Goal: Task Accomplishment & Management: Use online tool/utility

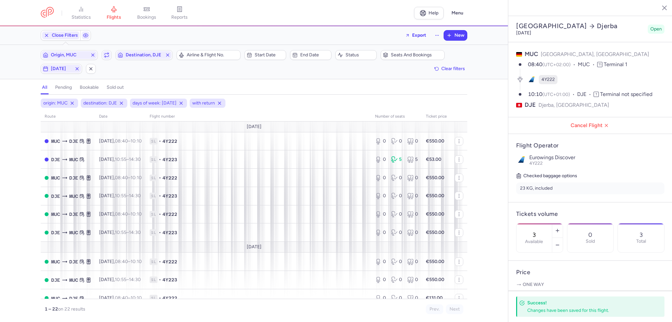
select select "days"
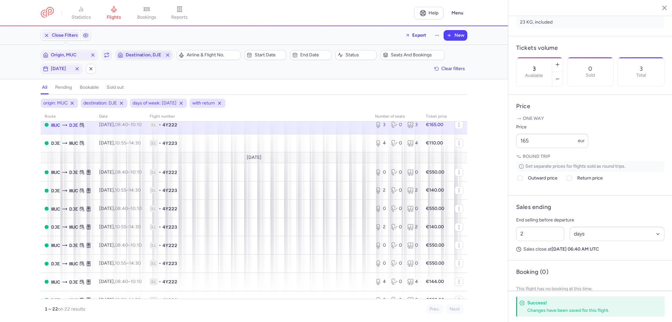
click at [168, 55] on line "button" at bounding box center [167, 55] width 3 height 3
click at [77, 67] on icon "button" at bounding box center [76, 68] width 5 height 5
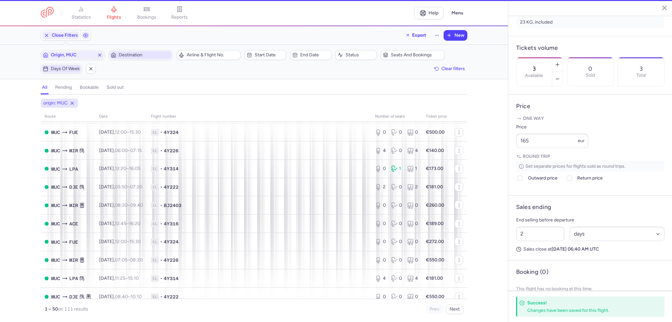
scroll to position [255, 0]
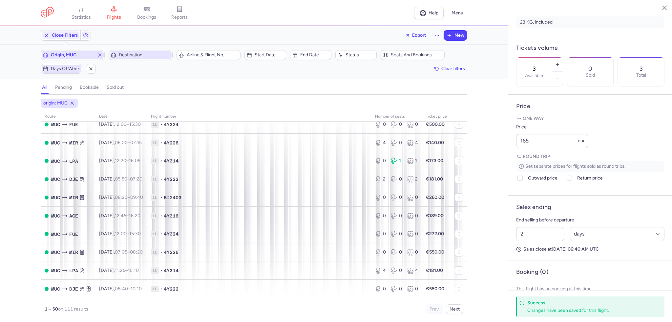
click at [99, 53] on icon "button" at bounding box center [99, 54] width 5 height 5
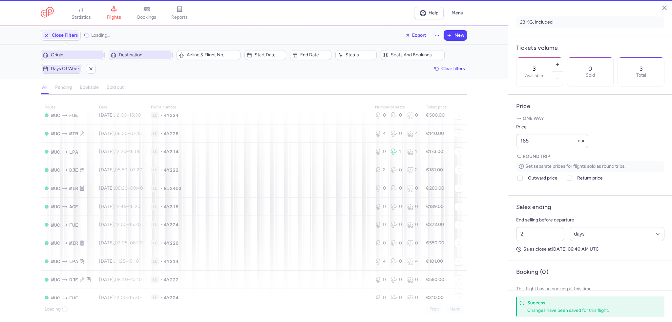
click at [88, 54] on span "Origin" at bounding box center [76, 54] width 51 height 5
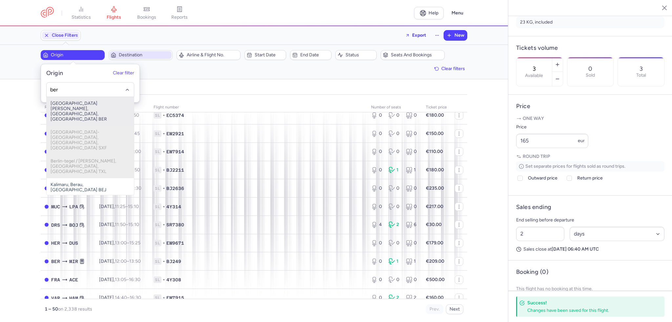
click at [79, 102] on span "[GEOGRAPHIC_DATA][PERSON_NAME], [GEOGRAPHIC_DATA], [GEOGRAPHIC_DATA] BER" at bounding box center [90, 111] width 87 height 29
type input "ber"
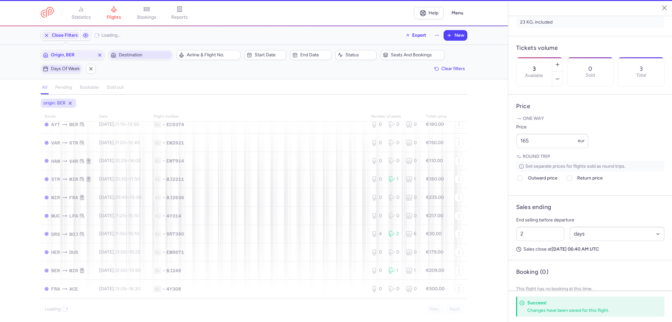
click at [126, 52] on span "Destination" at bounding box center [144, 54] width 51 height 5
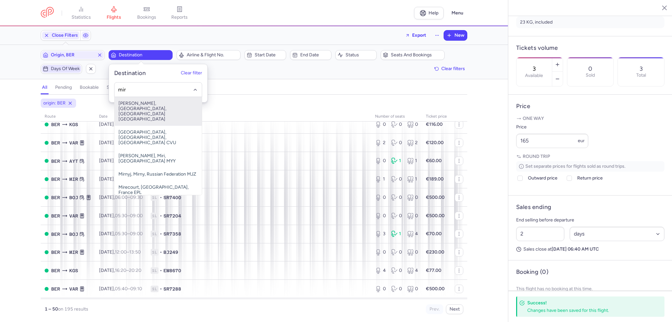
click at [145, 98] on span "[PERSON_NAME], [GEOGRAPHIC_DATA], [GEOGRAPHIC_DATA] [GEOGRAPHIC_DATA]" at bounding box center [157, 111] width 87 height 29
type input "mir"
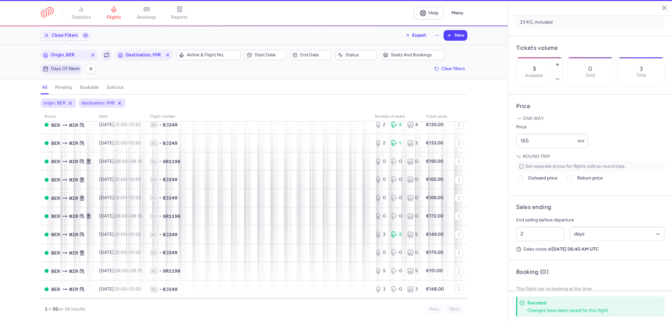
click at [109, 54] on icon "button" at bounding box center [106, 54] width 5 height 5
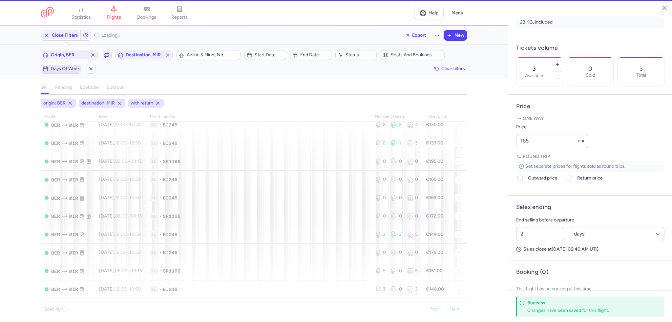
click at [63, 69] on span "Days of week" at bounding box center [65, 68] width 29 height 5
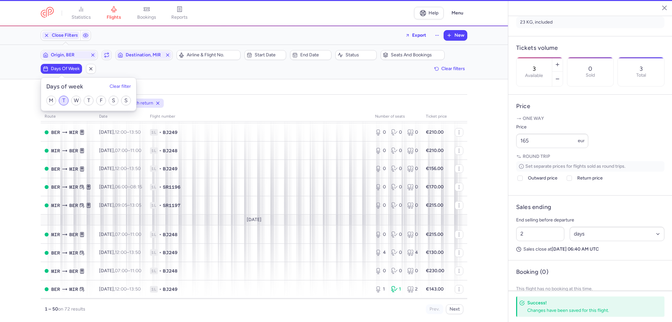
scroll to position [255, 0]
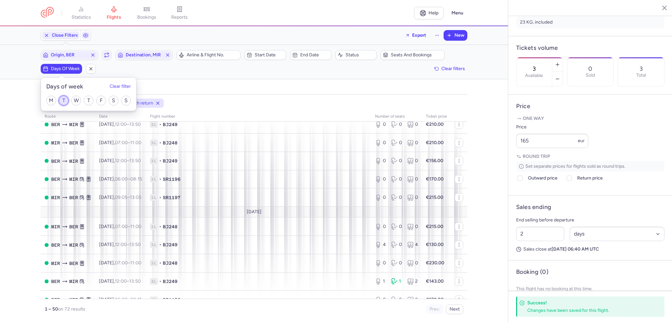
click at [64, 101] on input "T" at bounding box center [64, 101] width 10 height 10
checkbox input "true"
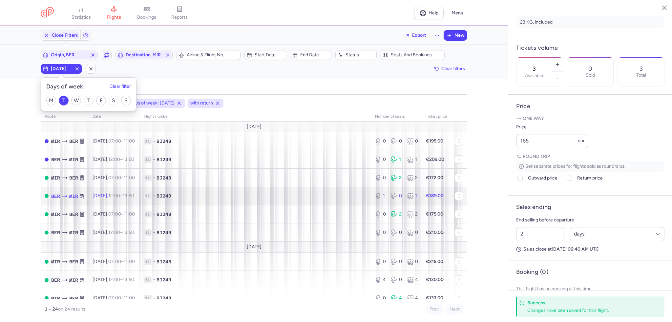
click at [218, 194] on span "1L • BJ249" at bounding box center [255, 196] width 223 height 7
type input "1"
type input "4"
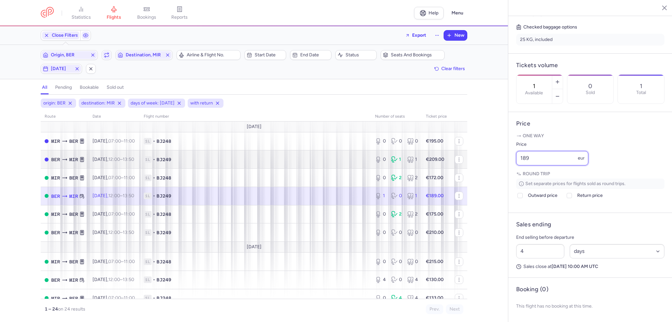
drag, startPoint x: 549, startPoint y: 159, endPoint x: 458, endPoint y: 163, distance: 90.9
click at [458, 163] on div "statistics flights bookings reports Help Menu Close Filters Export New Filters …" at bounding box center [336, 161] width 672 height 322
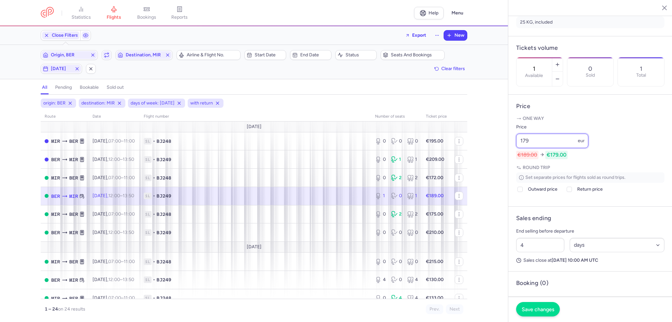
type input "179"
click at [532, 315] on button "Save changes" at bounding box center [538, 309] width 44 height 14
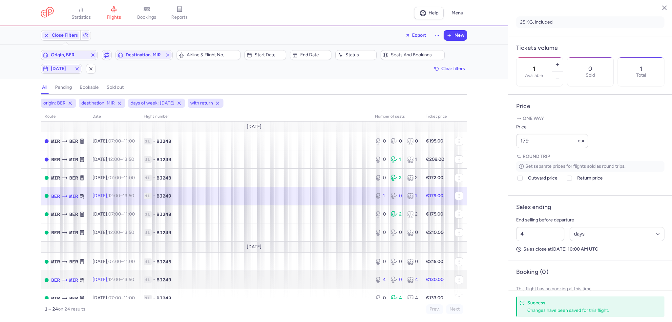
drag, startPoint x: 249, startPoint y: 282, endPoint x: 639, endPoint y: 193, distance: 400.1
click at [249, 282] on span "1L • BJ249" at bounding box center [255, 280] width 223 height 7
type input "4"
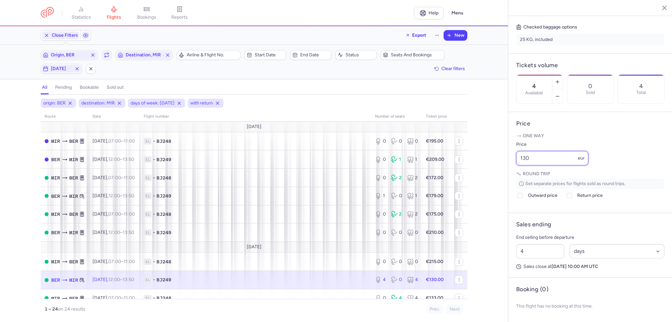
drag, startPoint x: 504, startPoint y: 152, endPoint x: 486, endPoint y: 151, distance: 17.7
click at [486, 151] on div "statistics flights bookings reports Help Menu Close Filters Export New Filters …" at bounding box center [336, 161] width 672 height 322
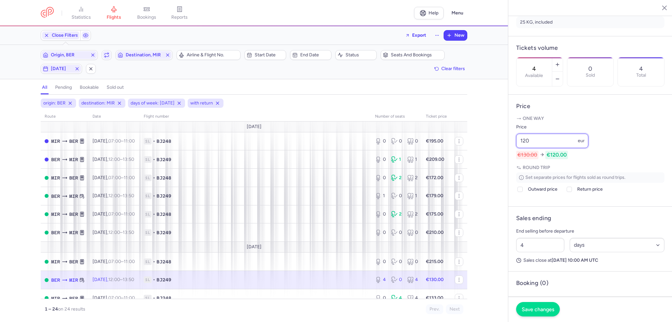
type input "120"
click at [529, 309] on span "Save changes" at bounding box center [537, 310] width 32 height 6
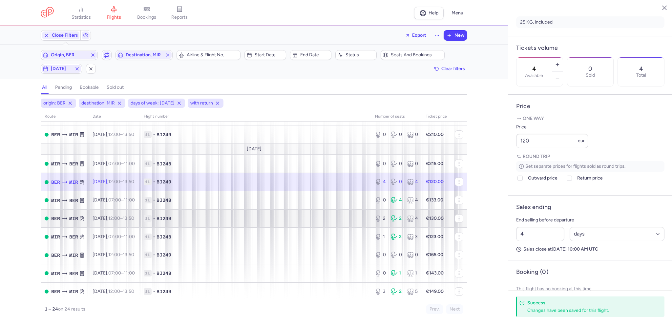
scroll to position [98, 0]
click at [254, 219] on span "1L • BJ249" at bounding box center [255, 218] width 223 height 7
type input "2"
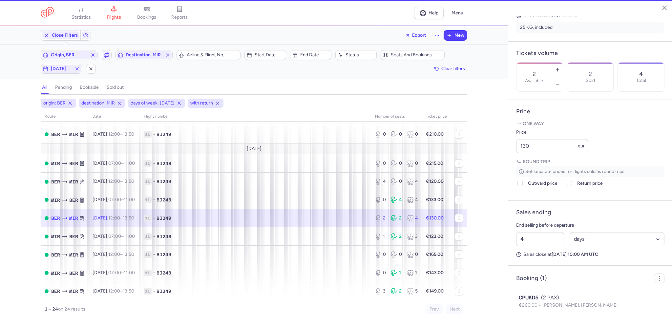
scroll to position [172, 0]
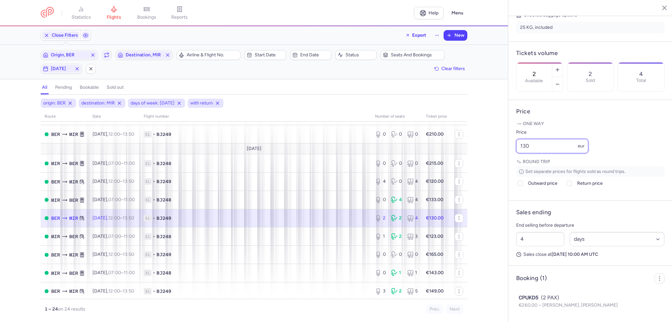
drag, startPoint x: 551, startPoint y: 152, endPoint x: 506, endPoint y: 153, distance: 45.6
click at [506, 153] on div "statistics flights bookings reports Help Menu Close Filters Export New Filters …" at bounding box center [336, 161] width 672 height 322
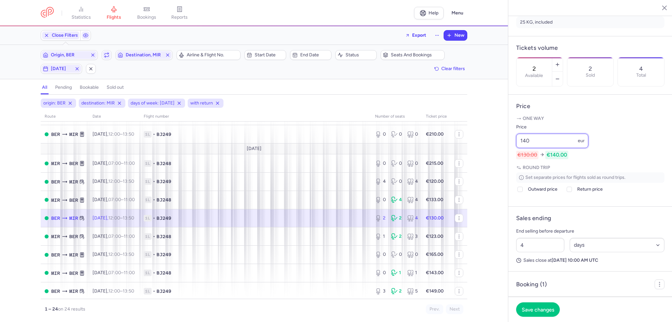
type input "140"
click at [562, 63] on div at bounding box center [557, 71] width 11 height 29
click at [560, 76] on icon "button" at bounding box center [557, 78] width 5 height 5
click at [542, 312] on span "Save changes" at bounding box center [537, 310] width 32 height 6
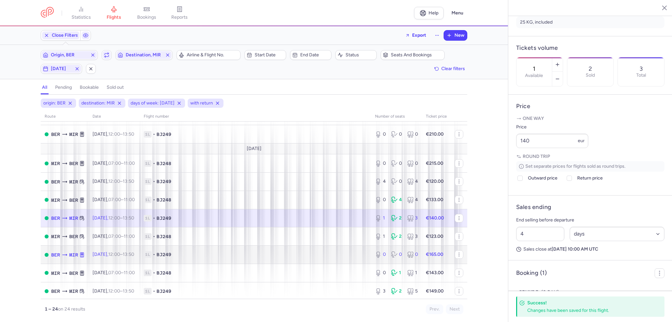
click at [345, 258] on span "1L • BJ249" at bounding box center [255, 255] width 223 height 7
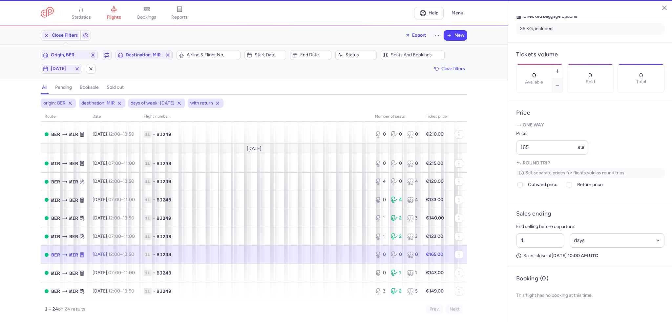
scroll to position [166, 0]
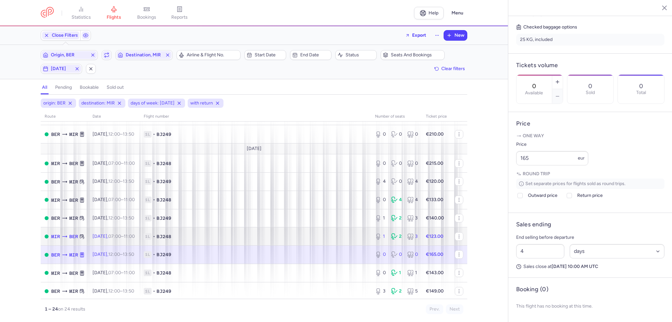
click at [426, 237] on strong "€123.00" at bounding box center [434, 237] width 17 height 6
click at [383, 240] on div "1 2 3" at bounding box center [396, 237] width 48 height 12
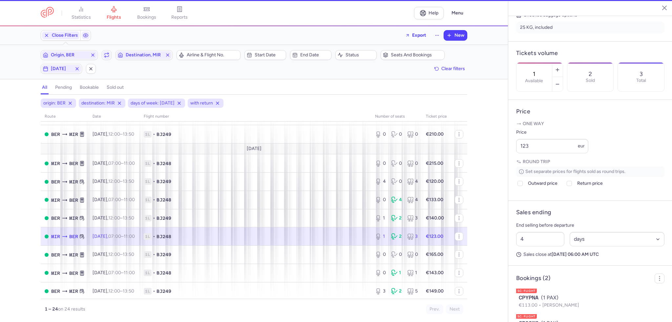
scroll to position [172, 0]
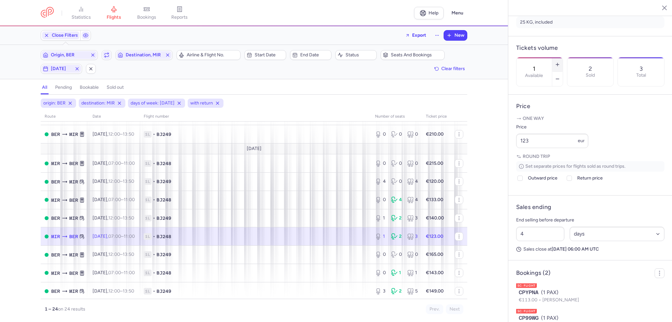
click at [562, 57] on button "button" at bounding box center [557, 64] width 10 height 14
click at [535, 311] on span "Save changes" at bounding box center [537, 310] width 32 height 6
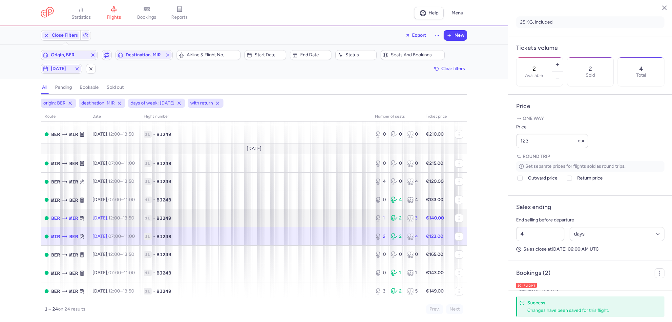
click at [354, 222] on span "1L • BJ249" at bounding box center [255, 218] width 223 height 7
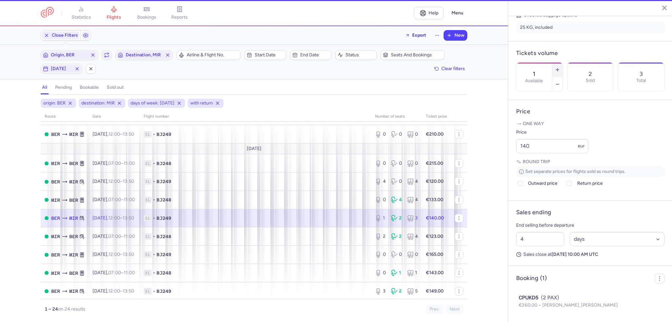
click at [559, 70] on line "button" at bounding box center [557, 70] width 3 height 0
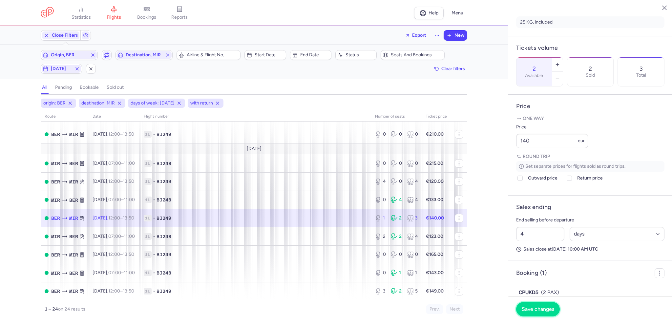
click at [548, 306] on button "Save changes" at bounding box center [538, 309] width 44 height 14
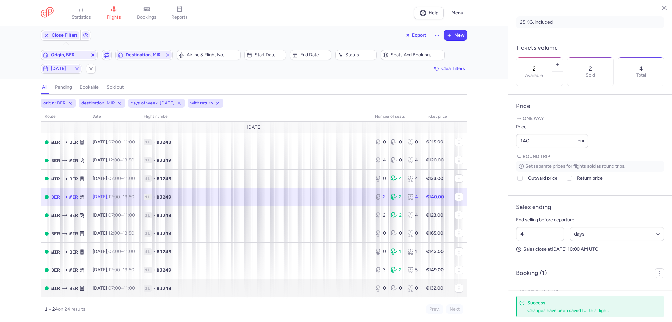
scroll to position [131, 0]
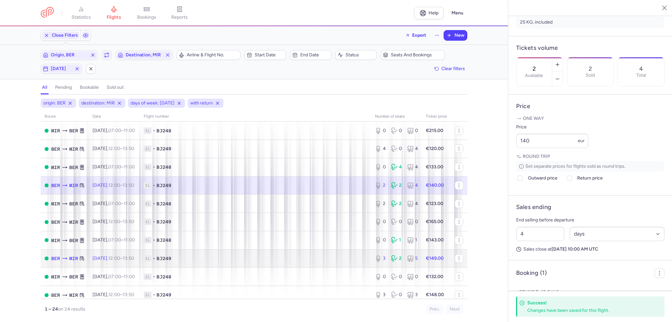
click at [309, 268] on td "1L • BJ249" at bounding box center [255, 259] width 231 height 18
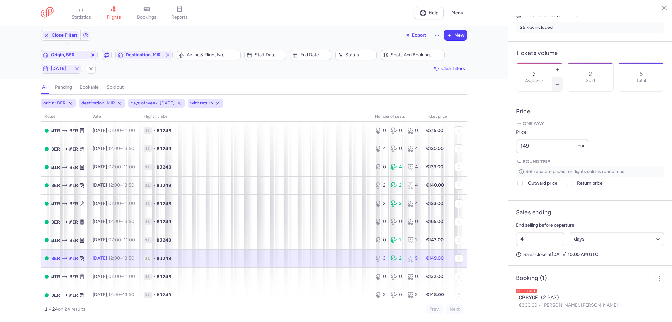
click at [560, 82] on icon "button" at bounding box center [557, 84] width 5 height 5
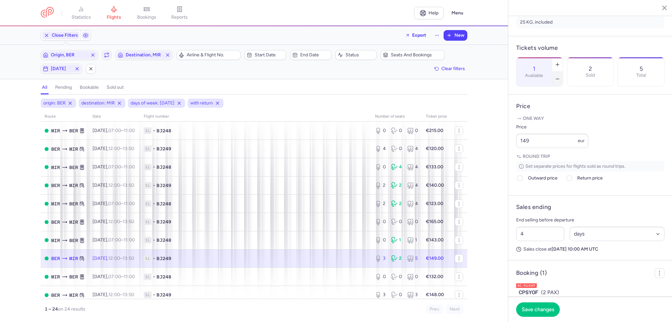
click at [560, 76] on icon "button" at bounding box center [557, 78] width 5 height 5
click at [543, 308] on span "Save changes" at bounding box center [537, 310] width 32 height 6
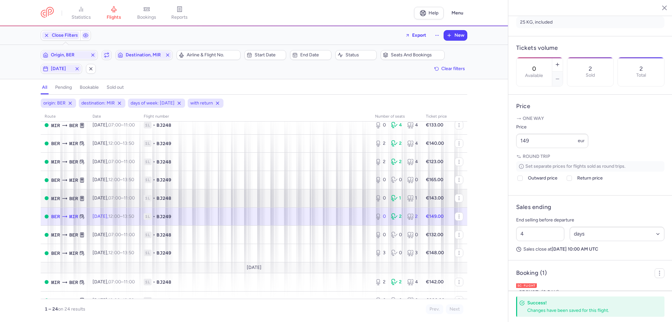
scroll to position [230, 0]
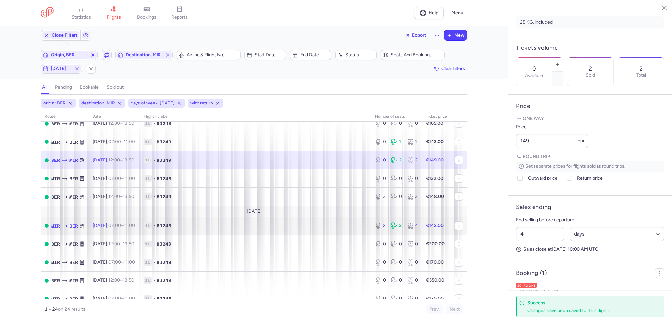
click at [341, 227] on td "1L • BJ248" at bounding box center [255, 226] width 231 height 18
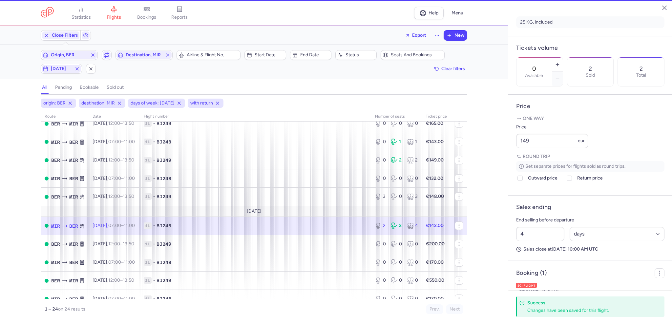
type input "2"
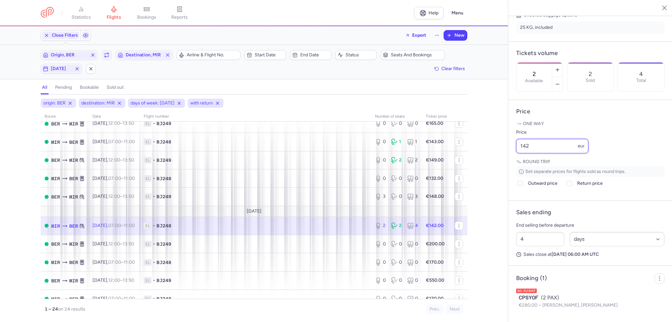
drag, startPoint x: 547, startPoint y: 153, endPoint x: 483, endPoint y: 153, distance: 63.6
click at [483, 153] on div "statistics flights bookings reports Help Menu Close Filters Export New Filters …" at bounding box center [336, 161] width 672 height 322
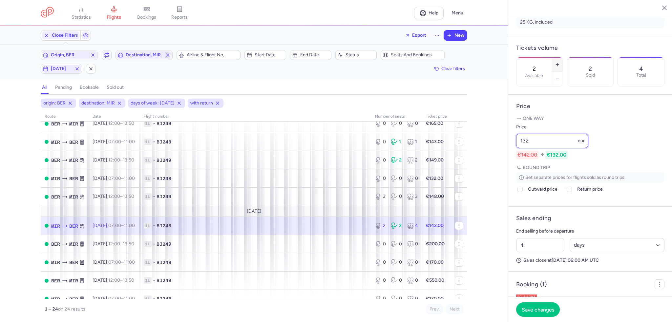
type input "132"
click at [562, 57] on button "button" at bounding box center [557, 64] width 10 height 14
type input "3"
click at [546, 314] on button "Save changes" at bounding box center [538, 309] width 44 height 14
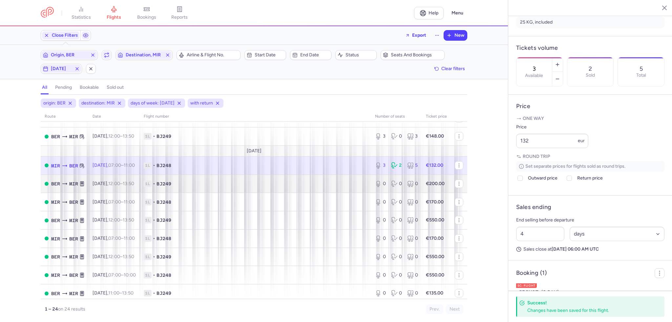
scroll to position [303, 0]
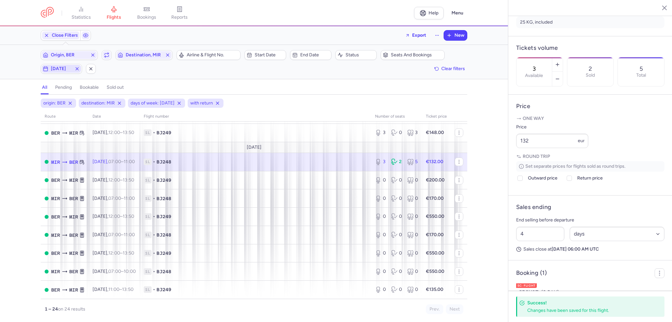
click at [51, 69] on span "[DATE]" at bounding box center [61, 68] width 21 height 5
click at [62, 101] on input "T" at bounding box center [64, 101] width 10 height 10
checkbox input "false"
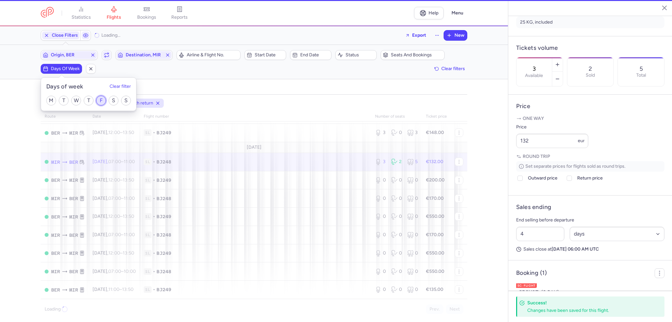
click at [100, 98] on input "F" at bounding box center [101, 101] width 10 height 10
checkbox input "true"
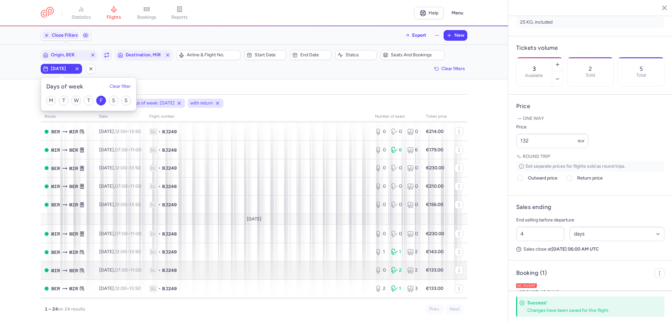
scroll to position [66, 0]
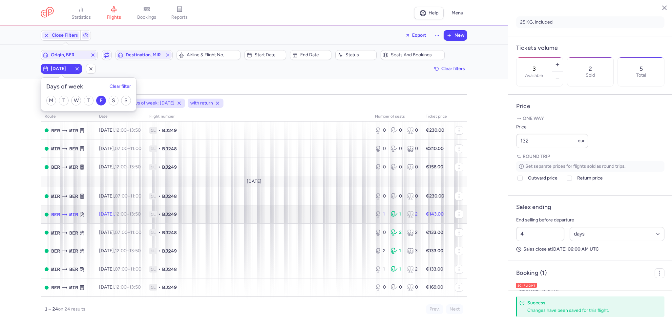
click at [335, 224] on td "1L • BJ249" at bounding box center [258, 215] width 226 height 18
type input "1"
type input "2"
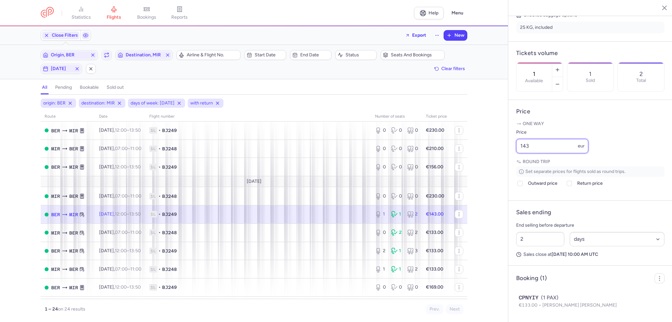
drag, startPoint x: 522, startPoint y: 160, endPoint x: 508, endPoint y: 160, distance: 14.1
click at [508, 160] on div "[GEOGRAPHIC_DATA] [DATE] Open BER [GEOGRAPHIC_DATA], [GEOGRAPHIC_DATA] 12:00 (U…" at bounding box center [590, 161] width 164 height 322
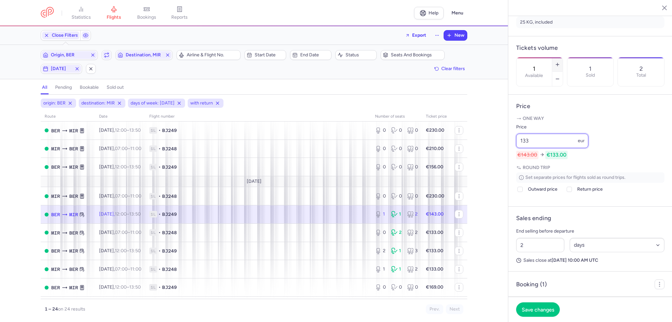
type input "133"
click at [562, 57] on button "button" at bounding box center [557, 64] width 10 height 14
click at [531, 312] on span "Save changes" at bounding box center [537, 310] width 32 height 6
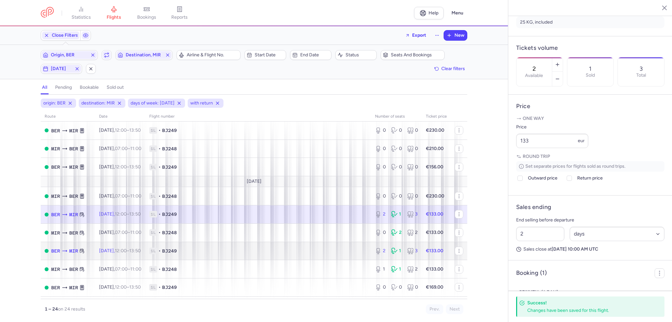
click at [371, 247] on td "2 1 3" at bounding box center [396, 251] width 51 height 18
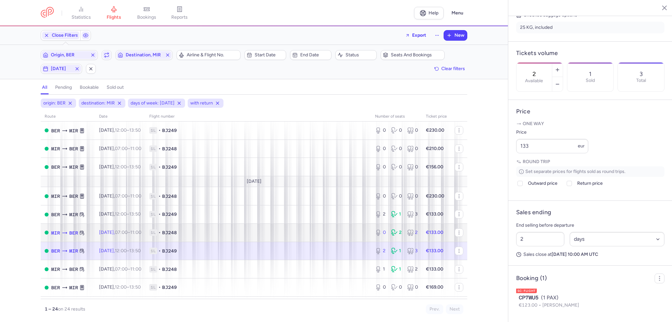
click at [379, 236] on div "0" at bounding box center [380, 233] width 11 height 7
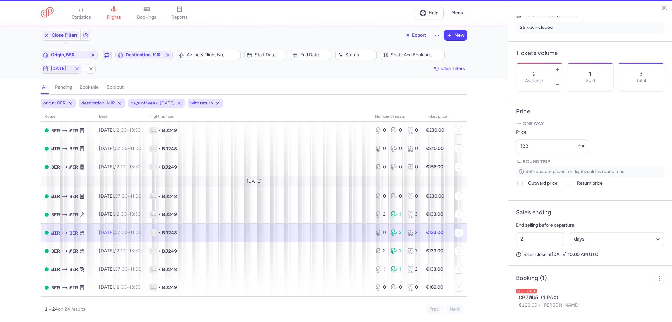
type input "0"
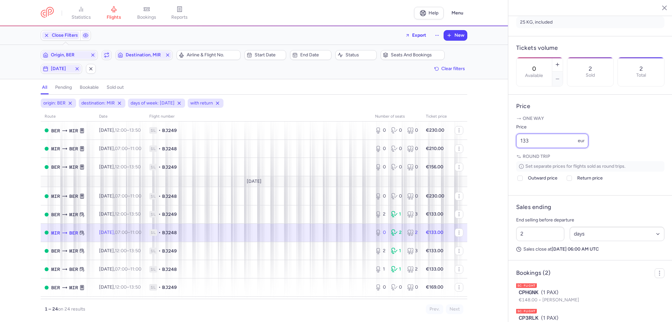
drag, startPoint x: 547, startPoint y: 160, endPoint x: 491, endPoint y: 158, distance: 56.1
click at [491, 158] on div "statistics flights bookings reports Help Menu Close Filters Export New Filters …" at bounding box center [336, 161] width 672 height 322
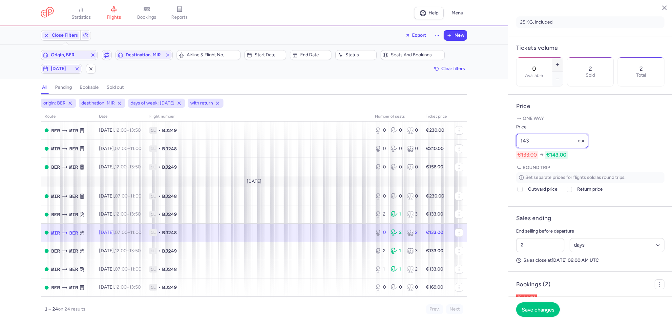
type input "143"
click at [562, 57] on button "button" at bounding box center [557, 64] width 10 height 14
click at [539, 311] on span "Save changes" at bounding box center [537, 310] width 32 height 6
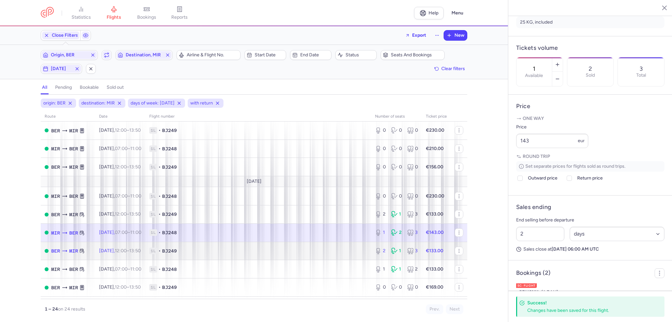
click at [365, 255] on td "1L • BJ249" at bounding box center [258, 251] width 226 height 18
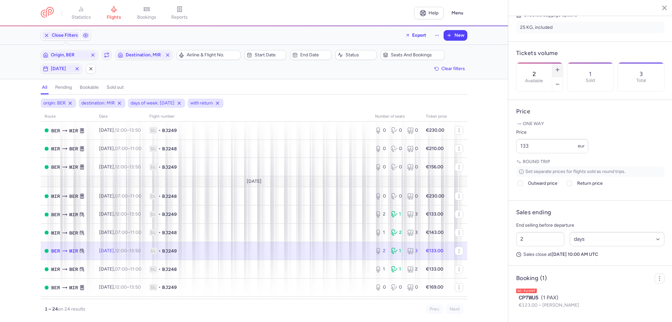
click at [560, 67] on icon "button" at bounding box center [557, 69] width 5 height 5
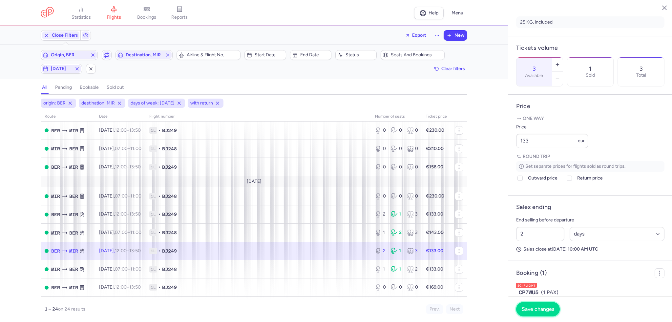
click at [536, 311] on span "Save changes" at bounding box center [537, 310] width 32 height 6
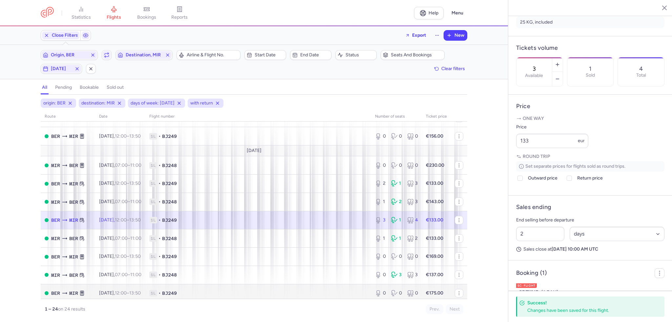
scroll to position [131, 0]
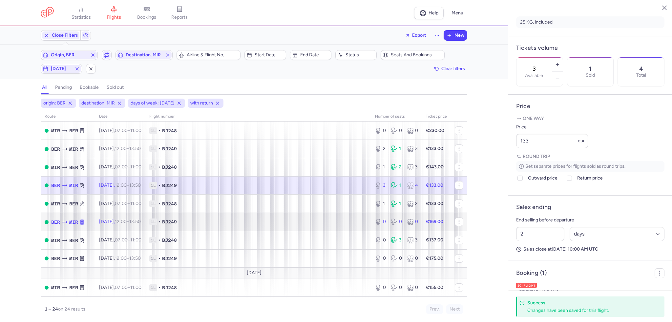
click at [309, 225] on span "1L • BJ249" at bounding box center [258, 222] width 218 height 7
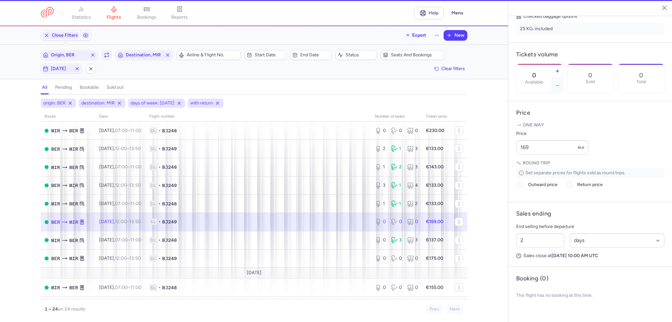
scroll to position [166, 0]
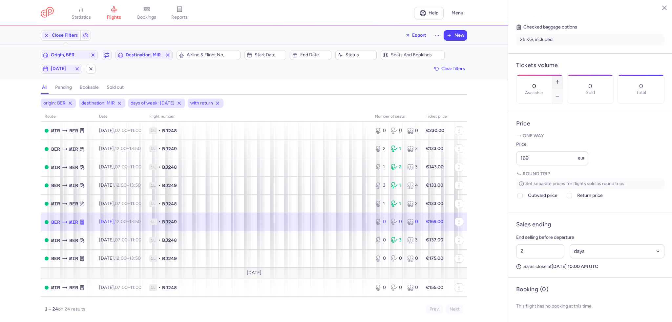
click at [562, 75] on button "button" at bounding box center [557, 82] width 10 height 14
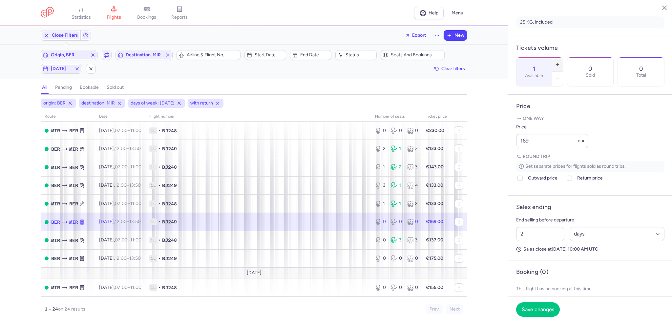
click at [562, 57] on button "button" at bounding box center [557, 64] width 10 height 14
type input "2"
drag, startPoint x: 518, startPoint y: 159, endPoint x: 485, endPoint y: 160, distance: 32.8
click at [485, 160] on div "statistics flights bookings reports Help Menu Close Filters Export New Filters …" at bounding box center [336, 161] width 672 height 322
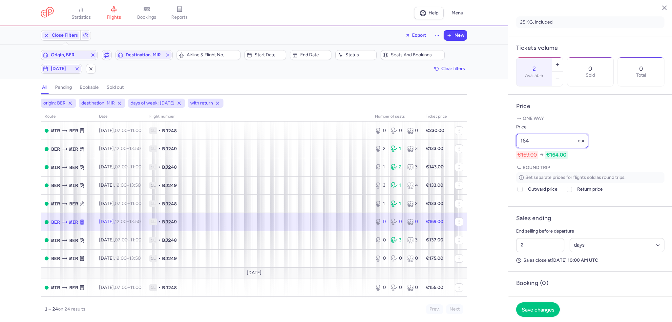
drag, startPoint x: 533, startPoint y: 159, endPoint x: 526, endPoint y: 159, distance: 7.2
click at [526, 148] on input "164" at bounding box center [552, 141] width 72 height 14
type input "169"
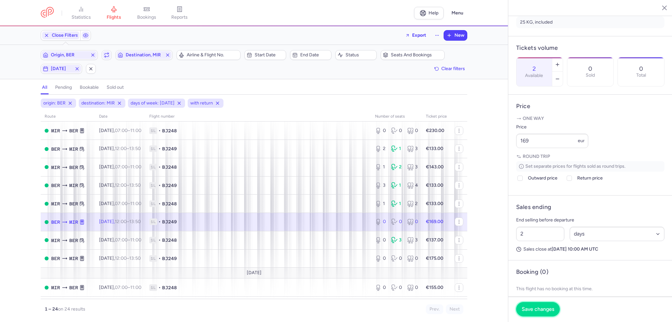
click at [544, 308] on span "Save changes" at bounding box center [537, 310] width 32 height 6
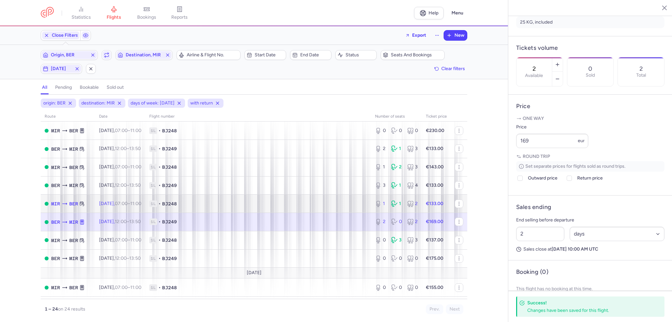
click at [366, 211] on td "1L • BJ248" at bounding box center [258, 204] width 226 height 18
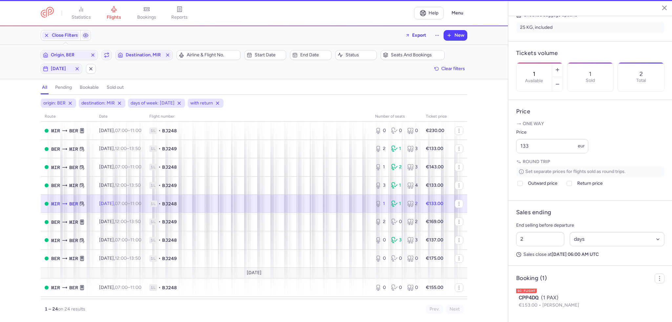
scroll to position [172, 0]
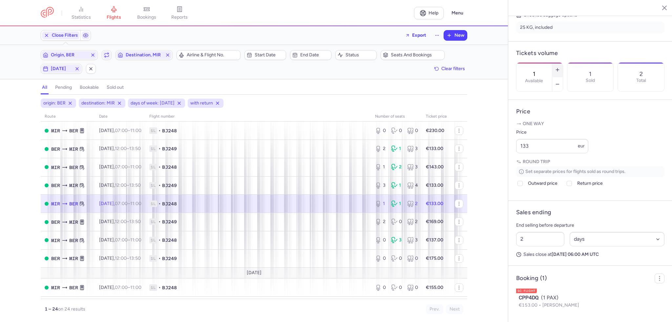
click at [562, 63] on button "button" at bounding box center [557, 70] width 10 height 14
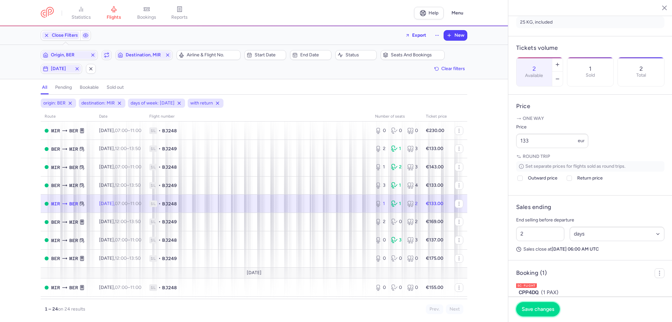
click at [528, 311] on span "Save changes" at bounding box center [537, 310] width 32 height 6
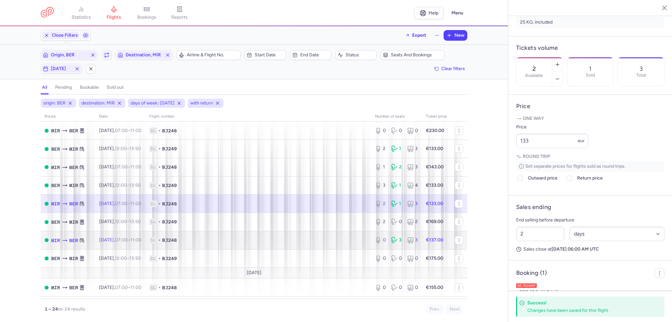
click at [350, 250] on td "1L • BJ248" at bounding box center [258, 240] width 226 height 18
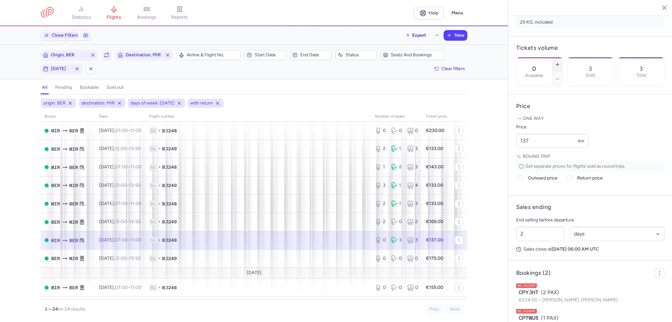
click at [560, 62] on icon "button" at bounding box center [557, 64] width 5 height 5
click at [538, 310] on span "Save changes" at bounding box center [537, 310] width 32 height 6
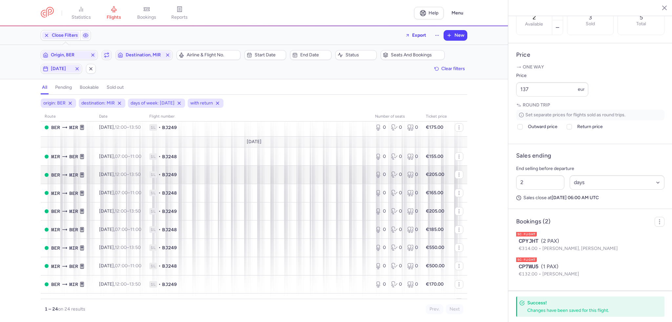
scroll to position [303, 0]
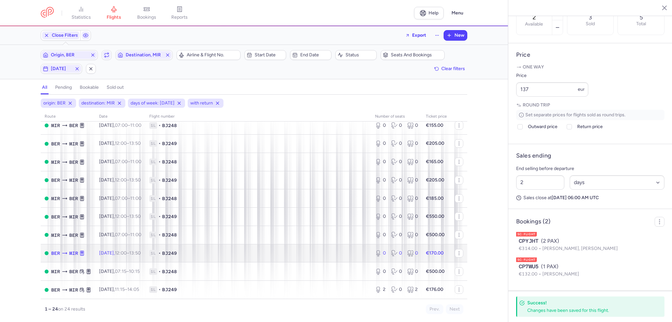
click at [299, 256] on td "1L • BJ249" at bounding box center [258, 253] width 226 height 18
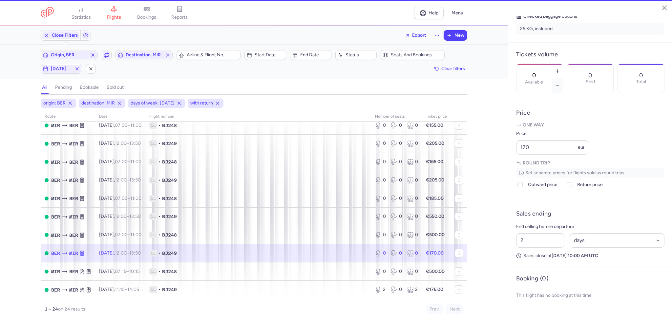
scroll to position [166, 0]
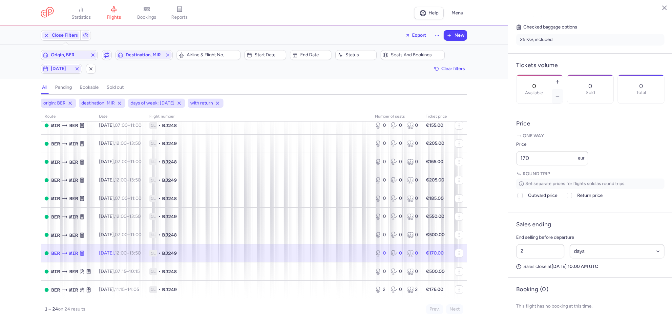
click at [353, 253] on span "1L • BJ249" at bounding box center [258, 253] width 218 height 7
click at [560, 79] on icon "button" at bounding box center [557, 81] width 5 height 5
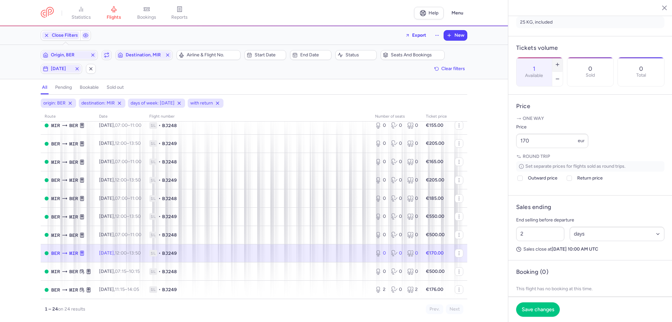
click at [560, 62] on icon "button" at bounding box center [557, 64] width 5 height 5
click at [562, 57] on button "button" at bounding box center [557, 64] width 10 height 14
type input "4"
drag, startPoint x: 511, startPoint y: 153, endPoint x: 478, endPoint y: 151, distance: 33.8
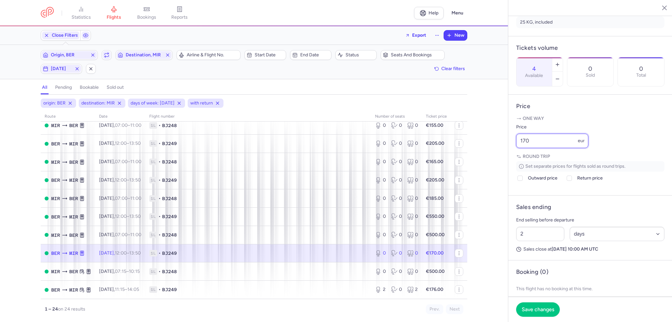
click at [478, 151] on div "statistics flights bookings reports Help Menu Close Filters Export New Filters …" at bounding box center [336, 161] width 672 height 322
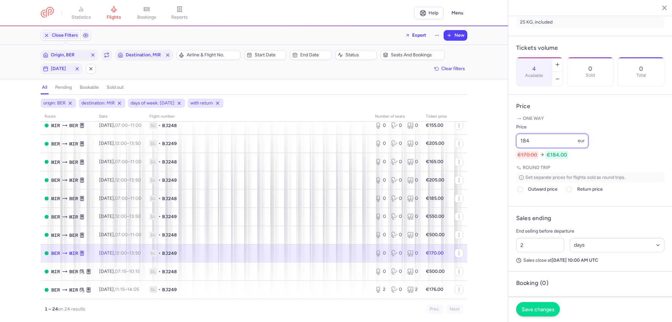
type input "184"
drag, startPoint x: 533, startPoint y: 312, endPoint x: 412, endPoint y: 302, distance: 121.4
click at [533, 312] on span "Save changes" at bounding box center [537, 310] width 32 height 6
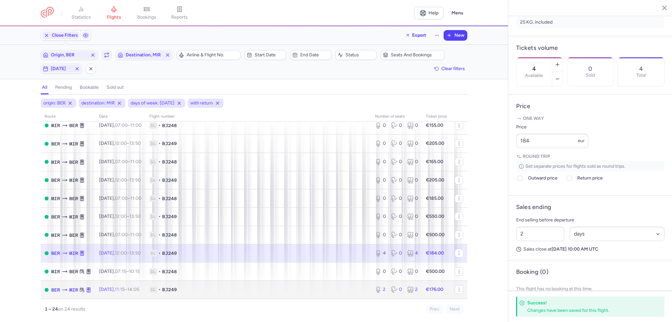
click at [376, 296] on td "2 0 2" at bounding box center [396, 290] width 51 height 18
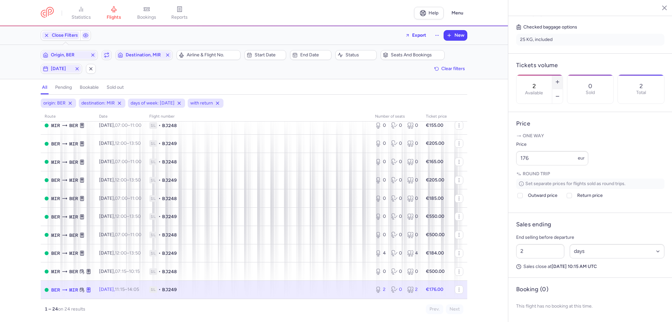
click at [560, 79] on icon "button" at bounding box center [557, 81] width 5 height 5
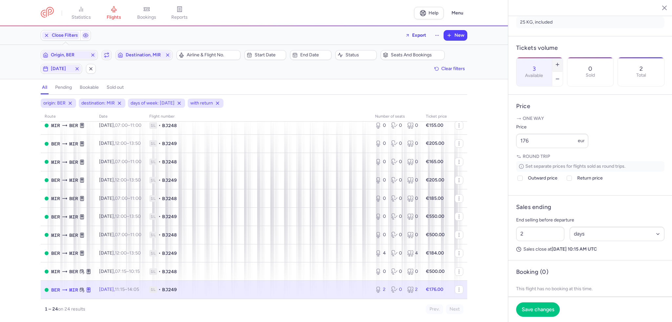
click at [560, 62] on icon "button" at bounding box center [557, 64] width 5 height 5
type input "4"
drag, startPoint x: 542, startPoint y: 161, endPoint x: 471, endPoint y: 157, distance: 70.6
click at [471, 157] on div "statistics flights bookings reports Help Menu Close Filters Export New Filters …" at bounding box center [336, 161] width 672 height 322
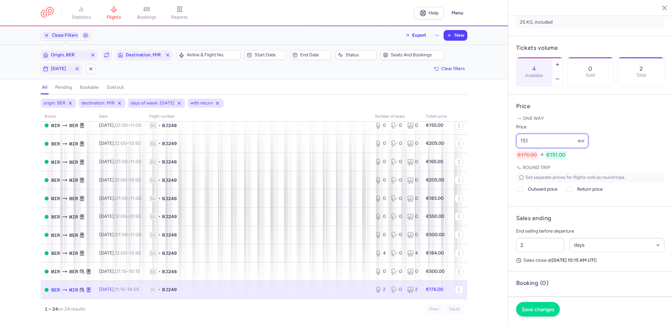
type input "151"
click at [548, 308] on span "Save changes" at bounding box center [537, 310] width 32 height 6
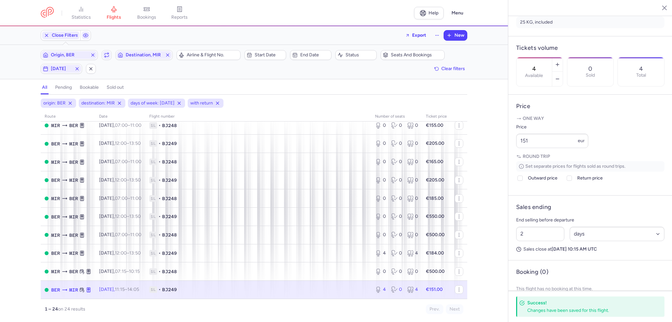
drag, startPoint x: 60, startPoint y: 69, endPoint x: 81, endPoint y: 75, distance: 21.9
click at [61, 69] on span "[DATE]" at bounding box center [61, 68] width 21 height 5
click at [104, 99] on input "F" at bounding box center [101, 101] width 10 height 10
checkbox input "false"
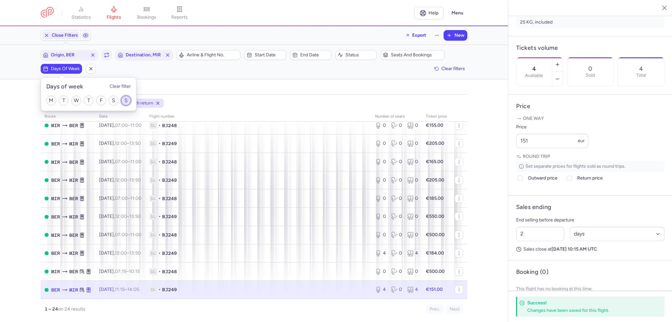
click at [128, 98] on input "S" at bounding box center [126, 101] width 10 height 10
checkbox input "true"
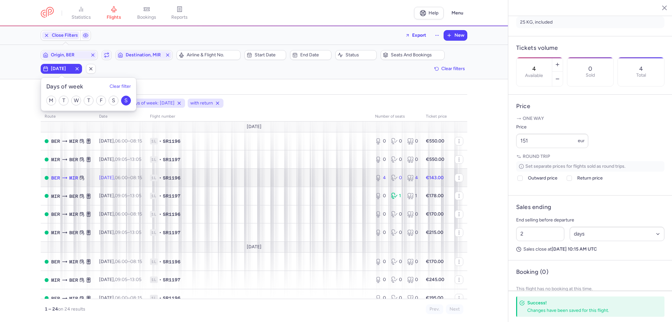
drag, startPoint x: 271, startPoint y: 181, endPoint x: 503, endPoint y: 170, distance: 233.1
click at [271, 181] on span "1L • SR1196" at bounding box center [258, 178] width 217 height 7
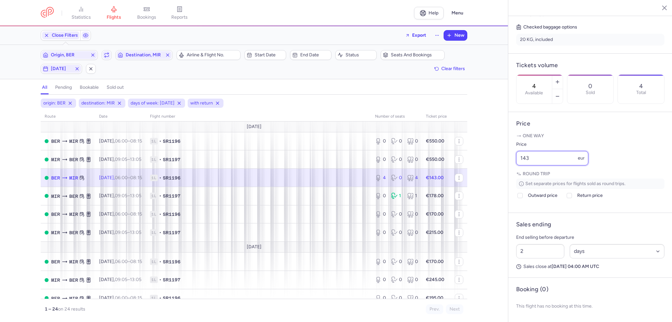
drag, startPoint x: 546, startPoint y: 161, endPoint x: 472, endPoint y: 158, distance: 74.2
click at [472, 158] on div "statistics flights bookings reports Help Menu Close Filters Export New Filters …" at bounding box center [336, 161] width 672 height 322
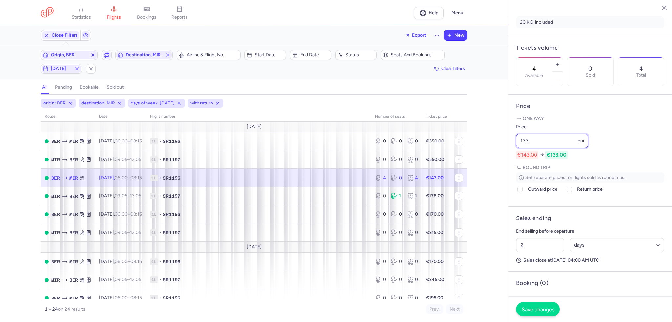
type input "133"
click at [548, 306] on button "Save changes" at bounding box center [538, 309] width 44 height 14
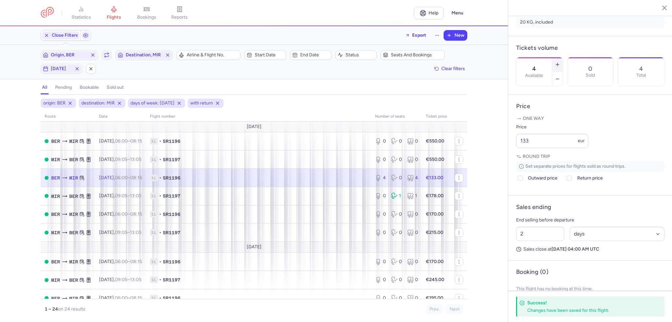
click at [560, 62] on icon "button" at bounding box center [557, 64] width 5 height 5
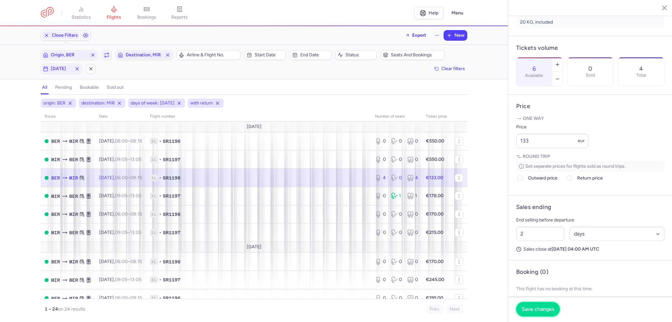
click at [534, 314] on button "Save changes" at bounding box center [538, 309] width 44 height 14
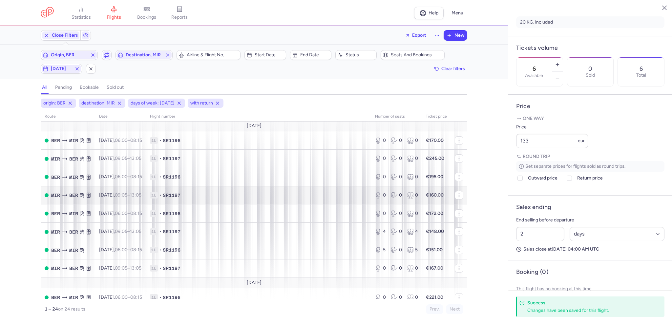
scroll to position [131, 0]
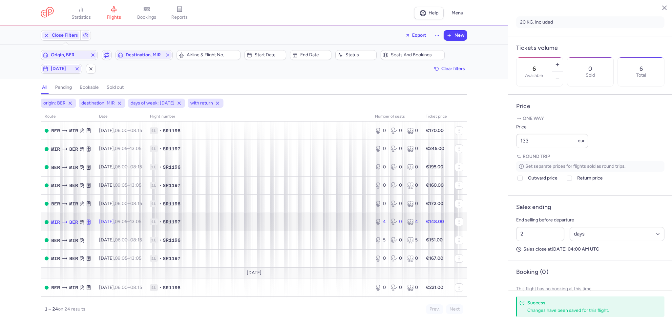
click at [239, 224] on span "1L • SR1197" at bounding box center [258, 222] width 217 height 7
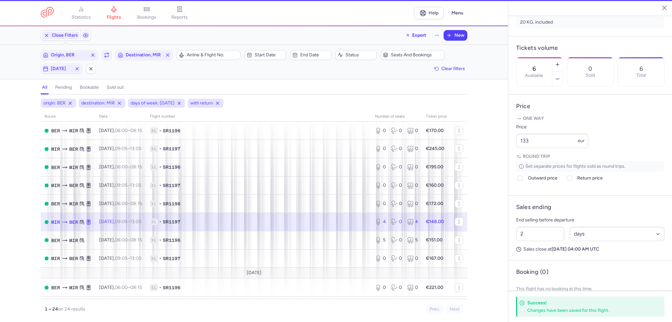
type input "4"
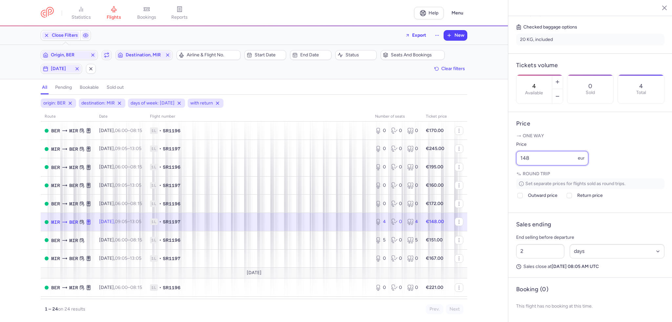
drag, startPoint x: 561, startPoint y: 157, endPoint x: 498, endPoint y: 152, distance: 63.5
click at [498, 152] on div "statistics flights bookings reports Help Menu Close Filters Export New Filters …" at bounding box center [336, 161] width 672 height 322
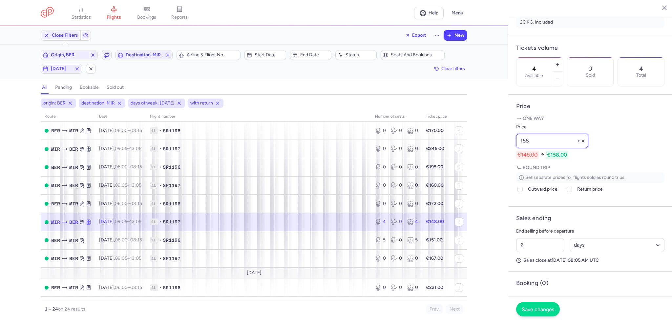
type input "158"
click at [545, 313] on span "Save changes" at bounding box center [537, 310] width 32 height 6
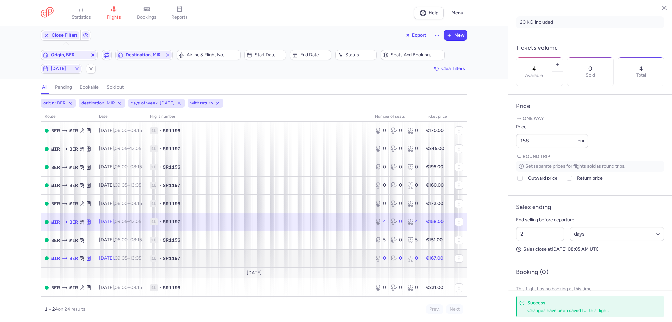
click at [280, 262] on span "1L • SR1197" at bounding box center [258, 258] width 217 height 7
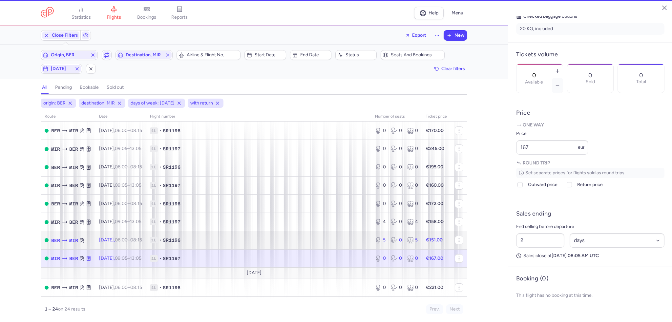
click at [287, 244] on span "1L • SR1196" at bounding box center [258, 240] width 217 height 7
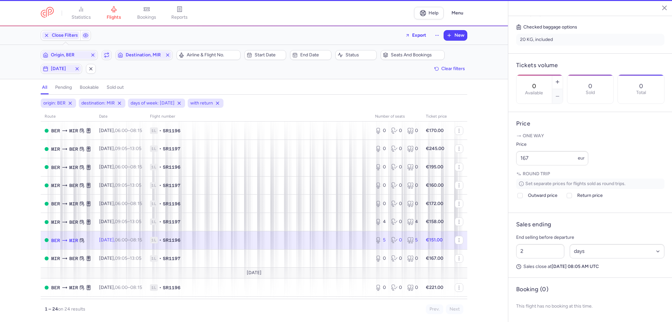
type input "5"
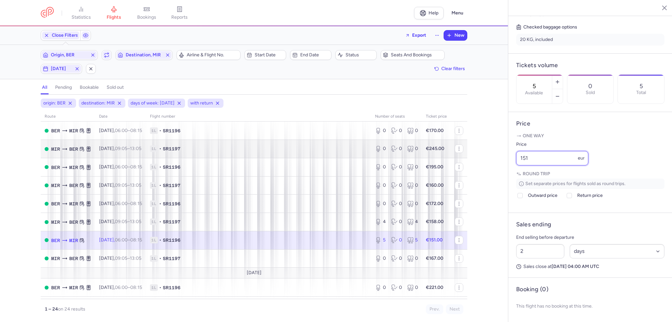
drag, startPoint x: 550, startPoint y: 161, endPoint x: 454, endPoint y: 158, distance: 95.8
click at [454, 159] on div "statistics flights bookings reports Help Menu Close Filters Export New Filters …" at bounding box center [336, 161] width 672 height 322
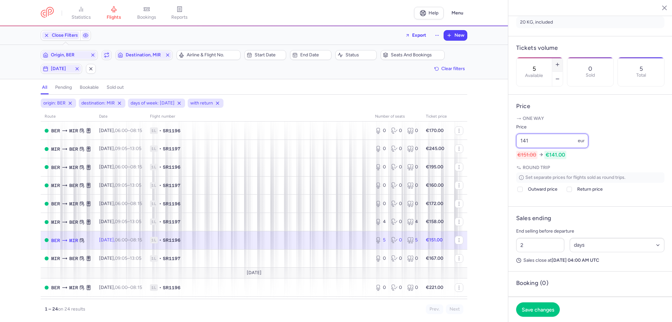
type input "141"
click at [562, 57] on button "button" at bounding box center [557, 64] width 10 height 14
click at [529, 306] on button "Save changes" at bounding box center [538, 309] width 44 height 14
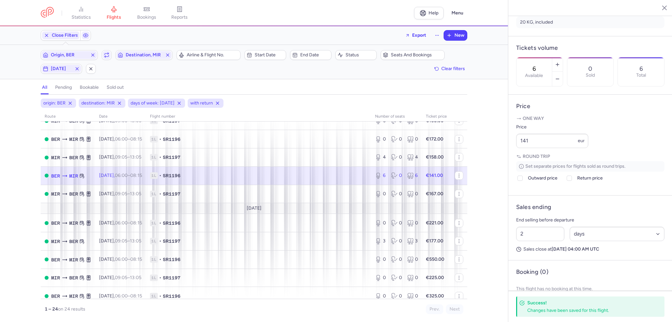
scroll to position [197, 0]
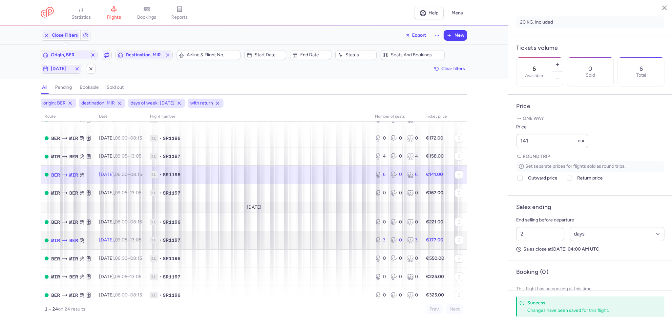
click at [316, 244] on span "1L • SR1197" at bounding box center [258, 240] width 217 height 7
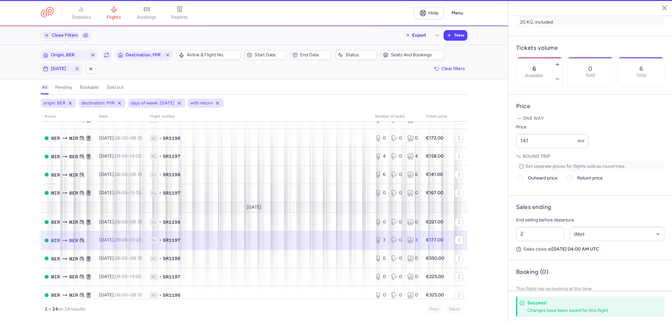
type input "3"
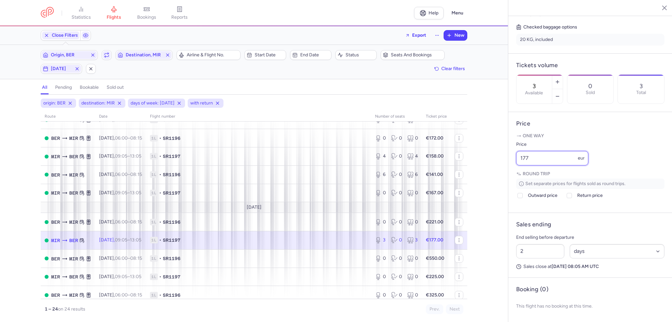
drag, startPoint x: 558, startPoint y: 160, endPoint x: 504, endPoint y: 162, distance: 54.5
click at [504, 162] on div "statistics flights bookings reports Help Menu Close Filters Export New Filters …" at bounding box center [336, 161] width 672 height 322
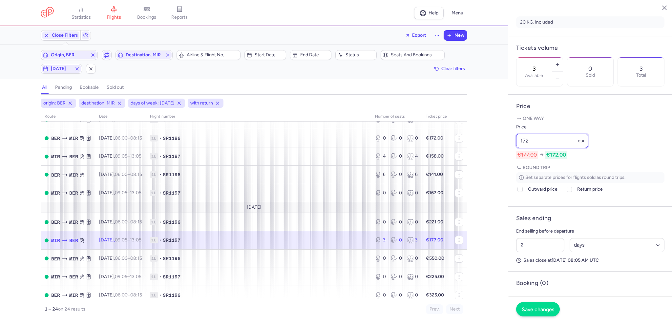
type input "172"
click at [546, 307] on span "Save changes" at bounding box center [537, 310] width 32 height 6
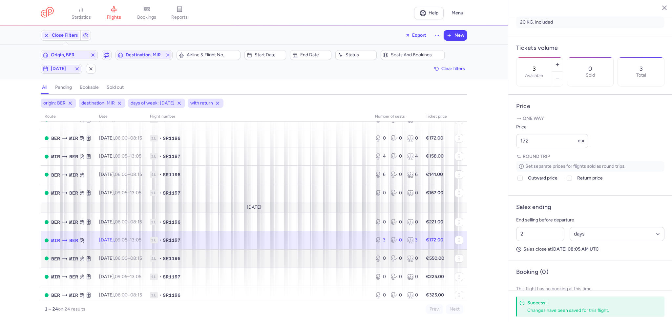
scroll to position [314, 0]
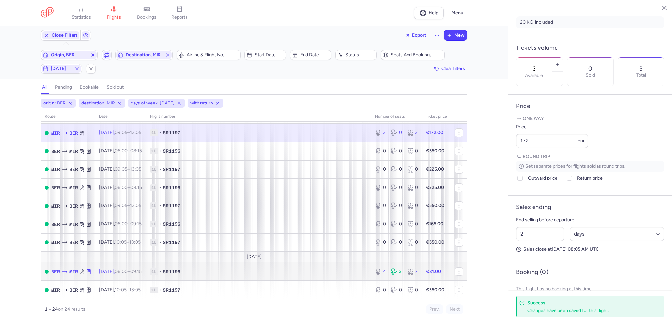
click at [338, 276] on td "1L • SR1196" at bounding box center [258, 272] width 225 height 18
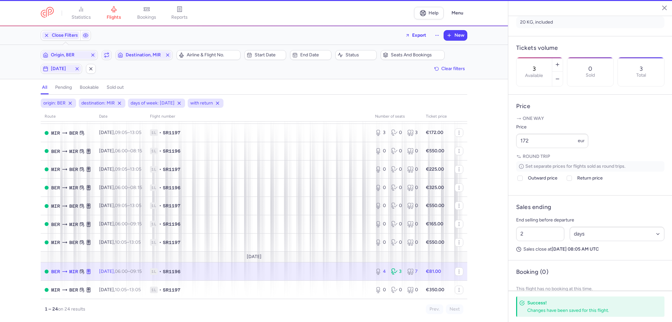
type input "4"
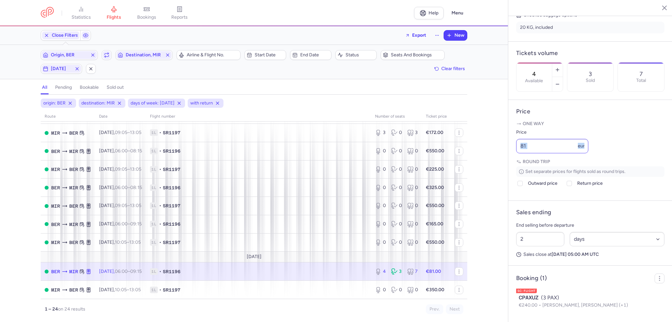
drag, startPoint x: 554, startPoint y: 167, endPoint x: 541, endPoint y: 165, distance: 13.4
click at [539, 165] on div "One way Price 81 eur Round trip Set separate prices for flights sold as round t…" at bounding box center [590, 157] width 148 height 72
drag, startPoint x: 556, startPoint y: 164, endPoint x: 506, endPoint y: 158, distance: 50.1
click at [506, 158] on div "statistics flights bookings reports Help Menu Close Filters Export New Filters …" at bounding box center [336, 161] width 672 height 322
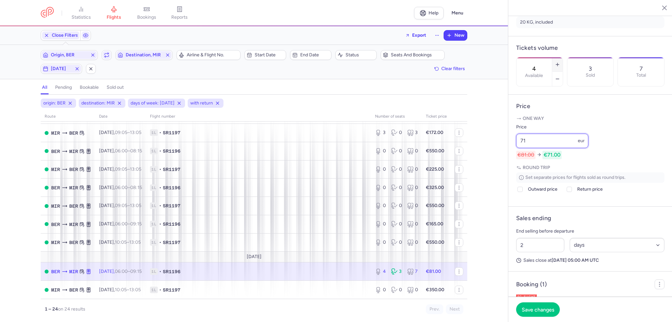
type input "71"
click at [562, 57] on button "button" at bounding box center [557, 64] width 10 height 14
type input "6"
drag, startPoint x: 543, startPoint y: 301, endPoint x: 541, endPoint y: 308, distance: 7.8
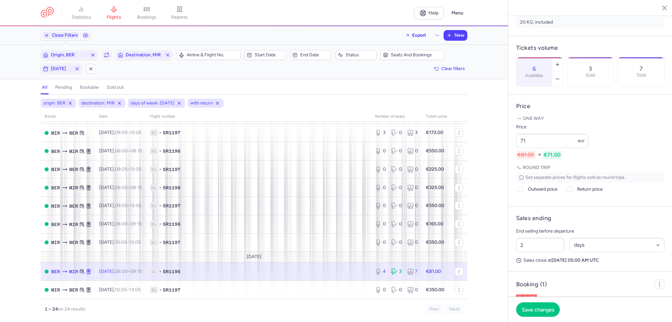
click at [543, 301] on footer "Save changes" at bounding box center [590, 309] width 164 height 25
click at [541, 308] on span "Save changes" at bounding box center [537, 310] width 32 height 6
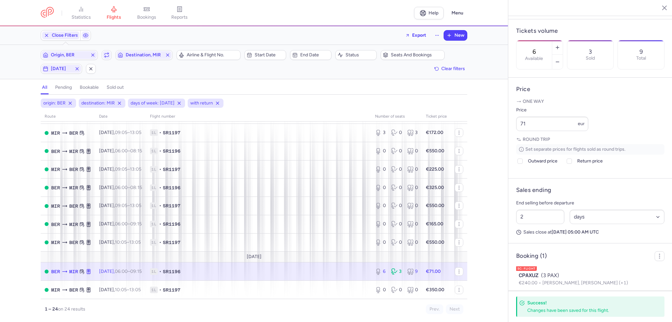
scroll to position [214, 0]
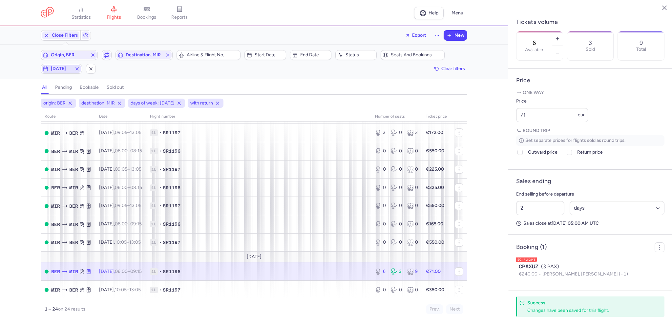
click at [56, 68] on span "[DATE]" at bounding box center [61, 68] width 21 height 5
click at [124, 103] on input "S" at bounding box center [126, 101] width 10 height 10
checkbox input "false"
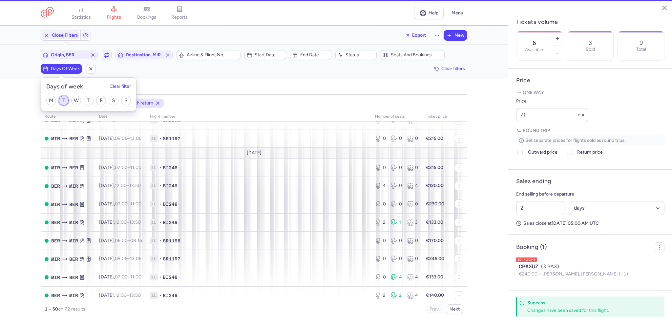
click at [65, 100] on input "T" at bounding box center [64, 101] width 10 height 10
checkbox input "true"
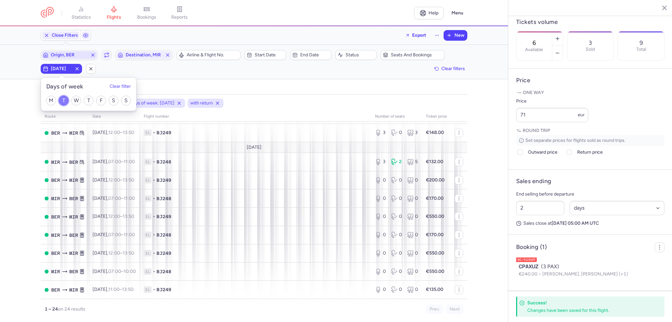
scroll to position [303, 0]
click at [77, 56] on span "Origin, BER" at bounding box center [69, 54] width 37 height 5
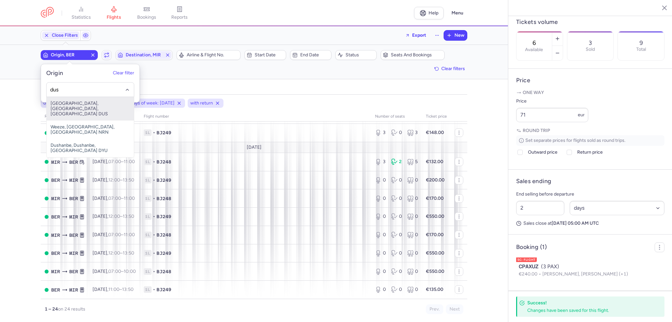
click at [94, 106] on span "[GEOGRAPHIC_DATA], [GEOGRAPHIC_DATA], [GEOGRAPHIC_DATA] DUS" at bounding box center [90, 109] width 87 height 24
type input "dus"
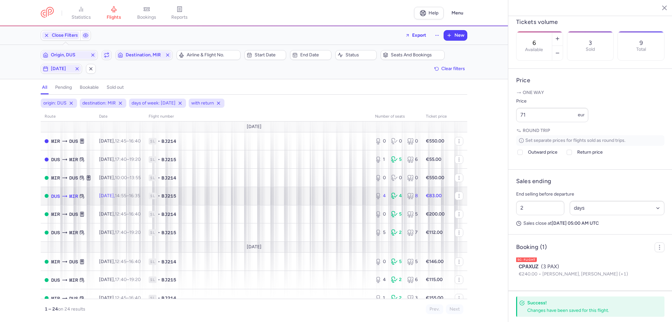
click at [321, 196] on span "1L • BJ215" at bounding box center [258, 196] width 218 height 7
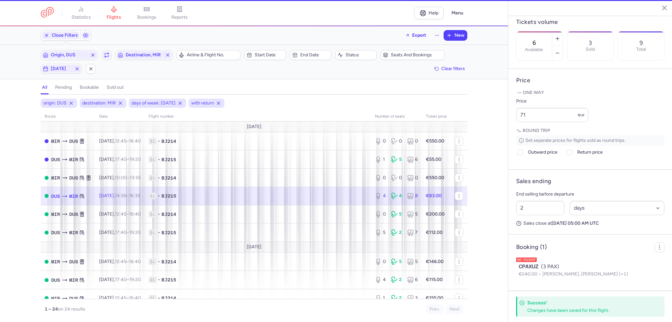
type input "4"
type input "5"
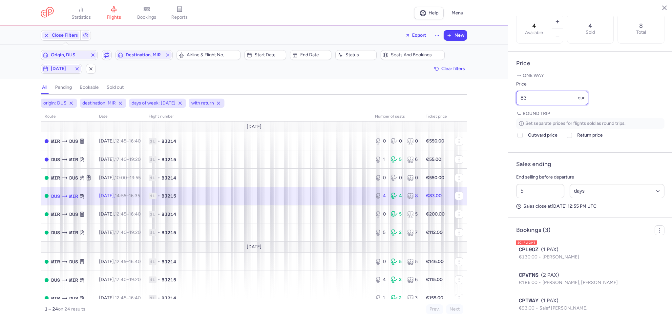
drag, startPoint x: 557, startPoint y: 118, endPoint x: 515, endPoint y: 113, distance: 42.2
click at [515, 113] on article "Price One way Price 83 eur Round trip Set separate prices for flights sold as r…" at bounding box center [590, 102] width 164 height 101
click at [560, 19] on icon "button" at bounding box center [557, 21] width 5 height 5
type input "6"
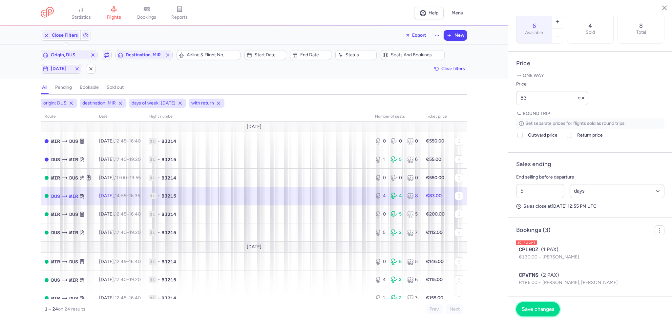
click at [544, 307] on span "Save changes" at bounding box center [537, 310] width 32 height 6
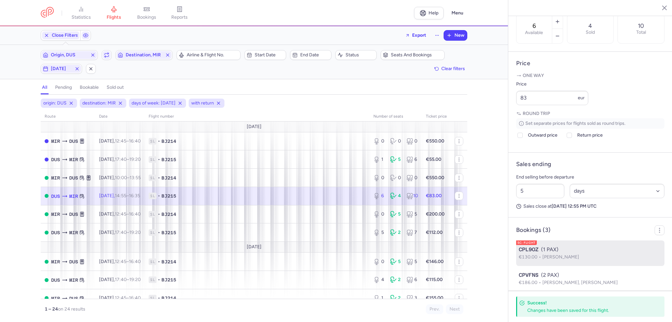
scroll to position [266, 0]
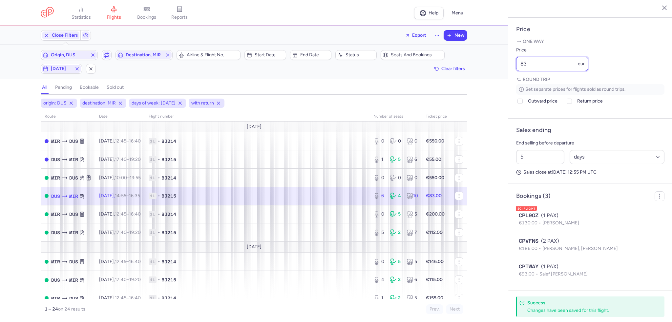
drag, startPoint x: 547, startPoint y: 65, endPoint x: 477, endPoint y: 55, distance: 70.9
click at [477, 55] on div "statistics flights bookings reports Help Menu Close Filters Export New Filters …" at bounding box center [336, 161] width 672 height 322
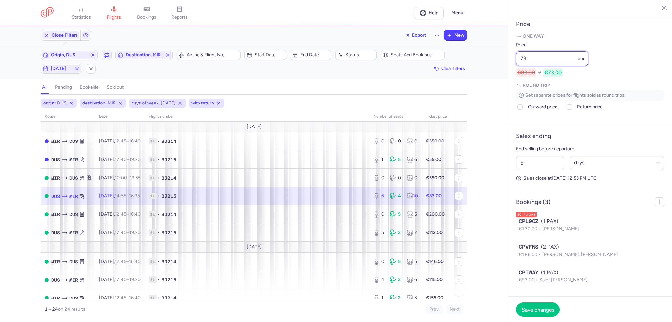
type input "73"
click at [531, 322] on footer "Save changes" at bounding box center [590, 309] width 164 height 25
click at [533, 312] on span "Save changes" at bounding box center [537, 310] width 32 height 6
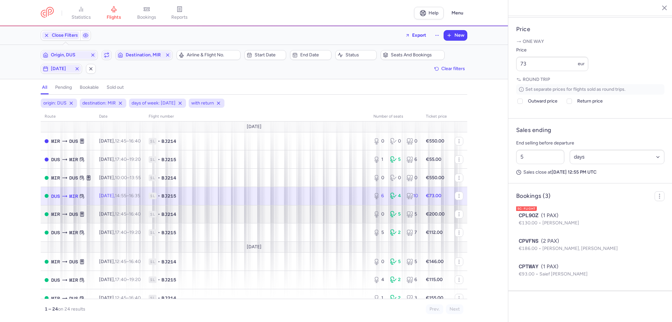
scroll to position [252, 0]
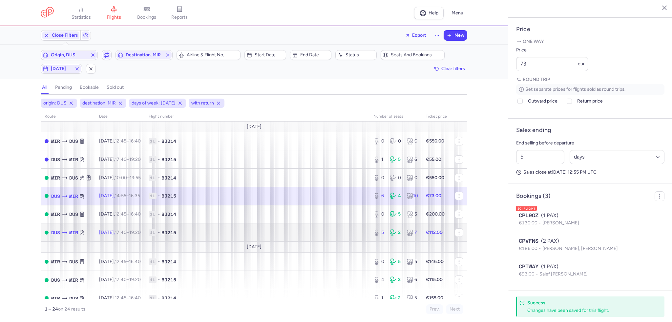
click at [336, 236] on span "1L • BJ215" at bounding box center [257, 233] width 217 height 7
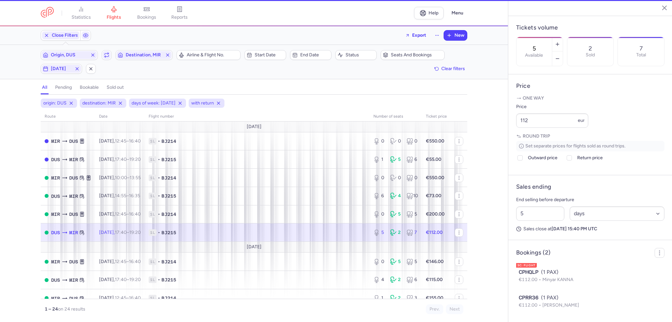
scroll to position [209, 0]
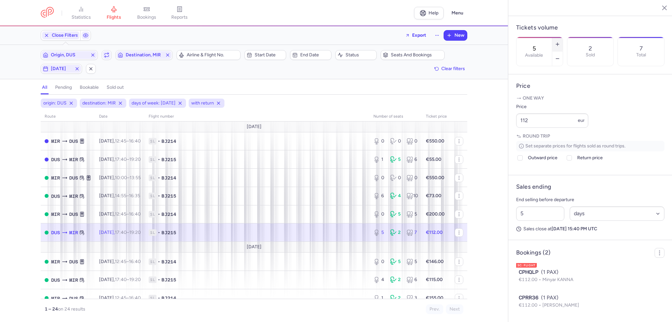
click at [560, 42] on icon "button" at bounding box center [557, 44] width 5 height 5
type input "6"
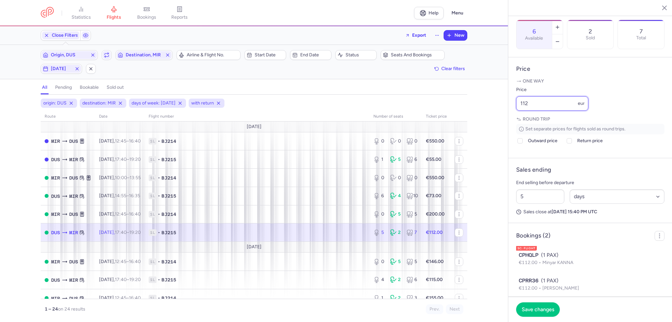
drag, startPoint x: 546, startPoint y: 120, endPoint x: 511, endPoint y: 118, distance: 35.8
click at [511, 118] on article "Price One way Price 112 eur Round trip Set separate prices for flights sold as …" at bounding box center [590, 107] width 164 height 101
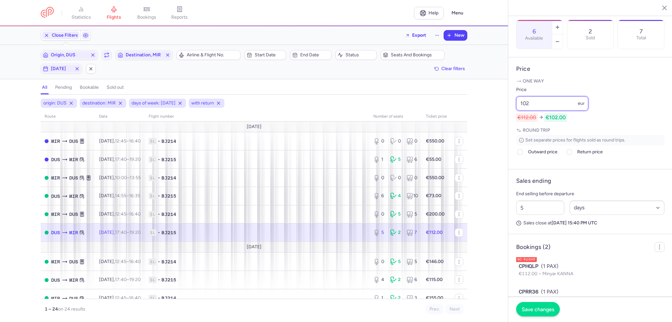
type input "102"
click at [555, 308] on button "Save changes" at bounding box center [538, 309] width 44 height 14
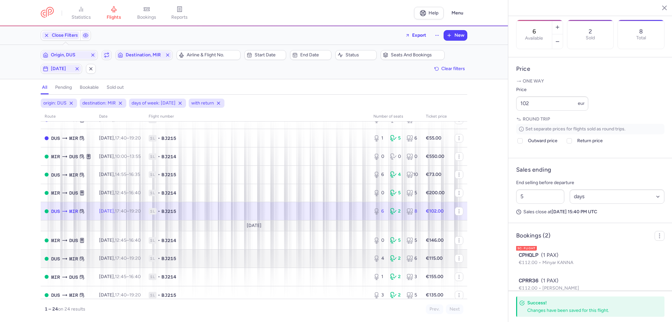
scroll to position [33, 0]
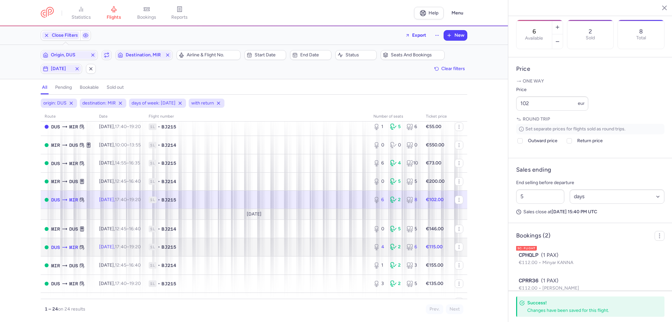
click at [321, 251] on span "1L • BJ215" at bounding box center [257, 247] width 217 height 7
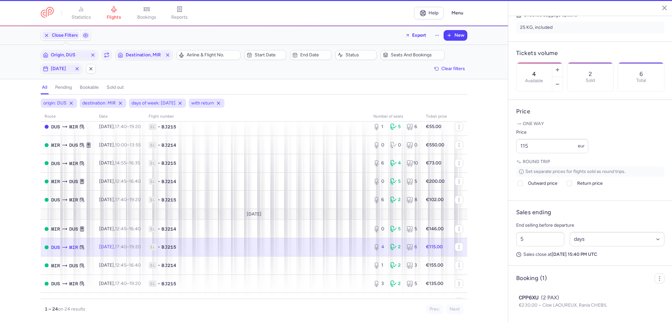
scroll to position [183, 0]
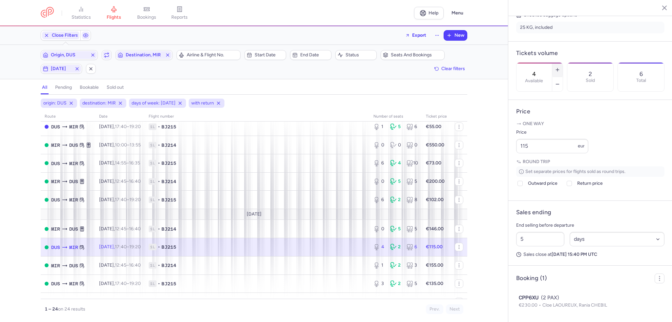
click at [560, 67] on icon "button" at bounding box center [557, 69] width 5 height 5
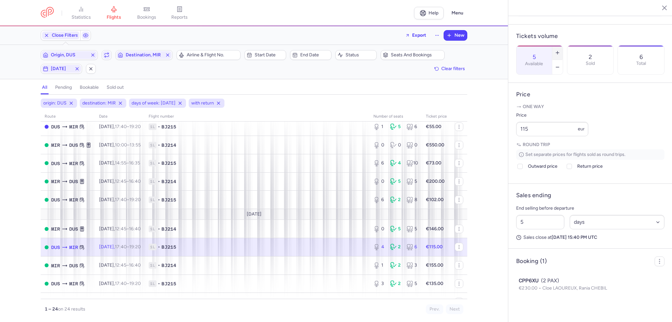
click at [560, 50] on icon "button" at bounding box center [557, 52] width 5 height 5
click at [542, 315] on button "Save changes" at bounding box center [538, 309] width 44 height 14
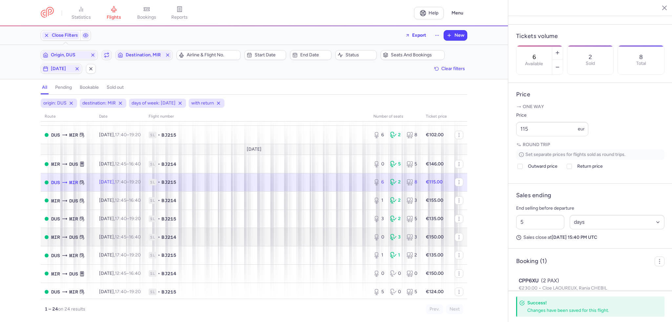
scroll to position [98, 0]
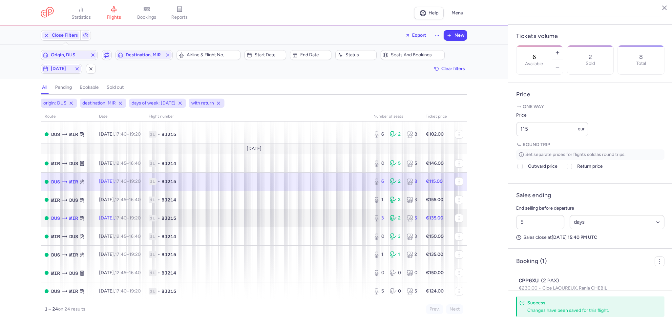
click at [362, 225] on td "1L • BJ215" at bounding box center [257, 218] width 225 height 18
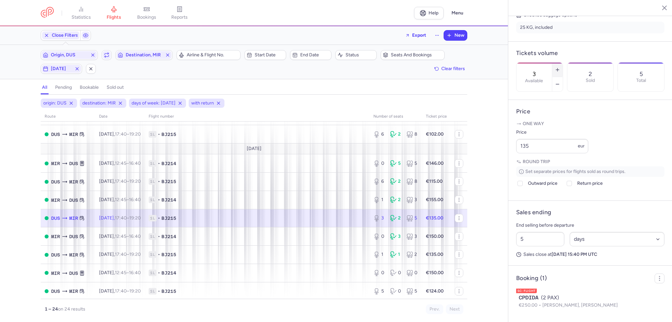
click at [562, 63] on button "button" at bounding box center [557, 70] width 10 height 14
type input "4"
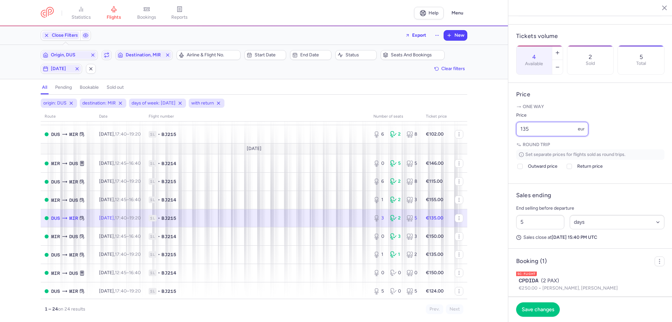
drag, startPoint x: 556, startPoint y: 150, endPoint x: 494, endPoint y: 145, distance: 62.2
click at [494, 145] on div "statistics flights bookings reports Help Menu Close Filters Export New Filters …" at bounding box center [336, 161] width 672 height 322
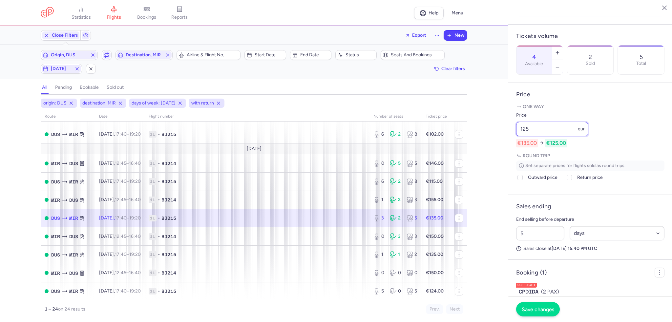
type input "125"
click at [534, 313] on span "Save changes" at bounding box center [537, 310] width 32 height 6
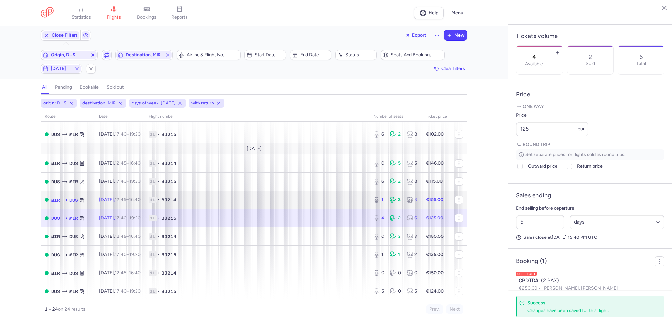
click at [399, 204] on div "1 2 3" at bounding box center [396, 200] width 50 height 12
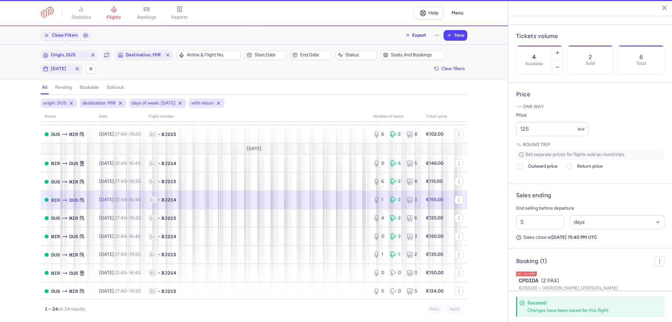
type input "1"
type input "4"
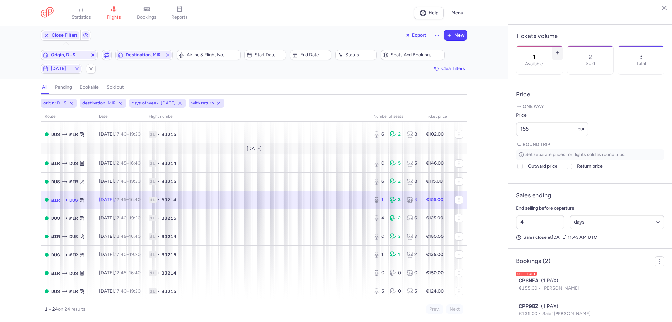
click at [559, 53] on line "button" at bounding box center [557, 53] width 3 height 0
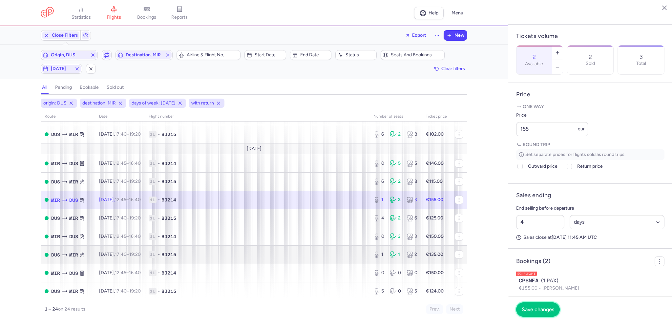
drag, startPoint x: 533, startPoint y: 310, endPoint x: 402, endPoint y: 258, distance: 140.4
click at [533, 310] on span "Save changes" at bounding box center [537, 310] width 32 height 6
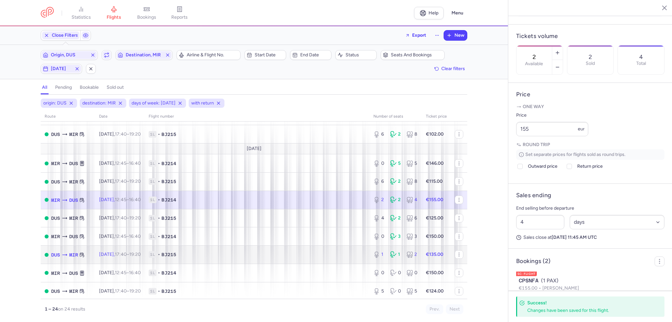
click at [356, 258] on span "1L • BJ215" at bounding box center [257, 255] width 217 height 7
type input "1"
type input "5"
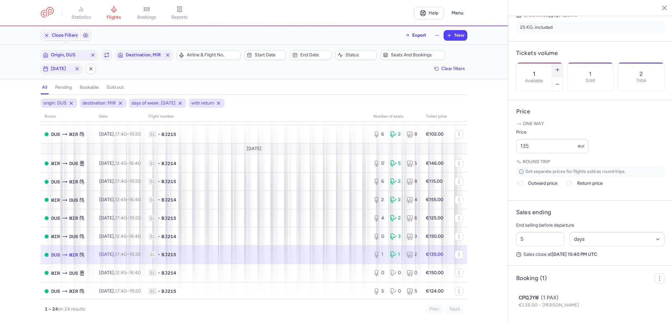
click at [560, 67] on icon "button" at bounding box center [557, 69] width 5 height 5
type input "2"
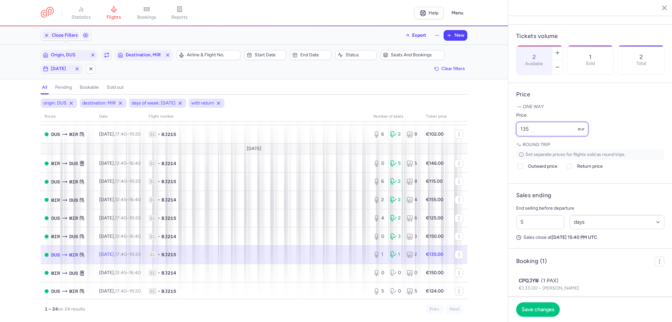
drag, startPoint x: 540, startPoint y: 149, endPoint x: 472, endPoint y: 145, distance: 67.3
click at [472, 145] on div "statistics flights bookings reports Help Menu Close Filters Export New Filters …" at bounding box center [336, 161] width 672 height 322
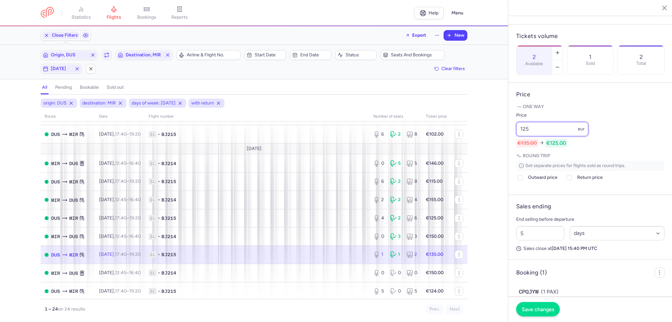
type input "125"
click at [529, 307] on span "Save changes" at bounding box center [537, 310] width 32 height 6
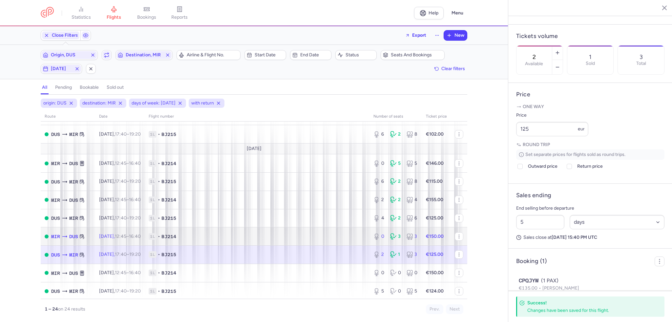
click at [376, 238] on icon at bounding box center [377, 237] width 8 height 7
type input "0"
type input "4"
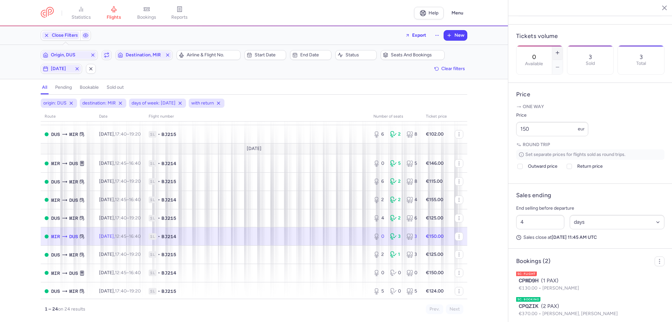
click at [560, 50] on icon "button" at bounding box center [557, 52] width 5 height 5
click at [546, 311] on span "Save changes" at bounding box center [537, 310] width 32 height 6
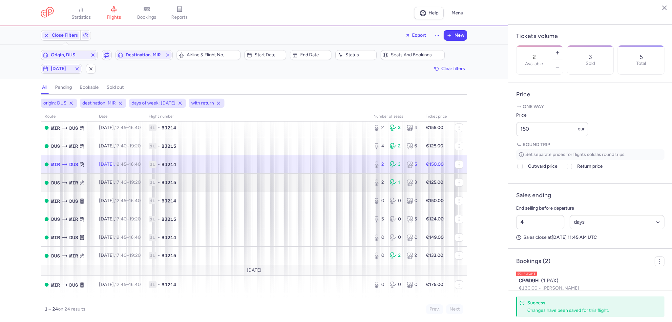
scroll to position [197, 0]
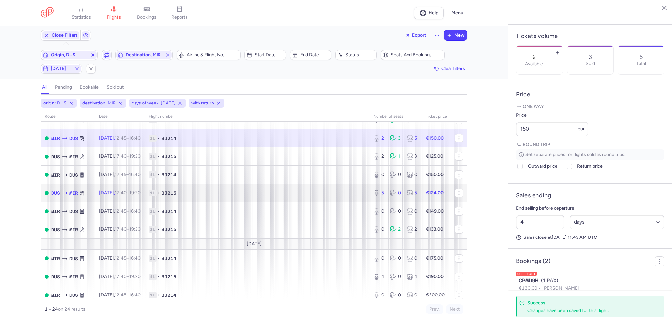
click at [292, 194] on td "1L • BJ215" at bounding box center [257, 193] width 225 height 18
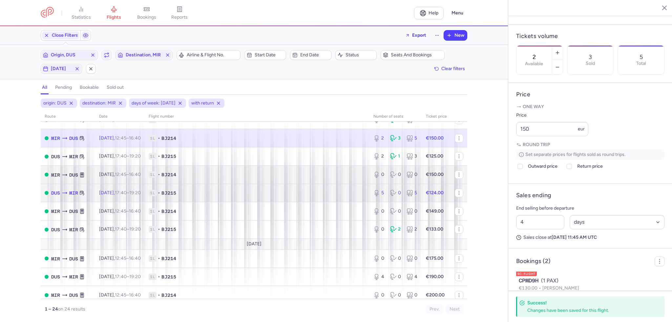
type input "5"
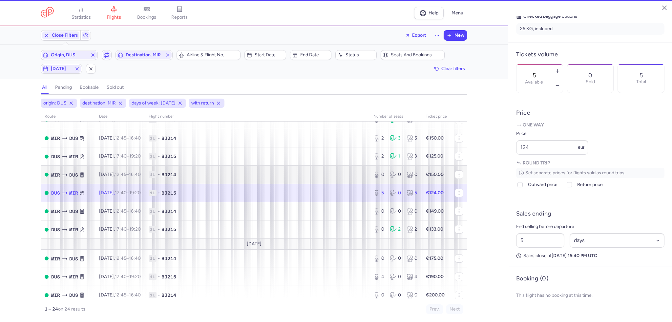
scroll to position [166, 0]
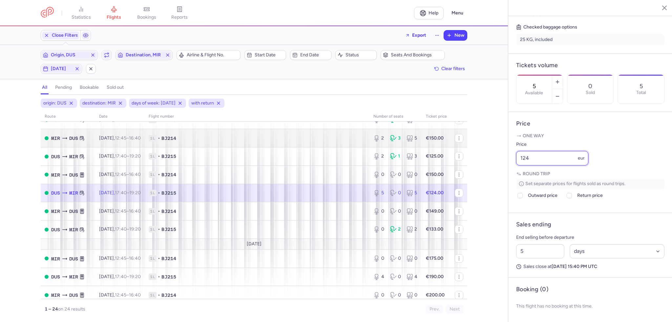
drag, startPoint x: 549, startPoint y: 157, endPoint x: 453, endPoint y: 151, distance: 96.0
click at [453, 152] on div "statistics flights bookings reports Help Menu Close Filters Export New Filters …" at bounding box center [336, 161] width 672 height 322
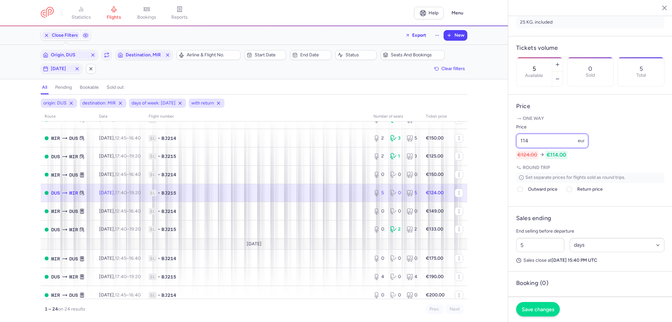
type input "114"
click at [535, 316] on button "Save changes" at bounding box center [538, 309] width 44 height 14
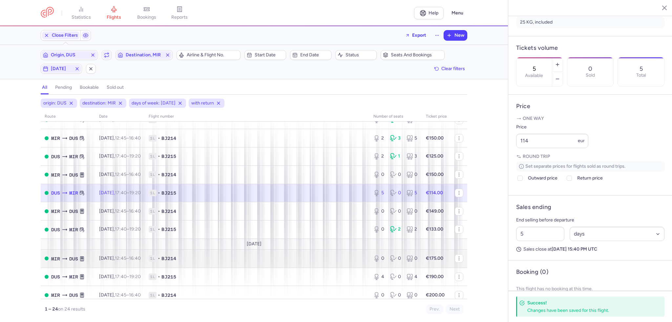
scroll to position [230, 0]
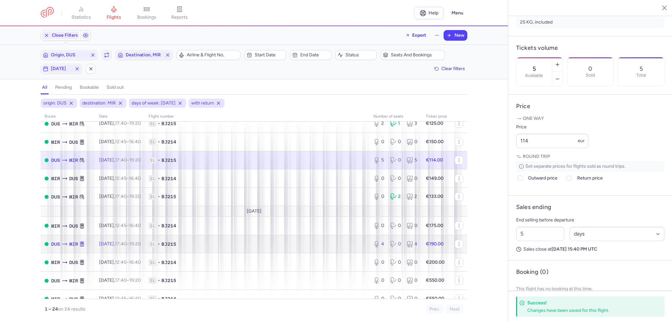
click at [285, 248] on span "1L • BJ215" at bounding box center [257, 244] width 217 height 7
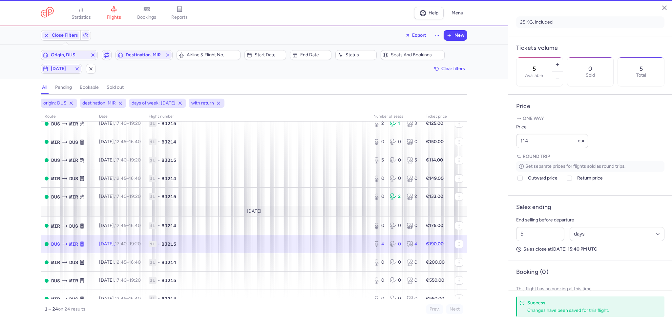
type input "4"
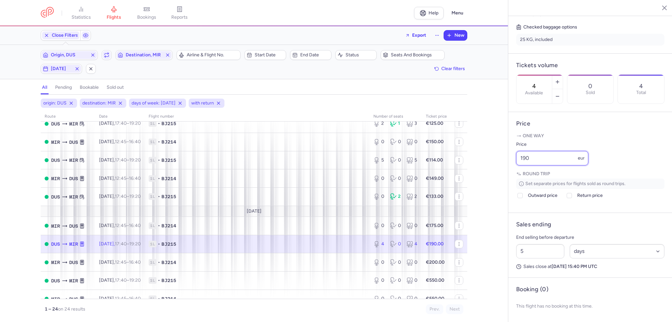
drag, startPoint x: 555, startPoint y: 153, endPoint x: 478, endPoint y: 151, distance: 77.1
click at [477, 152] on div "statistics flights bookings reports Help Menu Close Filters Export New Filters …" at bounding box center [336, 161] width 672 height 322
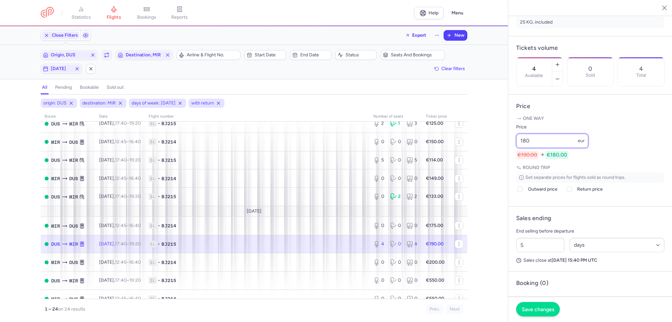
type input "180"
click at [541, 313] on button "Save changes" at bounding box center [538, 309] width 44 height 14
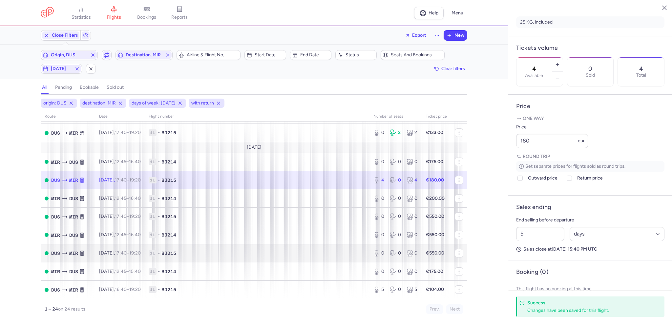
scroll to position [303, 0]
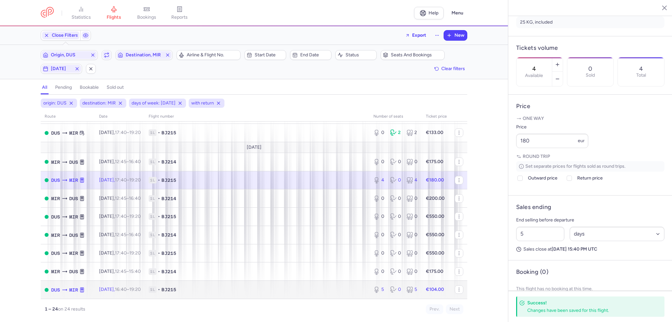
click at [326, 297] on td "1L • BJ215" at bounding box center [257, 290] width 225 height 18
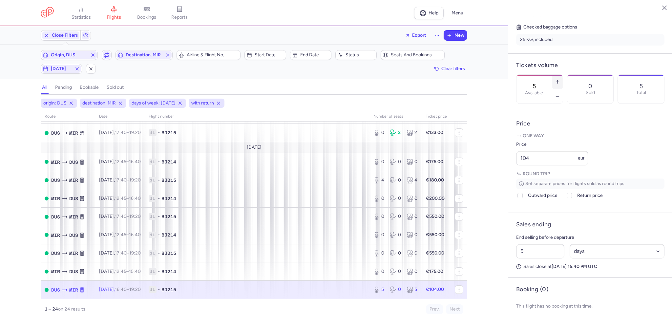
click at [562, 75] on button "button" at bounding box center [557, 82] width 10 height 14
type input "6"
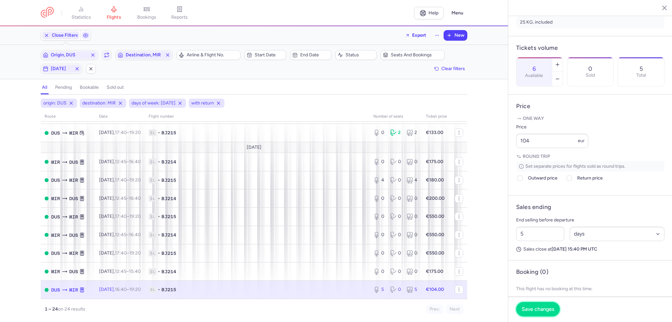
click at [536, 316] on button "Save changes" at bounding box center [538, 309] width 44 height 14
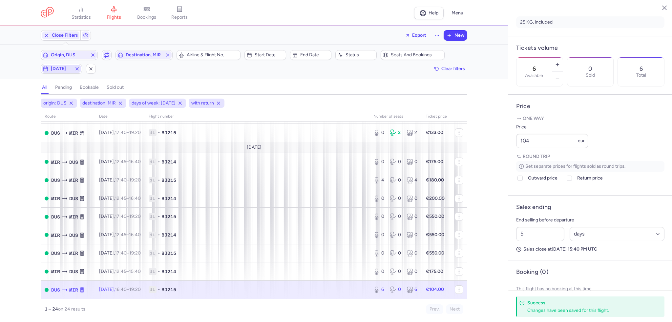
click at [51, 69] on span "[DATE]" at bounding box center [61, 68] width 21 height 5
click at [62, 101] on input "T" at bounding box center [64, 101] width 10 height 10
checkbox input "false"
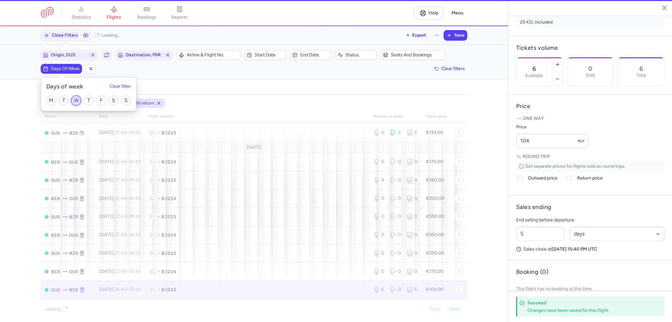
click at [72, 99] on input "W" at bounding box center [76, 101] width 10 height 10
checkbox input "true"
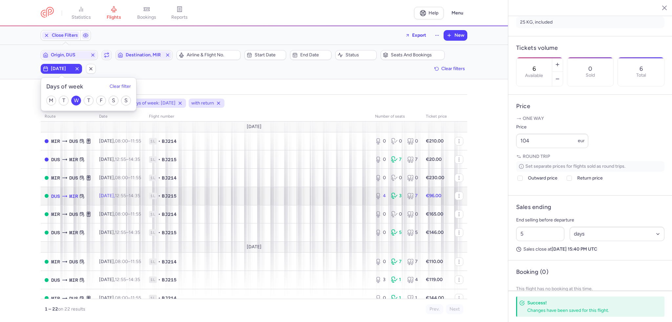
click at [264, 194] on td "1L • BJ215" at bounding box center [258, 196] width 226 height 18
type input "4"
type input "2"
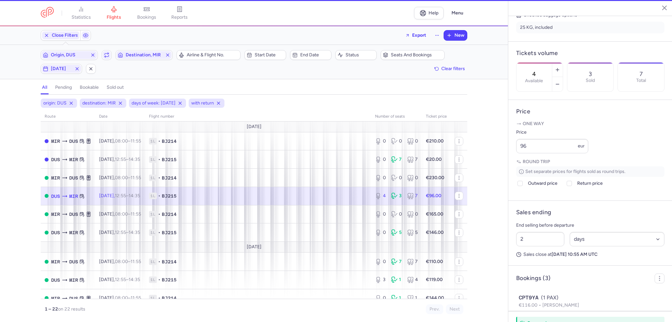
scroll to position [172, 0]
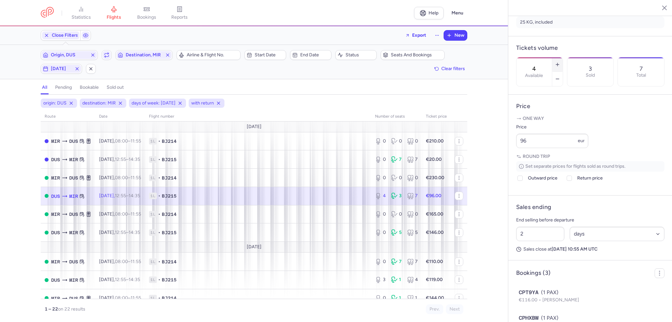
drag, startPoint x: 580, startPoint y: 46, endPoint x: 556, endPoint y: 111, distance: 69.2
click at [560, 62] on icon "button" at bounding box center [557, 64] width 5 height 5
type input "5"
drag, startPoint x: 493, startPoint y: 156, endPoint x: 478, endPoint y: 156, distance: 15.1
click at [478, 156] on div "statistics flights bookings reports Help Menu Close Filters Export New Filters …" at bounding box center [336, 161] width 672 height 322
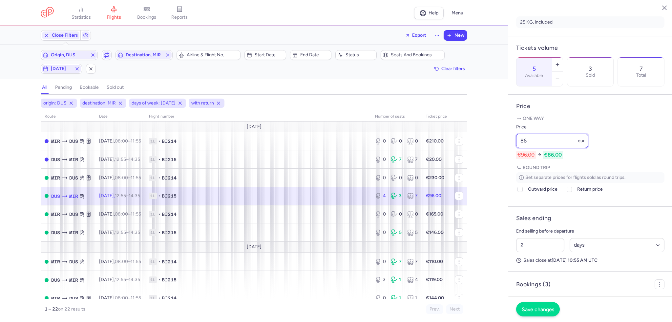
type input "86"
click at [528, 311] on span "Save changes" at bounding box center [537, 310] width 32 height 6
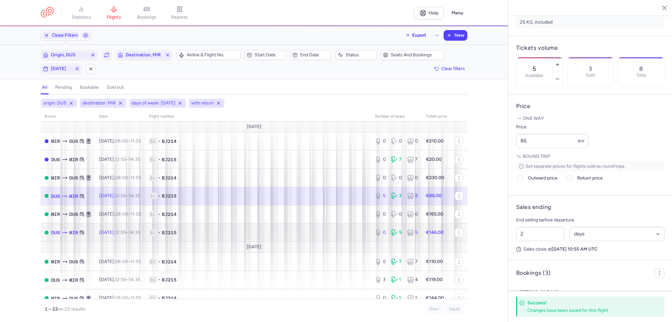
click at [342, 229] on td "1L • BJ215" at bounding box center [258, 233] width 226 height 18
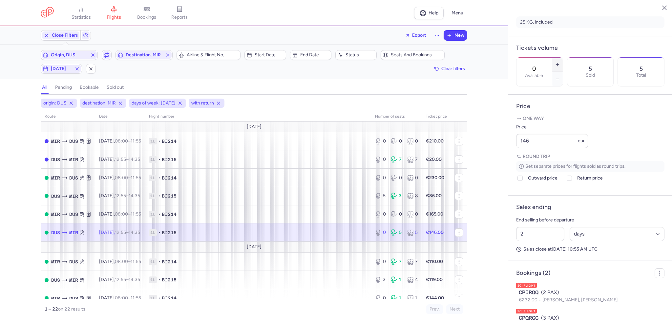
click at [562, 57] on button "button" at bounding box center [557, 64] width 10 height 14
click at [527, 311] on span "Save changes" at bounding box center [537, 310] width 32 height 6
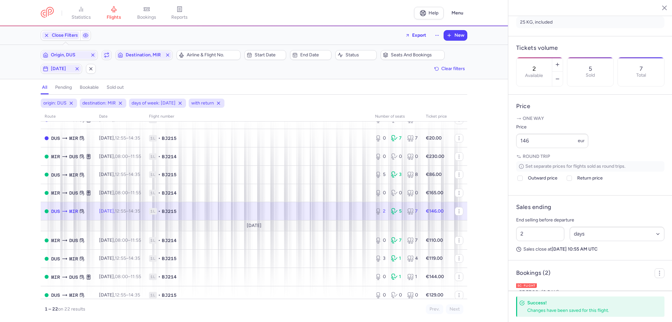
scroll to position [33, 0]
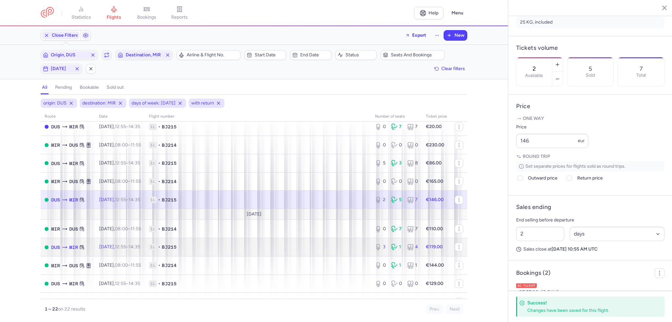
click at [316, 257] on td "1L • BJ215" at bounding box center [258, 247] width 226 height 18
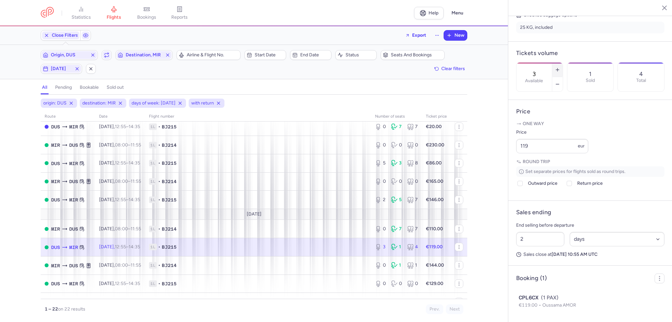
click at [560, 67] on icon "button" at bounding box center [557, 69] width 5 height 5
type input "4"
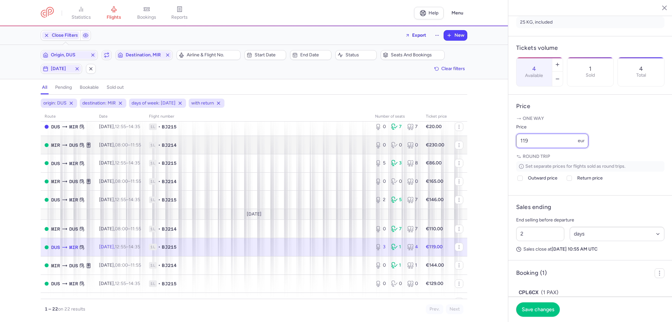
drag, startPoint x: 547, startPoint y: 158, endPoint x: 453, endPoint y: 154, distance: 94.2
click at [453, 155] on div "statistics flights bookings reports Help Menu Close Filters Export New Filters …" at bounding box center [336, 161] width 672 height 322
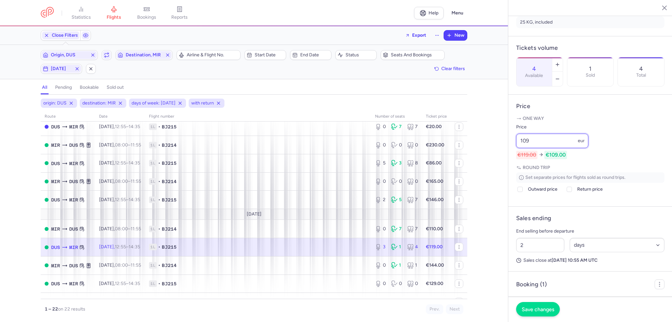
type input "109"
click at [520, 312] on button "Save changes" at bounding box center [538, 309] width 44 height 14
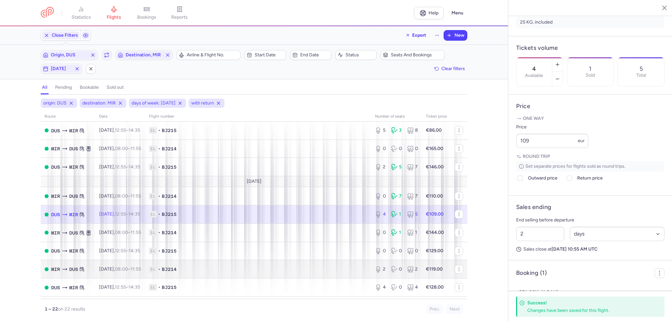
scroll to position [98, 0]
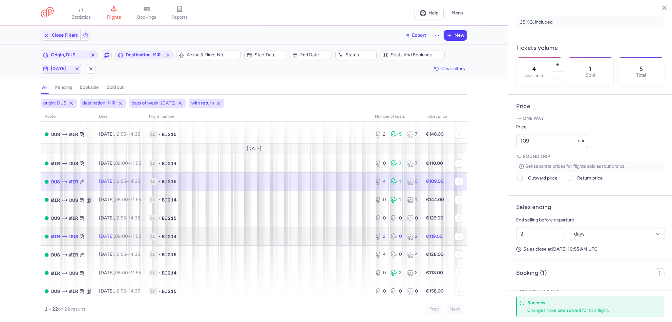
click at [322, 240] on span "1L • BJ214" at bounding box center [258, 237] width 218 height 7
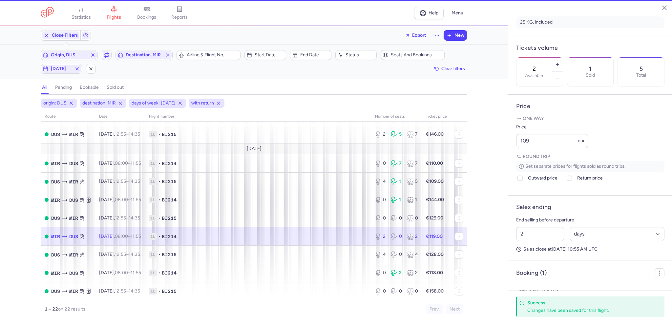
scroll to position [166, 0]
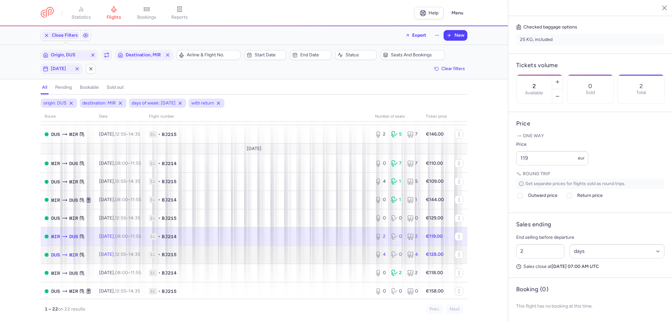
click at [291, 257] on span "1L • BJ215" at bounding box center [258, 255] width 218 height 7
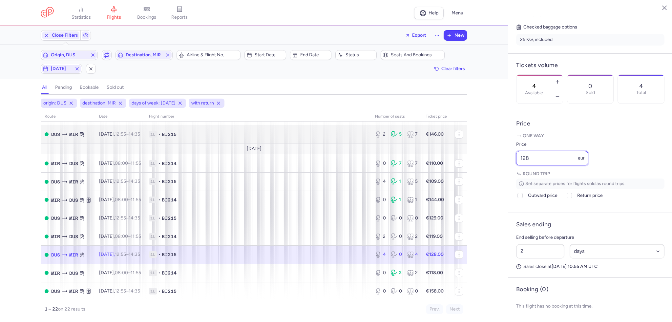
drag, startPoint x: 556, startPoint y: 157, endPoint x: 446, endPoint y: 144, distance: 110.3
click at [446, 144] on div "statistics flights bookings reports Help Menu Close Filters Export New Filters …" at bounding box center [336, 161] width 672 height 322
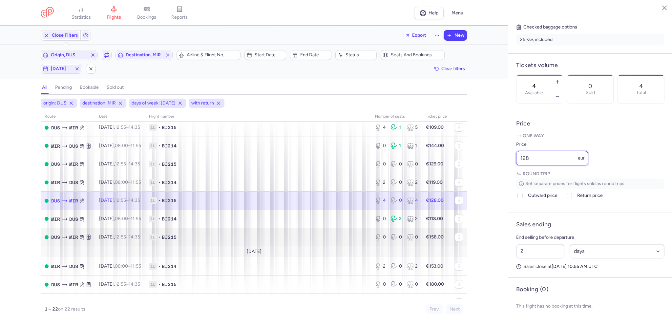
scroll to position [164, 0]
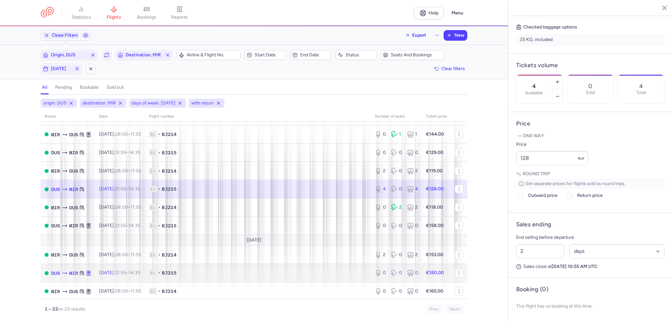
click at [314, 276] on span "1L • BJ215" at bounding box center [258, 273] width 218 height 7
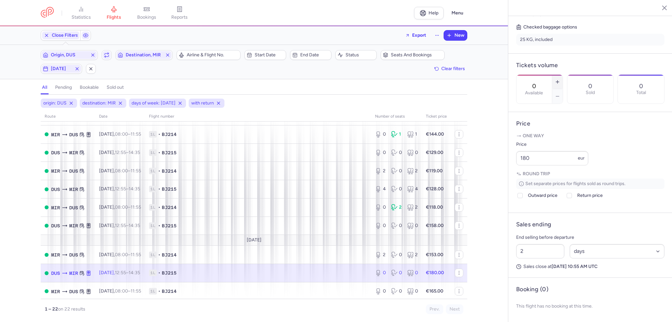
click at [562, 75] on button "button" at bounding box center [557, 82] width 10 height 14
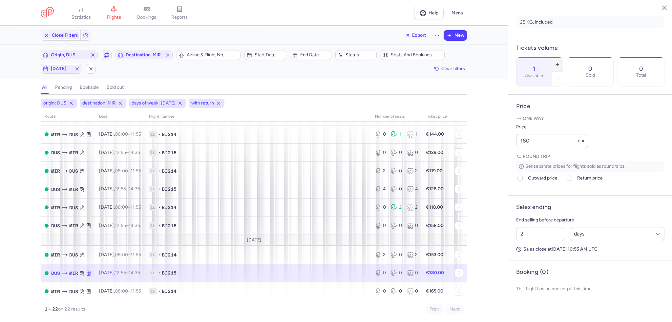
click at [562, 57] on button "button" at bounding box center [557, 64] width 10 height 14
type input "2"
drag, startPoint x: 501, startPoint y: 153, endPoint x: 485, endPoint y: 151, distance: 15.9
click at [483, 153] on div "statistics flights bookings reports Help Menu Close Filters Export New Filters …" at bounding box center [336, 161] width 672 height 322
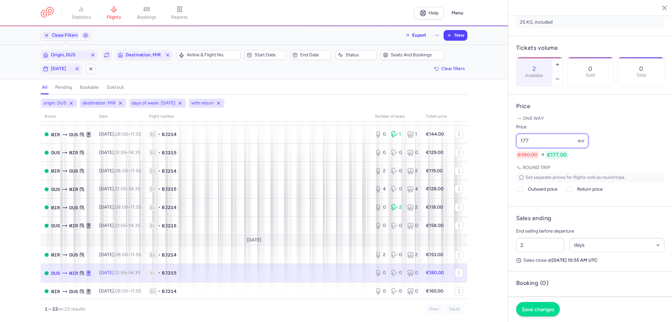
type input "177"
click at [539, 312] on span "Save changes" at bounding box center [537, 310] width 32 height 6
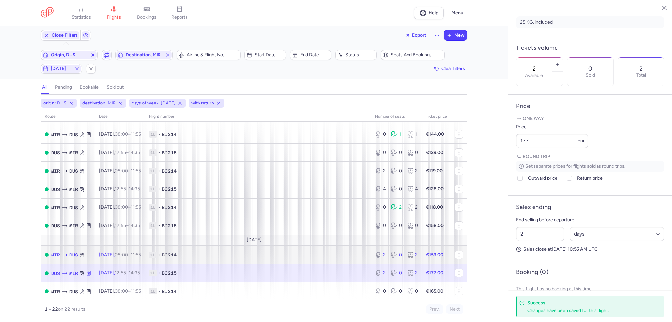
click at [331, 258] on span "1L • BJ214" at bounding box center [258, 255] width 218 height 7
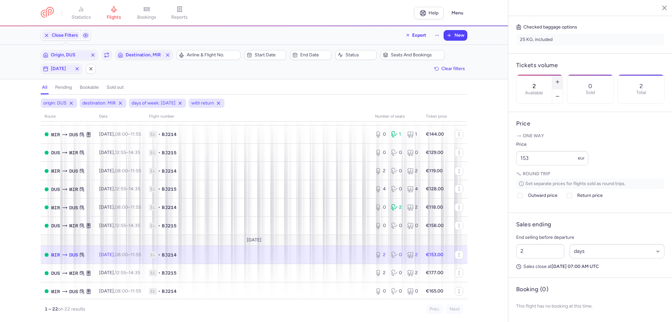
click at [560, 79] on icon "button" at bounding box center [557, 81] width 5 height 5
type input "4"
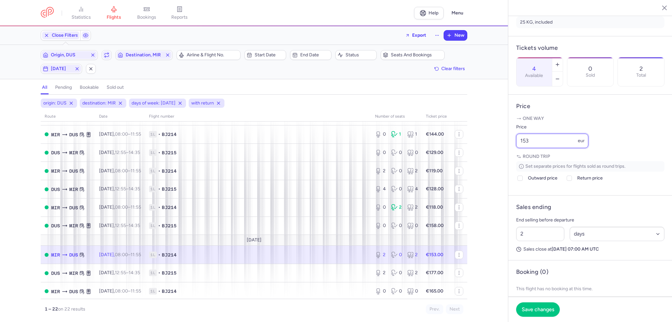
drag, startPoint x: 554, startPoint y: 157, endPoint x: 468, endPoint y: 148, distance: 87.1
click at [466, 150] on div "statistics flights bookings reports Help Menu Close Filters Export New Filters …" at bounding box center [336, 161] width 672 height 322
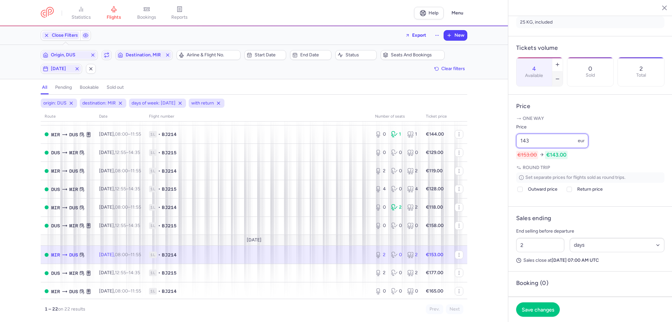
type input "143"
click at [560, 76] on icon "button" at bounding box center [557, 78] width 5 height 5
click at [528, 302] on footer "Save changes" at bounding box center [590, 309] width 164 height 25
click at [528, 309] on span "Save changes" at bounding box center [537, 310] width 32 height 6
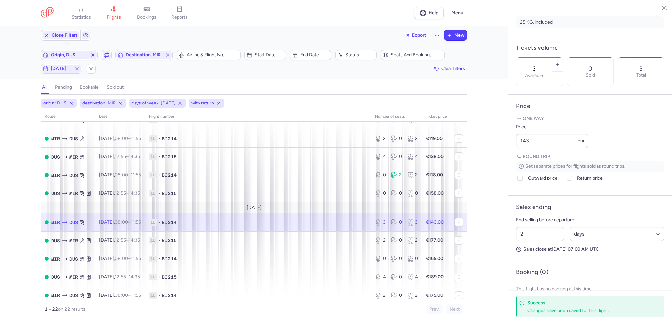
scroll to position [197, 0]
click at [343, 280] on span "1L • BJ215" at bounding box center [258, 277] width 218 height 7
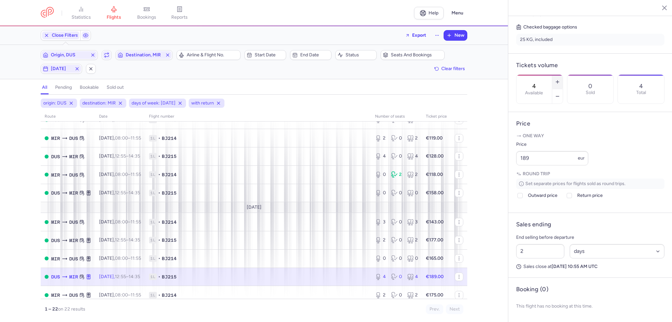
click at [560, 79] on icon "button" at bounding box center [557, 81] width 5 height 5
type input "5"
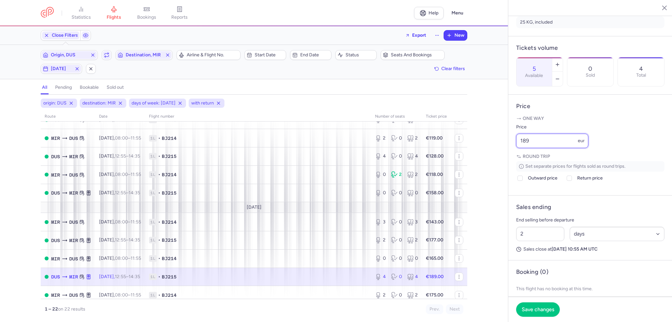
drag, startPoint x: 559, startPoint y: 154, endPoint x: 497, endPoint y: 152, distance: 61.4
click at [497, 152] on div "statistics flights bookings reports Help Menu Close Filters Export New Filters …" at bounding box center [336, 161] width 672 height 322
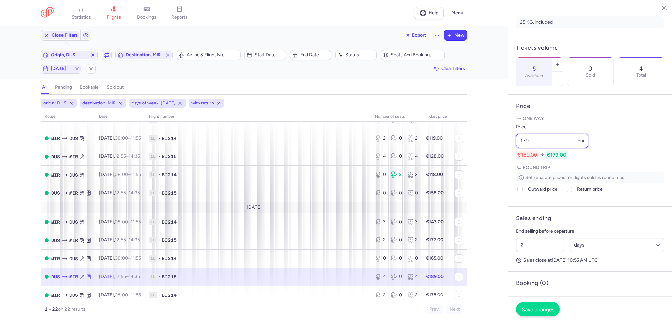
type input "179"
click at [534, 316] on button "Save changes" at bounding box center [538, 309] width 44 height 14
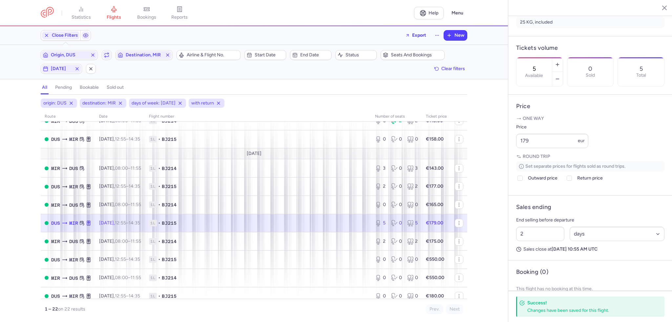
scroll to position [262, 0]
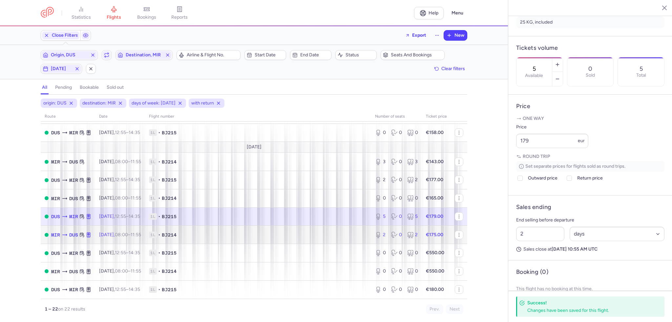
click at [340, 244] on td "1L • BJ214" at bounding box center [258, 235] width 226 height 18
type input "2"
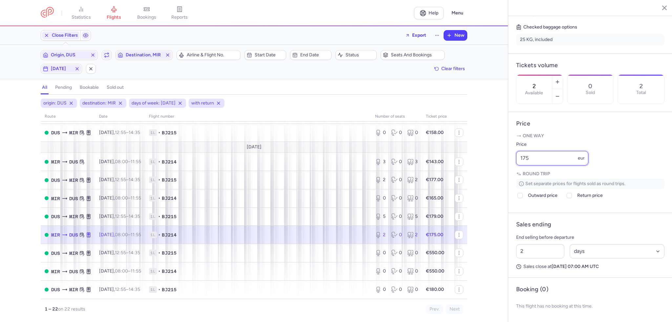
drag, startPoint x: 552, startPoint y: 159, endPoint x: 490, endPoint y: 155, distance: 62.4
click at [481, 155] on div "statistics flights bookings reports Help Menu Close Filters Export New Filters …" at bounding box center [336, 161] width 672 height 322
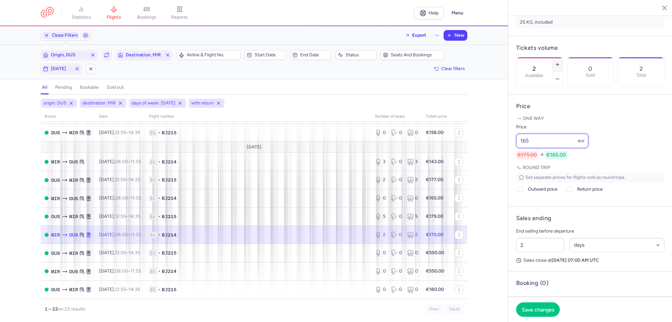
type input "165"
drag, startPoint x: 581, startPoint y: 48, endPoint x: 566, endPoint y: 159, distance: 112.2
click at [560, 62] on icon "button" at bounding box center [557, 64] width 5 height 5
type input "3"
click at [536, 316] on button "Save changes" at bounding box center [538, 309] width 44 height 14
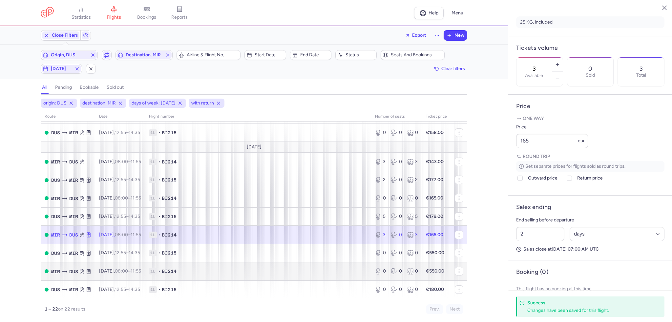
scroll to position [265, 0]
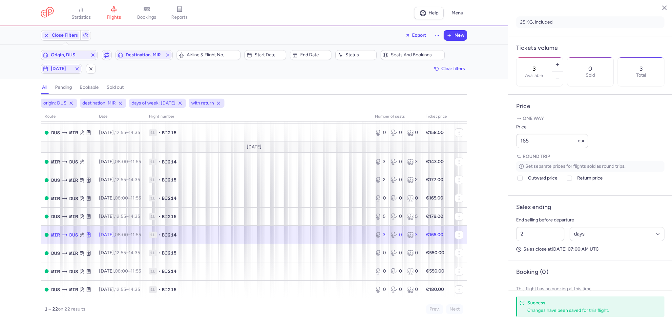
drag, startPoint x: 66, startPoint y: 69, endPoint x: 67, endPoint y: 74, distance: 5.5
click at [66, 70] on span "[DATE]" at bounding box center [61, 68] width 21 height 5
click at [76, 101] on input "W" at bounding box center [76, 101] width 10 height 10
checkbox input "false"
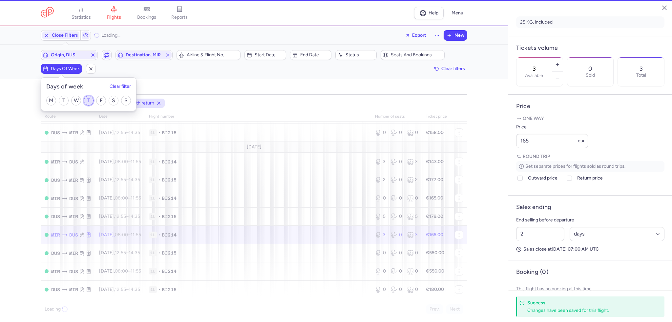
click at [85, 101] on input "T" at bounding box center [89, 101] width 10 height 10
checkbox input "true"
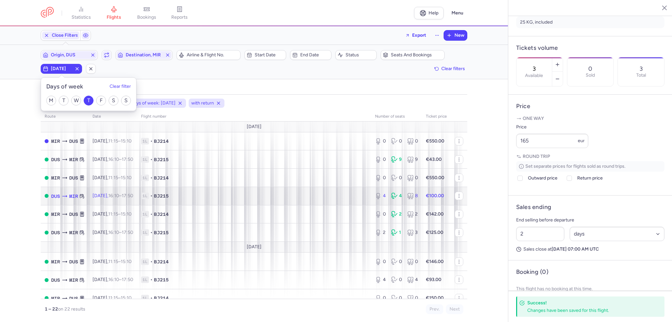
click at [349, 194] on span "1L • BJ215" at bounding box center [254, 196] width 226 height 7
type input "4"
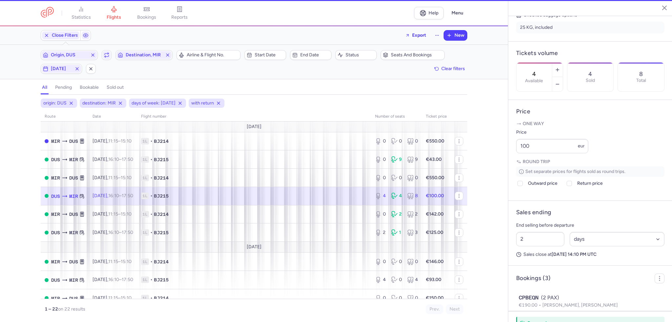
scroll to position [172, 0]
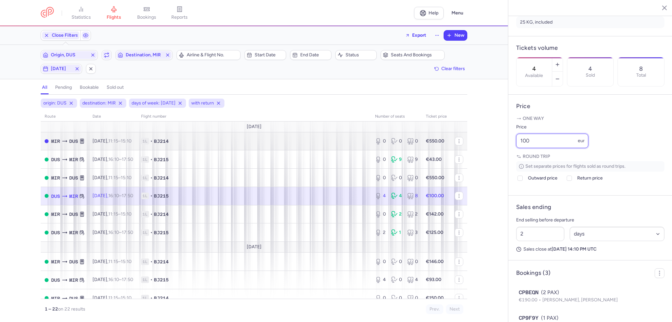
drag, startPoint x: 553, startPoint y: 158, endPoint x: 411, endPoint y: 137, distance: 143.9
click at [399, 141] on div "statistics flights bookings reports Help Menu Close Filters Export New Filters …" at bounding box center [336, 161] width 672 height 322
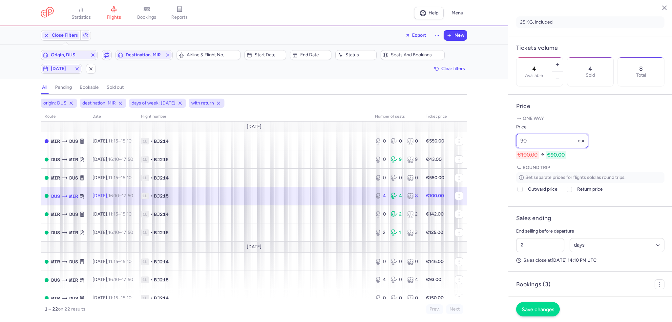
type input "90"
click at [551, 312] on span "Save changes" at bounding box center [537, 310] width 32 height 6
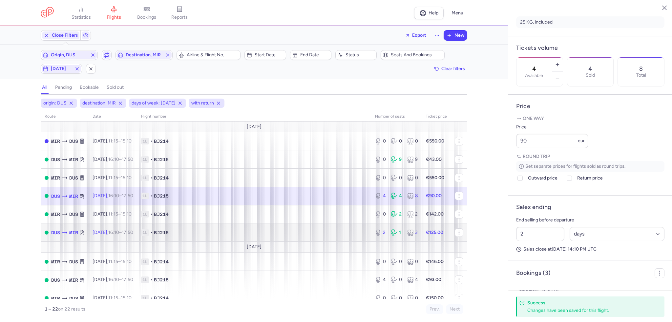
click at [275, 233] on span "1L • BJ215" at bounding box center [254, 233] width 226 height 7
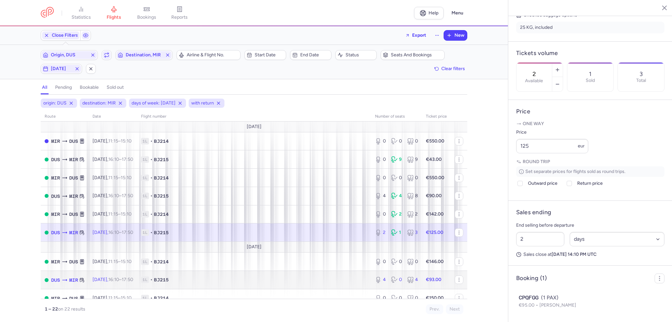
drag, startPoint x: 303, startPoint y: 287, endPoint x: 668, endPoint y: 194, distance: 377.1
click at [303, 287] on td "1L • BJ215" at bounding box center [254, 280] width 234 height 18
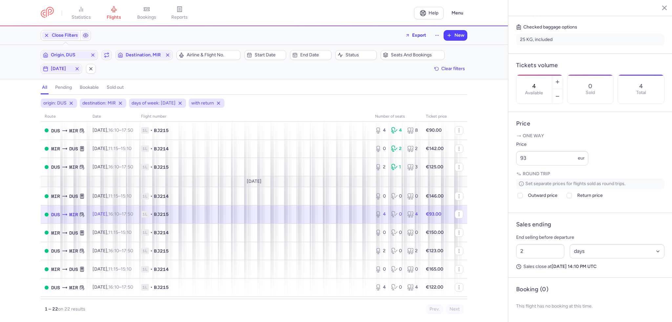
scroll to position [131, 0]
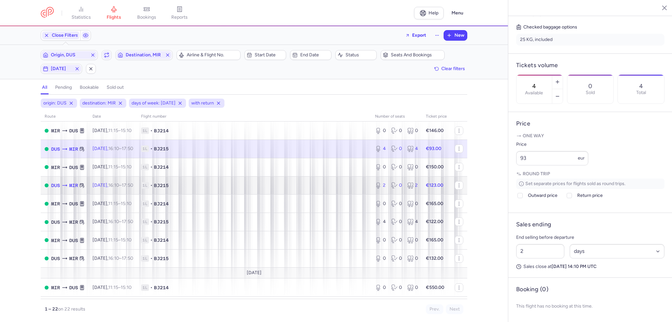
click at [331, 189] on span "1L • BJ215" at bounding box center [254, 185] width 226 height 7
type input "2"
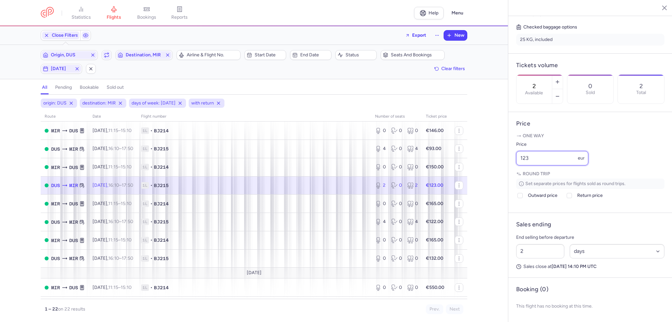
drag, startPoint x: 539, startPoint y: 160, endPoint x: 484, endPoint y: 159, distance: 54.8
click at [484, 159] on div "statistics flights bookings reports Help Menu Close Filters Export New Filters …" at bounding box center [336, 161] width 672 height 322
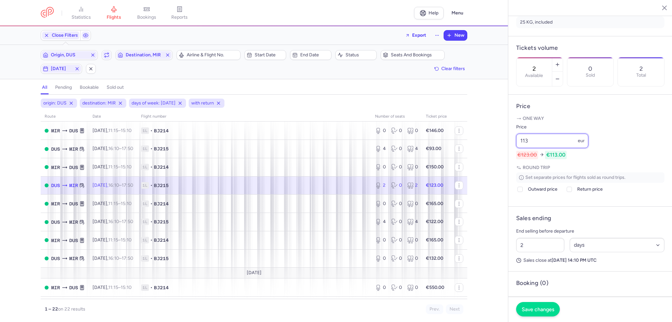
type input "113"
click at [524, 303] on button "Save changes" at bounding box center [538, 309] width 44 height 14
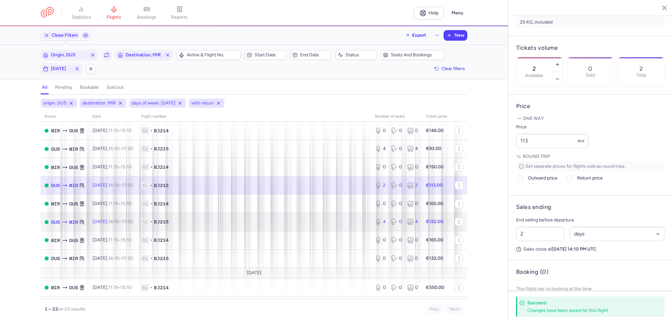
click at [364, 228] on td "1L • BJ215" at bounding box center [254, 222] width 234 height 18
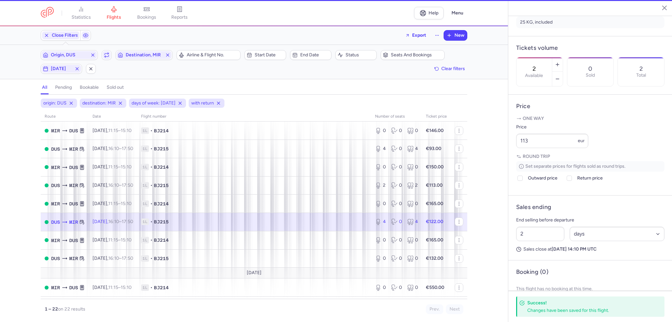
type input "4"
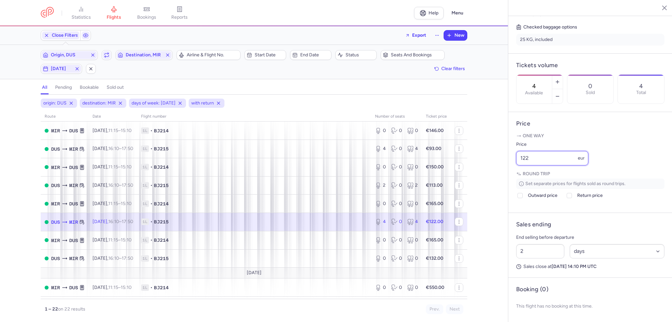
drag, startPoint x: 551, startPoint y: 163, endPoint x: 475, endPoint y: 156, distance: 76.7
click at [474, 157] on div "statistics flights bookings reports Help Menu Close Filters Export New Filters …" at bounding box center [336, 161] width 672 height 322
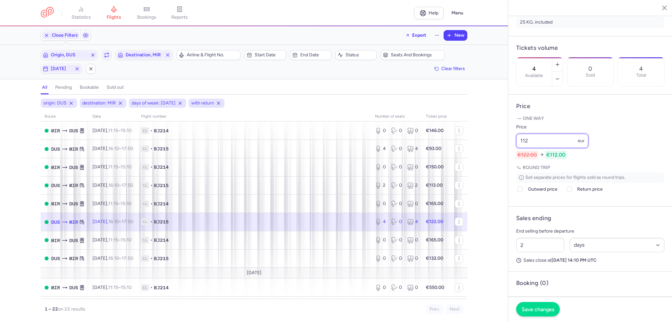
type input "112"
click at [535, 309] on span "Save changes" at bounding box center [537, 310] width 32 height 6
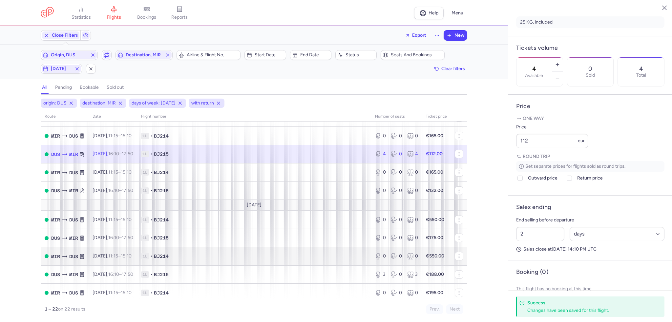
scroll to position [262, 0]
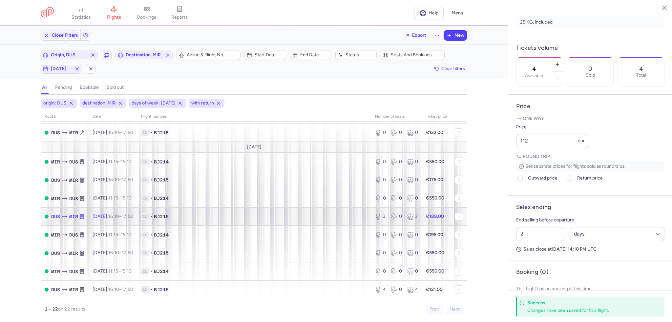
click at [290, 211] on td "1L • BJ215" at bounding box center [254, 217] width 234 height 18
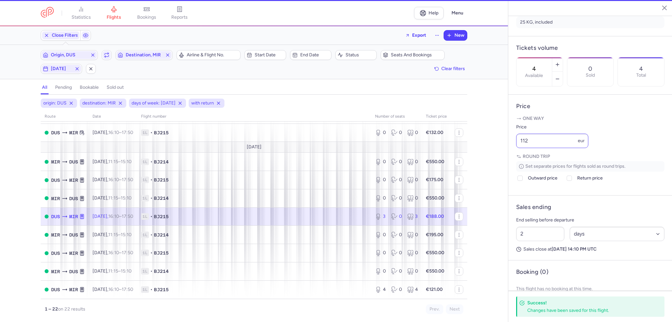
type input "3"
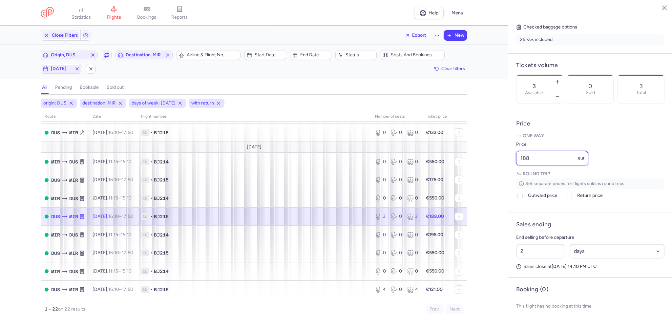
drag, startPoint x: 554, startPoint y: 159, endPoint x: 469, endPoint y: 158, distance: 84.3
click at [469, 158] on div "statistics flights bookings reports Help Menu Close Filters Export New Filters …" at bounding box center [336, 161] width 672 height 322
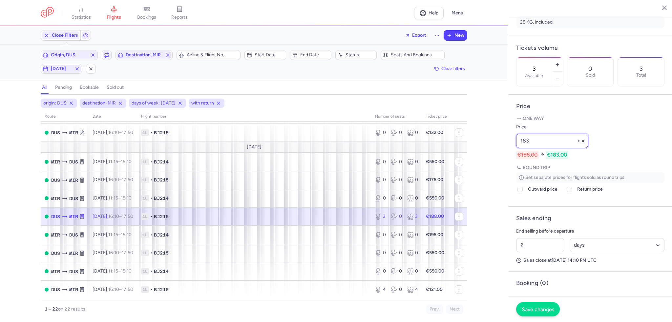
type input "183"
click at [539, 314] on button "Save changes" at bounding box center [538, 309] width 44 height 14
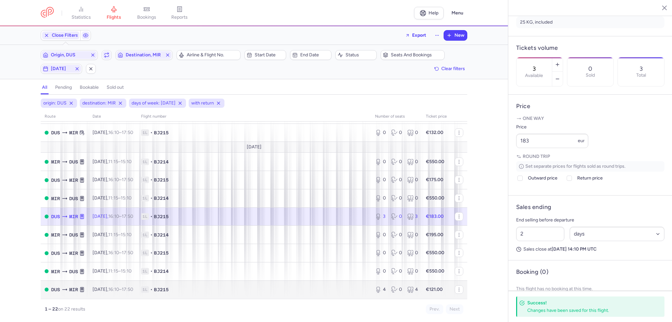
scroll to position [265, 0]
click at [315, 285] on td "1L • BJ215" at bounding box center [254, 290] width 234 height 18
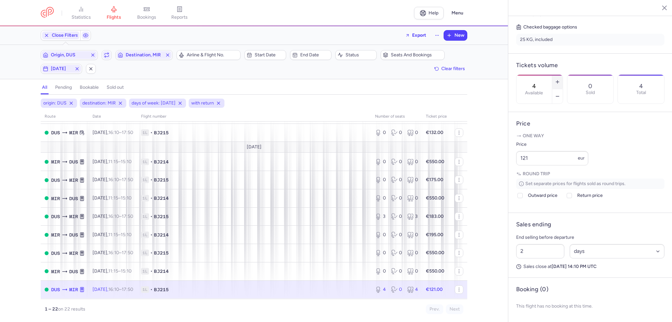
click at [562, 75] on button "button" at bounding box center [557, 82] width 10 height 14
type input "5"
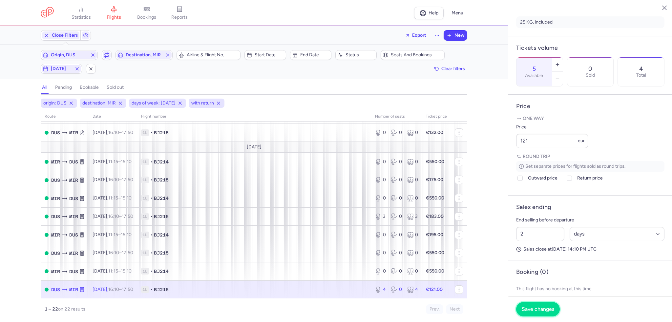
click at [545, 312] on span "Save changes" at bounding box center [537, 310] width 32 height 6
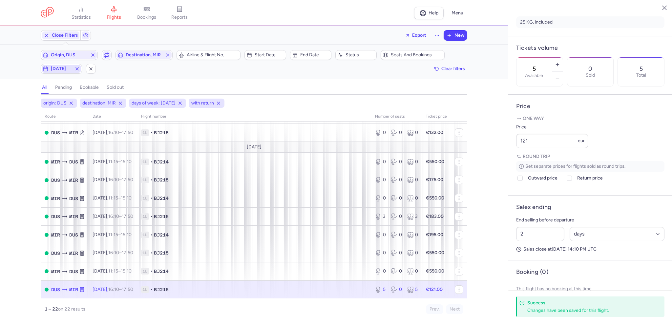
click at [56, 65] on span "[DATE]" at bounding box center [61, 69] width 39 height 8
click at [89, 101] on input "T" at bounding box center [89, 101] width 10 height 10
checkbox input "false"
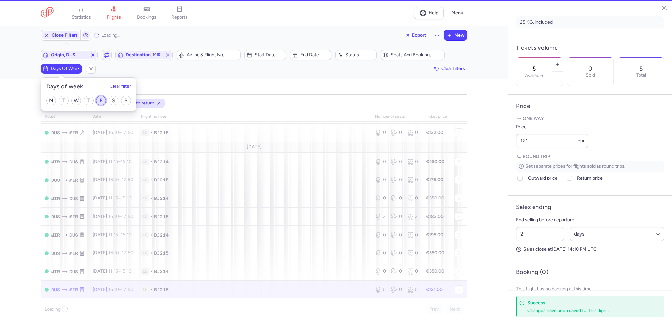
click at [100, 100] on input "F" at bounding box center [101, 101] width 10 height 10
checkbox input "true"
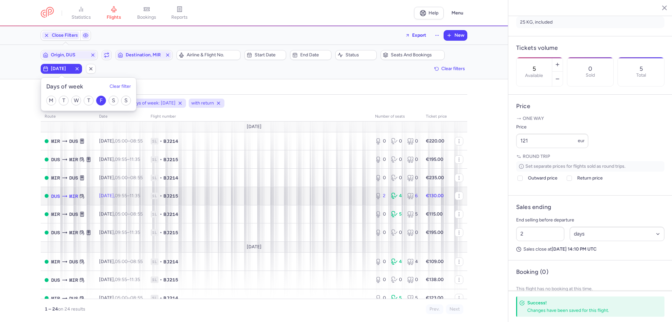
click at [329, 190] on td "1L • BJ215" at bounding box center [259, 196] width 224 height 18
type input "2"
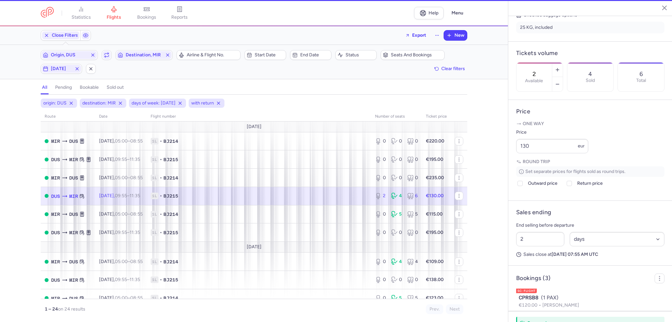
scroll to position [172, 0]
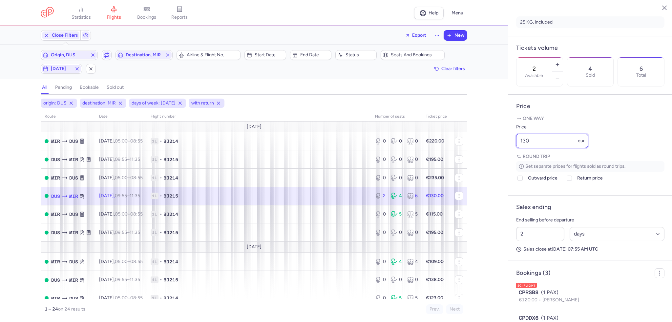
drag, startPoint x: 556, startPoint y: 163, endPoint x: 480, endPoint y: 159, distance: 75.6
click at [480, 159] on div "statistics flights bookings reports Help Menu Close Filters Export New Filters …" at bounding box center [336, 161] width 672 height 322
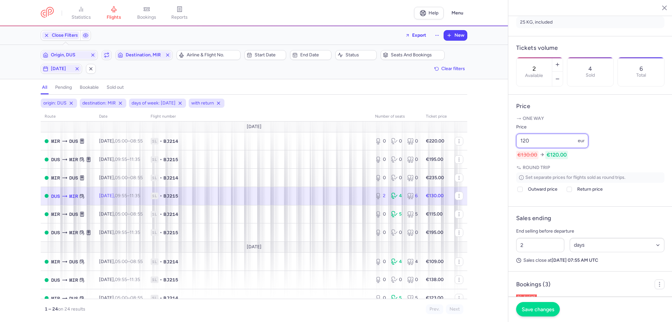
type input "120"
click at [548, 309] on span "Save changes" at bounding box center [537, 310] width 32 height 6
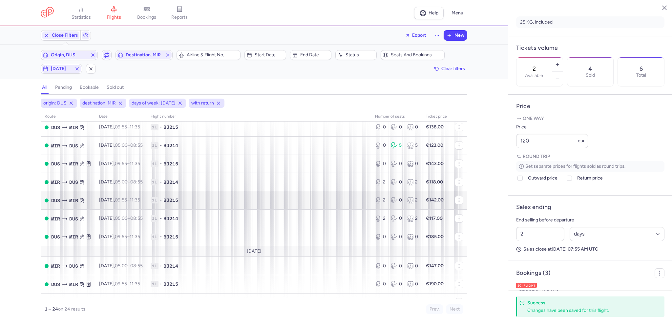
scroll to position [164, 0]
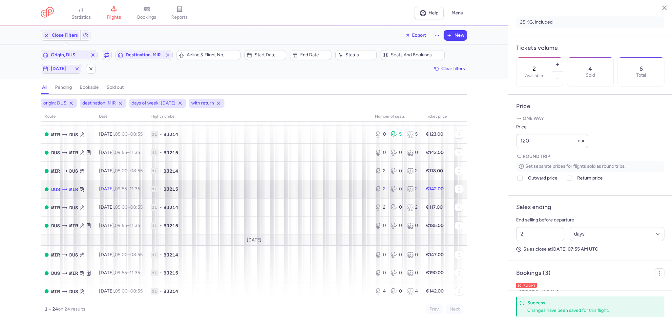
click at [325, 188] on td "1L • BJ215" at bounding box center [259, 189] width 224 height 18
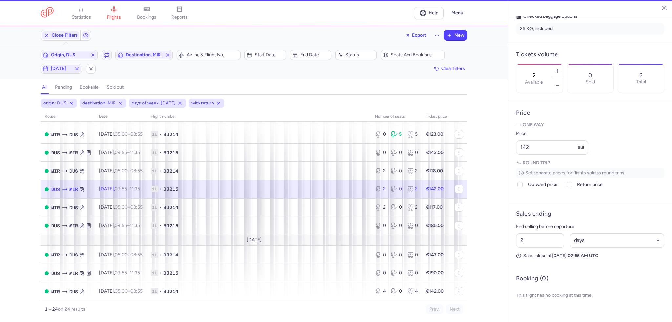
scroll to position [166, 0]
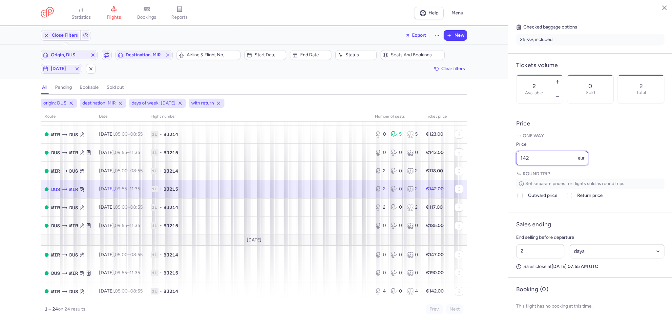
drag, startPoint x: 557, startPoint y: 162, endPoint x: 496, endPoint y: 162, distance: 61.0
click at [496, 162] on div "statistics flights bookings reports Help Menu Close Filters Export New Filters …" at bounding box center [336, 161] width 672 height 322
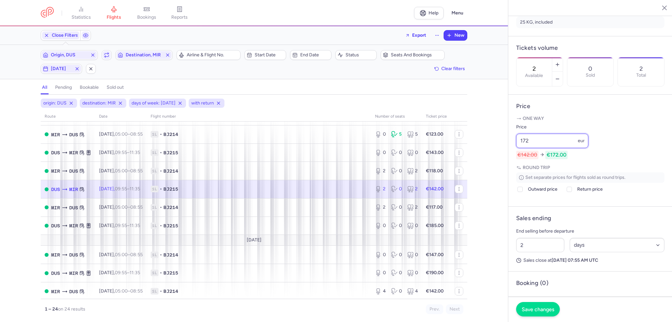
type input "172"
click at [535, 310] on span "Save changes" at bounding box center [537, 310] width 32 height 6
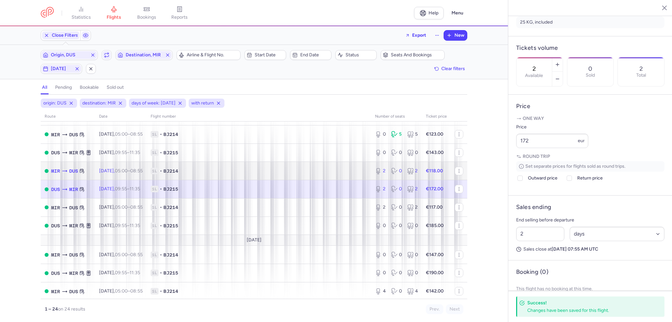
click at [343, 174] on span "1L • BJ214" at bounding box center [259, 171] width 216 height 7
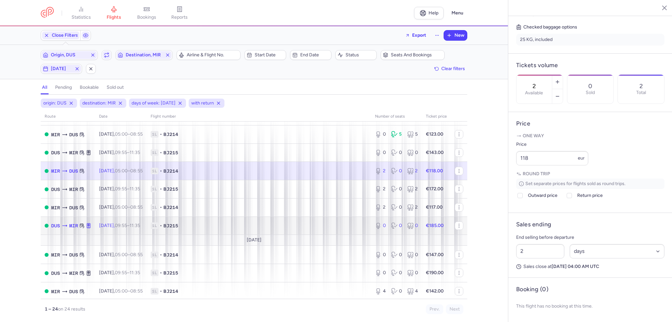
click at [334, 229] on span "1L • BJ215" at bounding box center [259, 226] width 216 height 7
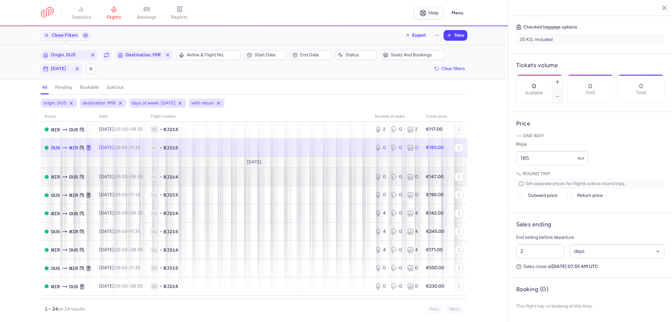
scroll to position [262, 0]
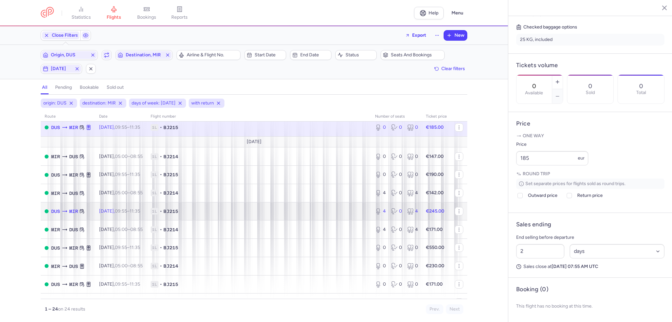
drag, startPoint x: 312, startPoint y: 223, endPoint x: 591, endPoint y: 183, distance: 281.6
click at [312, 221] on td "1L • BJ215" at bounding box center [259, 211] width 224 height 18
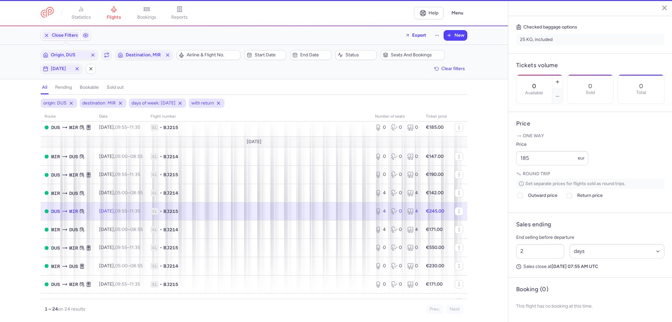
type input "4"
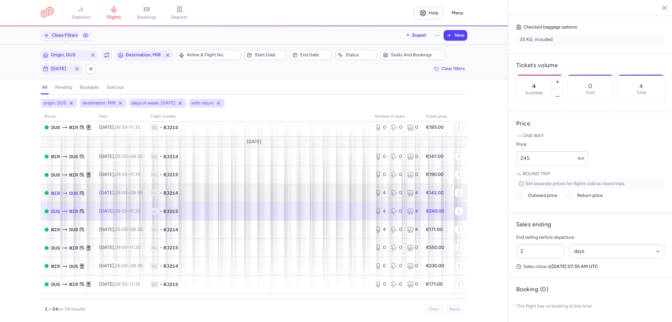
drag, startPoint x: 349, startPoint y: 204, endPoint x: 488, endPoint y: 187, distance: 140.5
click at [349, 202] on td "1L • BJ214" at bounding box center [259, 193] width 224 height 18
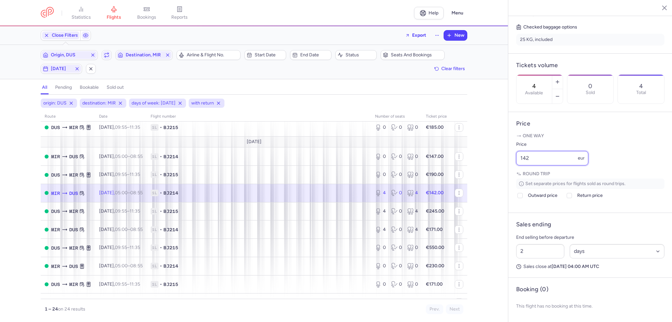
drag, startPoint x: 563, startPoint y: 164, endPoint x: 447, endPoint y: 151, distance: 116.8
click at [447, 151] on div "statistics flights bookings reports Help Menu Close Filters Export New Filters …" at bounding box center [336, 161] width 672 height 322
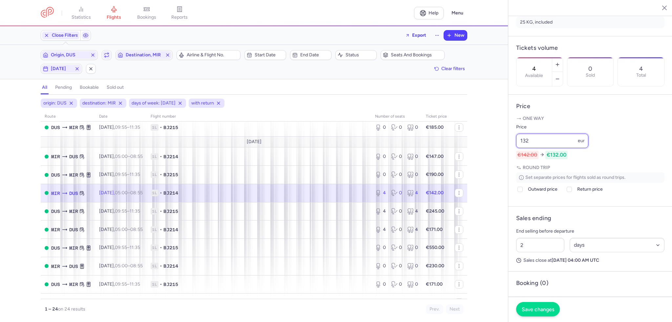
type input "132"
click at [534, 313] on button "Save changes" at bounding box center [538, 309] width 44 height 14
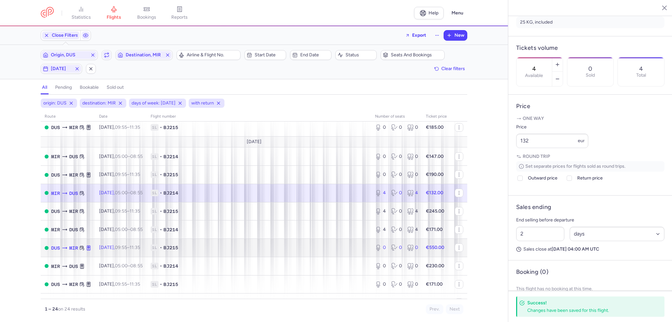
click at [332, 257] on td "1L • BJ215" at bounding box center [259, 248] width 224 height 18
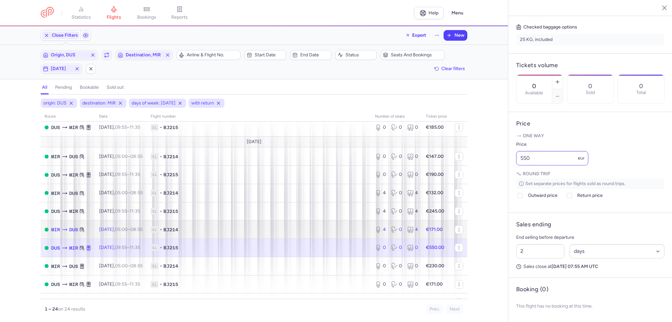
drag, startPoint x: 400, startPoint y: 235, endPoint x: 524, endPoint y: 164, distance: 143.7
click at [400, 235] on div "4 0 4" at bounding box center [396, 230] width 48 height 12
type input "4"
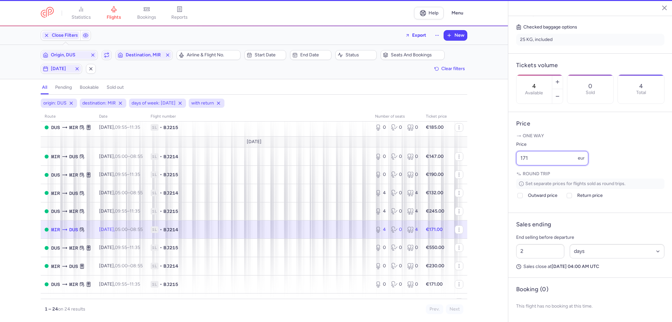
drag, startPoint x: 532, startPoint y: 159, endPoint x: 493, endPoint y: 152, distance: 39.8
click at [493, 152] on div "statistics flights bookings reports Help Menu Close Filters Export New Filters …" at bounding box center [336, 161] width 672 height 322
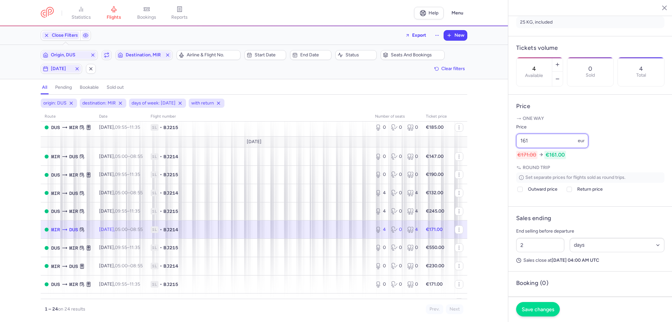
type input "161"
click at [540, 308] on span "Save changes" at bounding box center [537, 310] width 32 height 6
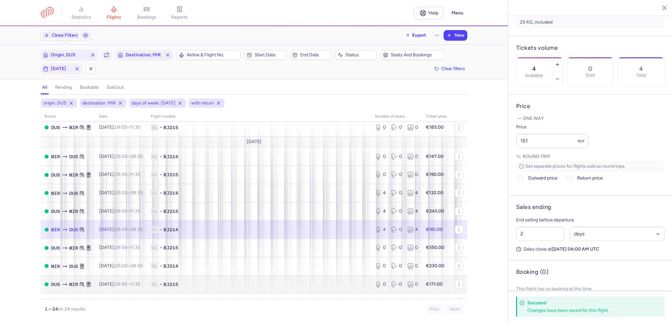
scroll to position [303, 0]
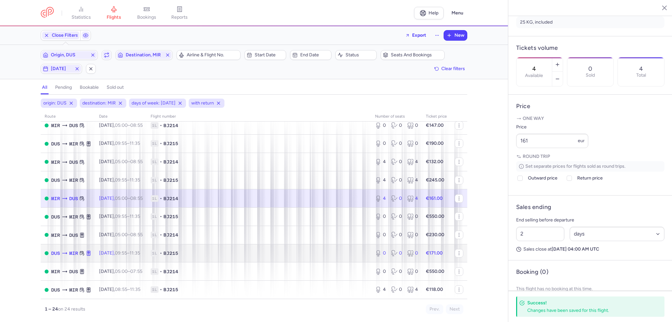
click at [277, 256] on td "1L • BJ215" at bounding box center [259, 253] width 224 height 18
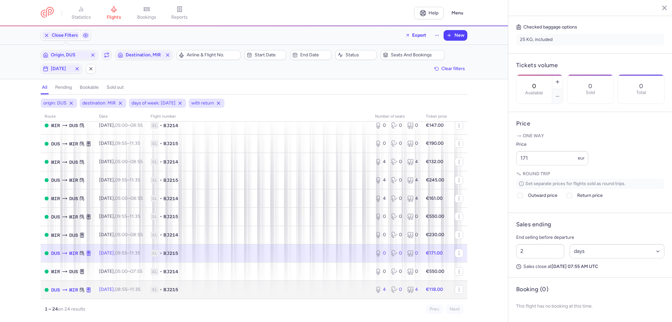
click at [327, 297] on td "1L • BJ215" at bounding box center [259, 290] width 224 height 18
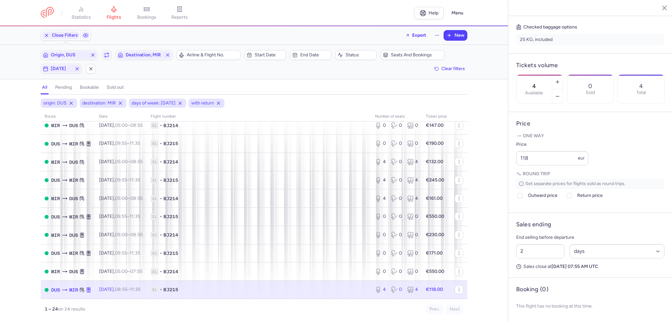
click at [552, 75] on div "4 Available" at bounding box center [533, 89] width 35 height 29
click at [562, 75] on button "button" at bounding box center [557, 82] width 10 height 14
type input "6"
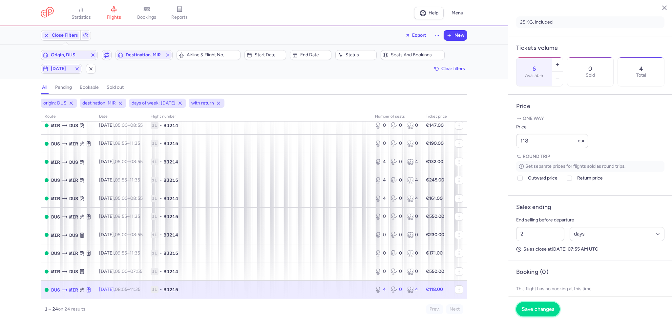
click at [542, 307] on span "Save changes" at bounding box center [537, 310] width 32 height 6
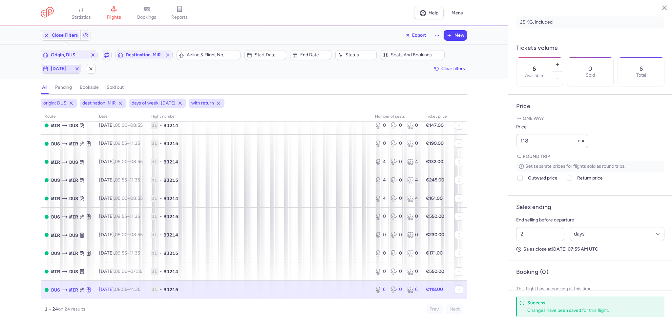
click at [63, 68] on span "[DATE]" at bounding box center [61, 68] width 21 height 5
click at [101, 101] on input "F" at bounding box center [101, 101] width 10 height 10
checkbox input "false"
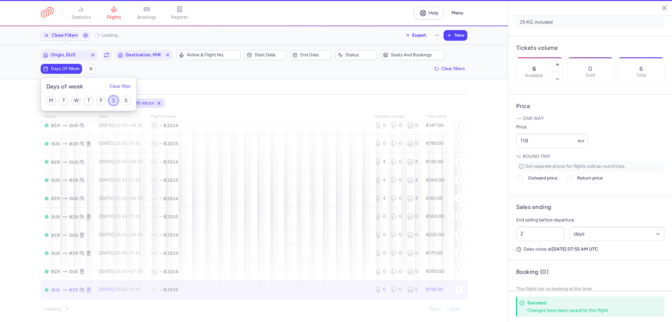
click at [112, 101] on input "S" at bounding box center [114, 101] width 10 height 10
checkbox input "true"
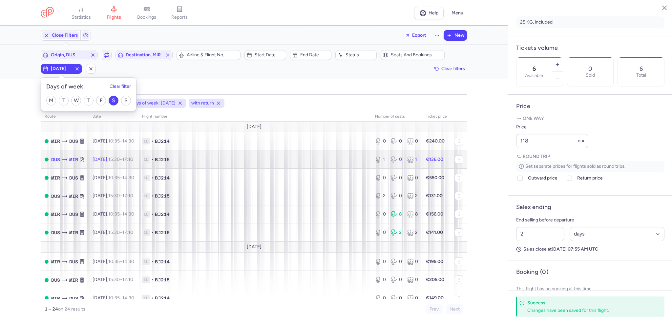
click at [227, 168] on td "1L • BJ215" at bounding box center [254, 160] width 233 height 18
type input "1"
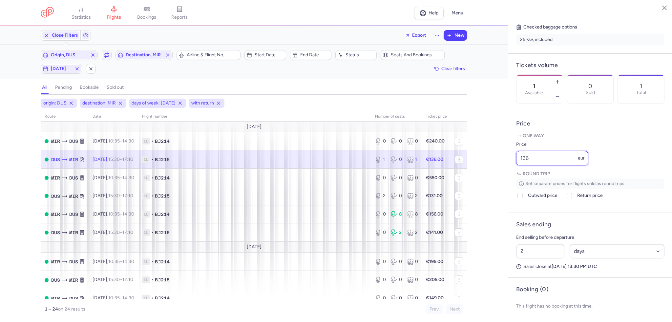
drag, startPoint x: 540, startPoint y: 163, endPoint x: 452, endPoint y: 161, distance: 87.9
click at [452, 163] on div "statistics flights bookings reports Help Menu Close Filters Export New Filters …" at bounding box center [336, 161] width 672 height 322
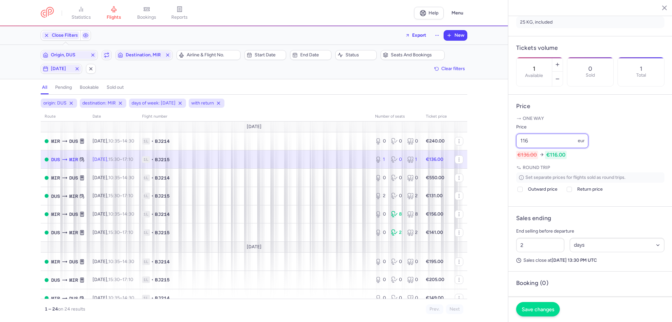
type input "116"
click at [542, 312] on span "Save changes" at bounding box center [537, 310] width 32 height 6
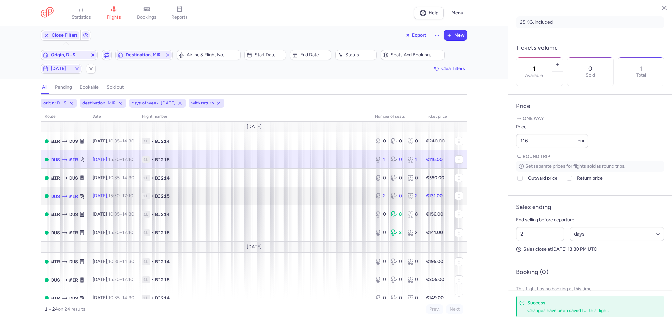
click at [293, 202] on td "1L • BJ215" at bounding box center [254, 196] width 233 height 18
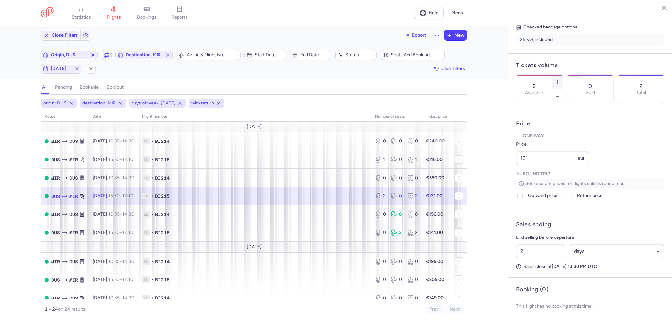
click at [560, 79] on icon "button" at bounding box center [557, 81] width 5 height 5
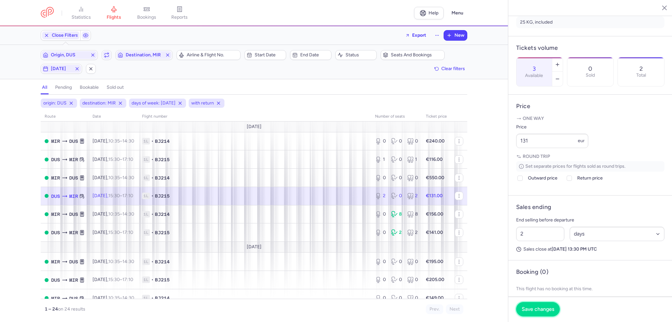
click at [544, 311] on span "Save changes" at bounding box center [537, 310] width 32 height 6
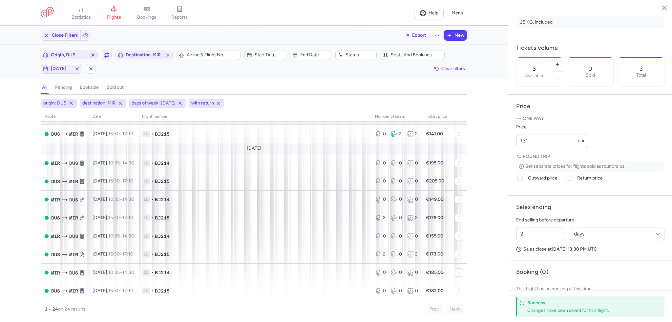
scroll to position [131, 0]
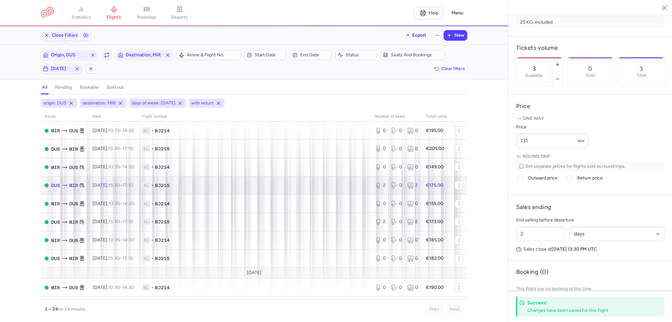
click at [345, 195] on td "1L • BJ215" at bounding box center [254, 185] width 233 height 18
type input "2"
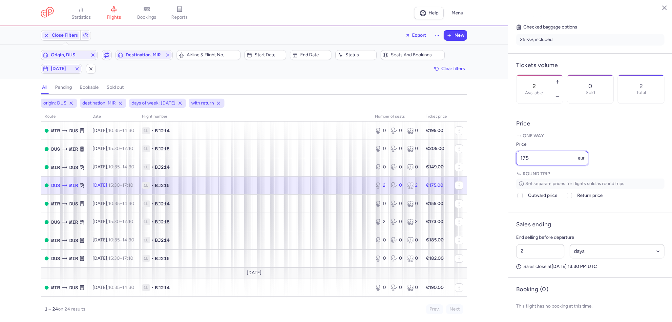
drag, startPoint x: 565, startPoint y: 157, endPoint x: 468, endPoint y: 157, distance: 96.8
click at [468, 157] on div "statistics flights bookings reports Help Menu Close Filters Export New Filters …" at bounding box center [336, 161] width 672 height 322
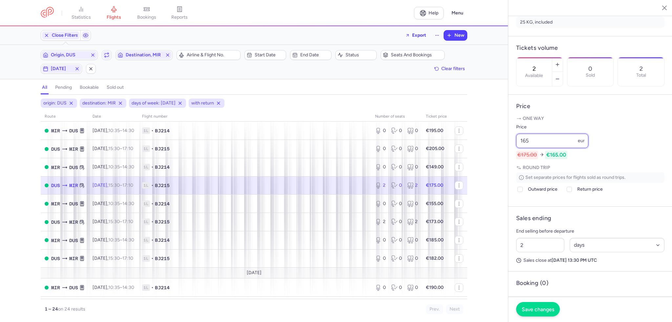
type input "165"
click at [527, 305] on button "Save changes" at bounding box center [538, 309] width 44 height 14
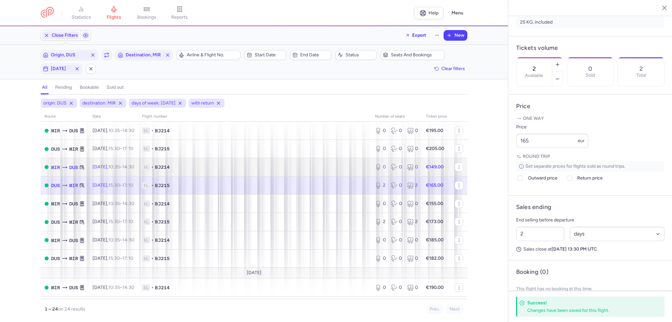
click at [385, 173] on div "0 0 0" at bounding box center [396, 167] width 48 height 12
type input "0"
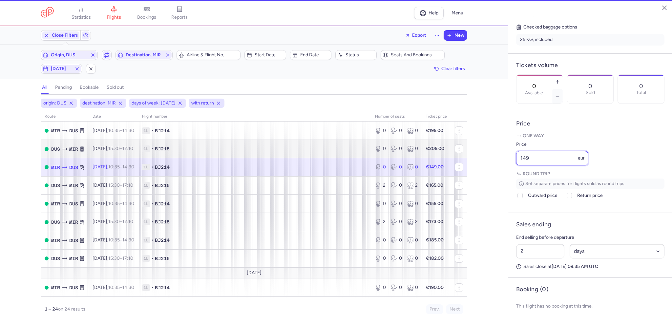
drag, startPoint x: 543, startPoint y: 155, endPoint x: 461, endPoint y: 154, distance: 81.3
click at [461, 154] on div "statistics flights bookings reports Help Menu Close Filters Export New Filters …" at bounding box center [336, 161] width 672 height 322
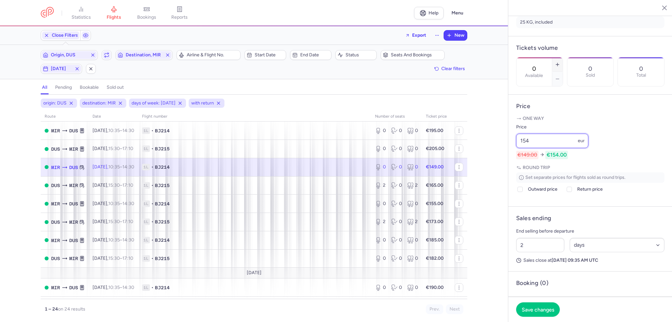
type input "154"
click at [560, 62] on icon "button" at bounding box center [557, 64] width 5 height 5
click at [547, 305] on button "Save changes" at bounding box center [538, 309] width 44 height 14
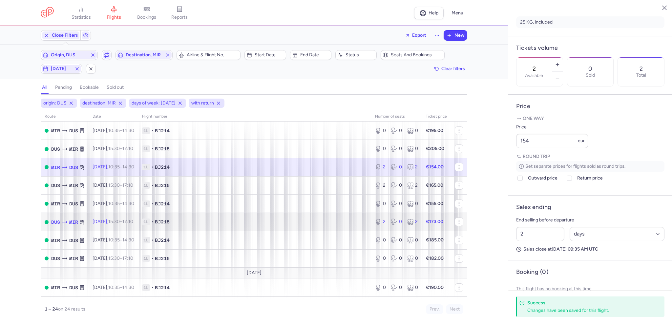
click at [337, 225] on span "1L • BJ215" at bounding box center [254, 222] width 225 height 7
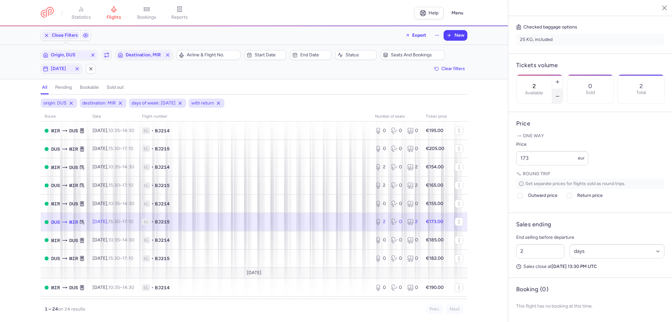
click at [562, 89] on button "button" at bounding box center [557, 96] width 10 height 14
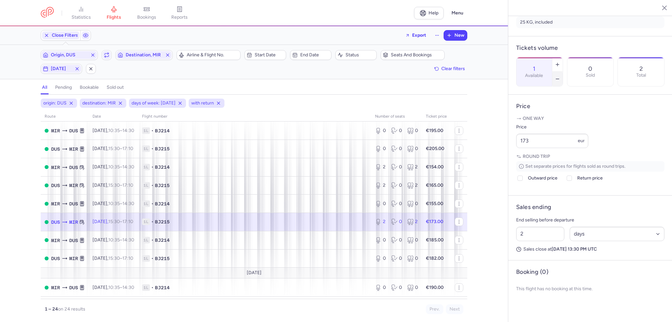
click at [562, 72] on button "button" at bounding box center [557, 79] width 10 height 14
click at [543, 312] on span "Save changes" at bounding box center [537, 310] width 32 height 6
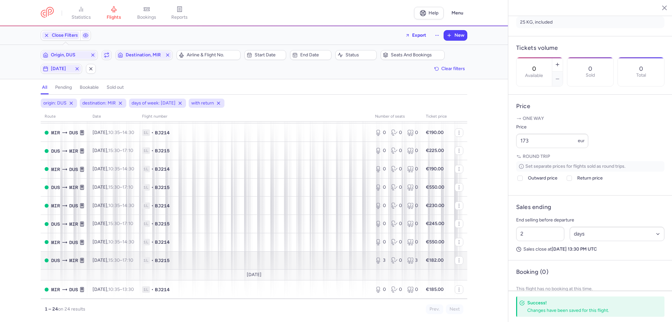
scroll to position [314, 0]
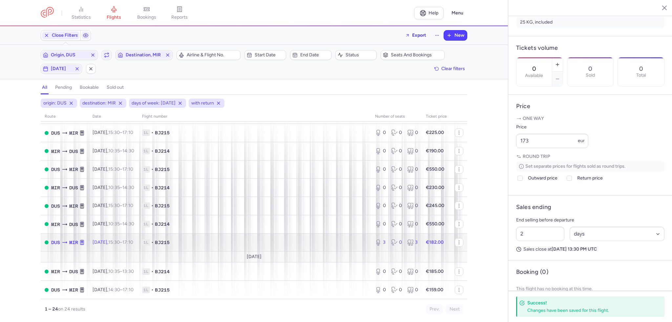
click at [310, 243] on span "1L • BJ215" at bounding box center [254, 242] width 225 height 7
type input "3"
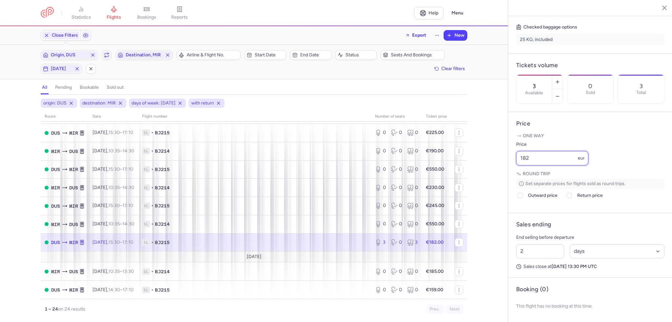
drag, startPoint x: 568, startPoint y: 157, endPoint x: 467, endPoint y: 157, distance: 101.0
click at [467, 157] on div "statistics flights bookings reports Help Menu Close Filters Export New Filters …" at bounding box center [336, 161] width 672 height 322
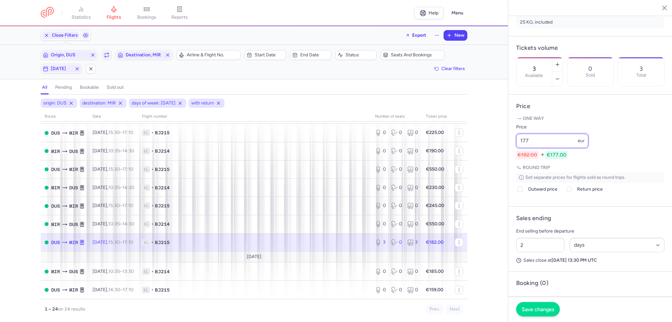
type input "177"
click at [537, 309] on span "Save changes" at bounding box center [537, 310] width 32 height 6
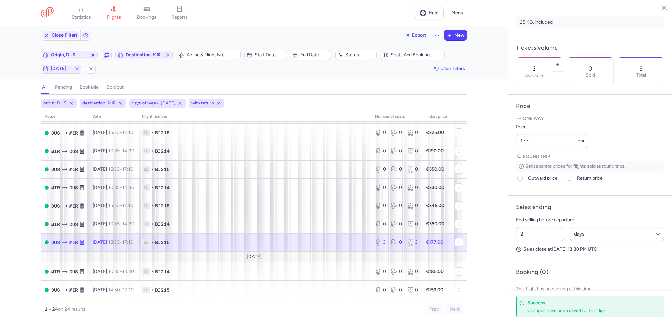
click at [422, 247] on td "1L • BJ215" at bounding box center [436, 243] width 29 height 18
click at [560, 76] on icon "button" at bounding box center [557, 78] width 5 height 5
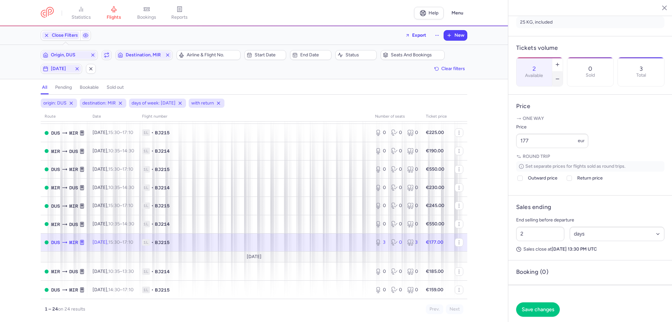
click at [560, 76] on icon "button" at bounding box center [557, 78] width 5 height 5
type input "0"
click at [530, 305] on button "Save changes" at bounding box center [538, 309] width 44 height 14
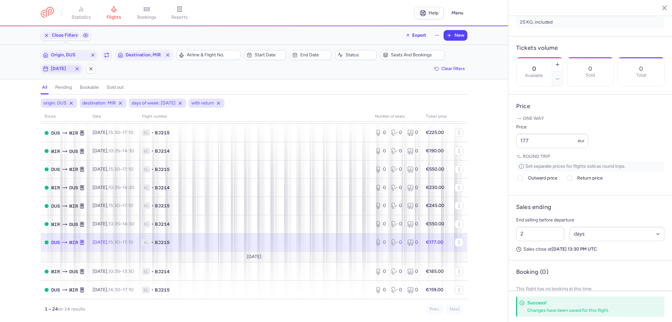
click at [63, 65] on span "[DATE]" at bounding box center [61, 69] width 39 height 8
drag, startPoint x: 112, startPoint y: 96, endPoint x: 125, endPoint y: 98, distance: 12.6
click at [113, 96] on input "S" at bounding box center [114, 101] width 10 height 10
checkbox input "false"
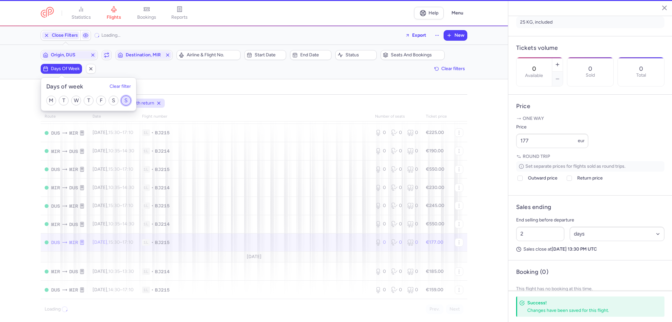
click at [129, 99] on input "S" at bounding box center [126, 101] width 10 height 10
checkbox input "true"
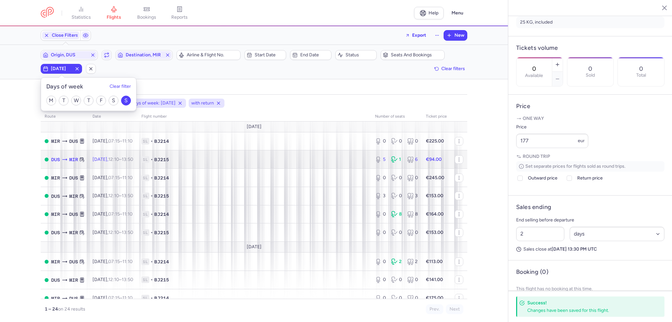
click at [252, 161] on span "1L • BJ215" at bounding box center [254, 159] width 226 height 7
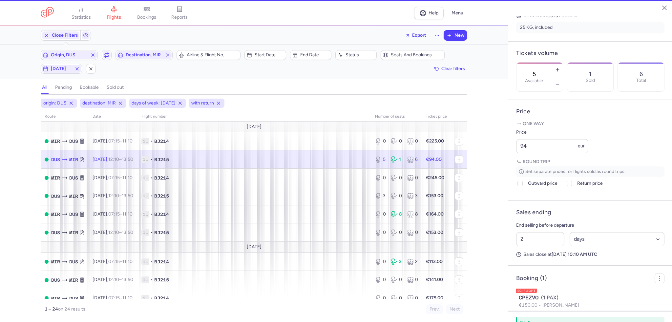
scroll to position [172, 0]
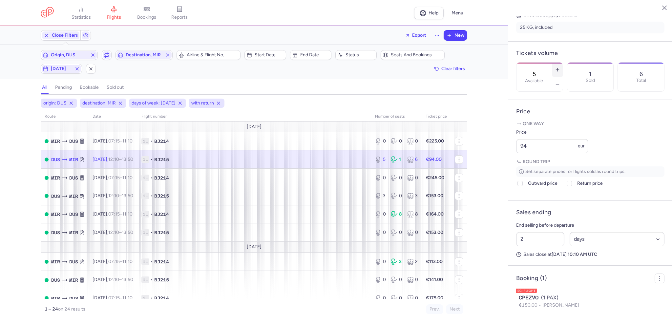
click at [560, 67] on icon "button" at bounding box center [557, 69] width 5 height 5
type input "6"
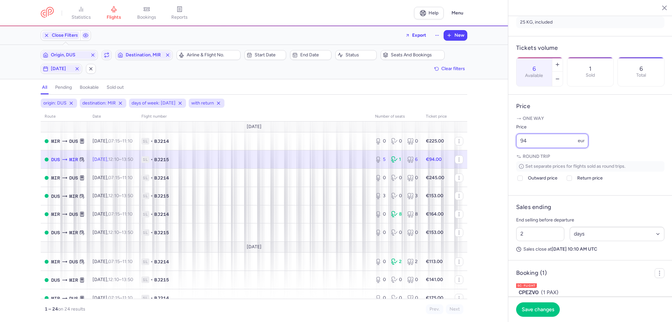
drag, startPoint x: 544, startPoint y: 158, endPoint x: 474, endPoint y: 151, distance: 70.9
click at [474, 151] on div "statistics flights bookings reports Help Menu Close Filters Export New Filters …" at bounding box center [336, 161] width 672 height 322
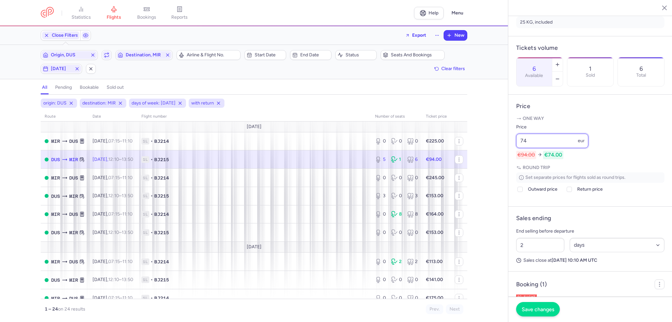
type input "74"
click at [545, 307] on span "Save changes" at bounding box center [537, 310] width 32 height 6
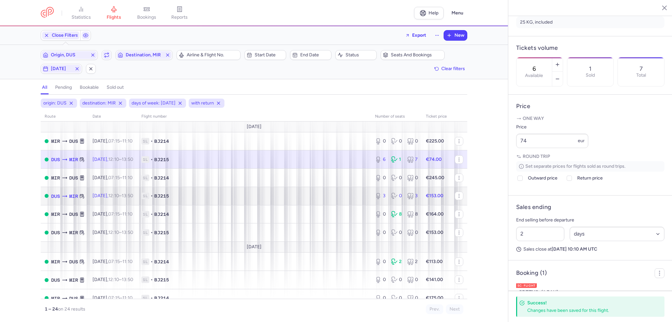
click at [335, 199] on span "1L • BJ215" at bounding box center [254, 196] width 226 height 7
type input "3"
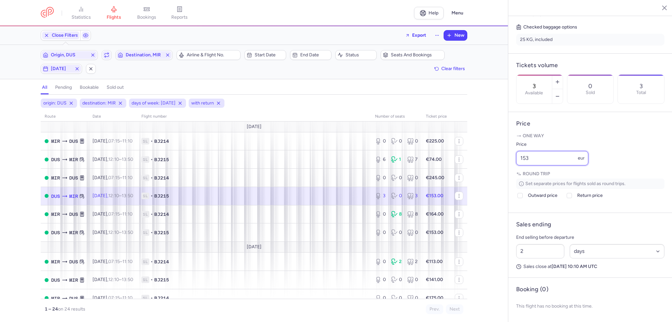
drag, startPoint x: 534, startPoint y: 152, endPoint x: 485, endPoint y: 151, distance: 49.2
click at [484, 152] on div "statistics flights bookings reports Help Menu Close Filters Export New Filters …" at bounding box center [336, 161] width 672 height 322
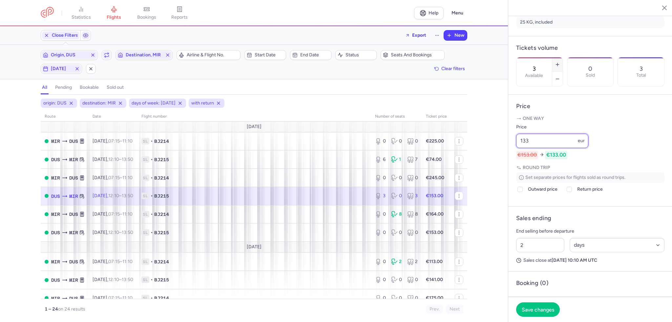
type input "133"
click at [562, 57] on button "button" at bounding box center [557, 64] width 10 height 14
click at [539, 309] on span "Save changes" at bounding box center [537, 310] width 32 height 6
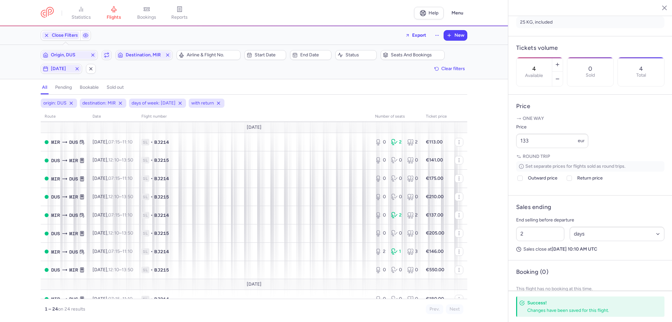
scroll to position [131, 0]
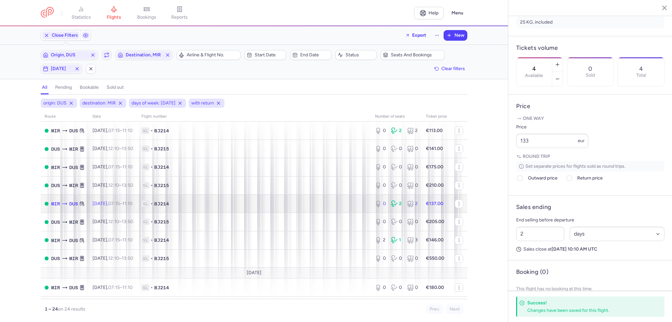
click at [303, 205] on span "1L • BJ214" at bounding box center [254, 204] width 226 height 7
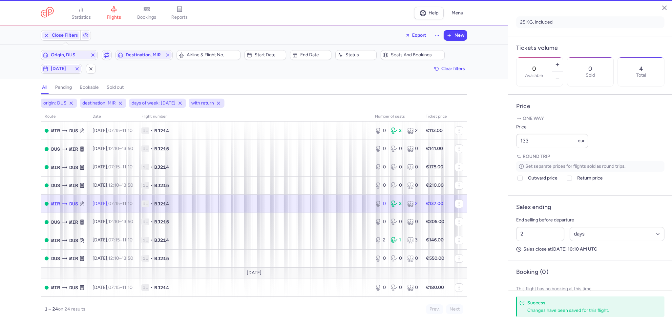
scroll to position [172, 0]
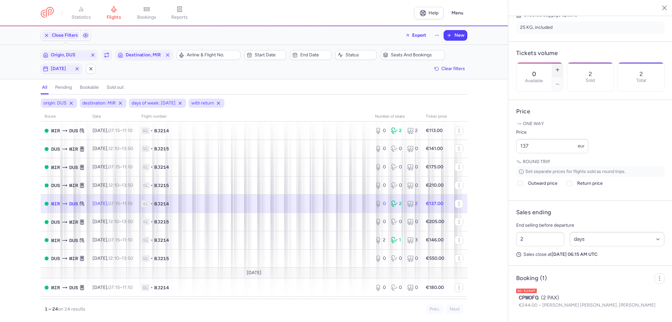
click at [562, 63] on button "button" at bounding box center [557, 70] width 10 height 14
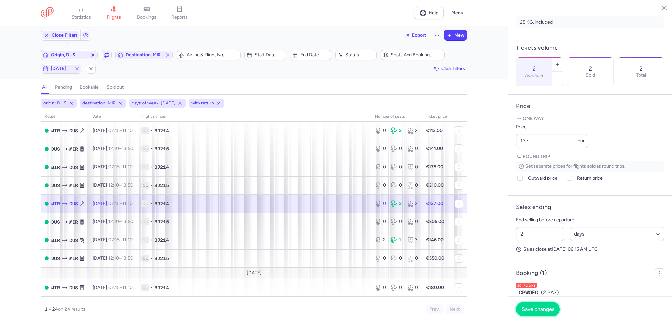
click at [544, 306] on button "Save changes" at bounding box center [538, 309] width 44 height 14
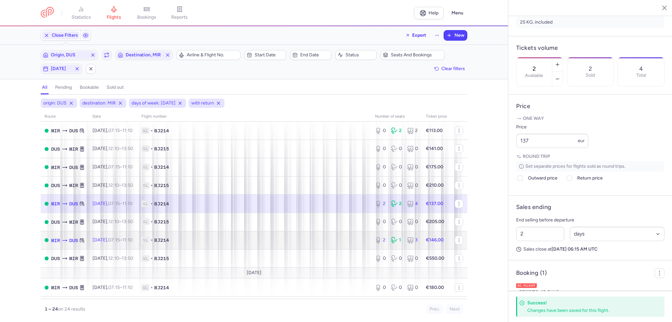
click at [344, 244] on span "1L • BJ214" at bounding box center [254, 240] width 226 height 7
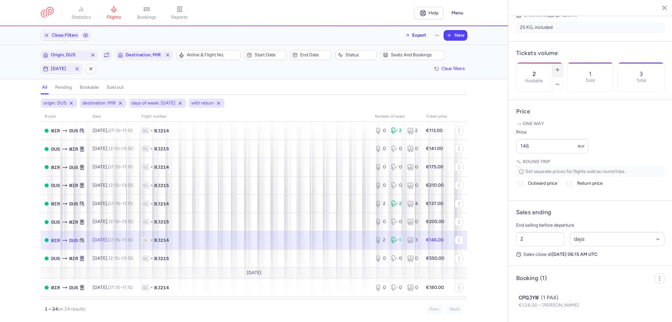
drag, startPoint x: 582, startPoint y: 47, endPoint x: 545, endPoint y: 162, distance: 120.8
click at [562, 63] on button "button" at bounding box center [557, 70] width 10 height 14
type input "3"
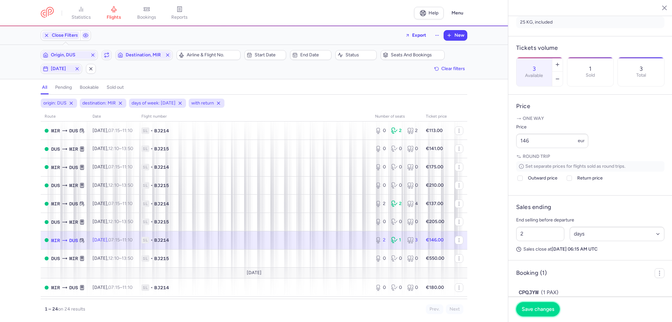
click at [537, 309] on span "Save changes" at bounding box center [537, 310] width 32 height 6
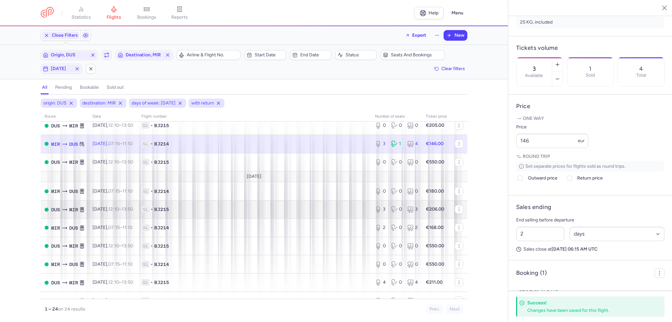
scroll to position [230, 0]
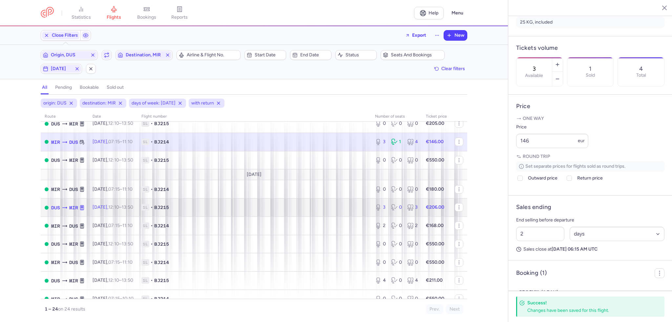
click at [297, 217] on td "1L • BJ215" at bounding box center [254, 208] width 234 height 18
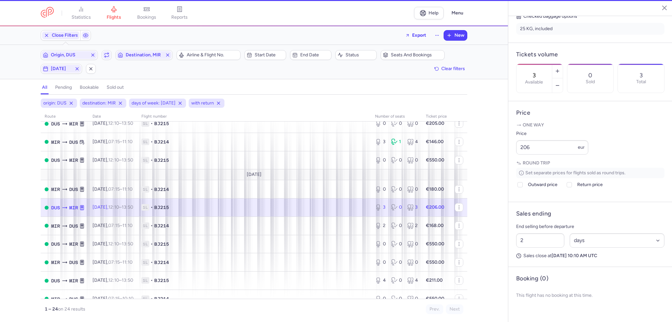
scroll to position [166, 0]
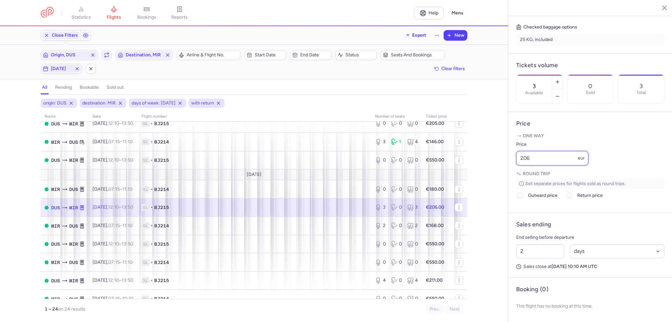
drag, startPoint x: 550, startPoint y: 159, endPoint x: 513, endPoint y: 157, distance: 36.8
click at [512, 157] on article "Price One way Price 206 eur Round trip Set separate prices for flights sold as …" at bounding box center [590, 162] width 164 height 101
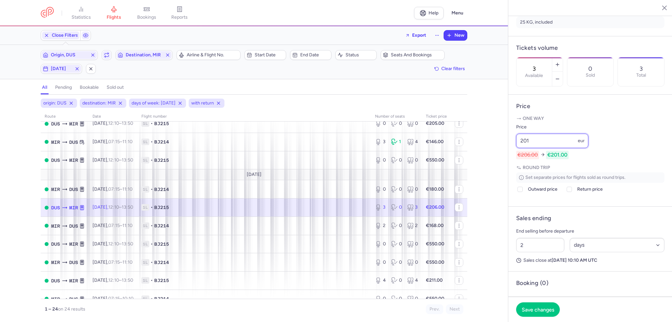
type input "201"
click at [530, 308] on span "Save changes" at bounding box center [537, 310] width 32 height 6
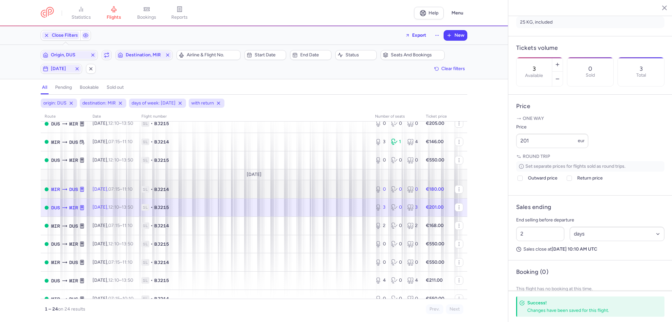
click at [406, 195] on div "0 0 0" at bounding box center [396, 190] width 48 height 12
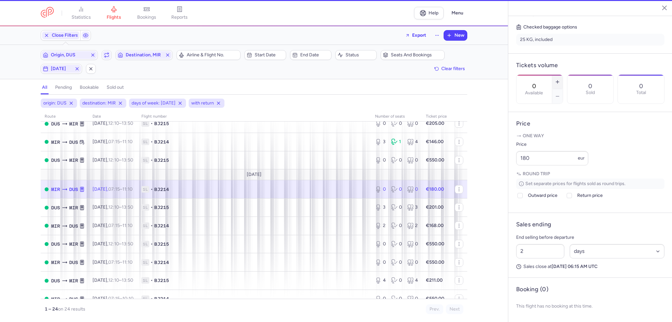
click at [560, 79] on icon "button" at bounding box center [557, 81] width 5 height 5
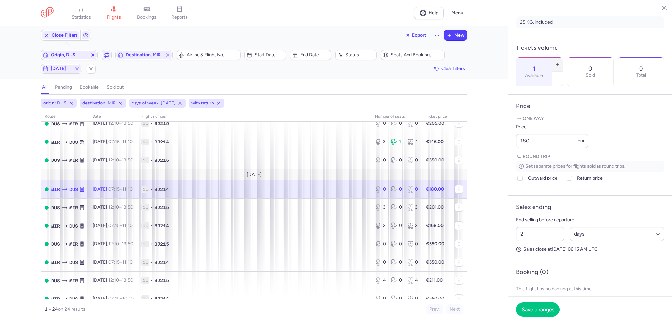
click at [560, 62] on icon "button" at bounding box center [557, 64] width 5 height 5
type input "2"
drag, startPoint x: 548, startPoint y: 159, endPoint x: 439, endPoint y: 136, distance: 111.9
click at [431, 139] on div "statistics flights bookings reports Help Menu Close Filters Export New Filters …" at bounding box center [336, 161] width 672 height 322
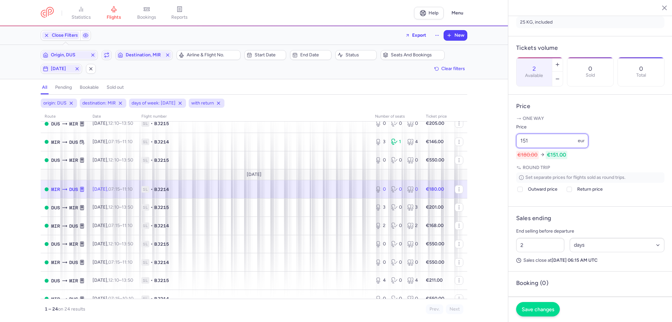
type input "151"
drag, startPoint x: 535, startPoint y: 309, endPoint x: 341, endPoint y: 245, distance: 203.9
click at [534, 309] on span "Save changes" at bounding box center [537, 310] width 32 height 6
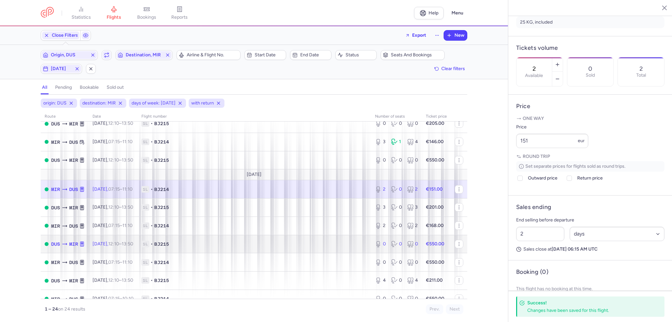
click at [344, 248] on td "1L • BJ215" at bounding box center [254, 244] width 234 height 18
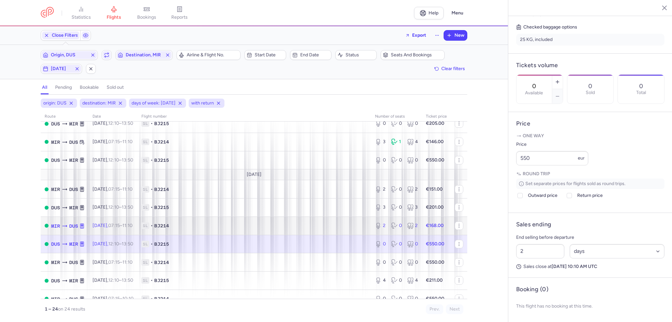
click at [317, 229] on span "1L • BJ214" at bounding box center [254, 226] width 226 height 7
type input "2"
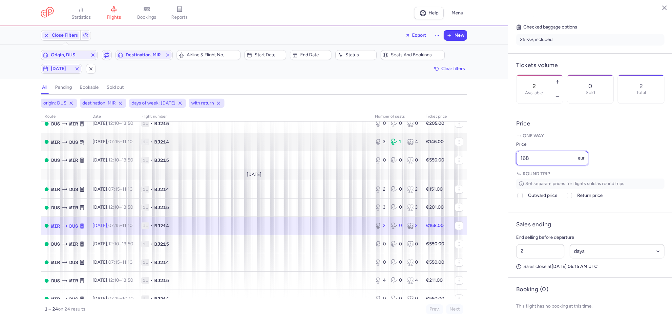
drag, startPoint x: 513, startPoint y: 151, endPoint x: 444, endPoint y: 144, distance: 68.9
click at [443, 144] on div "statistics flights bookings reports Help Menu Close Filters Export New Filters …" at bounding box center [336, 161] width 672 height 322
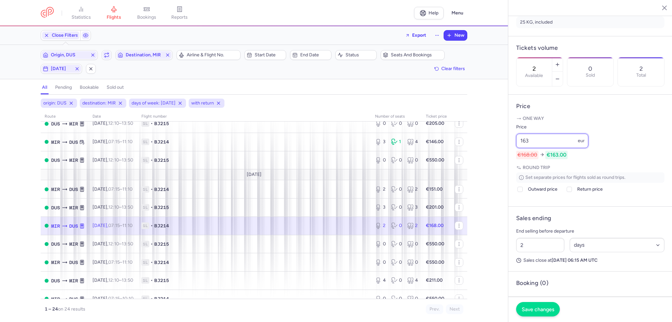
type input "163"
click at [546, 315] on button "Save changes" at bounding box center [538, 309] width 44 height 14
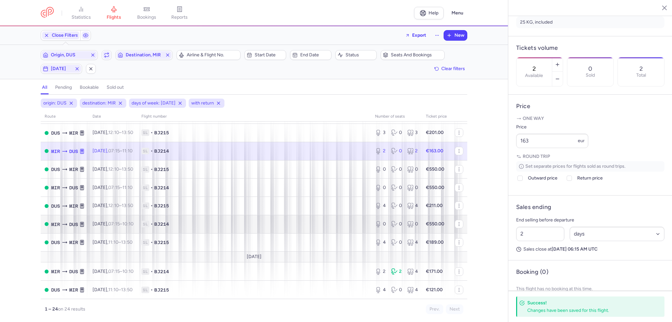
scroll to position [314, 0]
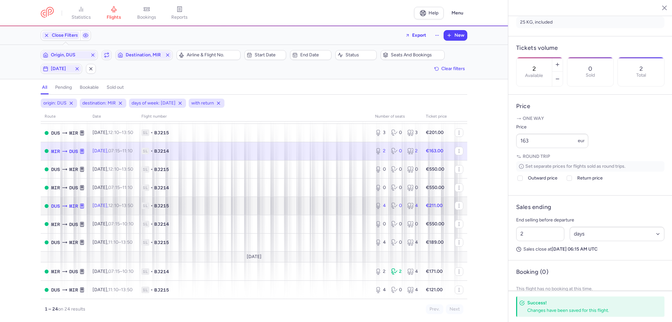
click at [331, 208] on td "1L • BJ215" at bounding box center [254, 206] width 234 height 18
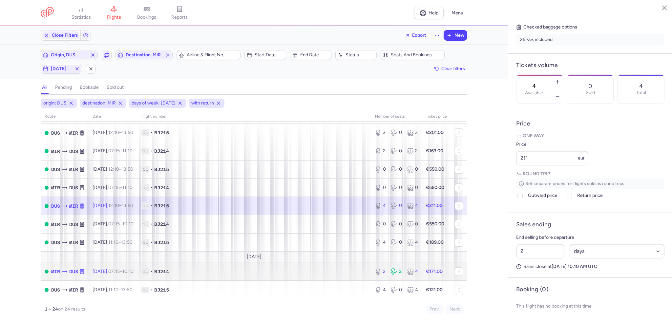
click at [333, 271] on span "1L • BJ214" at bounding box center [254, 272] width 226 height 7
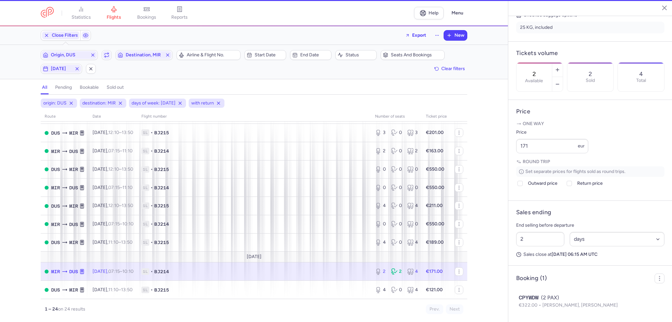
scroll to position [172, 0]
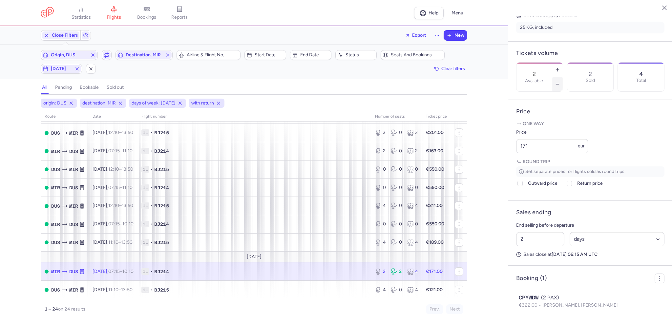
click at [560, 82] on icon "button" at bounding box center [557, 84] width 5 height 5
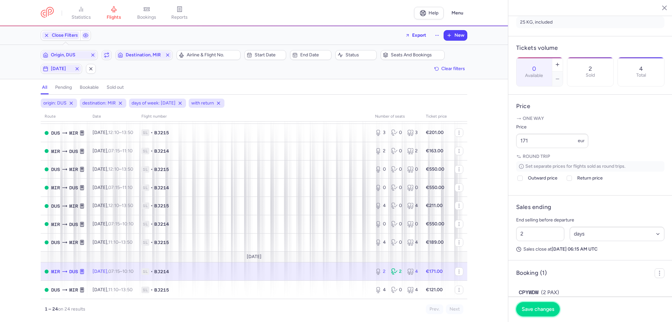
click at [545, 307] on span "Save changes" at bounding box center [537, 310] width 32 height 6
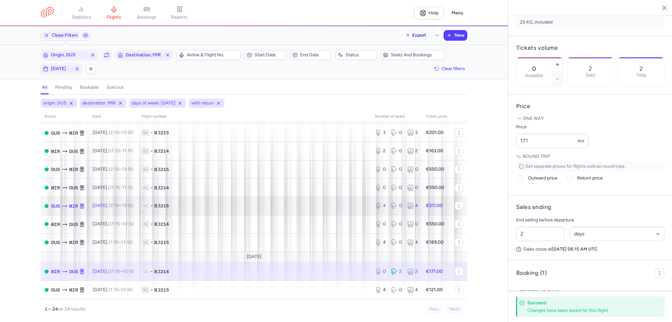
click at [319, 203] on span "1L • BJ215" at bounding box center [254, 206] width 226 height 7
type input "4"
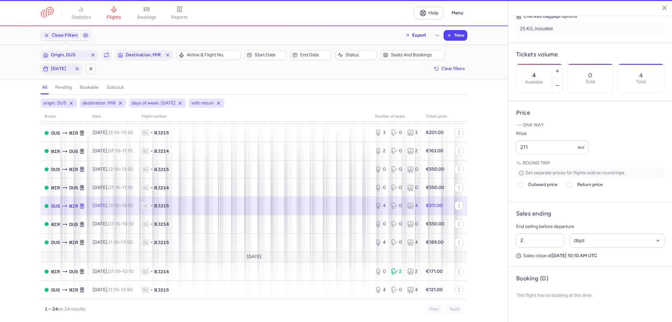
scroll to position [166, 0]
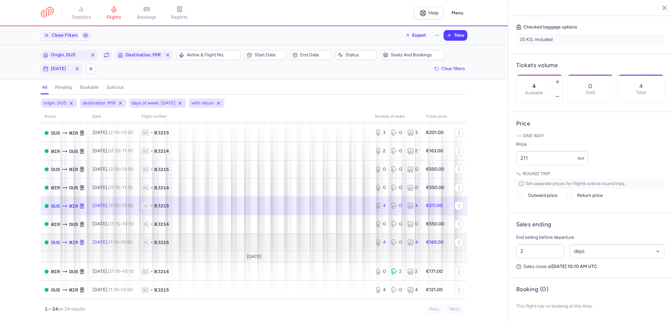
click at [366, 239] on td "1L • BJ215" at bounding box center [254, 243] width 234 height 18
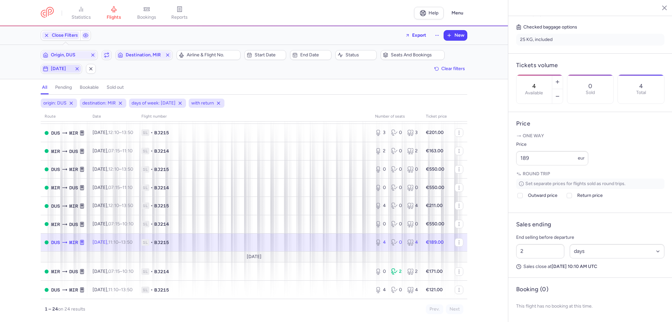
click at [49, 68] on span "[DATE]" at bounding box center [61, 69] width 39 height 8
click at [65, 100] on input "T" at bounding box center [64, 101] width 10 height 10
checkbox input "true"
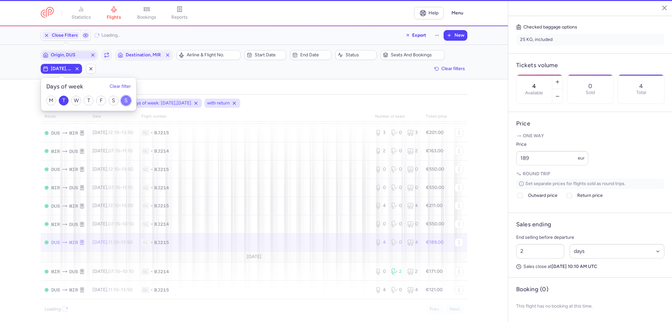
click at [127, 104] on input "S" at bounding box center [126, 101] width 10 height 10
checkbox input "false"
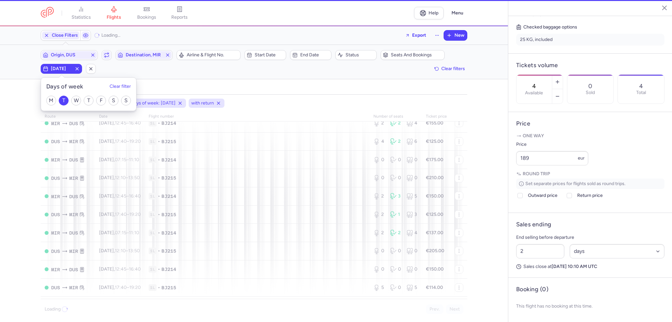
click at [72, 50] on div "Origin, DUS Include return Destination, MIR" at bounding box center [107, 55] width 136 height 14
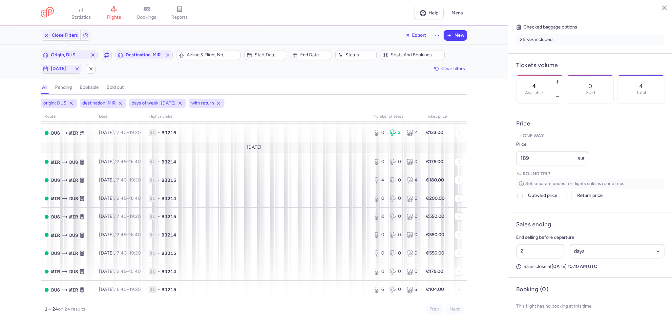
scroll to position [303, 0]
click at [72, 52] on span "Origin, DUS" at bounding box center [69, 54] width 37 height 5
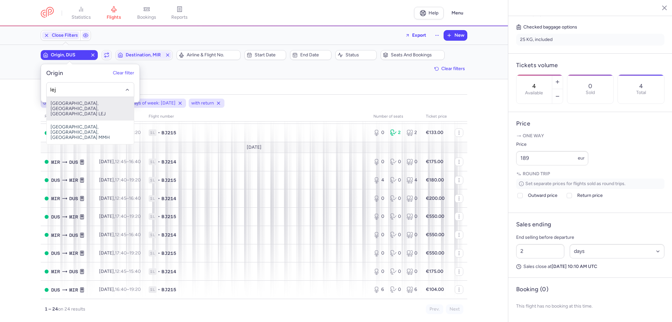
click at [94, 106] on span "[GEOGRAPHIC_DATA], [GEOGRAPHIC_DATA], [GEOGRAPHIC_DATA] LEJ" at bounding box center [90, 109] width 87 height 24
type input "lej"
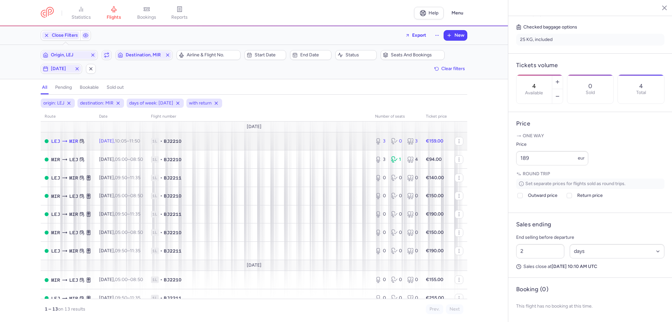
click at [259, 139] on span "1L • BJ2210" at bounding box center [259, 141] width 216 height 7
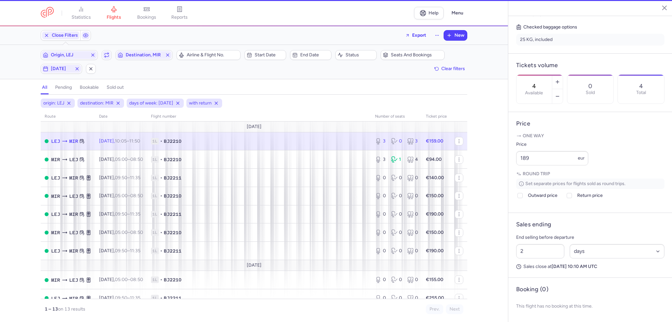
type input "3"
type input "4"
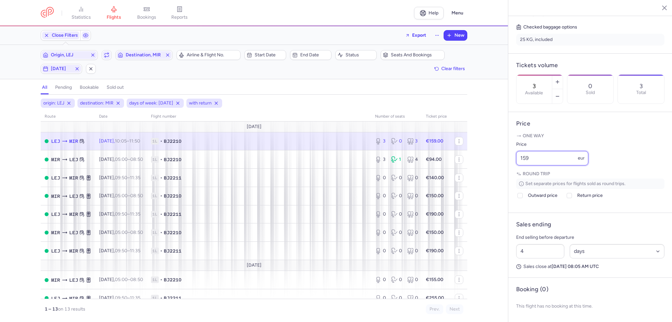
drag, startPoint x: 554, startPoint y: 164, endPoint x: 501, endPoint y: 159, distance: 53.4
click at [501, 159] on div "statistics flights bookings reports Help Menu Close Filters Export New Filters …" at bounding box center [336, 161] width 672 height 322
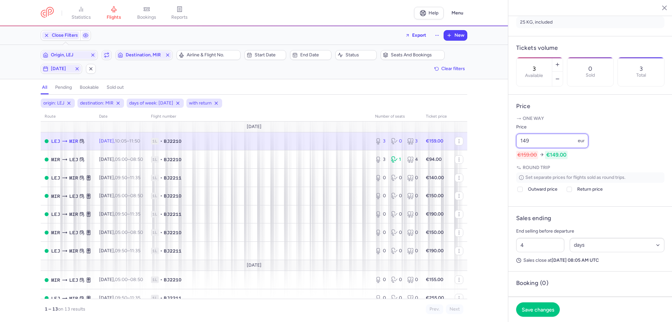
type input "149"
click at [536, 301] on footer "Save changes" at bounding box center [590, 309] width 164 height 25
click at [530, 307] on span "Save changes" at bounding box center [537, 310] width 32 height 6
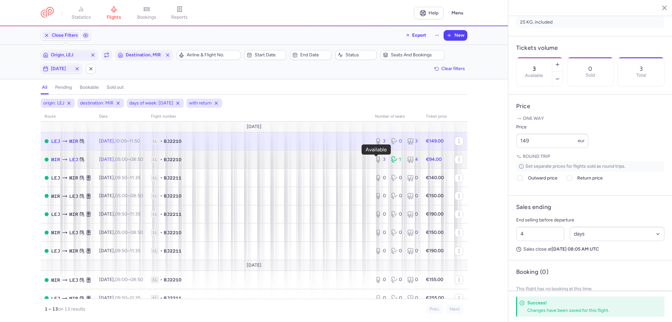
click at [375, 160] on icon at bounding box center [378, 159] width 7 height 7
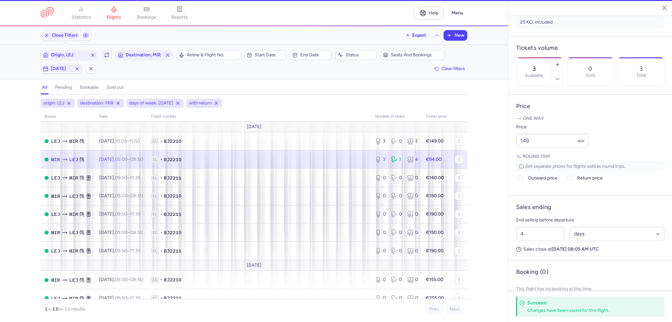
scroll to position [172, 0]
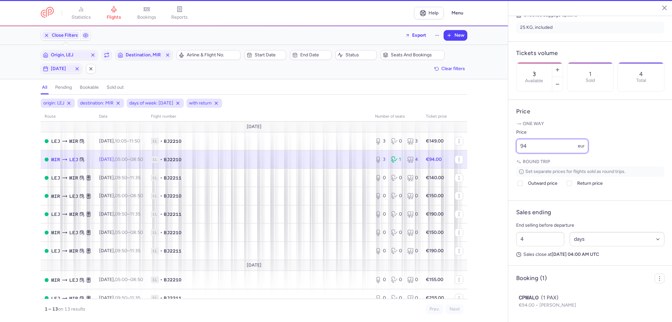
drag, startPoint x: 539, startPoint y: 156, endPoint x: 506, endPoint y: 156, distance: 32.8
click at [506, 156] on div "statistics flights bookings reports Help Menu Close Filters Export New Filters …" at bounding box center [336, 161] width 672 height 322
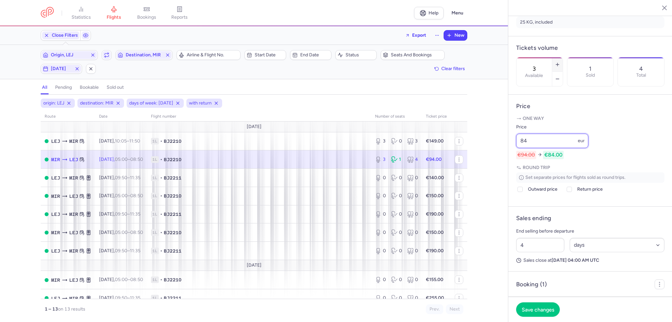
type input "84"
click at [560, 62] on icon "button" at bounding box center [557, 64] width 5 height 5
click at [543, 311] on span "Save changes" at bounding box center [537, 310] width 32 height 6
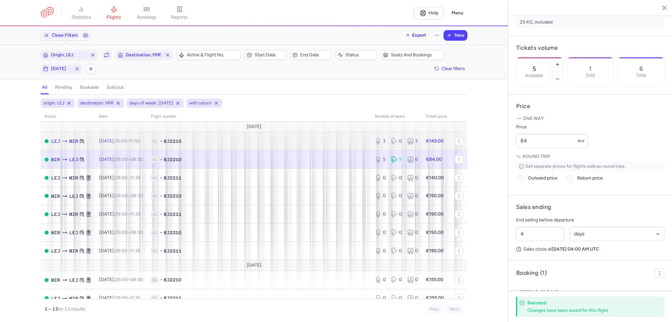
click at [321, 143] on span "1L • BJ2210" at bounding box center [259, 141] width 216 height 7
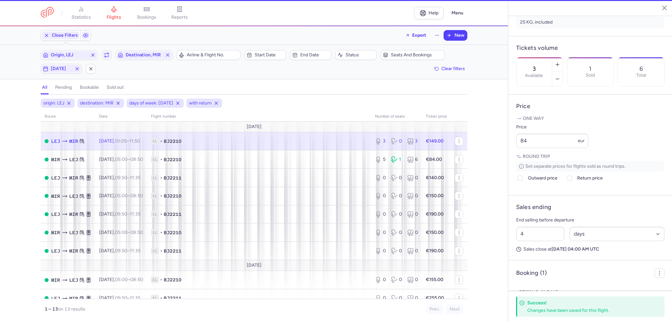
scroll to position [166, 0]
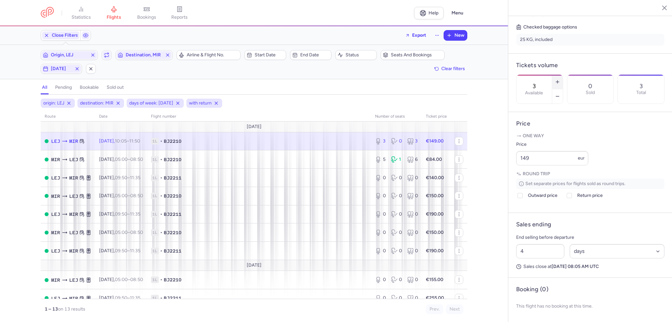
click at [560, 79] on icon "button" at bounding box center [557, 81] width 5 height 5
type input "4"
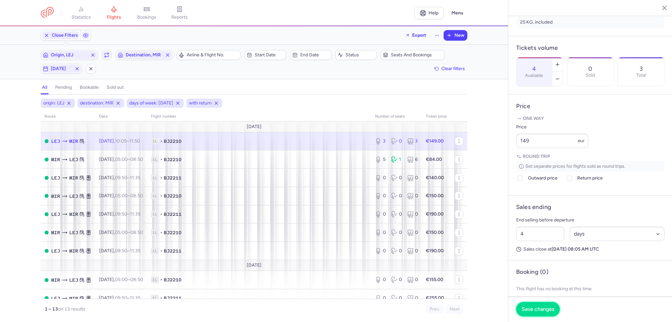
click at [540, 309] on span "Save changes" at bounding box center [537, 310] width 32 height 6
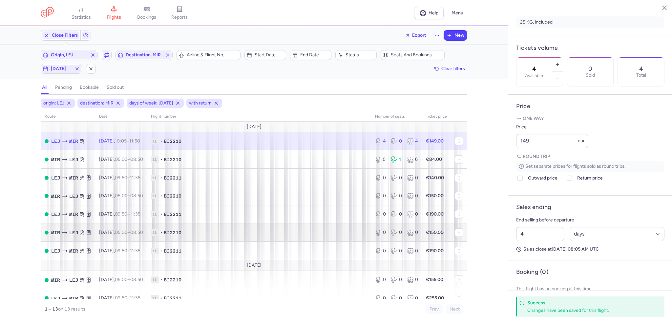
scroll to position [86, 0]
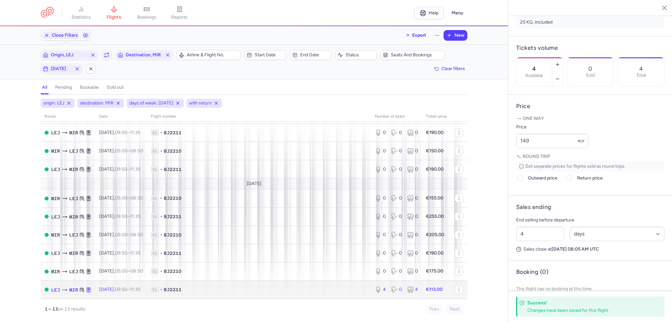
click at [341, 294] on td "1L • BJ2211" at bounding box center [259, 290] width 224 height 18
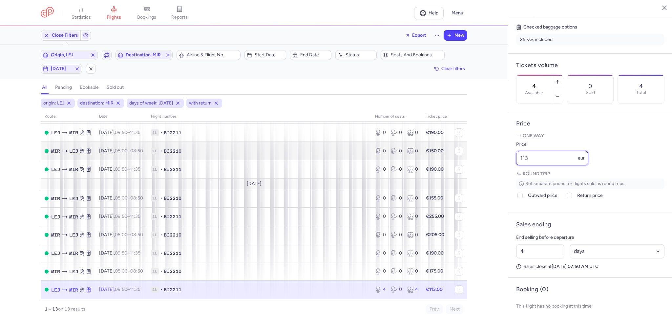
drag, startPoint x: 537, startPoint y: 156, endPoint x: 460, endPoint y: 153, distance: 76.5
click at [460, 154] on div "statistics flights bookings reports Help Menu Close Filters Export New Filters …" at bounding box center [336, 161] width 672 height 322
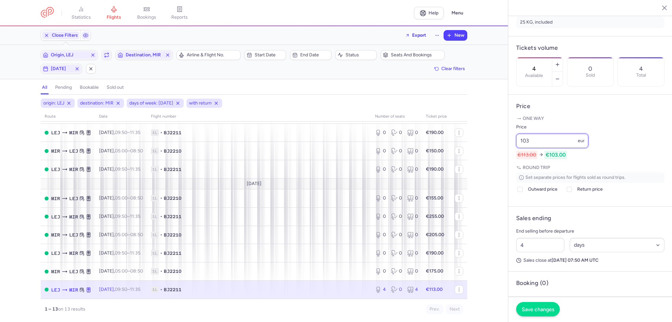
type input "103"
click at [531, 312] on span "Save changes" at bounding box center [537, 310] width 32 height 6
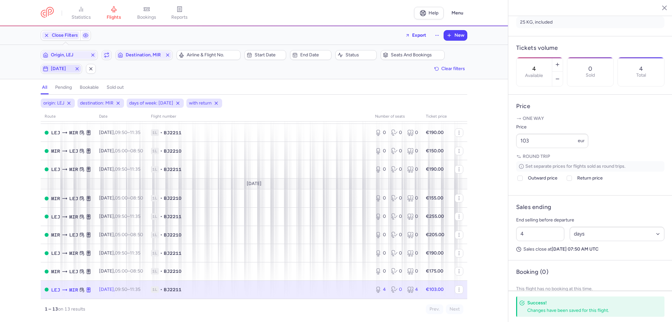
click at [58, 65] on span "[DATE]" at bounding box center [61, 69] width 39 height 8
click at [64, 100] on input "T" at bounding box center [64, 101] width 10 height 10
checkbox input "false"
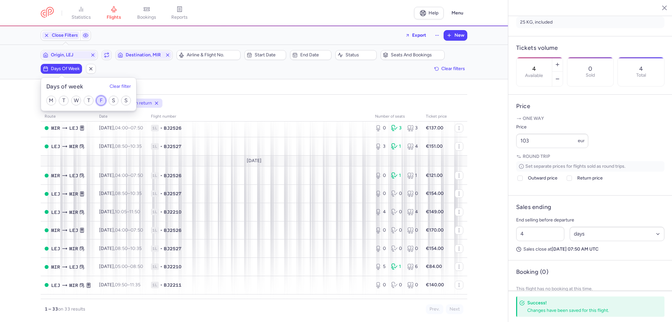
click at [102, 99] on input "F" at bounding box center [101, 101] width 10 height 10
checkbox input "true"
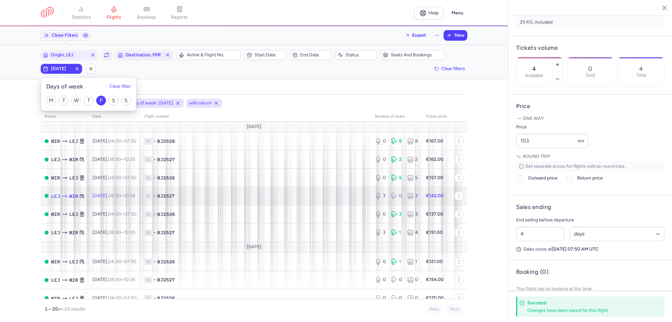
click at [175, 197] on span "BJ2527" at bounding box center [166, 196] width 18 height 7
type input "3"
type input "2"
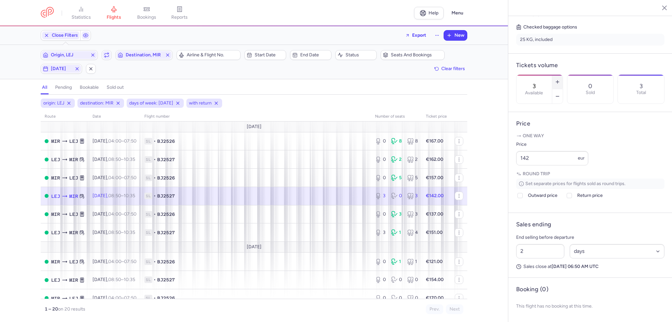
drag, startPoint x: 577, startPoint y: 50, endPoint x: 568, endPoint y: 149, distance: 98.9
click at [560, 79] on icon "button" at bounding box center [557, 81] width 5 height 5
type input "4"
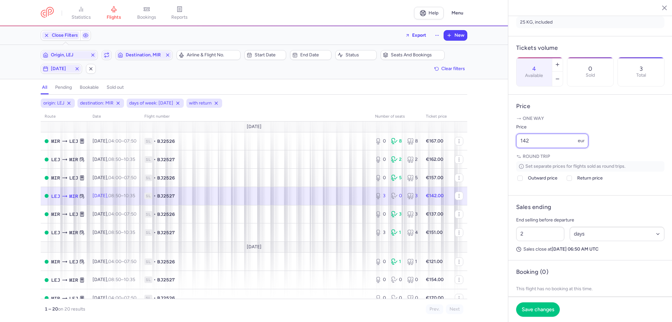
drag, startPoint x: 542, startPoint y: 154, endPoint x: 474, endPoint y: 153, distance: 67.9
click at [473, 153] on div "statistics flights bookings reports Help Menu Close Filters Export New Filters …" at bounding box center [336, 161] width 672 height 322
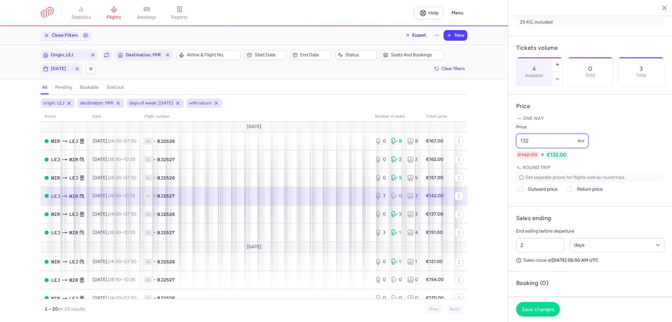
type input "132"
click at [542, 311] on span "Save changes" at bounding box center [537, 310] width 32 height 6
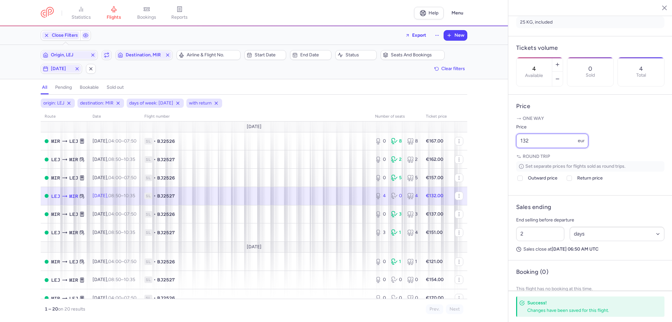
drag, startPoint x: 549, startPoint y: 157, endPoint x: 512, endPoint y: 158, distance: 37.7
click at [512, 158] on article "Price One way Price 132 eur Round trip Set separate prices for flights sold as …" at bounding box center [590, 145] width 164 height 101
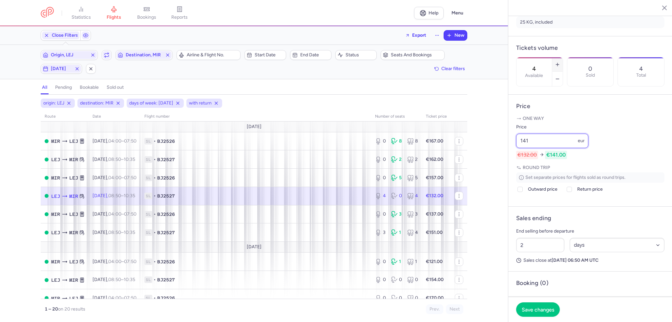
type input "141"
click at [560, 62] on icon "button" at bounding box center [557, 64] width 5 height 5
click at [542, 309] on span "Save changes" at bounding box center [537, 310] width 32 height 6
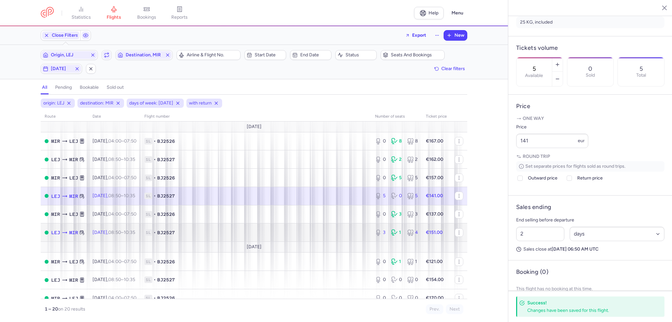
click at [357, 240] on td "1L • BJ2527" at bounding box center [255, 233] width 231 height 18
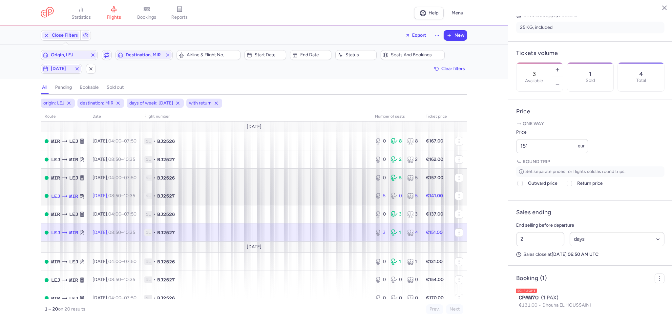
drag, startPoint x: 255, startPoint y: 204, endPoint x: 365, endPoint y: 184, distance: 110.9
click at [255, 204] on td "1L • BJ2527" at bounding box center [255, 196] width 231 height 18
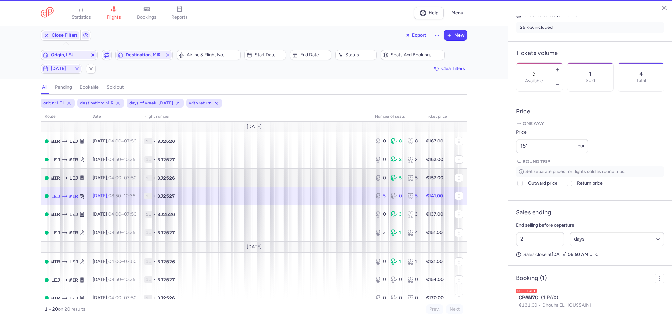
type input "5"
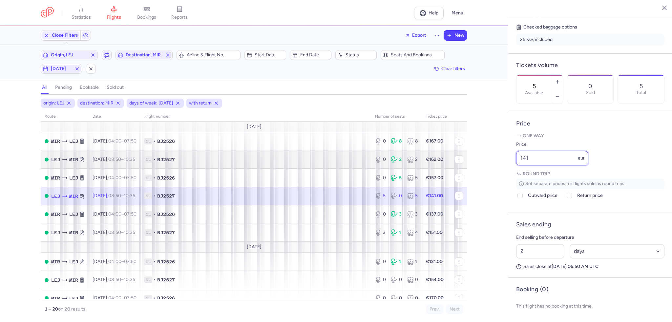
drag, startPoint x: 542, startPoint y: 159, endPoint x: 434, endPoint y: 169, distance: 108.6
click at [434, 169] on div "statistics flights bookings reports Help Menu Close Filters Export New Filters …" at bounding box center [336, 161] width 672 height 322
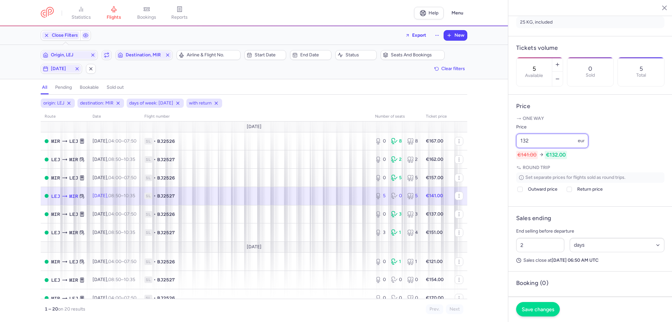
type input "132"
click at [533, 316] on button "Save changes" at bounding box center [538, 309] width 44 height 14
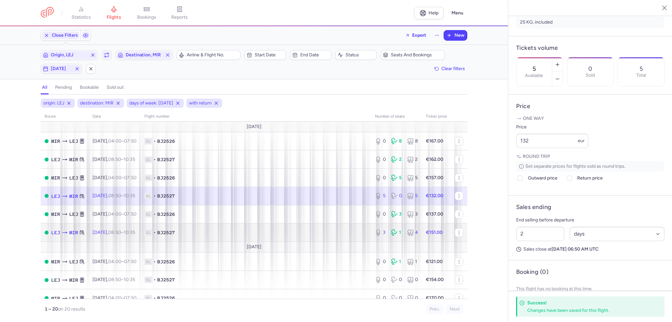
click at [356, 230] on td "1L • BJ2527" at bounding box center [255, 233] width 231 height 18
type input "3"
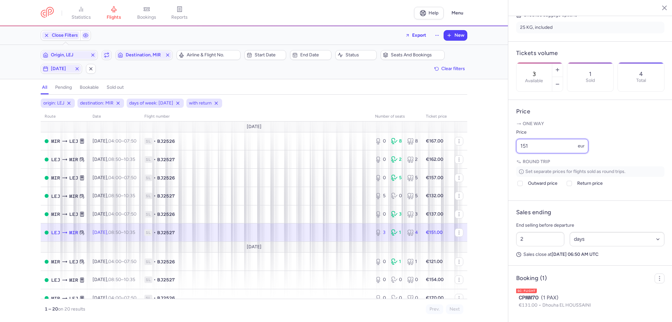
drag, startPoint x: 504, startPoint y: 158, endPoint x: 506, endPoint y: 155, distance: 3.5
click at [487, 158] on div "statistics flights bookings reports Help Menu Close Filters Export New Filters …" at bounding box center [336, 161] width 672 height 322
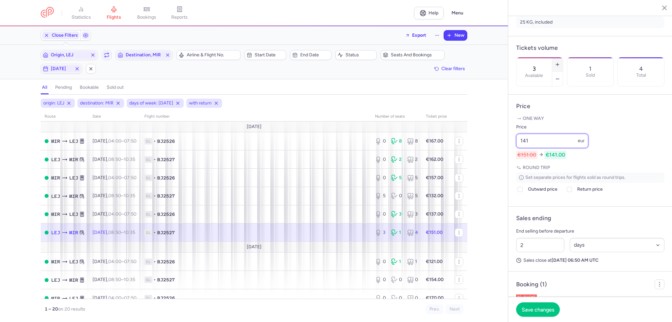
type input "141"
click at [560, 62] on icon "button" at bounding box center [557, 64] width 5 height 5
click at [547, 313] on button "Save changes" at bounding box center [538, 309] width 44 height 14
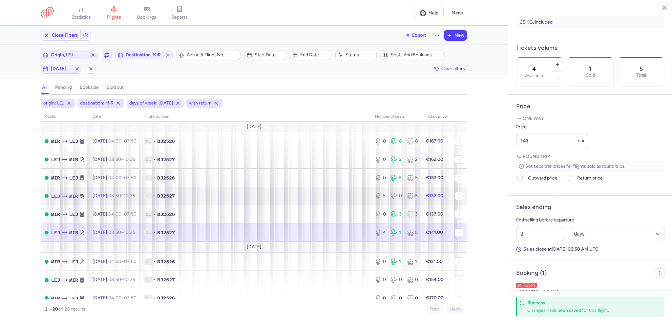
click at [372, 202] on div "5 0 5" at bounding box center [396, 196] width 48 height 12
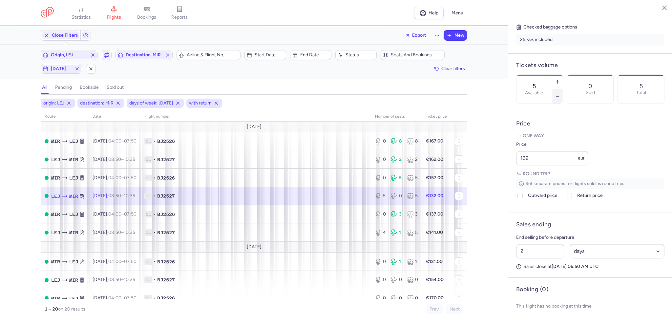
click at [562, 89] on button "button" at bounding box center [557, 96] width 10 height 14
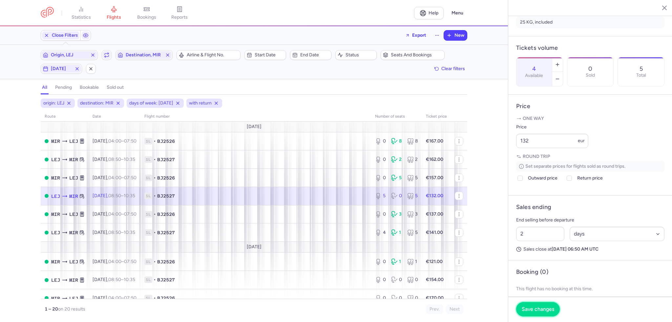
click at [540, 309] on span "Save changes" at bounding box center [537, 310] width 32 height 6
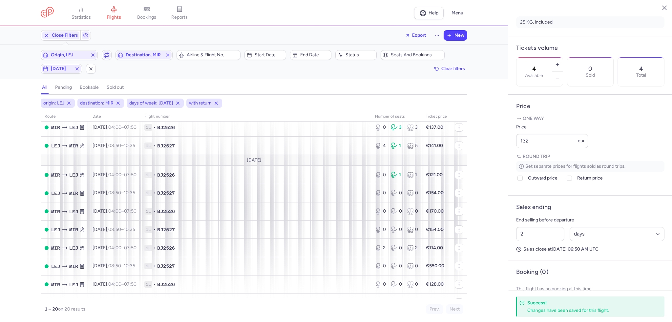
scroll to position [98, 0]
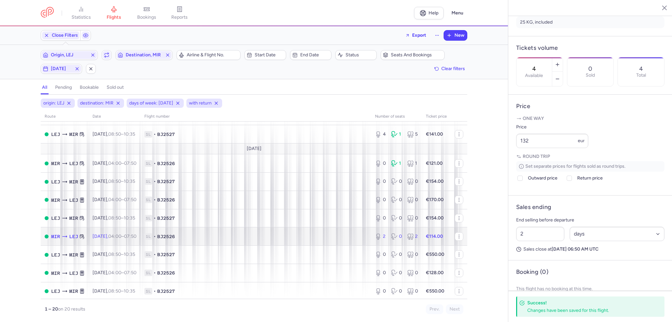
click at [289, 239] on span "1L • BJ2526" at bounding box center [255, 237] width 223 height 7
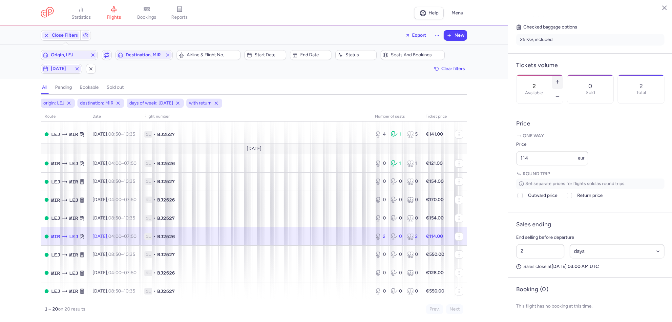
click at [562, 75] on button "button" at bounding box center [557, 82] width 10 height 14
type input "3"
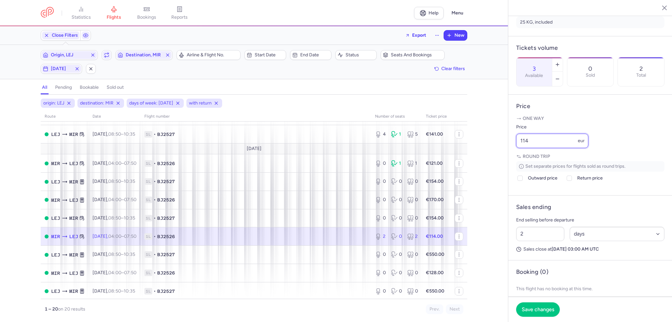
drag, startPoint x: 471, startPoint y: 160, endPoint x: 465, endPoint y: 159, distance: 5.6
click at [465, 159] on div "statistics flights bookings reports Help Menu Close Filters Export New Filters …" at bounding box center [336, 161] width 672 height 322
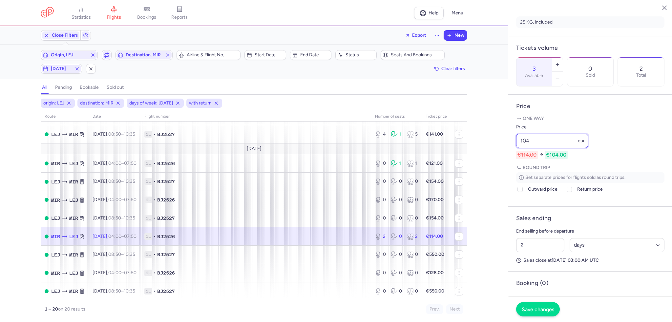
type input "104"
click at [541, 305] on button "Save changes" at bounding box center [538, 309] width 44 height 14
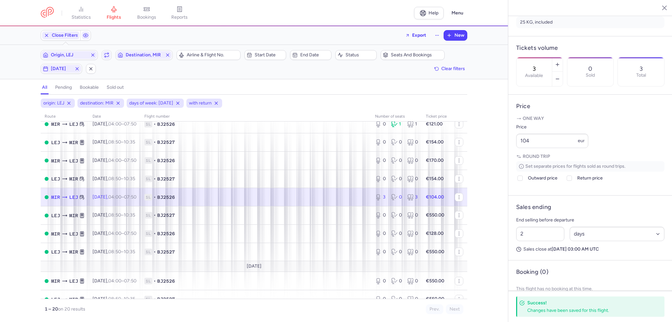
scroll to position [228, 0]
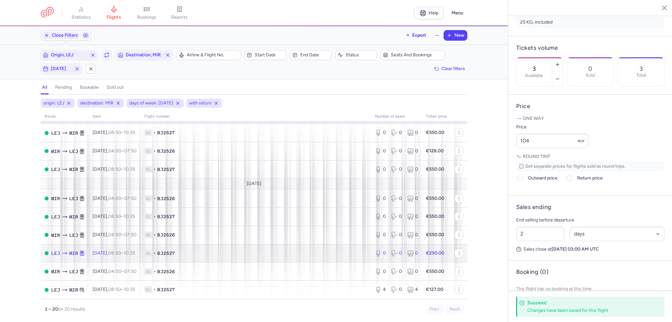
drag, startPoint x: 345, startPoint y: 250, endPoint x: 535, endPoint y: 129, distance: 225.3
click at [345, 250] on span "1L • BJ2527" at bounding box center [255, 253] width 223 height 7
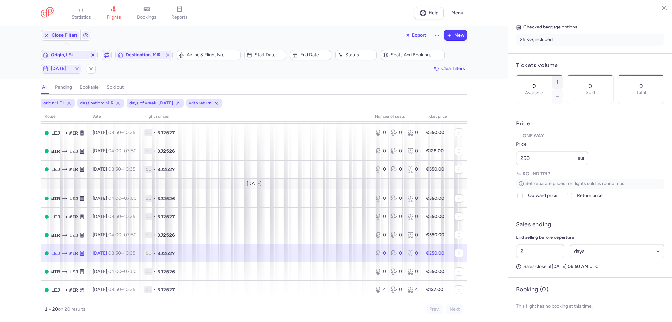
click at [562, 75] on button "button" at bounding box center [557, 82] width 10 height 14
type input "2"
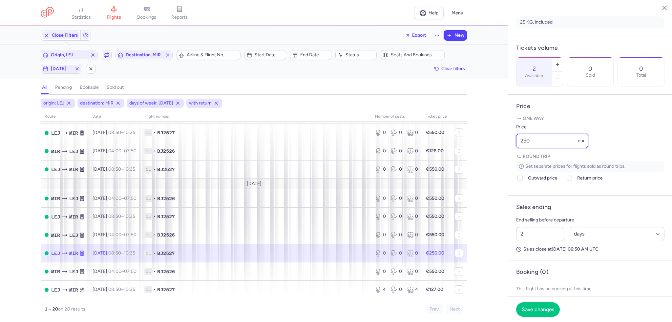
drag, startPoint x: 535, startPoint y: 158, endPoint x: 481, endPoint y: 160, distance: 54.1
click at [481, 160] on div "statistics flights bookings reports Help Menu Close Filters Export New Filters …" at bounding box center [336, 161] width 672 height 322
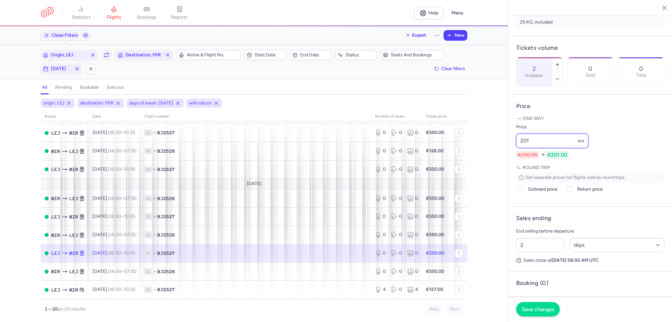
type input "201"
click at [540, 312] on span "Save changes" at bounding box center [537, 310] width 32 height 6
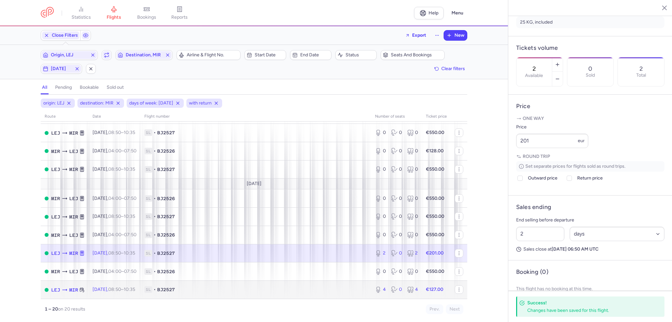
drag, startPoint x: 372, startPoint y: 289, endPoint x: 528, endPoint y: 177, distance: 192.2
click at [375, 289] on icon at bounding box center [378, 290] width 7 height 7
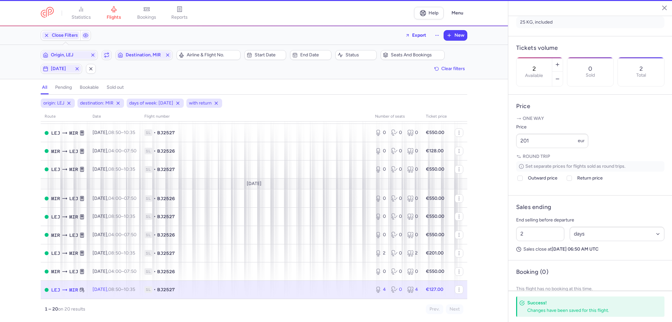
type input "4"
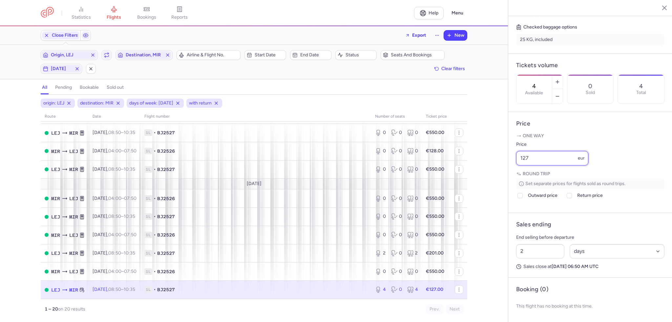
drag, startPoint x: 530, startPoint y: 157, endPoint x: 490, endPoint y: 152, distance: 40.0
click at [490, 152] on div "statistics flights bookings reports Help Menu Close Filters Export New Filters …" at bounding box center [336, 161] width 672 height 322
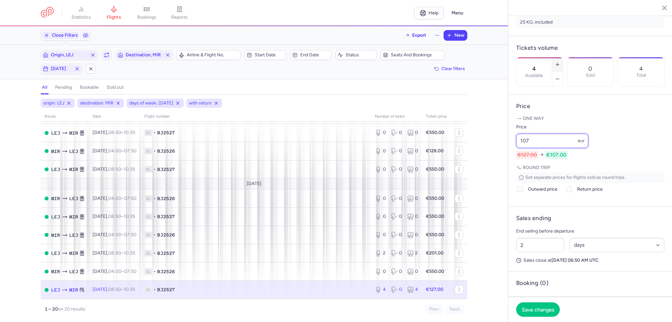
type input "107"
click at [562, 57] on button "button" at bounding box center [557, 64] width 10 height 14
type input "5"
click at [539, 308] on span "Save changes" at bounding box center [537, 310] width 32 height 6
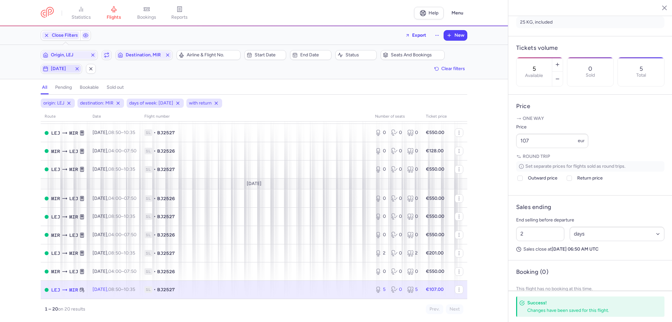
click at [75, 70] on icon "button" at bounding box center [76, 68] width 5 height 5
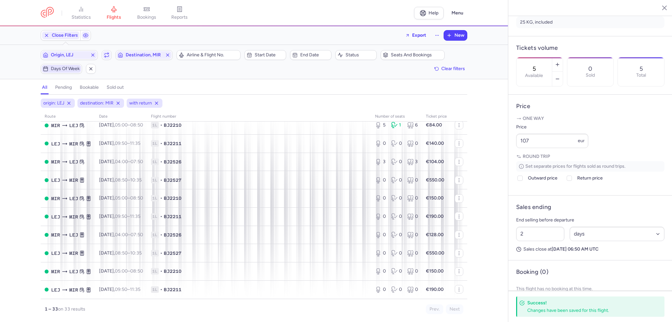
click at [53, 66] on span "Days of week" at bounding box center [65, 68] width 29 height 5
click at [52, 100] on input "M" at bounding box center [51, 101] width 10 height 10
checkbox input "true"
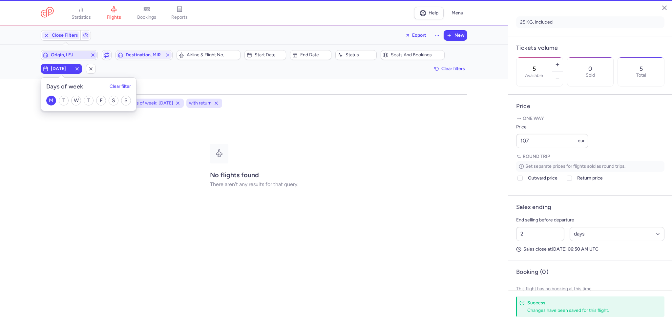
click at [71, 57] on span "Origin, LEJ" at bounding box center [69, 54] width 37 height 5
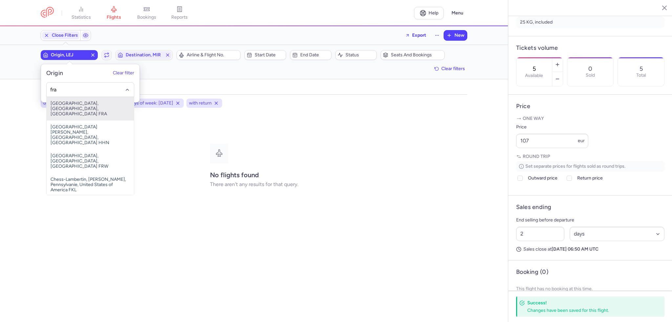
click at [90, 102] on span "[GEOGRAPHIC_DATA], [GEOGRAPHIC_DATA], [GEOGRAPHIC_DATA] FRA" at bounding box center [90, 109] width 87 height 24
type input "fra"
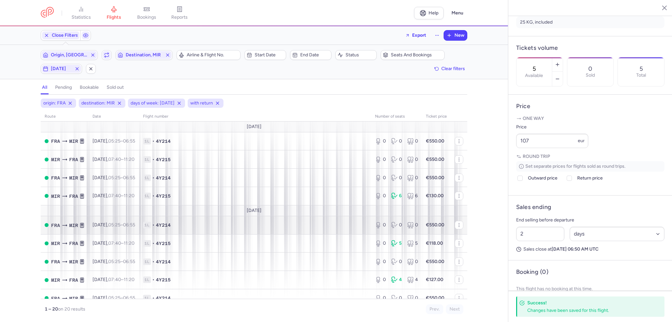
scroll to position [98, 0]
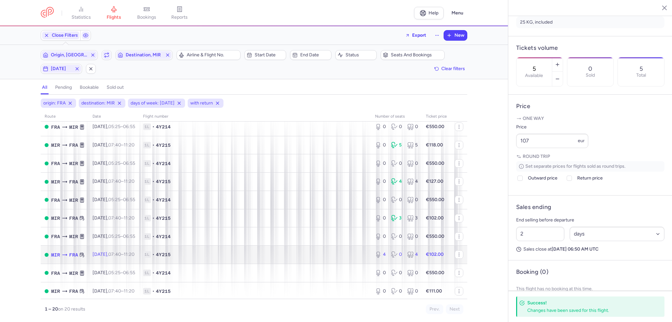
click at [296, 255] on td "1L • 4Y215" at bounding box center [255, 255] width 232 height 18
type input "4"
type input "3"
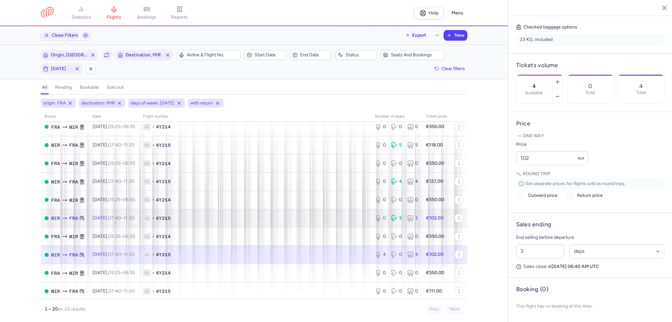
click at [305, 228] on td "1L • 4Y215" at bounding box center [255, 218] width 232 height 18
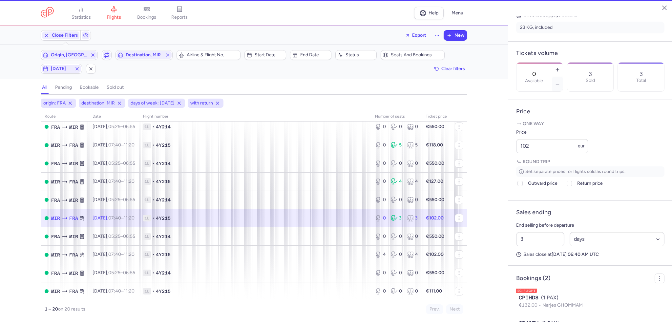
scroll to position [172, 0]
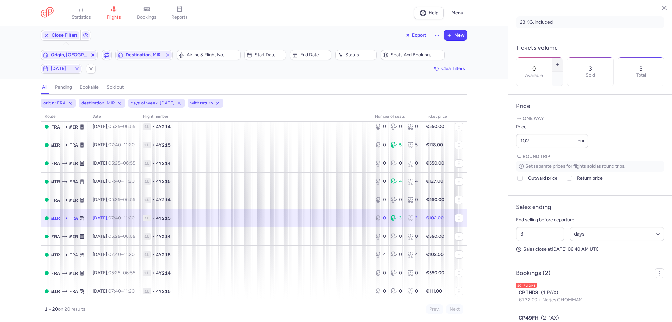
click at [562, 57] on button "button" at bounding box center [557, 64] width 10 height 14
click at [545, 307] on span "Save changes" at bounding box center [537, 310] width 32 height 6
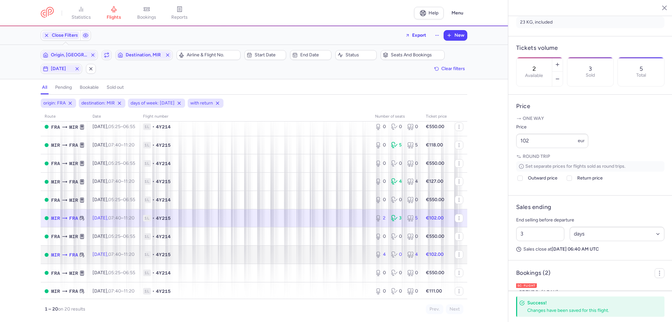
click at [356, 258] on span "1L • 4Y215" at bounding box center [255, 255] width 224 height 7
type input "4"
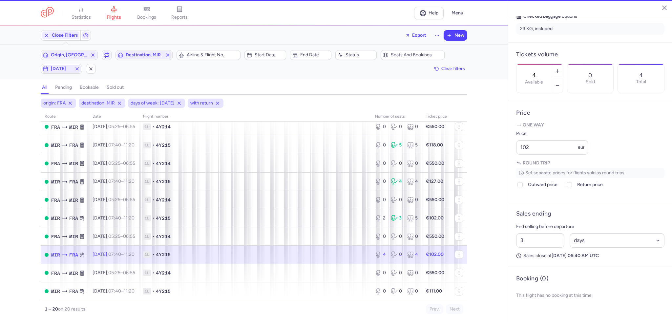
scroll to position [166, 0]
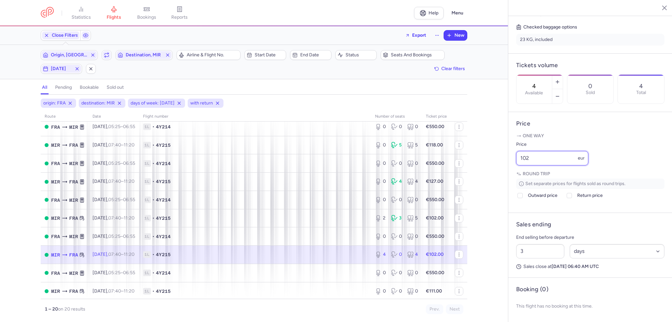
drag, startPoint x: 561, startPoint y: 157, endPoint x: 468, endPoint y: 153, distance: 92.9
click at [456, 156] on div "statistics flights bookings reports Help Menu Close Filters Export New Filters …" at bounding box center [336, 161] width 672 height 322
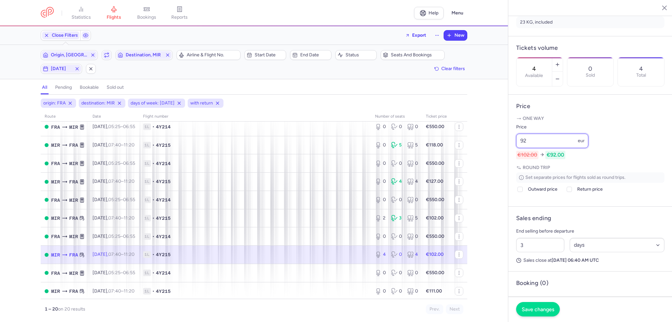
type input "92"
click at [537, 306] on button "Save changes" at bounding box center [538, 309] width 44 height 14
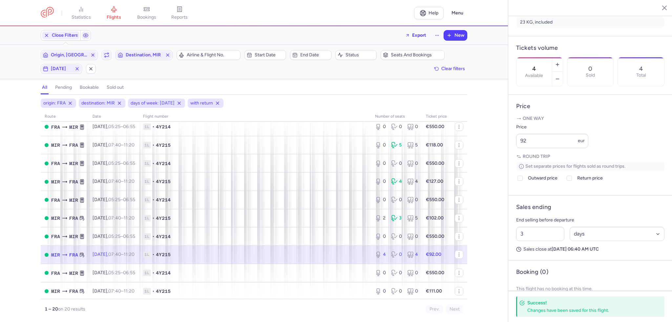
scroll to position [228, 0]
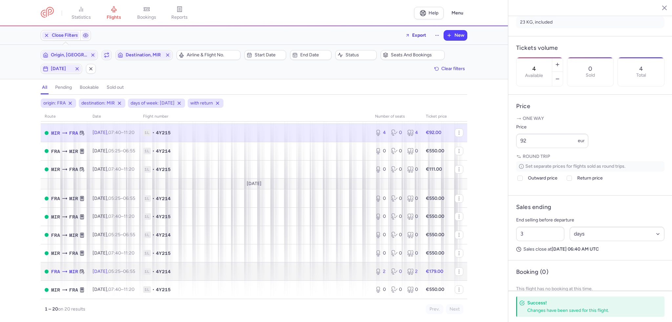
click at [333, 269] on span "1L • 4Y214" at bounding box center [255, 272] width 224 height 7
type input "2"
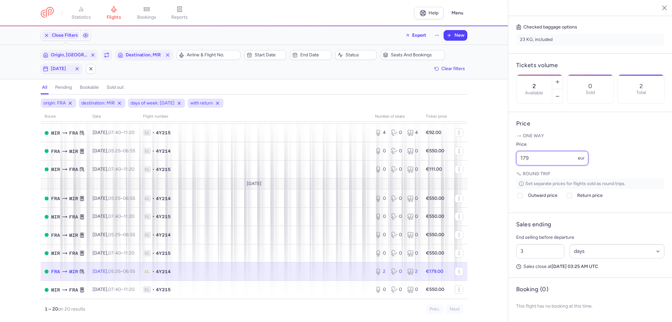
drag, startPoint x: 560, startPoint y: 158, endPoint x: 472, endPoint y: 149, distance: 88.6
click at [472, 149] on div "statistics flights bookings reports Help Menu Close Filters Export New Filters …" at bounding box center [336, 161] width 672 height 322
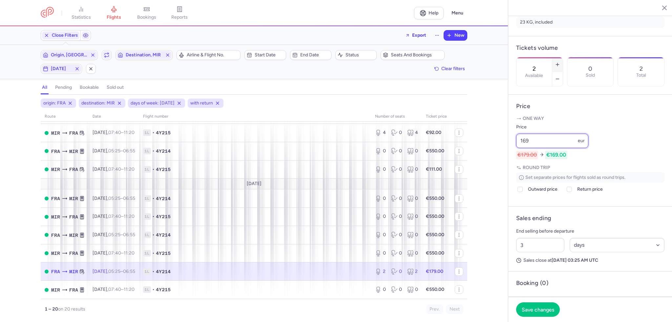
type input "169"
click at [560, 62] on icon "button" at bounding box center [557, 64] width 5 height 5
type input "3"
click at [534, 310] on span "Save changes" at bounding box center [537, 310] width 32 height 6
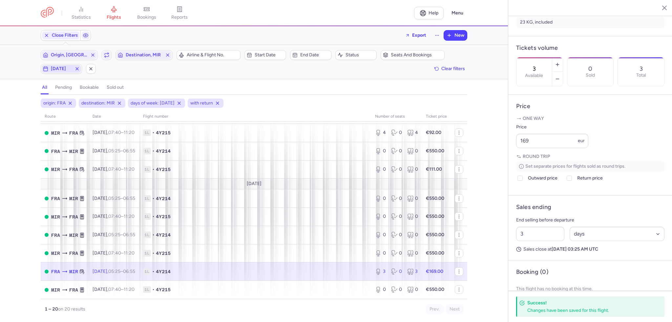
click at [51, 68] on span "[DATE]" at bounding box center [61, 68] width 21 height 5
click at [54, 99] on input "M" at bounding box center [51, 101] width 10 height 10
checkbox input "false"
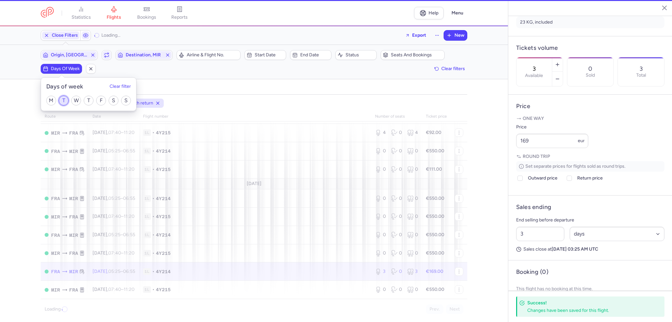
click at [66, 99] on input "T" at bounding box center [64, 101] width 10 height 10
checkbox input "true"
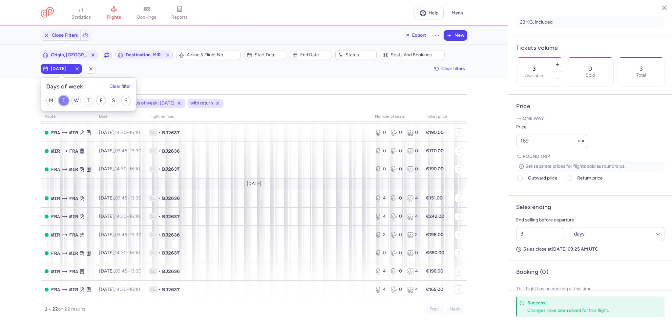
scroll to position [265, 0]
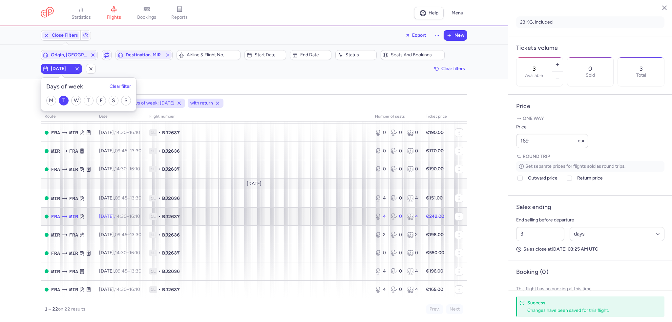
click at [275, 214] on span "1L • BJ2637" at bounding box center [258, 217] width 218 height 7
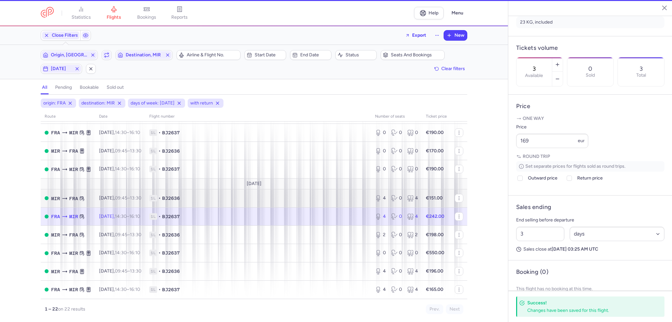
type input "4"
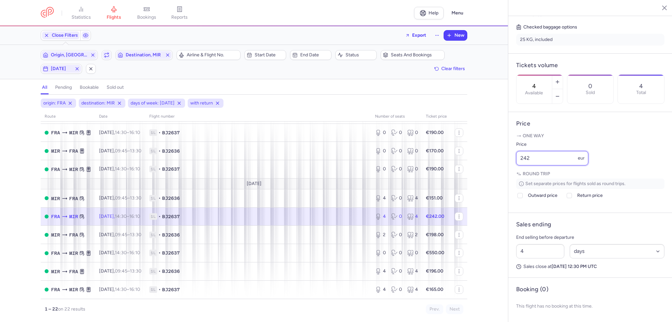
drag, startPoint x: 554, startPoint y: 158, endPoint x: 479, endPoint y: 153, distance: 75.0
click at [479, 153] on div "statistics flights bookings reports Help Menu Close Filters Export New Filters …" at bounding box center [336, 161] width 672 height 322
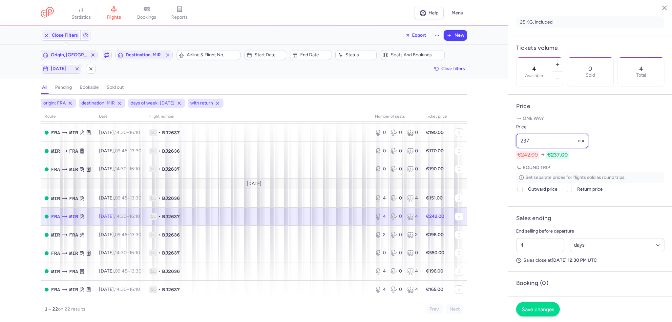
type input "237"
click at [546, 305] on button "Save changes" at bounding box center [538, 309] width 44 height 14
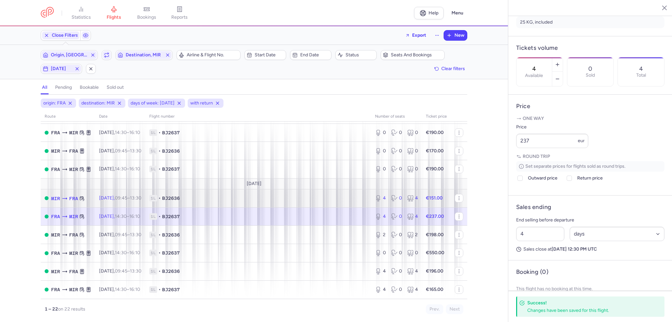
click at [344, 201] on td "1L • BJ2636" at bounding box center [258, 198] width 226 height 18
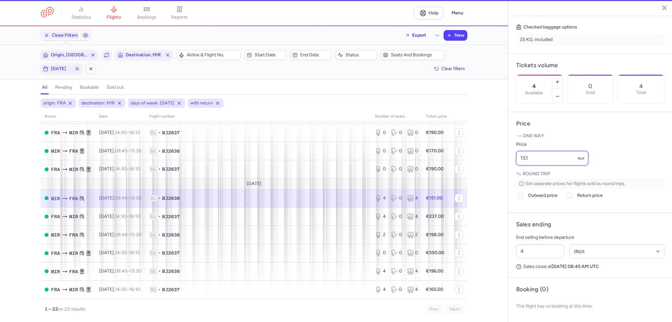
drag, startPoint x: 520, startPoint y: 157, endPoint x: 477, endPoint y: 151, distance: 43.1
click at [477, 151] on div "statistics flights bookings reports Help Menu Close Filters Export New Filters …" at bounding box center [336, 161] width 672 height 322
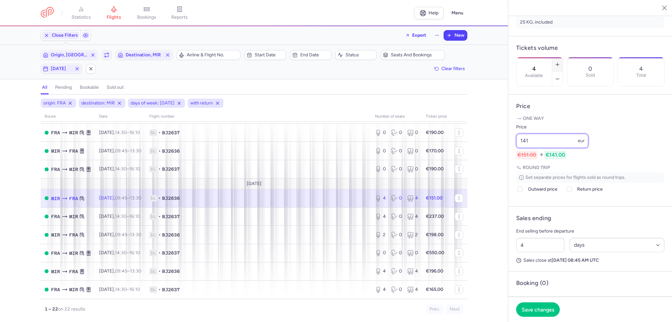
type input "141"
click at [560, 62] on icon "button" at bounding box center [557, 64] width 5 height 5
click at [543, 311] on span "Save changes" at bounding box center [537, 310] width 32 height 6
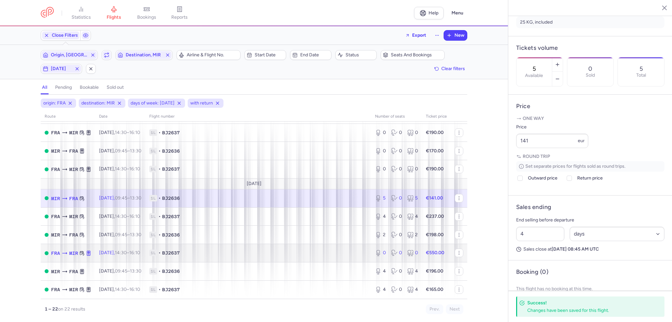
click at [354, 252] on span "1L • BJ2637" at bounding box center [258, 253] width 218 height 7
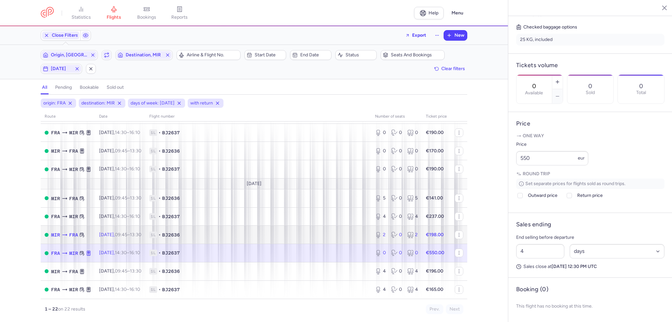
drag, startPoint x: 394, startPoint y: 237, endPoint x: 534, endPoint y: 171, distance: 154.5
click at [394, 237] on icon at bounding box center [395, 235] width 8 height 7
type input "2"
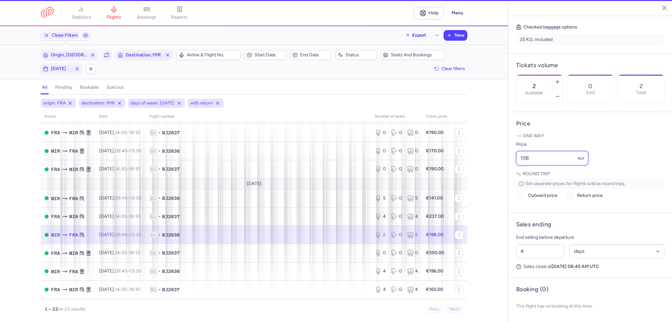
drag, startPoint x: 553, startPoint y: 160, endPoint x: 509, endPoint y: 155, distance: 43.9
click at [509, 155] on article "Price One way Price 198 eur Round trip Set separate prices for flights sold as …" at bounding box center [590, 162] width 164 height 101
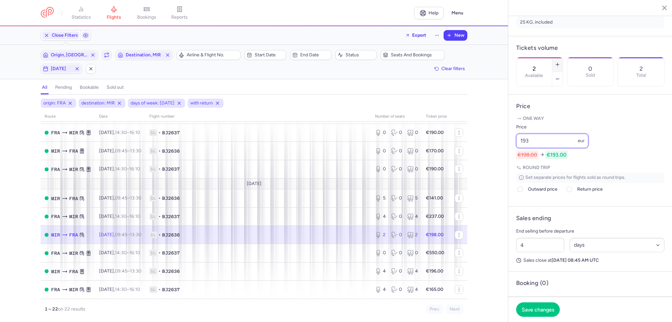
type input "193"
click at [562, 57] on button "button" at bounding box center [557, 64] width 10 height 14
click at [548, 318] on footer "Save changes" at bounding box center [590, 309] width 164 height 25
click at [529, 311] on span "Save changes" at bounding box center [537, 310] width 32 height 6
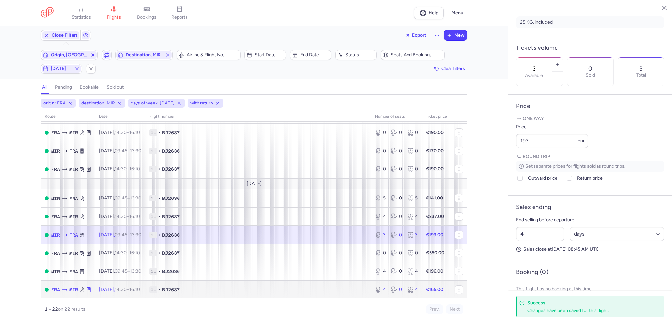
click at [323, 291] on span "1L • BJ2637" at bounding box center [258, 290] width 218 height 7
type input "4"
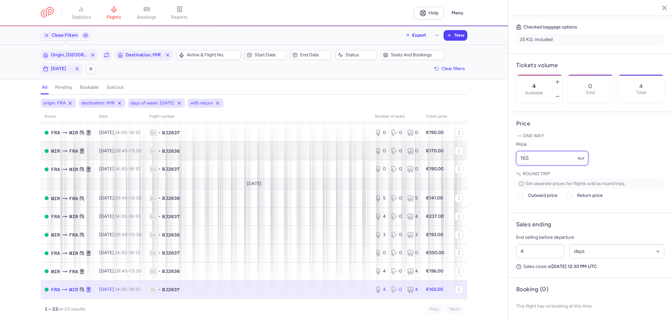
drag, startPoint x: 556, startPoint y: 156, endPoint x: 414, endPoint y: 143, distance: 142.9
click at [414, 143] on div "statistics flights bookings reports Help Menu Close Filters Export New Filters …" at bounding box center [336, 161] width 672 height 322
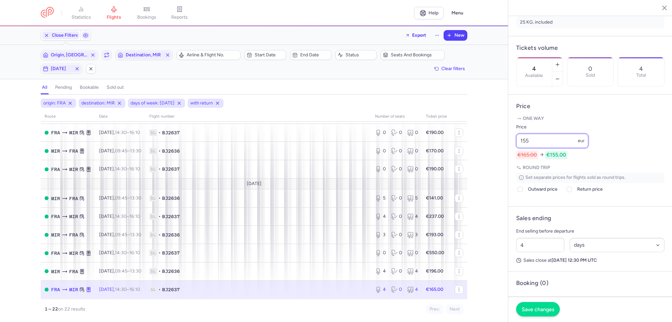
type input "155"
click at [534, 312] on span "Save changes" at bounding box center [537, 310] width 32 height 6
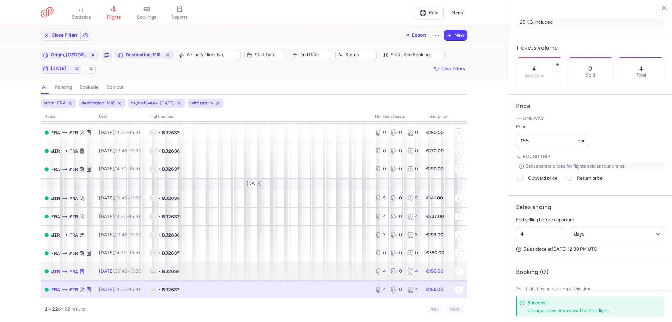
click at [400, 271] on div "4 0 4" at bounding box center [396, 272] width 48 height 12
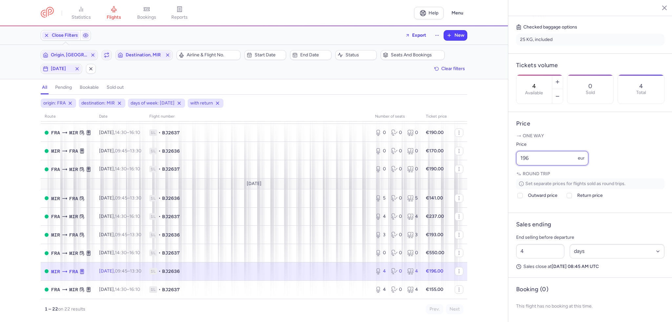
drag, startPoint x: 553, startPoint y: 157, endPoint x: 507, endPoint y: 155, distance: 46.0
click at [504, 156] on div "statistics flights bookings reports Help Menu Close Filters Export New Filters …" at bounding box center [336, 161] width 672 height 322
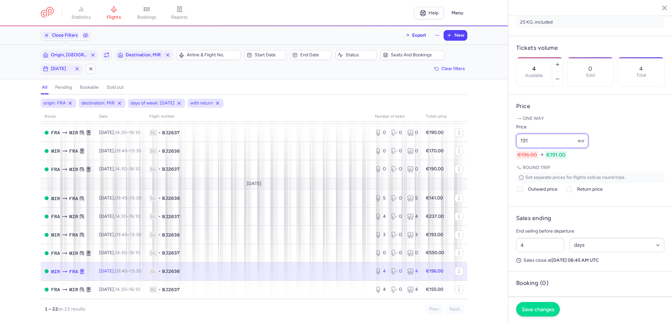
type input "191"
click at [540, 305] on button "Save changes" at bounding box center [538, 309] width 44 height 14
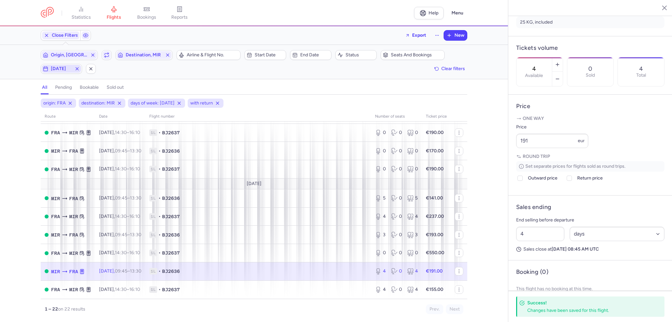
click at [51, 67] on span "[DATE]" at bounding box center [61, 68] width 21 height 5
click at [66, 100] on input "T" at bounding box center [64, 101] width 10 height 10
checkbox input "false"
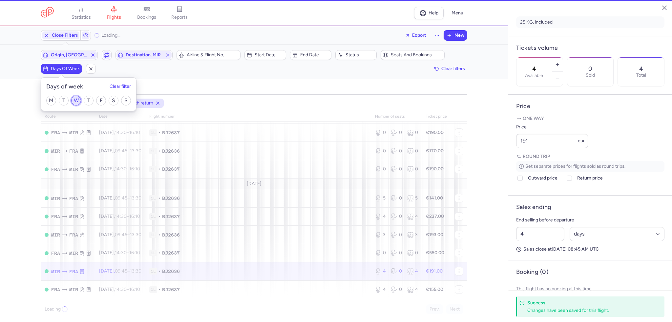
click at [77, 99] on input "W" at bounding box center [76, 101] width 10 height 10
checkbox input "true"
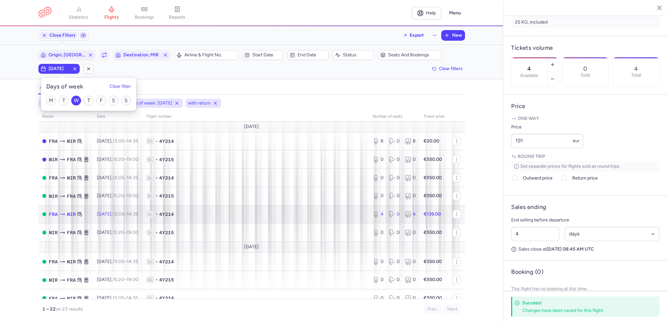
click at [305, 213] on span "1L • 4Y214" at bounding box center [255, 214] width 218 height 7
type input "2"
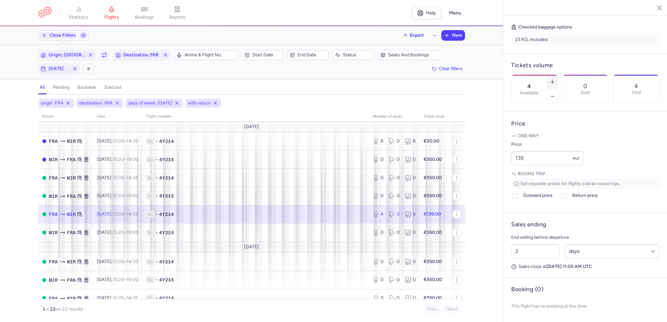
click at [555, 79] on icon "button" at bounding box center [552, 81] width 5 height 5
type input "6"
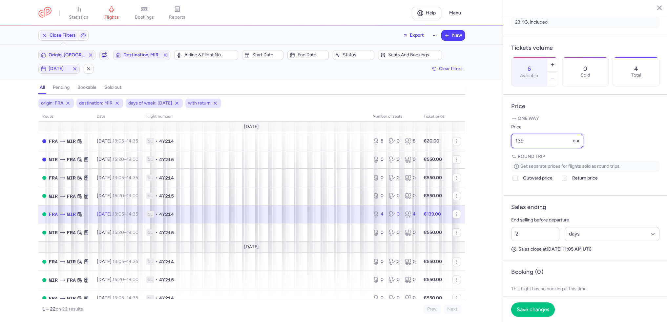
drag, startPoint x: 542, startPoint y: 159, endPoint x: 484, endPoint y: 160, distance: 58.7
click at [483, 160] on div "statistics flights bookings reports Help Menu Close Filters Export New Filters …" at bounding box center [333, 161] width 667 height 322
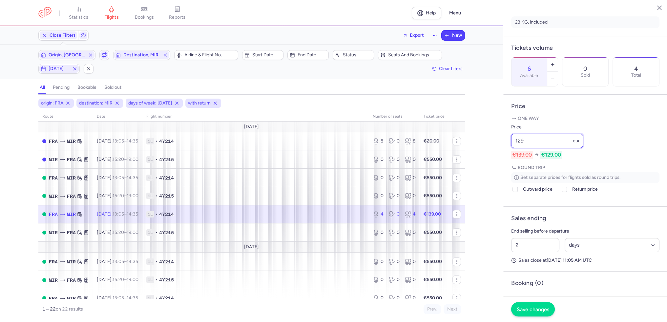
type input "129"
click at [528, 312] on span "Save changes" at bounding box center [533, 310] width 32 height 6
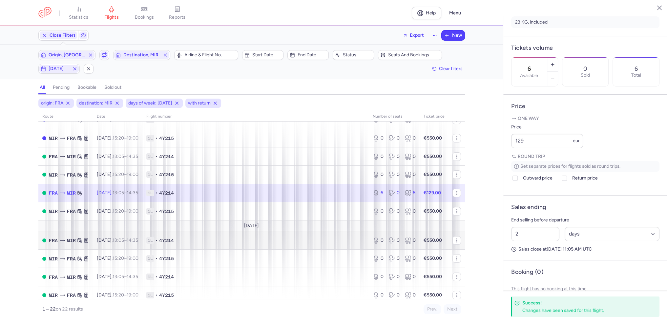
scroll to position [33, 0]
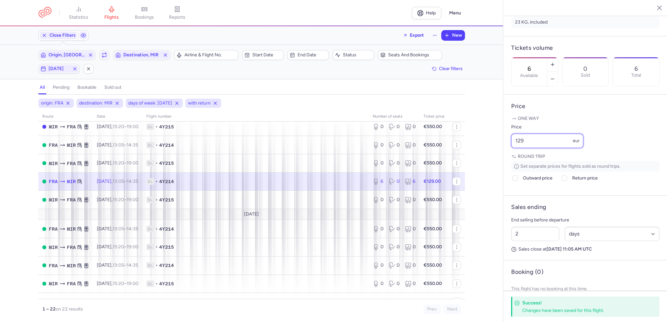
drag, startPoint x: 521, startPoint y: 154, endPoint x: 488, endPoint y: 151, distance: 32.9
click at [488, 151] on div "statistics flights bookings reports Help Menu Close Filters Export New Filters …" at bounding box center [333, 161] width 667 height 322
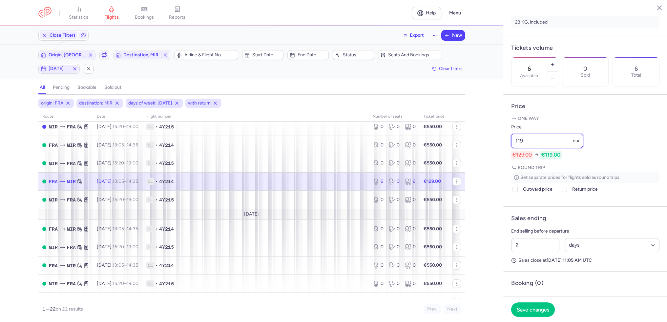
type input "119"
click at [534, 301] on footer "Save changes" at bounding box center [585, 309] width 164 height 25
click at [532, 306] on button "Save changes" at bounding box center [533, 309] width 44 height 14
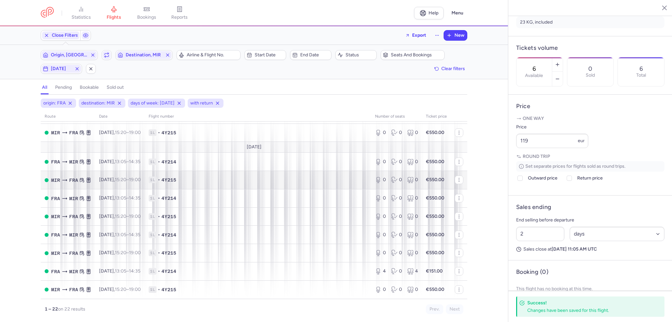
scroll to position [265, 0]
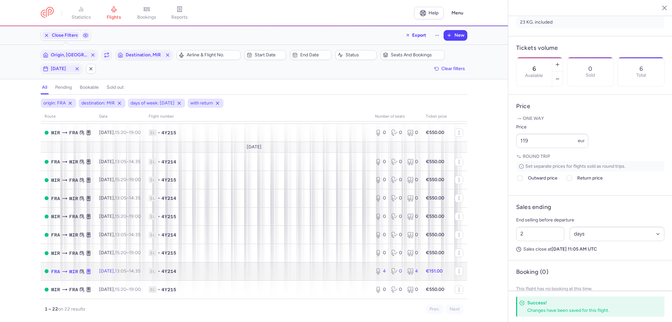
click at [298, 267] on td "1L • 4Y214" at bounding box center [258, 271] width 226 height 18
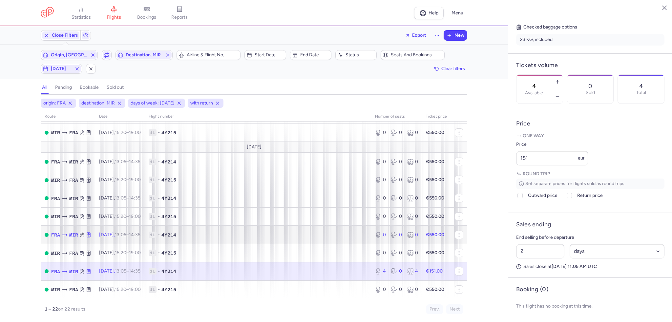
click at [378, 235] on div "0" at bounding box center [380, 235] width 11 height 7
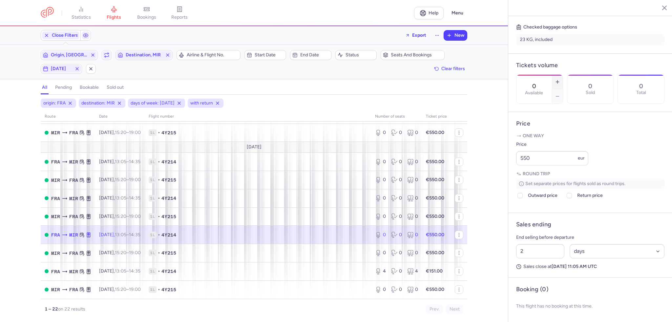
click at [562, 75] on button "button" at bounding box center [557, 82] width 10 height 14
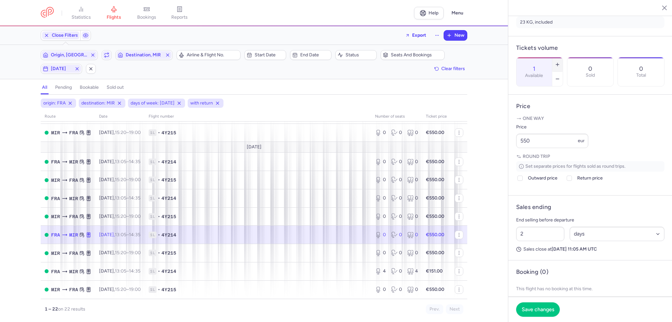
click at [562, 57] on button "button" at bounding box center [557, 64] width 10 height 14
type input "2"
drag, startPoint x: 550, startPoint y: 147, endPoint x: 546, endPoint y: 147, distance: 4.3
click at [546, 131] on label "Price" at bounding box center [552, 127] width 72 height 8
click at [546, 147] on input "550" at bounding box center [552, 141] width 72 height 14
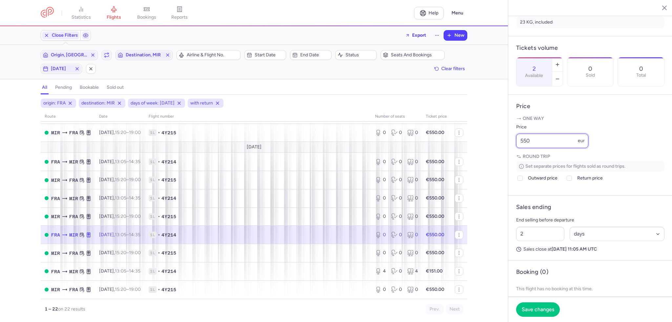
drag, startPoint x: 523, startPoint y: 157, endPoint x: 488, endPoint y: 153, distance: 35.7
click at [488, 153] on div "statistics flights bookings reports Help Menu Close Filters Export New Filters …" at bounding box center [336, 161] width 672 height 322
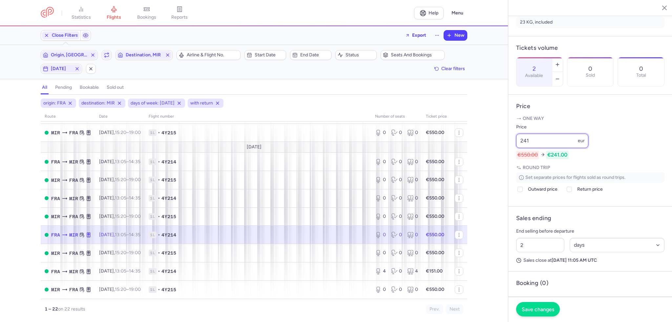
type input "241"
click at [535, 309] on span "Save changes" at bounding box center [537, 310] width 32 height 6
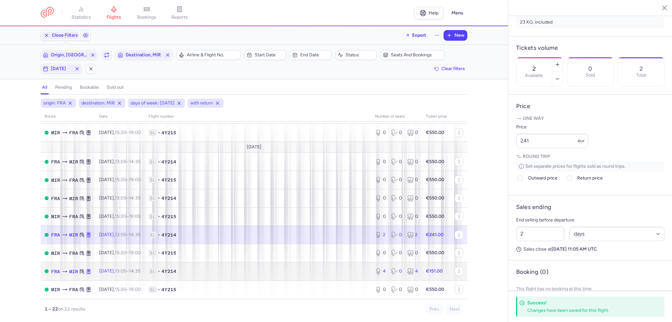
click at [361, 264] on td "1L • 4Y214" at bounding box center [258, 271] width 226 height 18
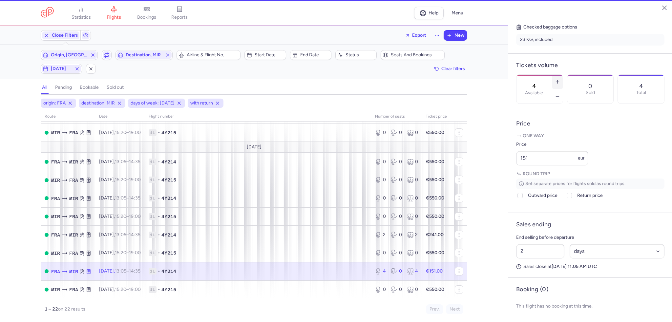
click at [562, 75] on button "button" at bounding box center [557, 82] width 10 height 14
type input "5"
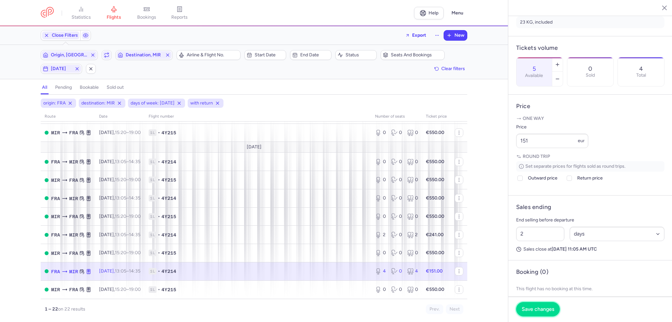
click at [542, 313] on span "Save changes" at bounding box center [537, 310] width 32 height 6
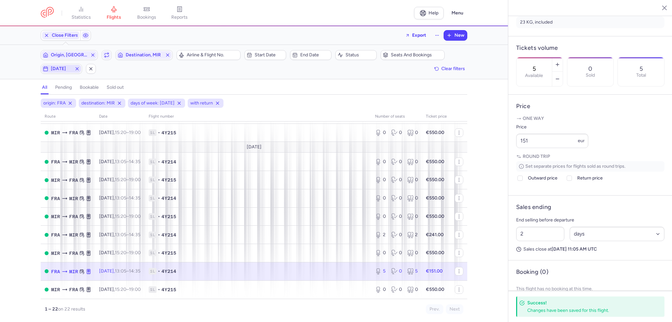
click at [61, 71] on span "[DATE]" at bounding box center [61, 68] width 21 height 5
click at [81, 101] on div "M T W T F S S" at bounding box center [88, 101] width 95 height 20
click at [88, 100] on input "T" at bounding box center [89, 101] width 10 height 10
checkbox input "true"
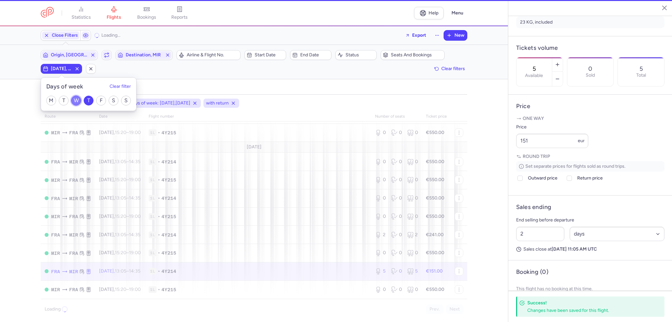
click at [77, 101] on input "W" at bounding box center [76, 101] width 10 height 10
checkbox input "false"
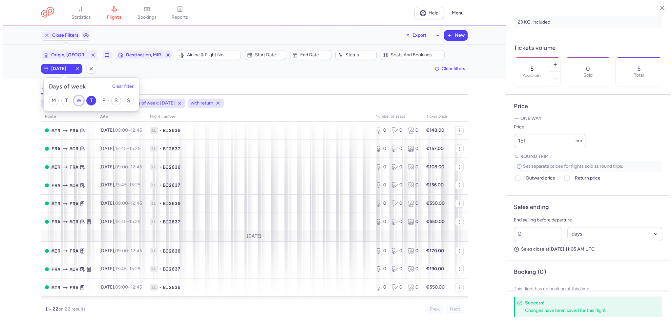
scroll to position [134, 0]
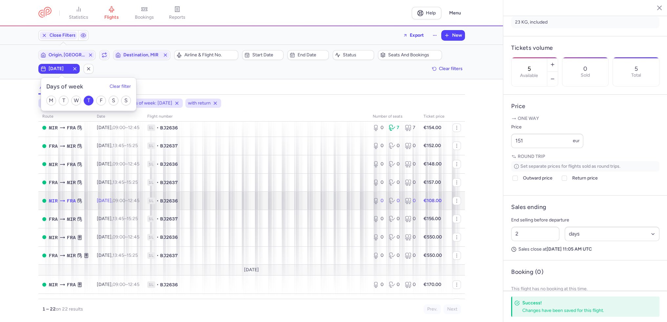
click at [294, 204] on span "1L • BJ2636" at bounding box center [255, 201] width 217 height 7
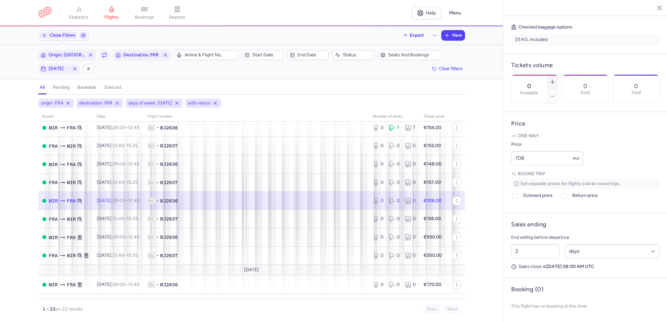
click at [558, 75] on button "button" at bounding box center [552, 82] width 10 height 14
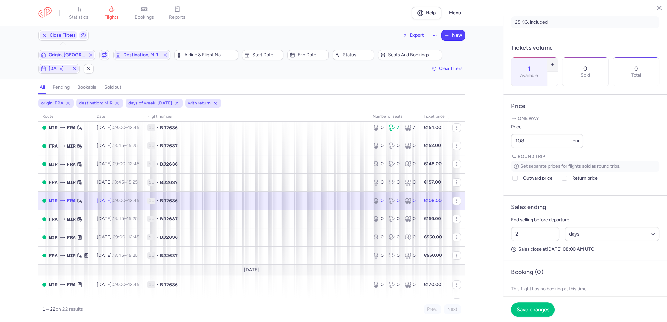
click at [555, 62] on icon "button" at bounding box center [552, 64] width 5 height 5
click at [529, 317] on footer "Save changes" at bounding box center [585, 309] width 164 height 25
click at [534, 313] on button "Save changes" at bounding box center [533, 309] width 44 height 14
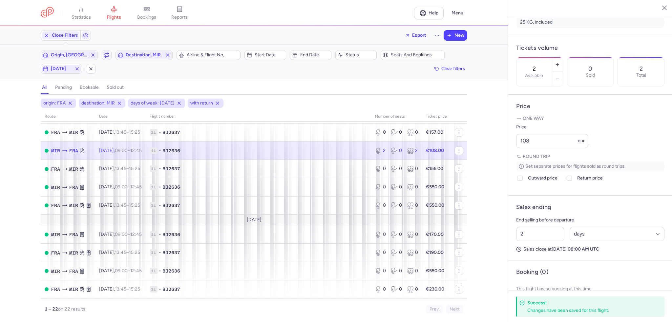
scroll to position [265, 0]
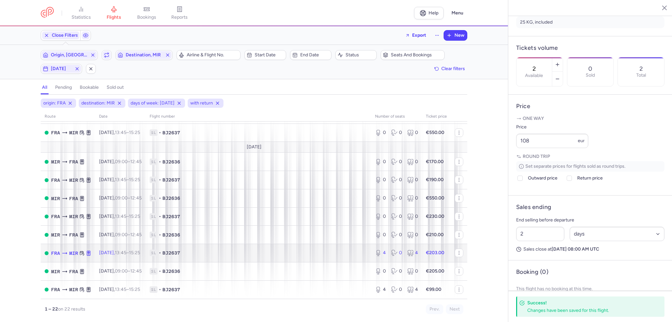
click at [287, 250] on span "1L • BJ2637" at bounding box center [258, 253] width 217 height 7
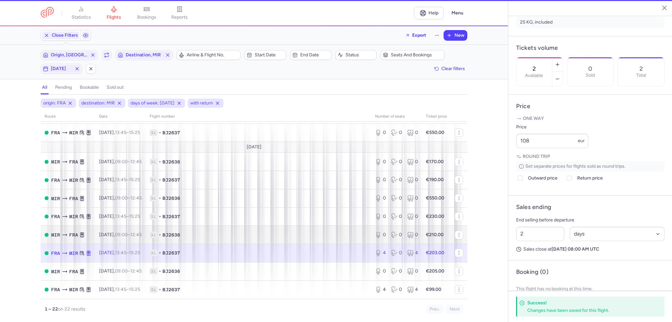
type input "4"
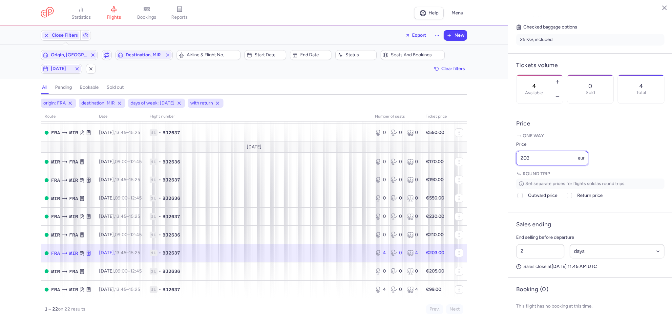
drag, startPoint x: 550, startPoint y: 159, endPoint x: 481, endPoint y: 161, distance: 68.9
click at [481, 161] on div "statistics flights bookings reports Help Menu Close Filters Export New Filters …" at bounding box center [336, 161] width 672 height 322
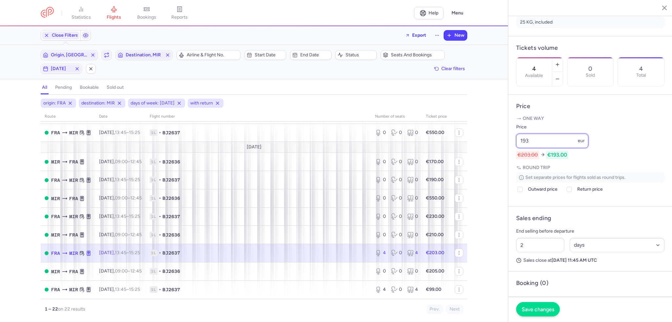
type input "193"
click at [538, 309] on span "Save changes" at bounding box center [537, 310] width 32 height 6
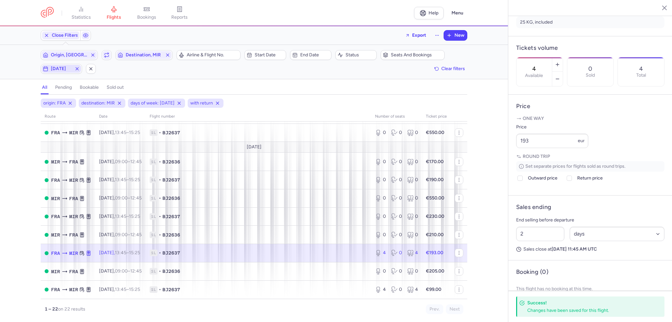
click at [62, 72] on span "[DATE]" at bounding box center [61, 69] width 39 height 8
click at [89, 99] on input "T" at bounding box center [89, 101] width 10 height 10
checkbox input "false"
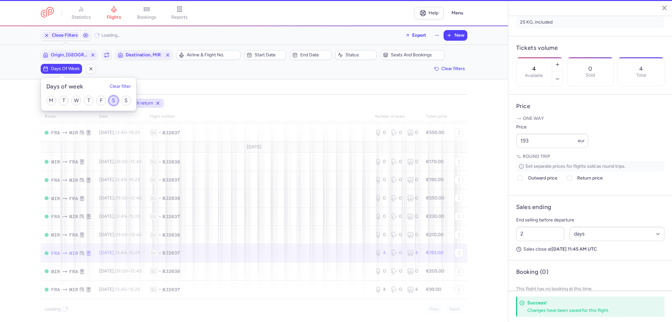
click at [110, 99] on input "S" at bounding box center [114, 101] width 10 height 10
checkbox input "true"
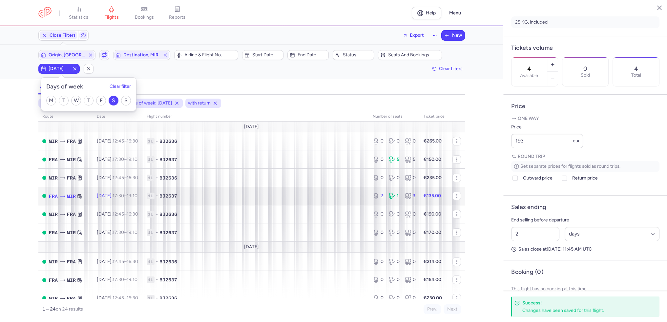
click at [256, 197] on span "1L • BJ2637" at bounding box center [256, 196] width 218 height 7
type input "2"
type input "3"
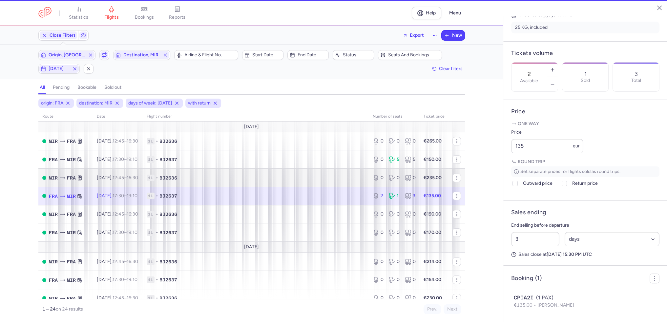
scroll to position [172, 0]
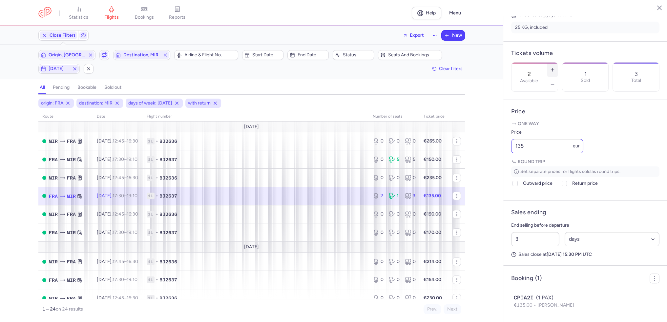
drag, startPoint x: 573, startPoint y: 51, endPoint x: 550, endPoint y: 165, distance: 116.9
click at [555, 67] on icon "button" at bounding box center [552, 69] width 5 height 5
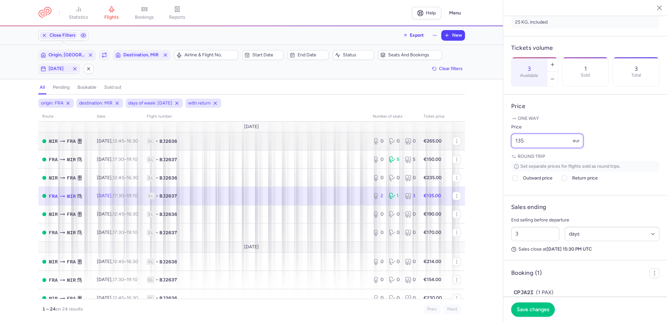
drag, startPoint x: 555, startPoint y: 159, endPoint x: 444, endPoint y: 150, distance: 111.5
click at [444, 150] on div "statistics flights bookings reports Help Menu Close Filters Export New Filters …" at bounding box center [333, 161] width 667 height 322
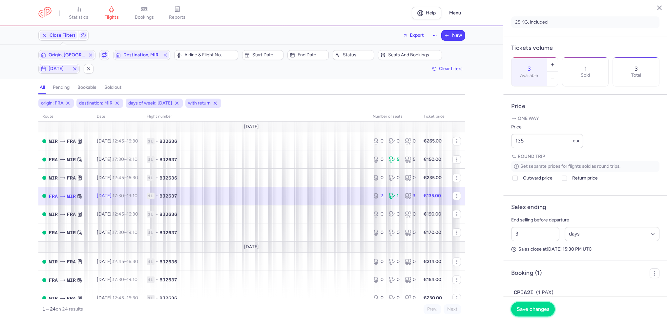
click at [543, 314] on button "Save changes" at bounding box center [533, 309] width 44 height 14
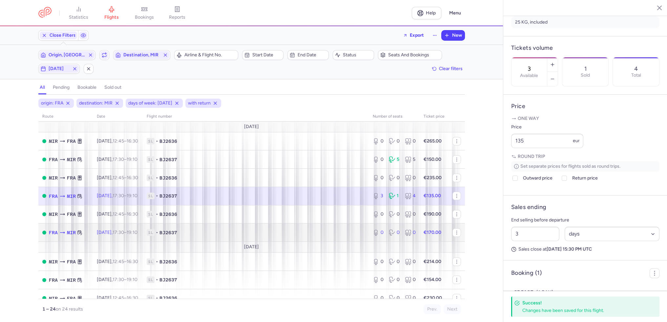
click at [355, 239] on td "1L • BJ2637" at bounding box center [256, 233] width 226 height 18
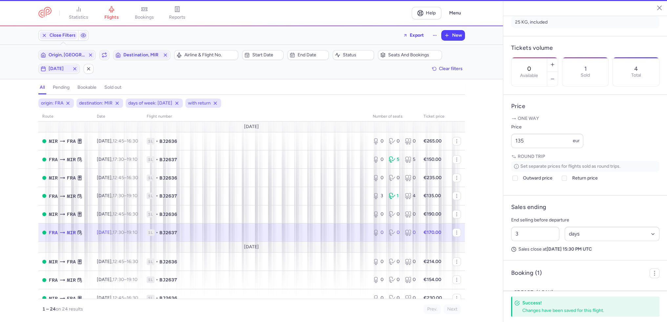
scroll to position [166, 0]
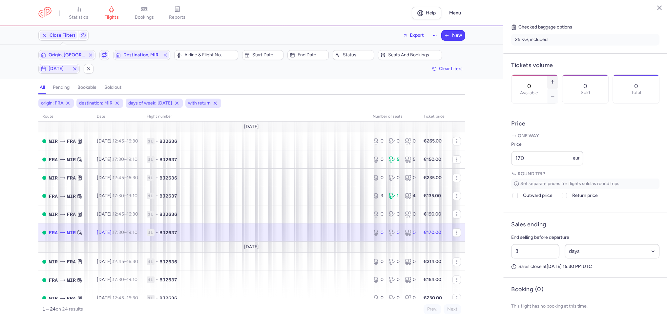
click at [558, 75] on button "button" at bounding box center [552, 82] width 10 height 14
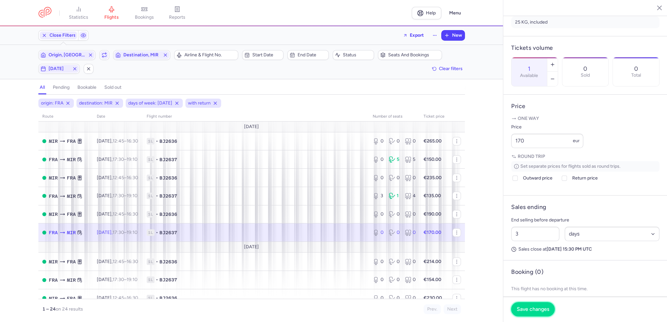
click at [533, 311] on span "Save changes" at bounding box center [533, 310] width 32 height 6
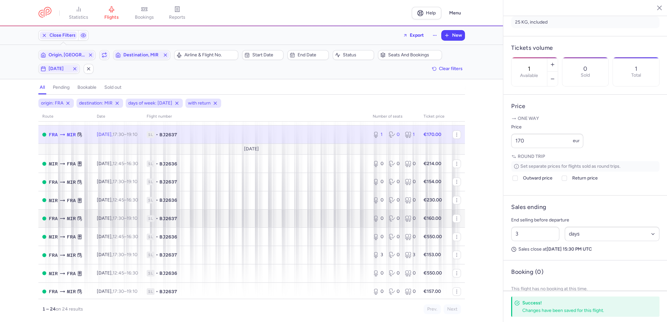
scroll to position [98, 0]
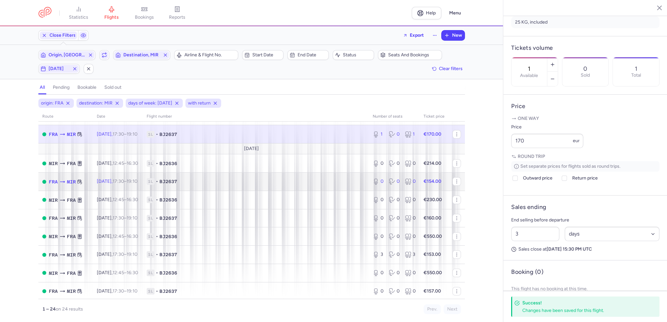
click at [320, 181] on td "1L • BJ2637" at bounding box center [256, 182] width 226 height 18
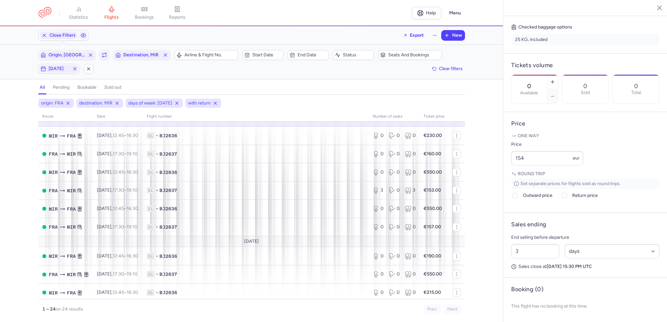
scroll to position [164, 0]
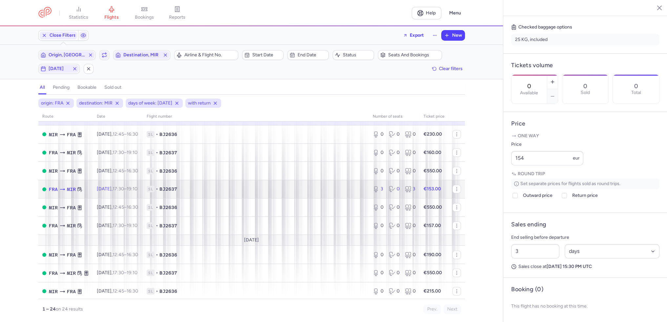
click at [314, 191] on span "1L • BJ2637" at bounding box center [256, 189] width 218 height 7
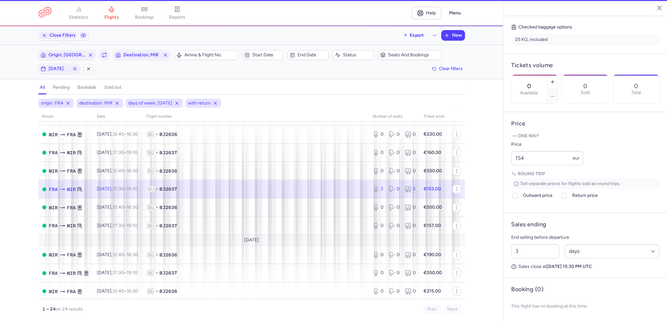
type input "3"
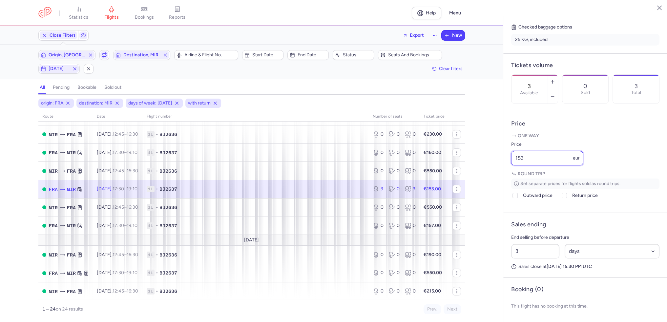
drag, startPoint x: 535, startPoint y: 157, endPoint x: 499, endPoint y: 151, distance: 36.9
click at [499, 151] on div "statistics flights bookings reports Help Menu Close Filters Export New Filters …" at bounding box center [333, 161] width 667 height 322
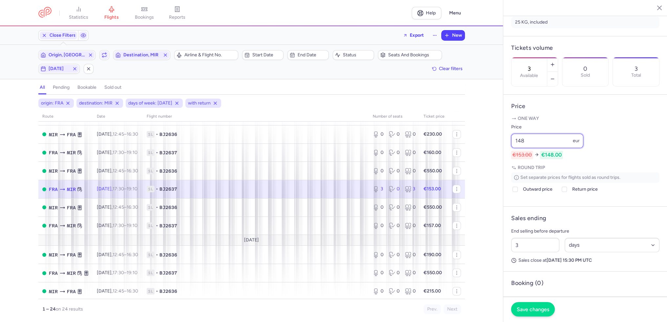
type input "148"
click at [532, 308] on span "Save changes" at bounding box center [533, 310] width 32 height 6
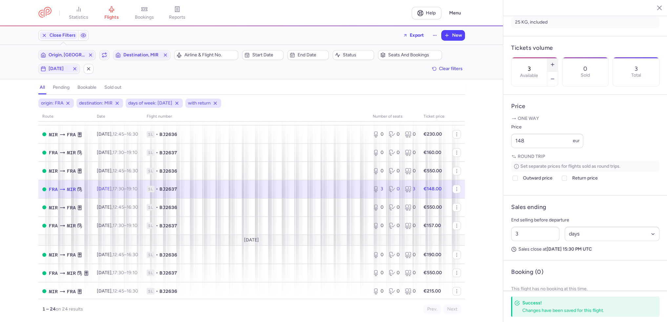
click at [555, 62] on icon "button" at bounding box center [552, 64] width 5 height 5
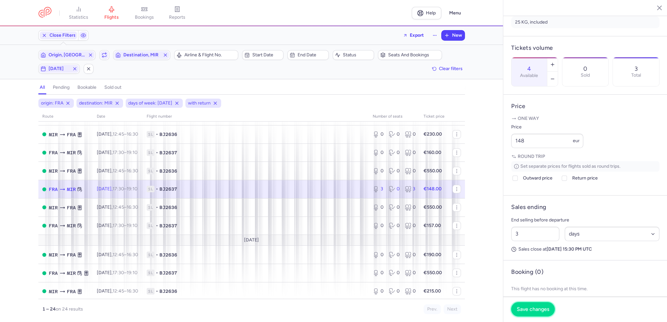
click at [530, 307] on span "Save changes" at bounding box center [533, 310] width 32 height 6
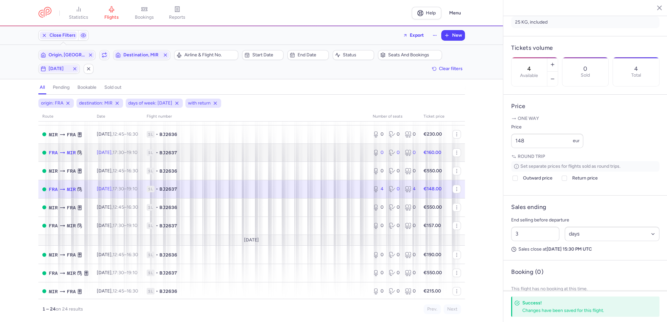
click at [248, 155] on span "1L • BJ2637" at bounding box center [256, 153] width 218 height 7
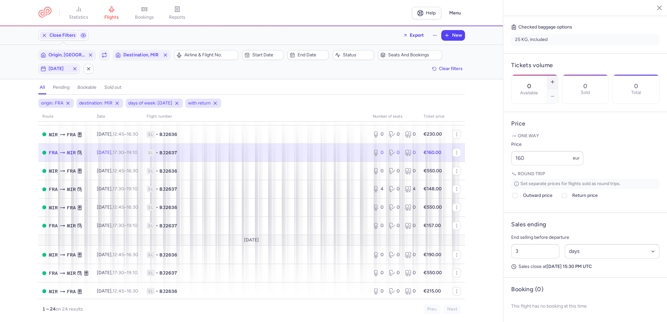
click at [555, 79] on icon "button" at bounding box center [552, 81] width 5 height 5
type input "2"
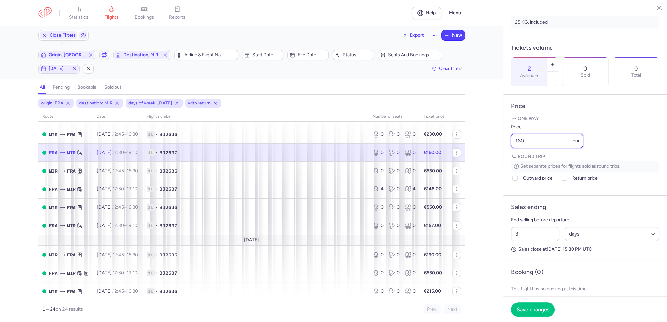
drag, startPoint x: 539, startPoint y: 156, endPoint x: 475, endPoint y: 149, distance: 64.0
click at [475, 149] on div "statistics flights bookings reports Help Menu Close Filters Export New Filters …" at bounding box center [333, 161] width 667 height 322
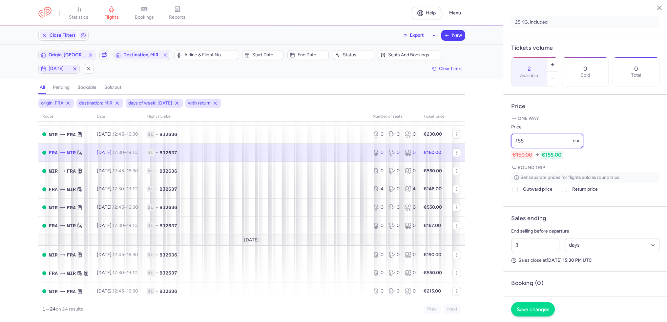
type input "155"
click at [524, 312] on span "Save changes" at bounding box center [533, 310] width 32 height 6
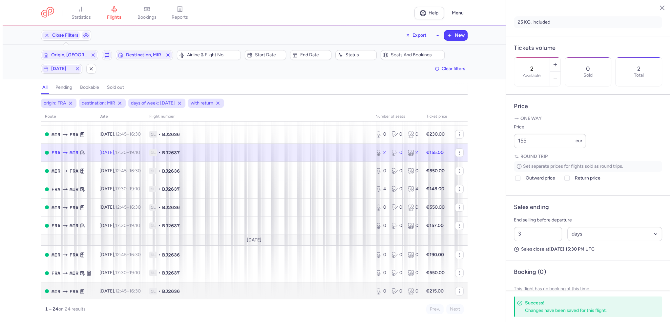
scroll to position [197, 0]
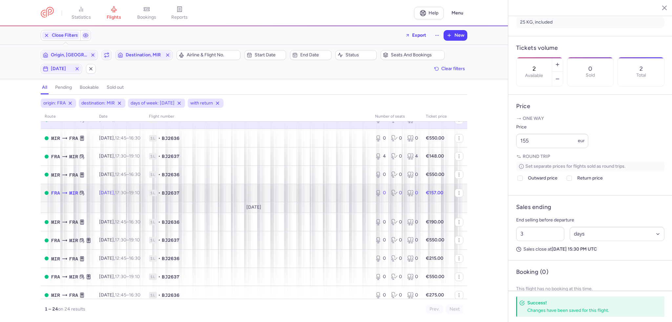
click at [356, 196] on span "1L • BJ2637" at bounding box center [258, 193] width 218 height 7
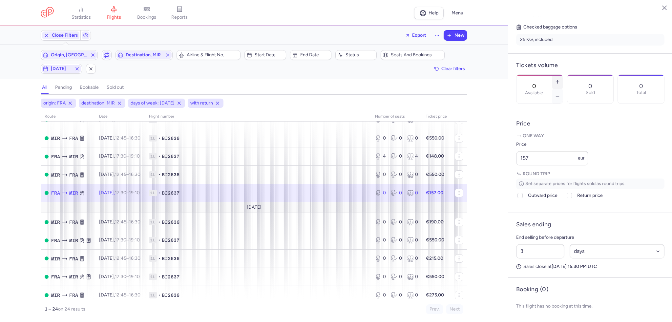
click at [562, 75] on button "button" at bounding box center [557, 82] width 10 height 14
type input "2"
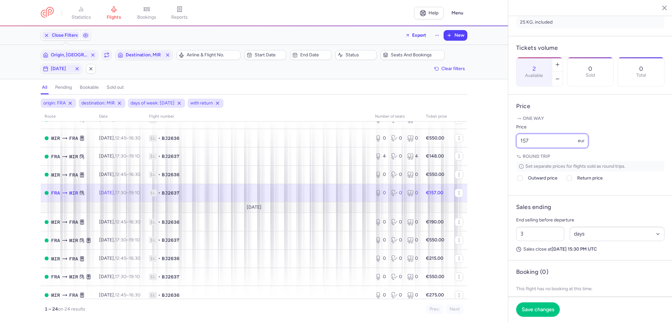
drag, startPoint x: 554, startPoint y: 156, endPoint x: 476, endPoint y: 147, distance: 79.2
click at [474, 149] on div "statistics flights bookings reports Help Menu Close Filters Export New Filters …" at bounding box center [336, 161] width 672 height 322
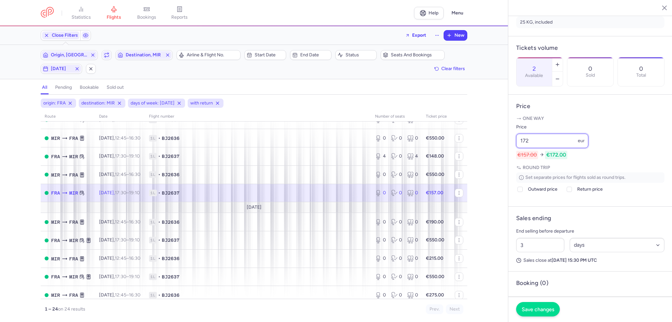
type input "172"
click at [533, 313] on button "Save changes" at bounding box center [538, 309] width 44 height 14
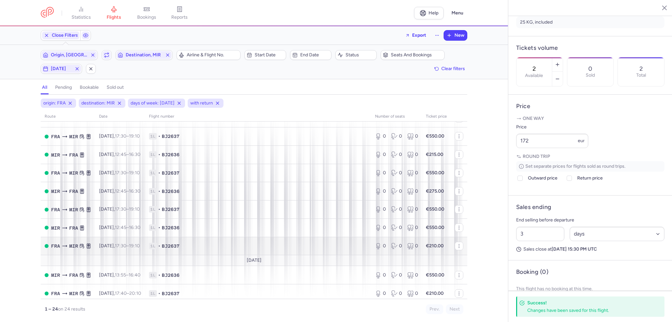
scroll to position [314, 0]
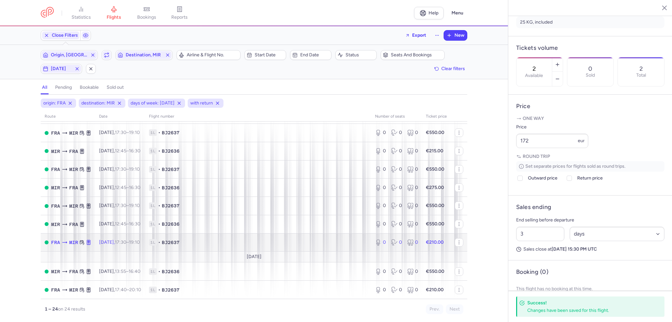
click at [307, 247] on td "1L • BJ2637" at bounding box center [258, 243] width 226 height 18
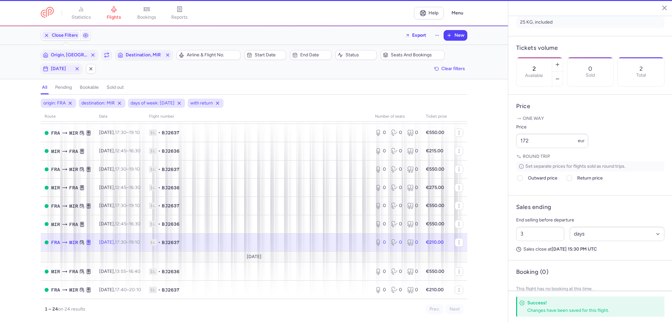
type input "0"
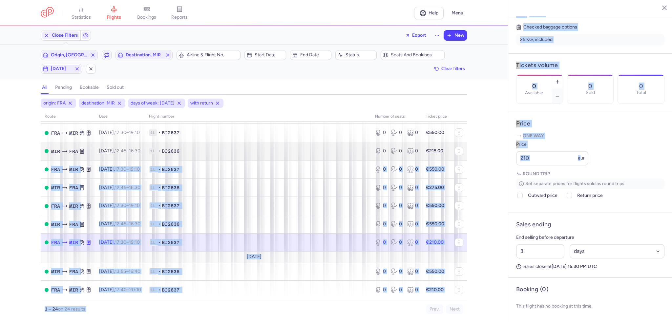
click at [432, 148] on div "statistics flights bookings reports Help Menu Close Filters Export New Filters …" at bounding box center [336, 161] width 672 height 322
click at [551, 165] on input "210" at bounding box center [552, 158] width 72 height 14
click at [552, 157] on input "210" at bounding box center [552, 158] width 72 height 14
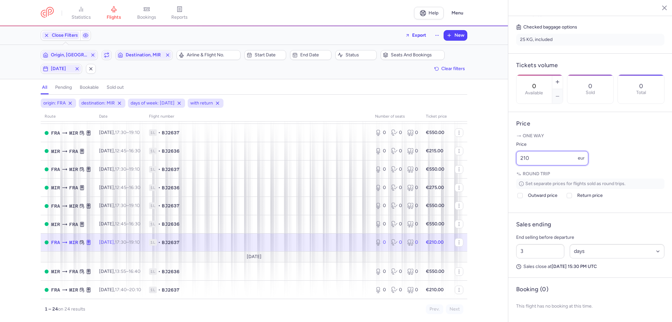
drag, startPoint x: 541, startPoint y: 156, endPoint x: 509, endPoint y: 156, distance: 31.5
click at [509, 156] on article "Price One way Price 210 eur Round trip Set separate prices for flights sold as …" at bounding box center [590, 162] width 164 height 101
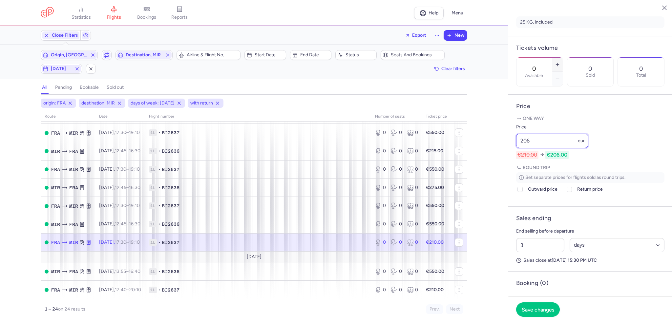
type input "206"
click at [562, 57] on button "button" at bounding box center [557, 64] width 10 height 14
type input "2"
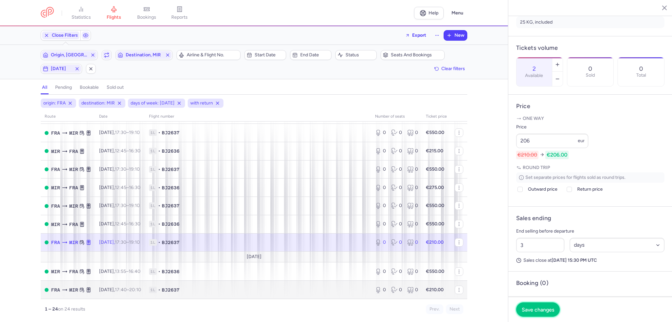
drag, startPoint x: 538, startPoint y: 313, endPoint x: 445, endPoint y: 297, distance: 94.5
click at [538, 313] on span "Save changes" at bounding box center [537, 310] width 32 height 6
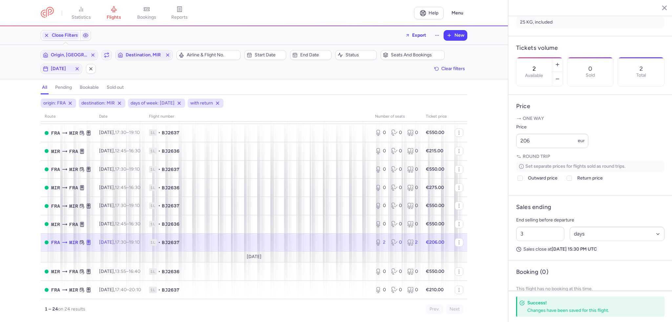
click at [57, 68] on span "[DATE]" at bounding box center [61, 68] width 21 height 5
drag, startPoint x: 114, startPoint y: 100, endPoint x: 78, endPoint y: 99, distance: 36.1
click at [113, 100] on input "S" at bounding box center [114, 101] width 10 height 10
checkbox input "false"
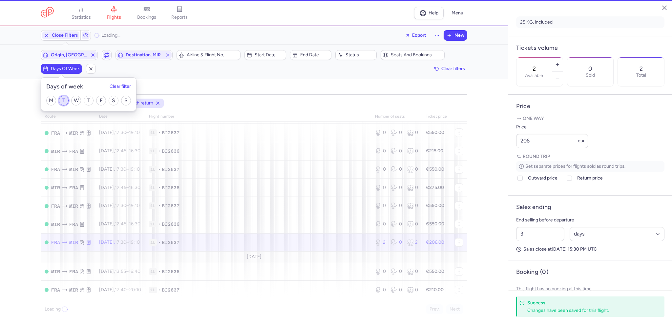
click at [62, 98] on input "T" at bounding box center [64, 101] width 10 height 10
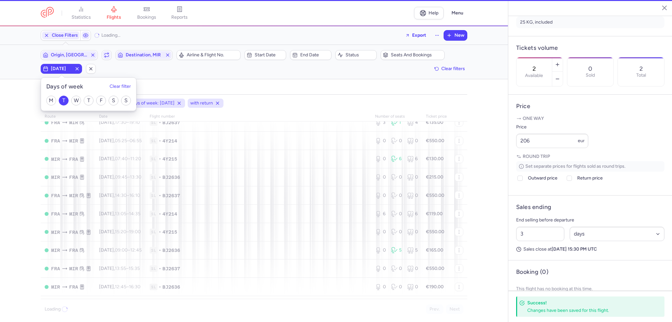
click at [68, 50] on div "Origin, FRA Include return Destination, MIR" at bounding box center [107, 55] width 136 height 14
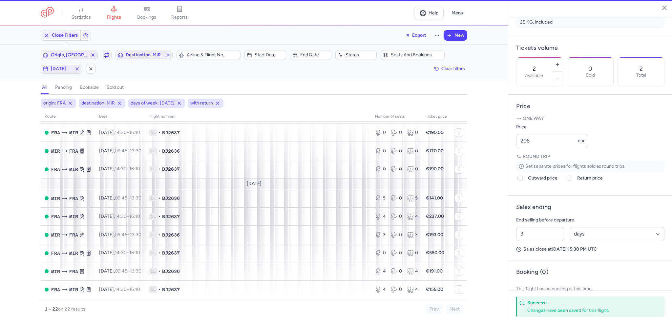
scroll to position [266, 0]
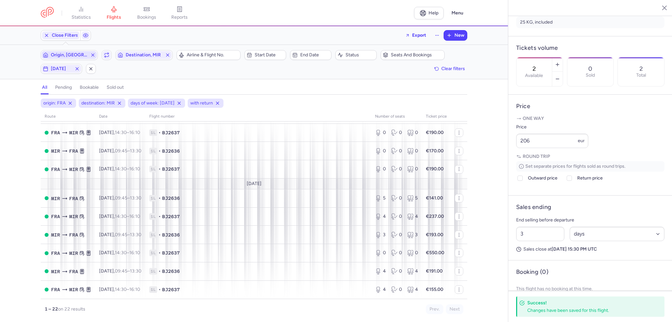
click at [68, 51] on span "Origin, [GEOGRAPHIC_DATA]" at bounding box center [69, 55] width 55 height 8
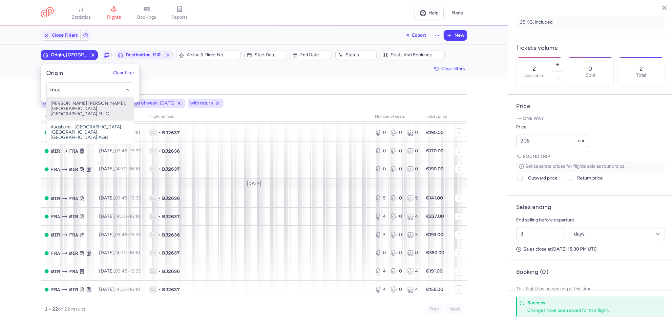
click at [106, 102] on span "[PERSON_NAME] [PERSON_NAME], [GEOGRAPHIC_DATA], [GEOGRAPHIC_DATA] MUC" at bounding box center [90, 109] width 87 height 24
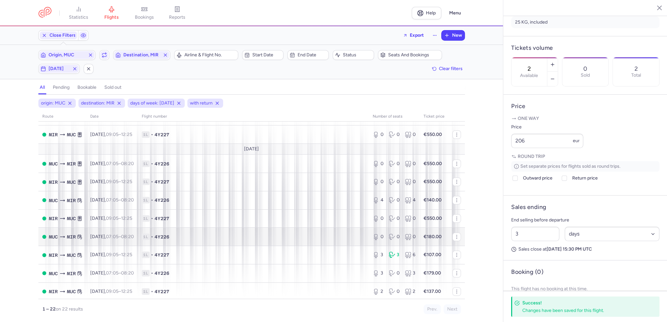
scroll to position [98, 0]
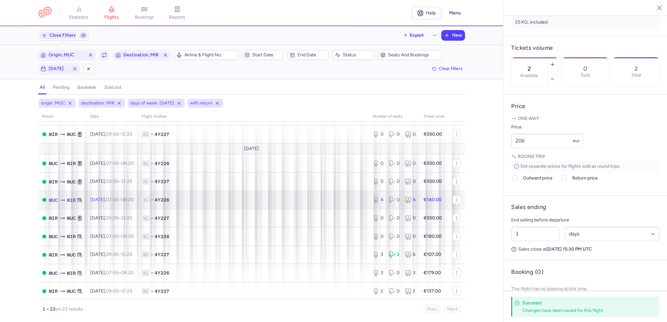
click at [292, 207] on td "1L • 4Y226" at bounding box center [253, 200] width 231 height 18
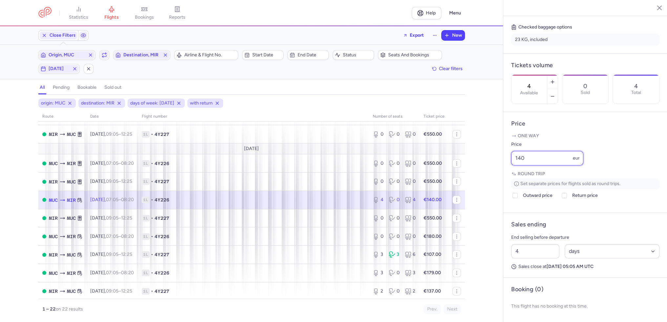
drag, startPoint x: 542, startPoint y: 157, endPoint x: 485, endPoint y: 152, distance: 57.3
click at [486, 152] on div "statistics flights bookings reports Help Menu Close Filters Export New Filters …" at bounding box center [333, 161] width 667 height 322
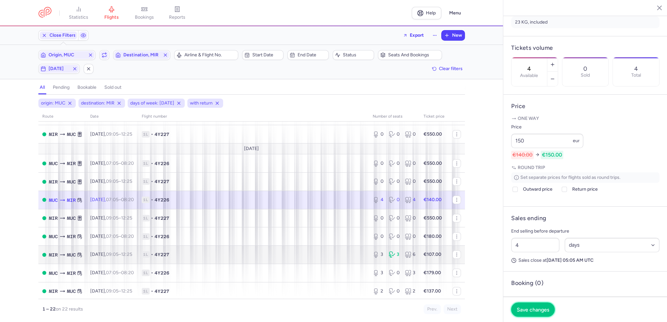
drag, startPoint x: 521, startPoint y: 308, endPoint x: 408, endPoint y: 254, distance: 125.1
click at [521, 308] on span "Save changes" at bounding box center [533, 310] width 32 height 6
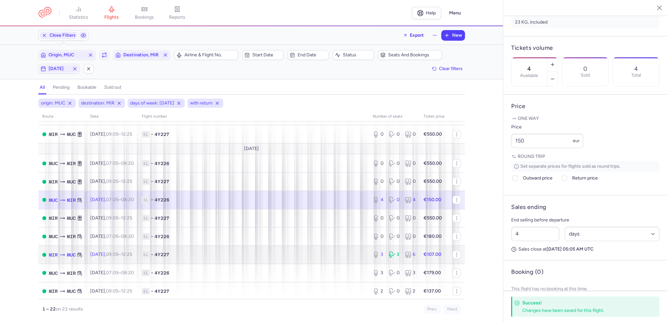
click at [318, 258] on span "1L • 4Y227" at bounding box center [253, 255] width 223 height 7
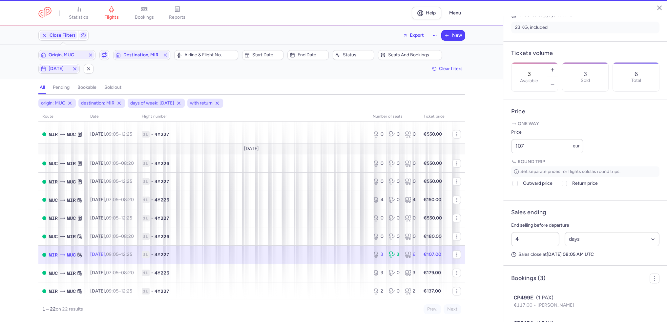
scroll to position [172, 0]
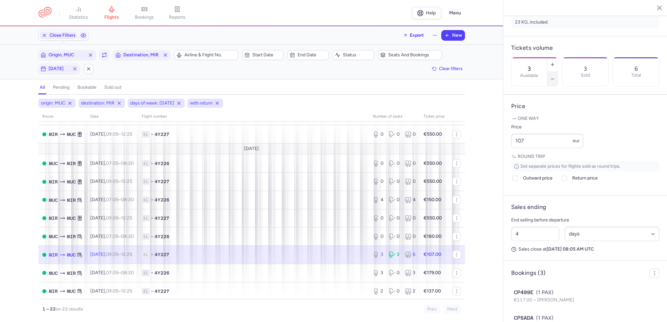
click at [558, 72] on button "button" at bounding box center [552, 79] width 10 height 14
click at [544, 313] on button "Save changes" at bounding box center [533, 309] width 44 height 14
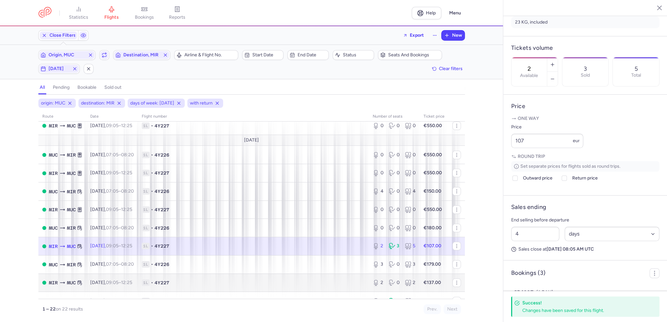
scroll to position [131, 0]
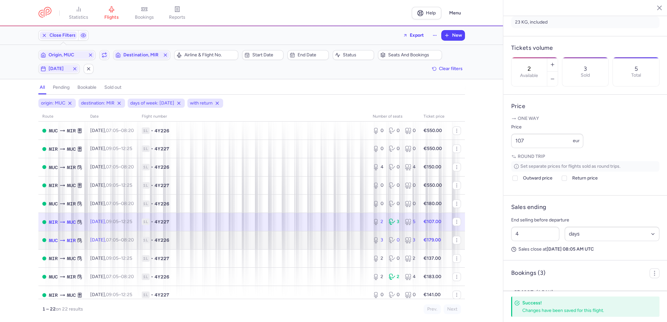
click at [284, 243] on span "1L • 4Y226" at bounding box center [253, 240] width 223 height 7
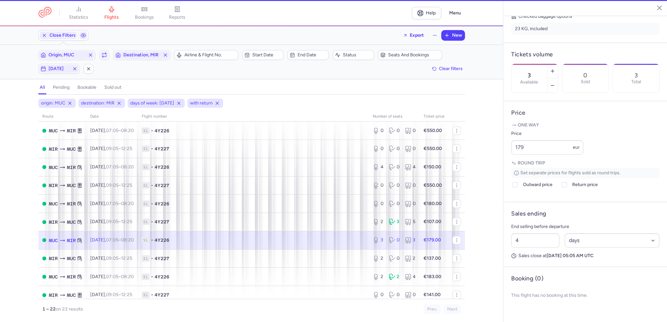
scroll to position [166, 0]
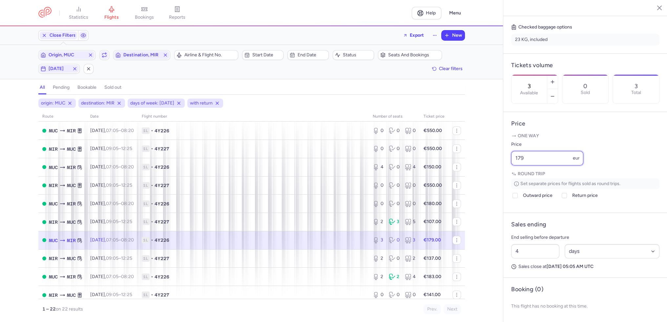
drag, startPoint x: 529, startPoint y: 160, endPoint x: 492, endPoint y: 157, distance: 37.5
click at [492, 157] on div "statistics flights bookings reports Help Menu Close Filters Export New Filters …" at bounding box center [333, 161] width 667 height 322
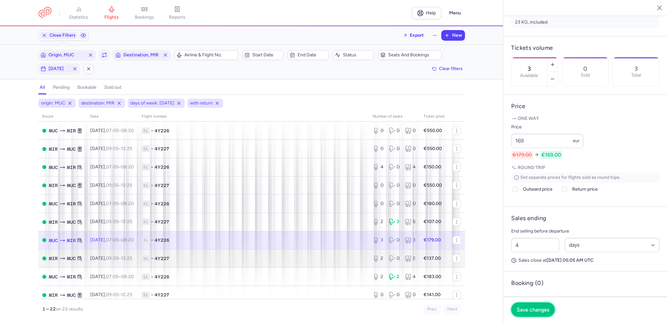
drag, startPoint x: 534, startPoint y: 307, endPoint x: 357, endPoint y: 270, distance: 180.6
click at [531, 305] on button "Save changes" at bounding box center [533, 310] width 44 height 14
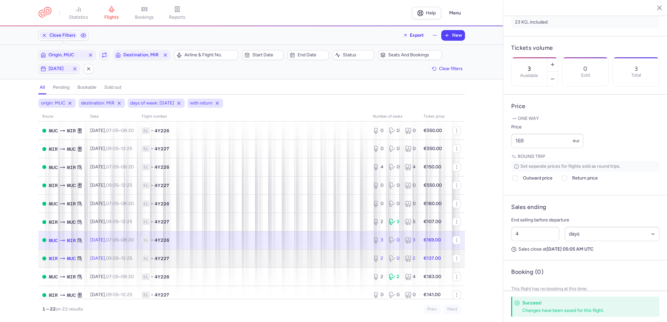
click at [357, 268] on td "1L • 4Y227" at bounding box center [253, 259] width 231 height 18
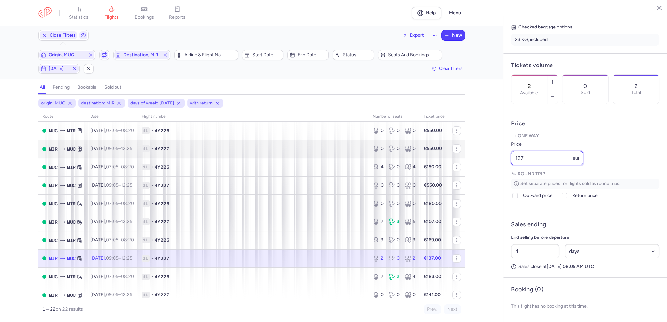
drag, startPoint x: 543, startPoint y: 159, endPoint x: 438, endPoint y: 151, distance: 105.3
click at [438, 152] on div "statistics flights bookings reports Help Menu Close Filters Export New Filters …" at bounding box center [333, 161] width 667 height 322
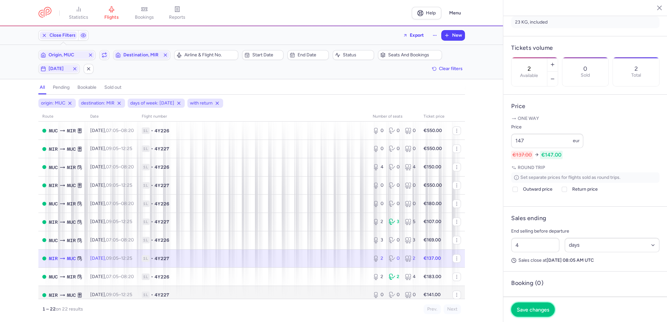
drag, startPoint x: 534, startPoint y: 312, endPoint x: 373, endPoint y: 296, distance: 162.5
click at [531, 311] on span "Save changes" at bounding box center [533, 310] width 32 height 6
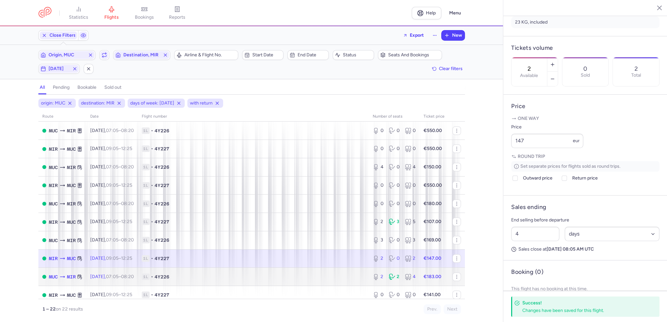
click at [360, 282] on td "1L • 4Y226" at bounding box center [253, 277] width 231 height 18
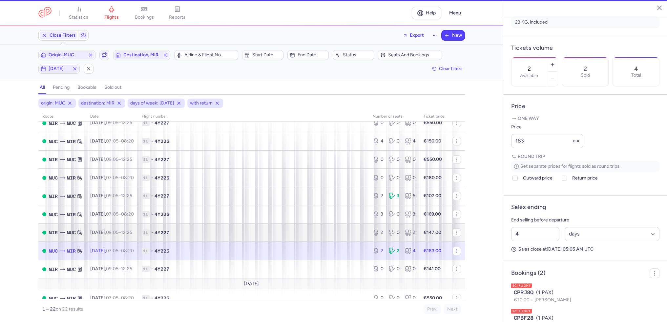
scroll to position [164, 0]
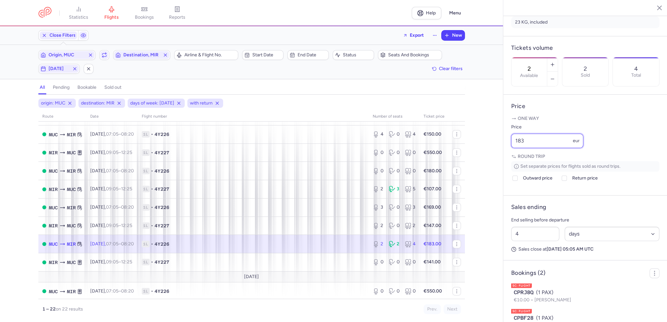
drag, startPoint x: 543, startPoint y: 158, endPoint x: 492, endPoint y: 157, distance: 51.2
click at [492, 157] on div "statistics flights bookings reports Help Menu Close Filters Export New Filters …" at bounding box center [333, 161] width 667 height 322
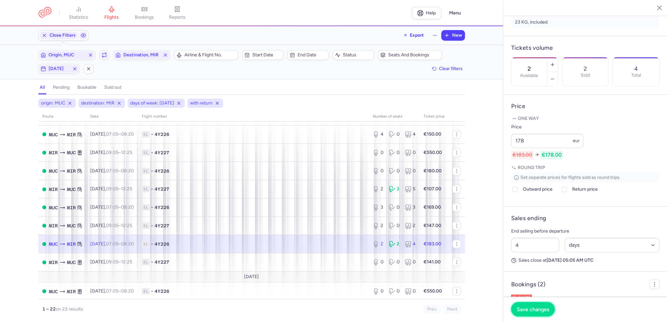
click at [537, 304] on button "Save changes" at bounding box center [533, 309] width 44 height 14
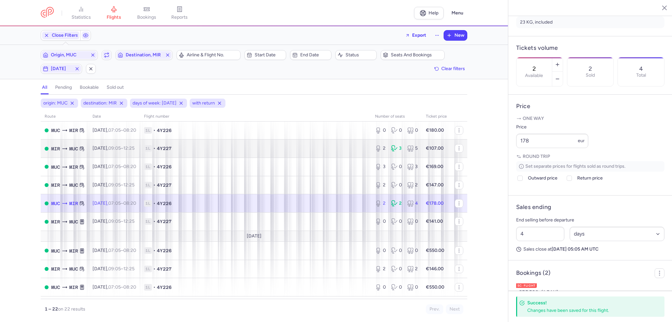
scroll to position [230, 0]
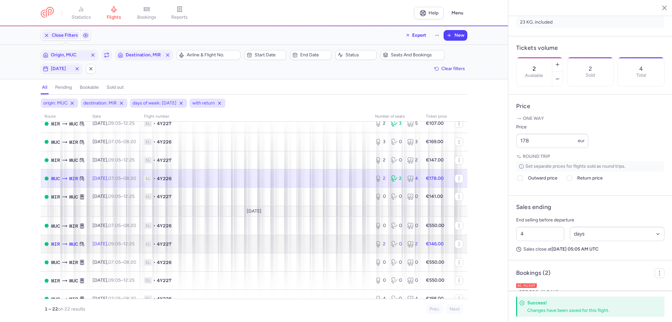
click at [285, 248] on span "1L • 4Y227" at bounding box center [255, 244] width 223 height 7
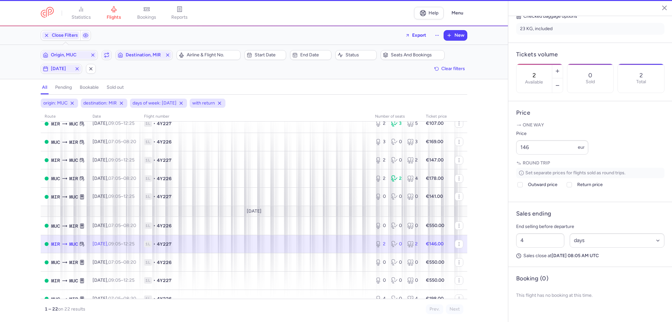
scroll to position [166, 0]
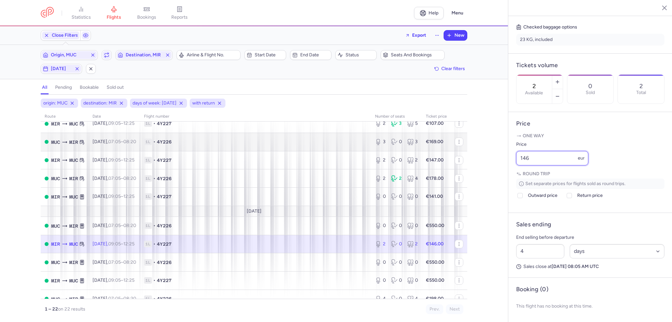
drag, startPoint x: 557, startPoint y: 156, endPoint x: 451, endPoint y: 153, distance: 105.7
click at [451, 153] on div "statistics flights bookings reports Help Menu Close Filters Export New Filters …" at bounding box center [336, 161] width 672 height 322
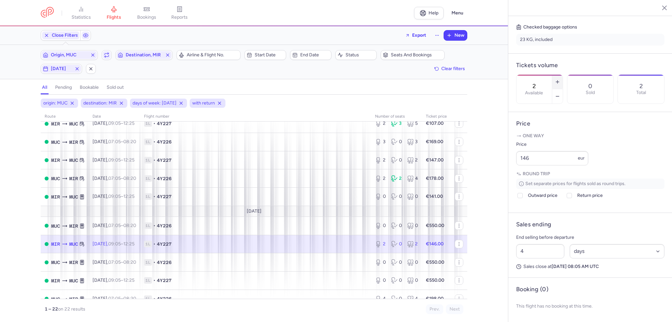
click at [562, 75] on button "button" at bounding box center [557, 82] width 10 height 14
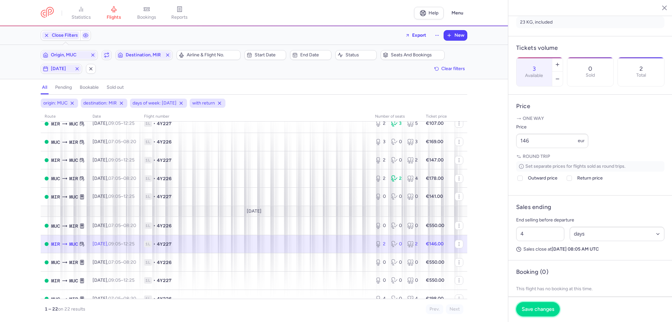
click at [543, 312] on span "Save changes" at bounding box center [537, 310] width 32 height 6
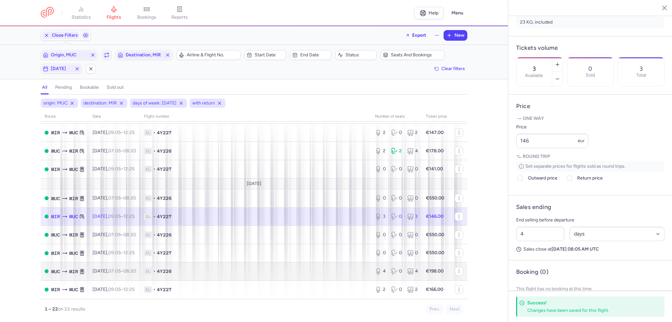
scroll to position [265, 0]
click at [341, 274] on span "1L • 4Y226" at bounding box center [255, 271] width 223 height 7
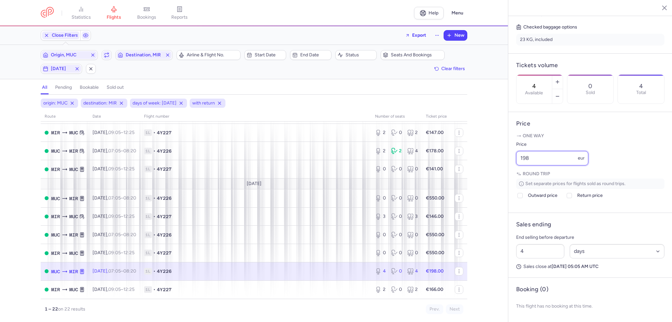
drag, startPoint x: 568, startPoint y: 159, endPoint x: 472, endPoint y: 153, distance: 96.3
click at [471, 153] on div "statistics flights bookings reports Help Menu Close Filters Export New Filters …" at bounding box center [336, 161] width 672 height 322
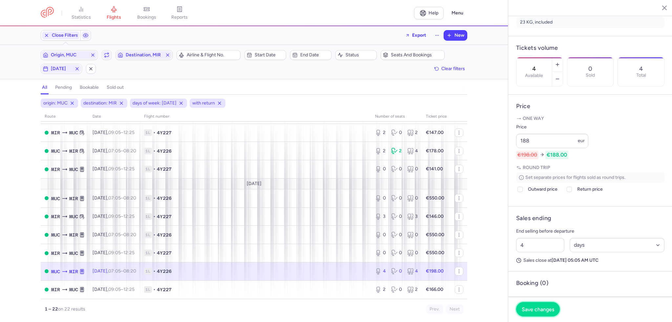
click at [536, 315] on button "Save changes" at bounding box center [538, 309] width 44 height 14
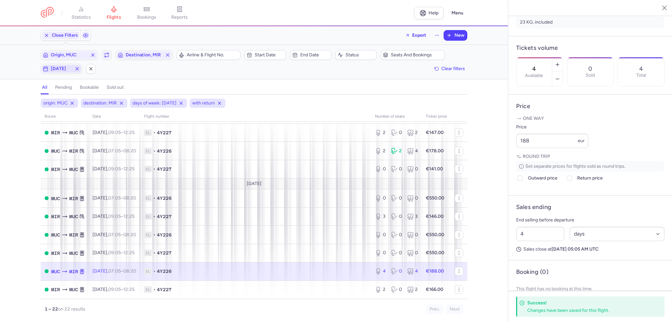
click at [60, 67] on span "[DATE]" at bounding box center [61, 68] width 21 height 5
click at [68, 102] on input "T" at bounding box center [64, 101] width 10 height 10
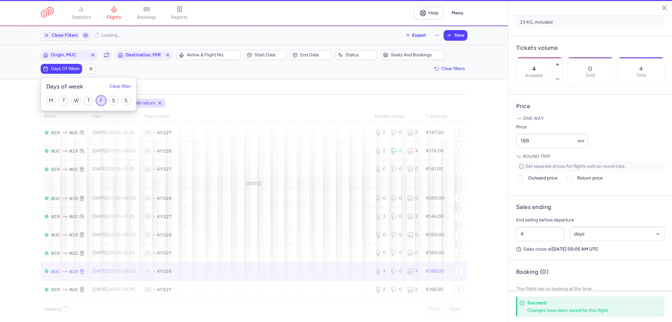
click at [100, 99] on input "F" at bounding box center [101, 101] width 10 height 10
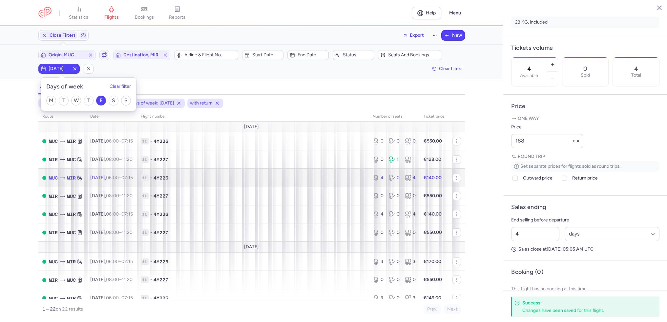
click at [224, 180] on span "1L • 4Y226" at bounding box center [253, 178] width 224 height 7
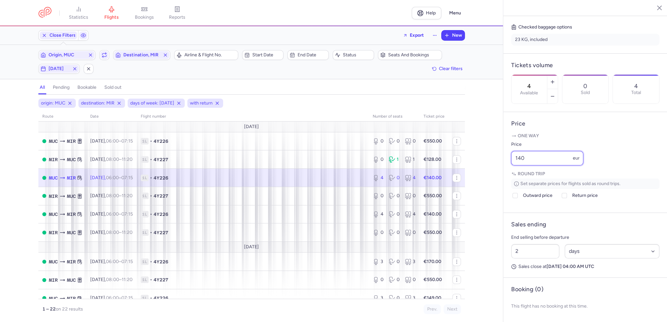
drag, startPoint x: 550, startPoint y: 156, endPoint x: 468, endPoint y: 153, distance: 81.4
click at [468, 153] on div "statistics flights bookings reports Help Menu Close Filters Export New Filters …" at bounding box center [333, 161] width 667 height 322
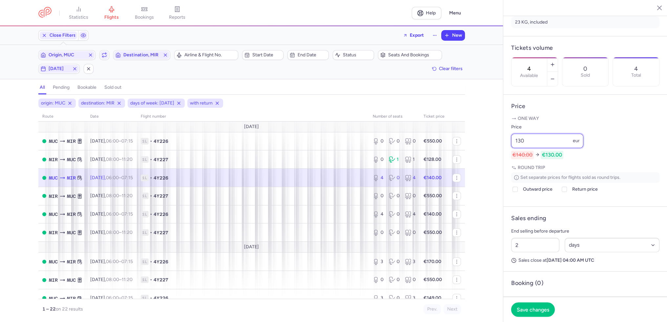
drag, startPoint x: 533, startPoint y: 159, endPoint x: 497, endPoint y: 157, distance: 35.4
click at [497, 157] on div "statistics flights bookings reports Help Menu Close Filters Export New Filters …" at bounding box center [333, 161] width 667 height 322
click at [537, 314] on button "Save changes" at bounding box center [533, 309] width 44 height 14
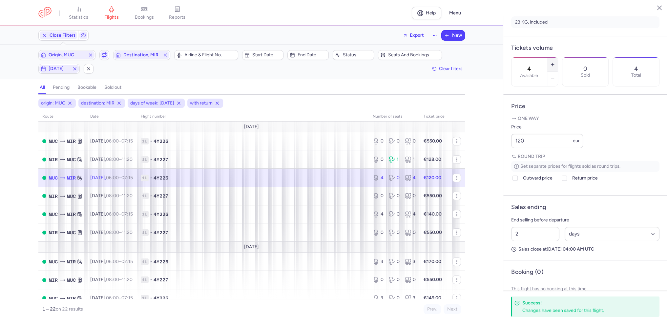
click at [555, 62] on icon "button" at bounding box center [552, 64] width 5 height 5
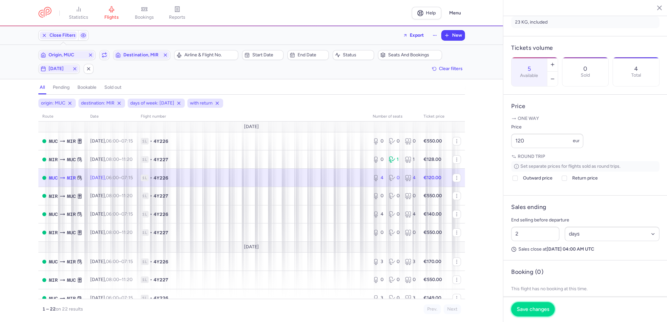
click at [539, 311] on span "Save changes" at bounding box center [533, 310] width 32 height 6
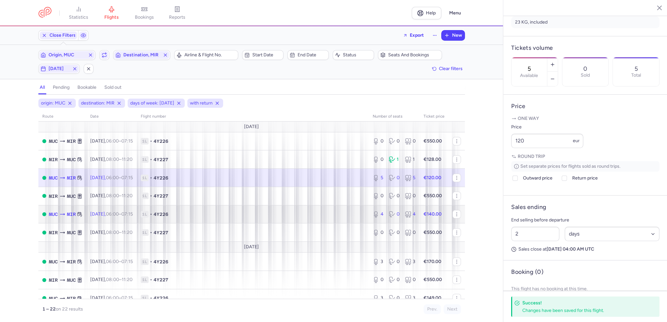
click at [283, 211] on td "1L • 4Y226" at bounding box center [253, 214] width 232 height 18
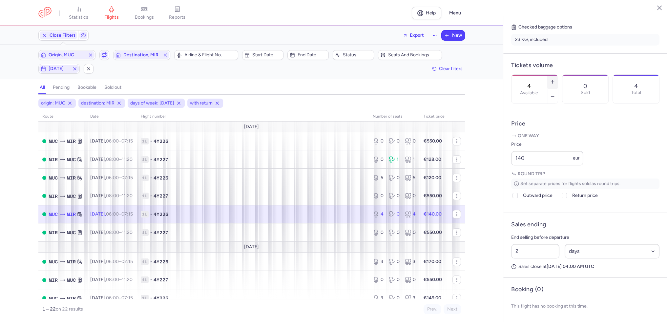
click at [555, 79] on icon "button" at bounding box center [552, 81] width 5 height 5
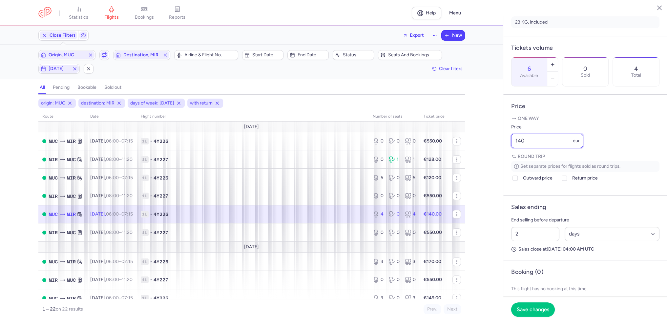
click at [480, 147] on div "statistics flights bookings reports Help Menu Close Filters Export New Filters …" at bounding box center [333, 161] width 667 height 322
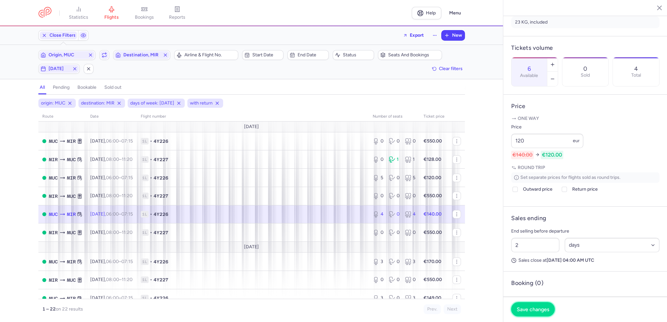
click at [538, 308] on span "Save changes" at bounding box center [533, 310] width 32 height 6
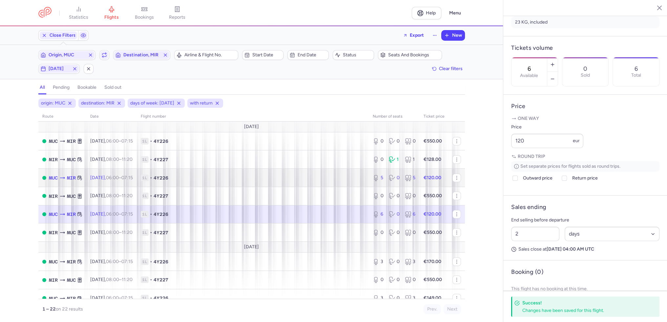
click at [331, 181] on span "1L • 4Y226" at bounding box center [253, 178] width 224 height 7
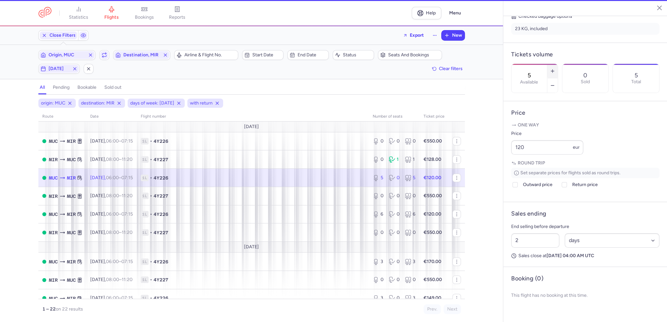
click at [558, 64] on button "button" at bounding box center [552, 71] width 10 height 14
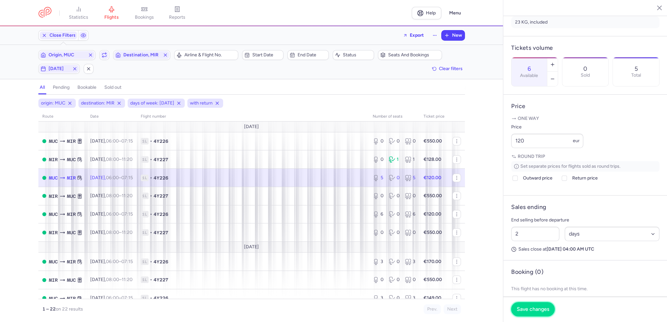
click at [542, 305] on button "Save changes" at bounding box center [533, 309] width 44 height 14
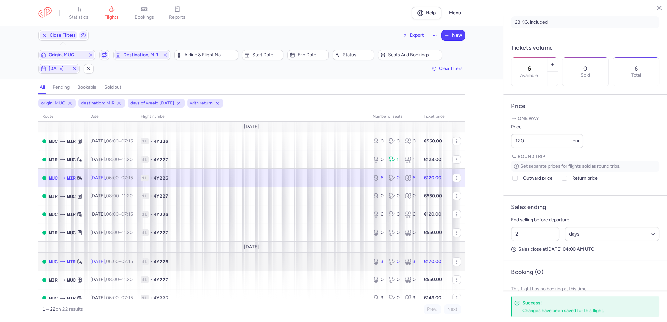
click at [297, 259] on td "1L • 4Y226" at bounding box center [253, 262] width 232 height 18
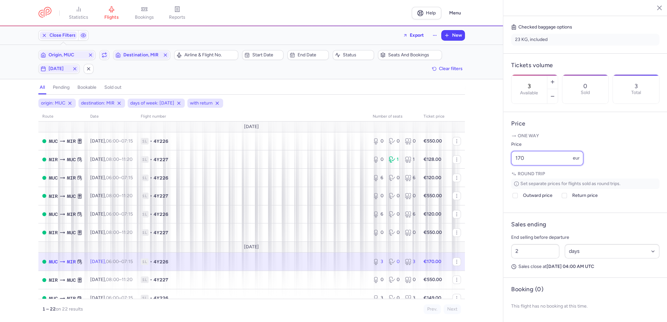
drag, startPoint x: 541, startPoint y: 163, endPoint x: 500, endPoint y: 156, distance: 41.0
click at [496, 158] on div "statistics flights bookings reports Help Menu Close Filters Export New Filters …" at bounding box center [333, 161] width 667 height 322
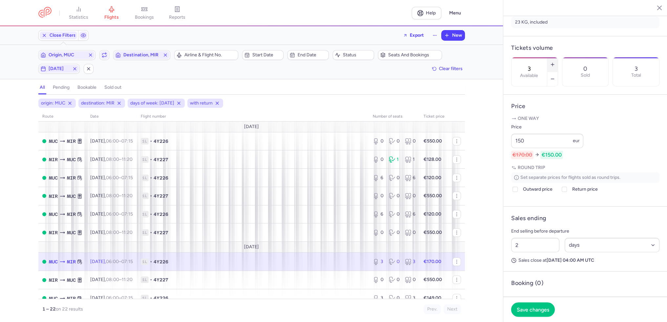
click at [558, 57] on button "button" at bounding box center [552, 64] width 10 height 14
click at [535, 313] on button "Save changes" at bounding box center [533, 309] width 44 height 14
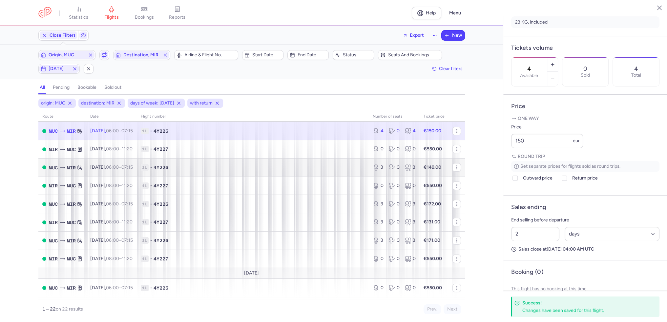
scroll to position [131, 0]
click at [344, 171] on span "1L • 4Y226" at bounding box center [253, 167] width 224 height 7
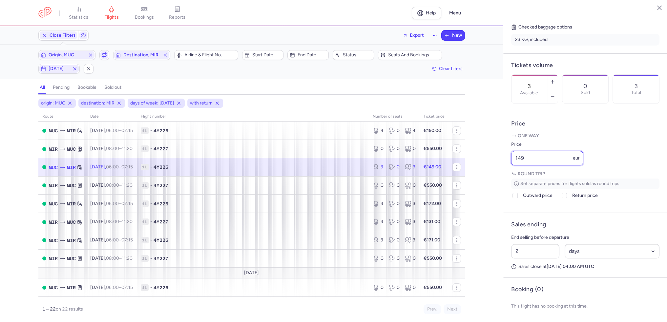
drag, startPoint x: 536, startPoint y: 160, endPoint x: 498, endPoint y: 156, distance: 38.5
click at [498, 156] on div "statistics flights bookings reports Help Menu Close Filters Export New Filters …" at bounding box center [333, 161] width 667 height 322
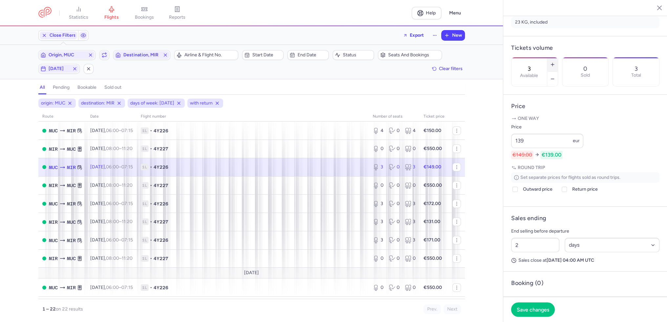
click at [555, 62] on icon "button" at bounding box center [552, 64] width 5 height 5
click at [545, 311] on span "Save changes" at bounding box center [533, 310] width 32 height 6
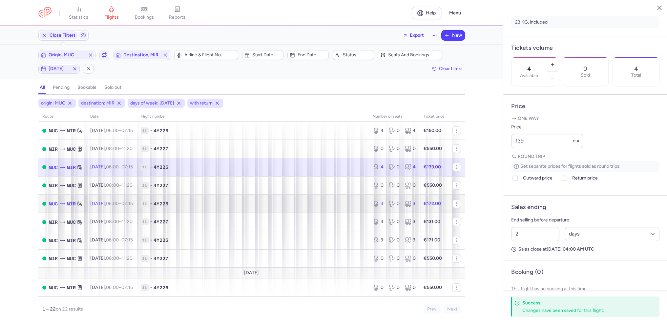
click at [337, 206] on span "1L • 4Y226" at bounding box center [253, 204] width 224 height 7
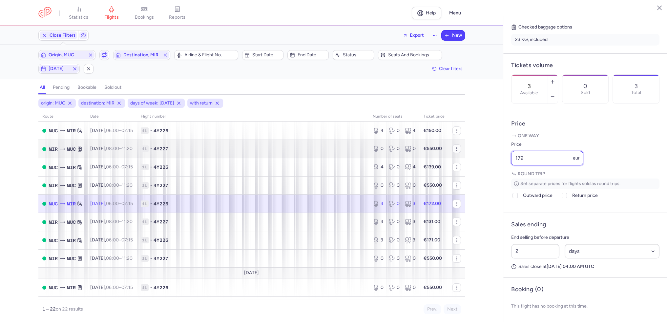
drag, startPoint x: 555, startPoint y: 161, endPoint x: 451, endPoint y: 149, distance: 104.3
click at [443, 151] on div "statistics flights bookings reports Help Menu Close Filters Export New Filters …" at bounding box center [333, 161] width 667 height 322
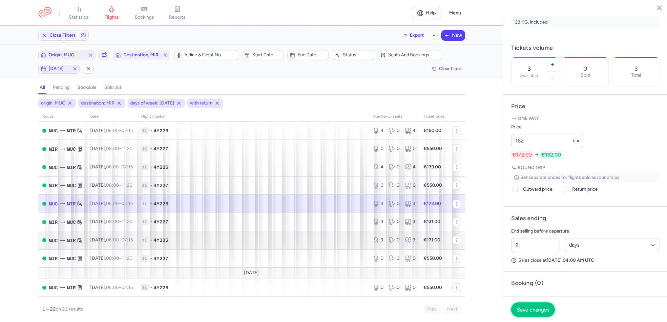
drag, startPoint x: 527, startPoint y: 313, endPoint x: 396, endPoint y: 245, distance: 147.7
click at [526, 313] on button "Save changes" at bounding box center [533, 310] width 44 height 14
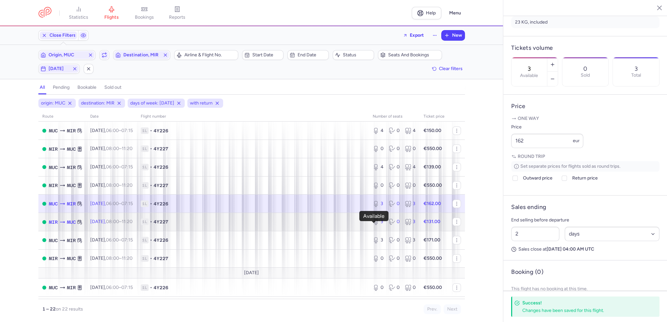
click at [377, 225] on div "3" at bounding box center [378, 222] width 11 height 7
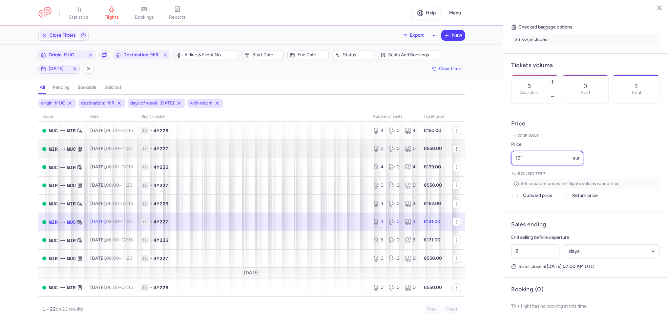
drag, startPoint x: 514, startPoint y: 156, endPoint x: 453, endPoint y: 148, distance: 61.8
click at [446, 149] on div "statistics flights bookings reports Help Menu Close Filters Export New Filters …" at bounding box center [333, 161] width 667 height 322
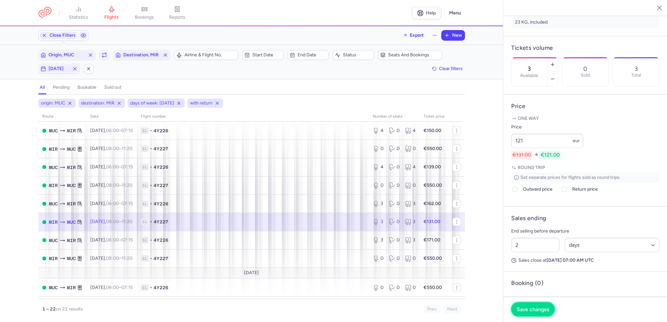
click at [528, 309] on span "Save changes" at bounding box center [533, 310] width 32 height 6
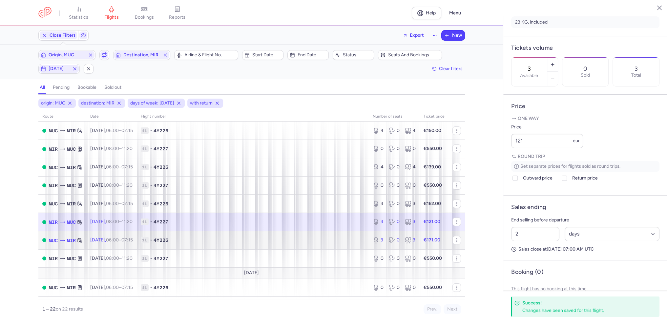
click at [373, 244] on icon at bounding box center [376, 240] width 7 height 7
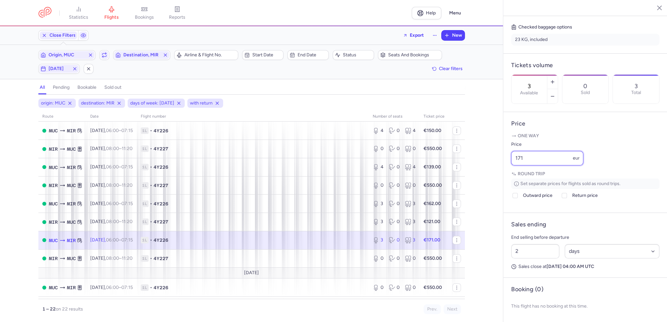
drag, startPoint x: 550, startPoint y: 156, endPoint x: 461, endPoint y: 152, distance: 89.0
click at [461, 152] on div "statistics flights bookings reports Help Menu Close Filters Export New Filters …" at bounding box center [333, 161] width 667 height 322
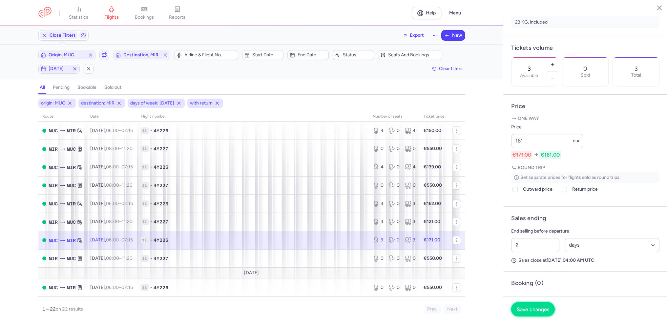
click at [520, 314] on button "Save changes" at bounding box center [533, 309] width 44 height 14
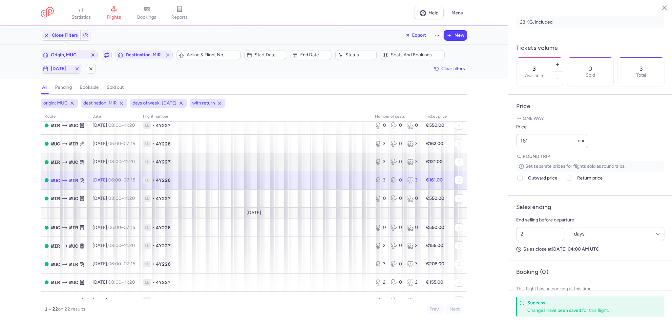
scroll to position [262, 0]
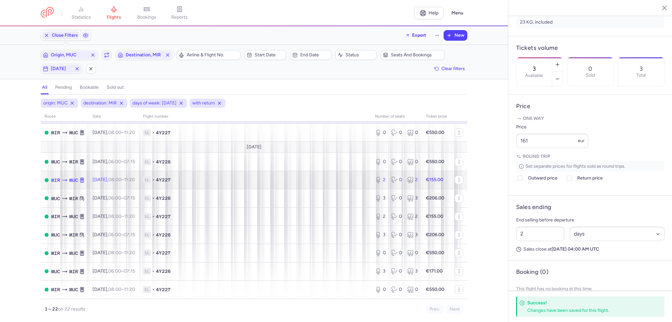
click at [336, 178] on span "1L • 4Y227" at bounding box center [255, 180] width 224 height 7
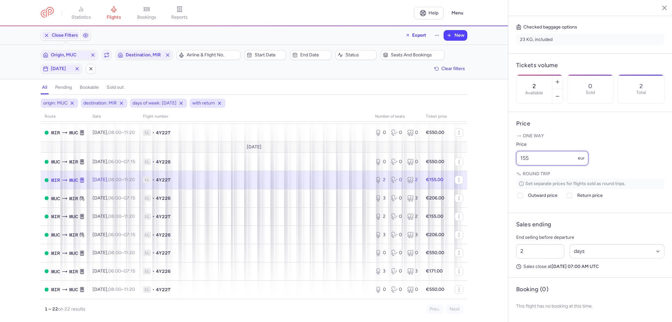
drag, startPoint x: 568, startPoint y: 159, endPoint x: 473, endPoint y: 147, distance: 95.6
click at [475, 152] on div "statistics flights bookings reports Help Menu Close Filters Export New Filters …" at bounding box center [336, 161] width 672 height 322
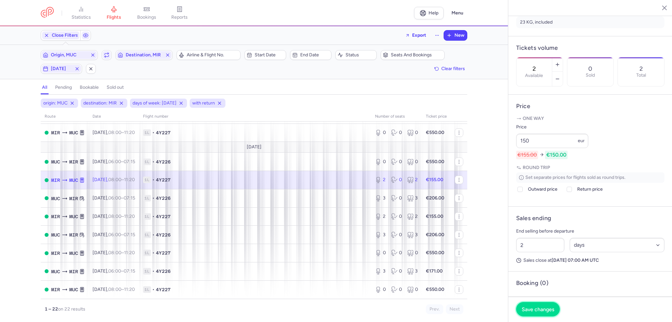
click at [539, 312] on span "Save changes" at bounding box center [537, 310] width 32 height 6
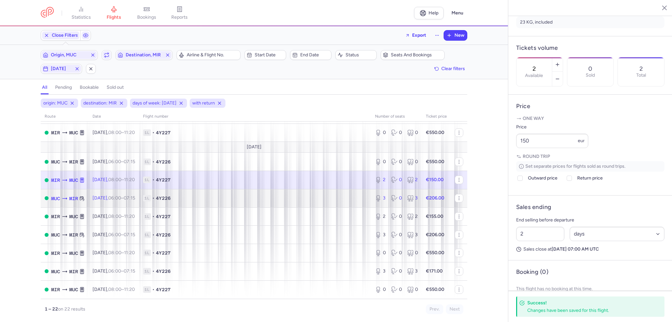
click at [320, 195] on td "1L • 4Y226" at bounding box center [255, 198] width 232 height 18
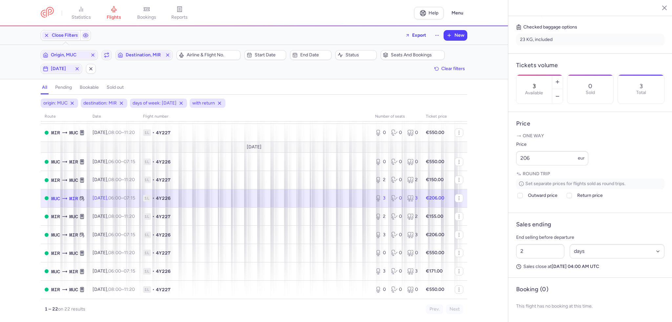
click at [171, 200] on span "4Y226" at bounding box center [163, 198] width 15 height 7
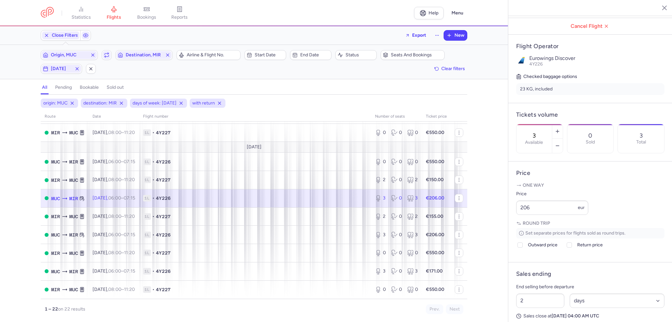
scroll to position [101, 0]
drag, startPoint x: 547, startPoint y: 229, endPoint x: 512, endPoint y: 227, distance: 35.1
click at [512, 227] on article "Price One way Price 206 eur Round trip Set separate prices for flights sold as …" at bounding box center [590, 210] width 164 height 101
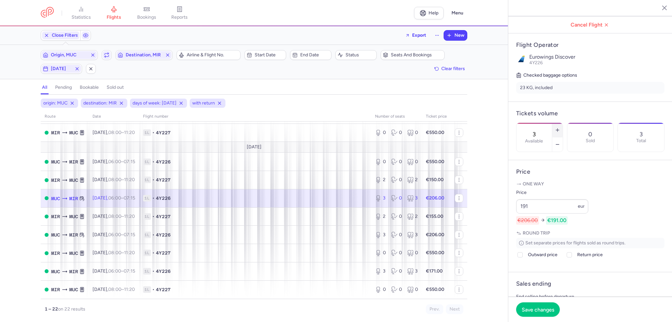
click at [562, 123] on button "button" at bounding box center [557, 130] width 10 height 14
drag, startPoint x: 544, startPoint y: 313, endPoint x: 531, endPoint y: 305, distance: 14.6
click at [543, 311] on span "Save changes" at bounding box center [537, 310] width 32 height 6
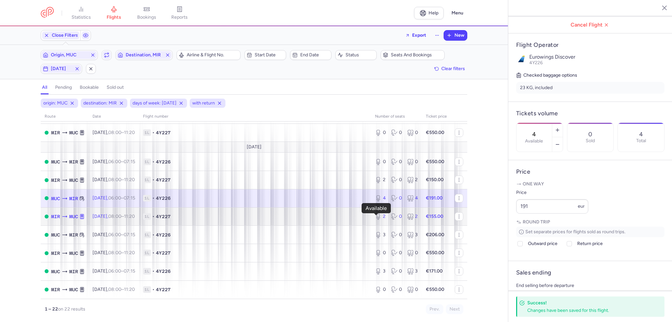
click at [375, 220] on icon at bounding box center [378, 217] width 7 height 7
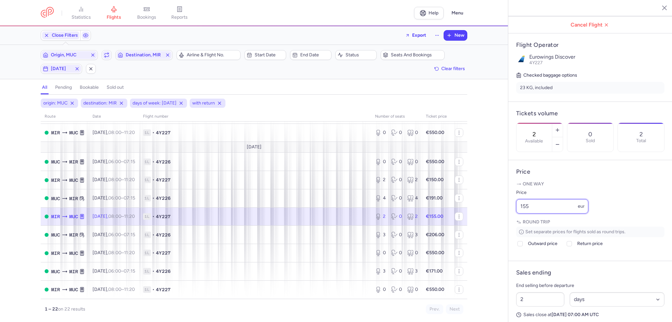
drag, startPoint x: 537, startPoint y: 229, endPoint x: 474, endPoint y: 229, distance: 62.3
click at [474, 229] on div "statistics flights bookings reports Help Menu Close Filters Export New Filters …" at bounding box center [336, 161] width 672 height 322
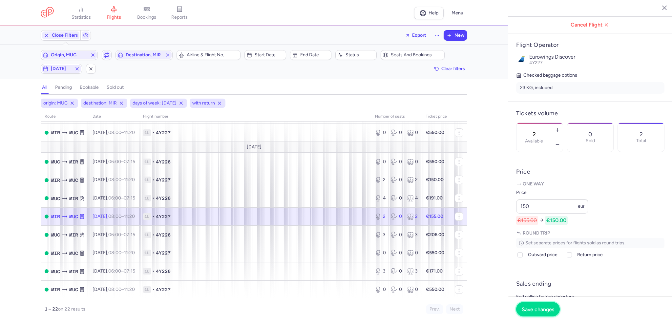
click at [536, 314] on button "Save changes" at bounding box center [538, 309] width 44 height 14
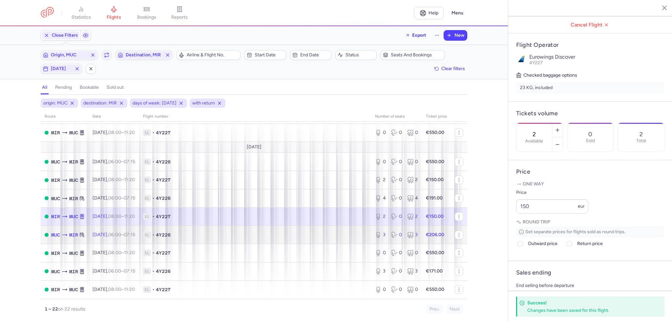
click at [337, 238] on span "1L • 4Y226" at bounding box center [255, 235] width 224 height 7
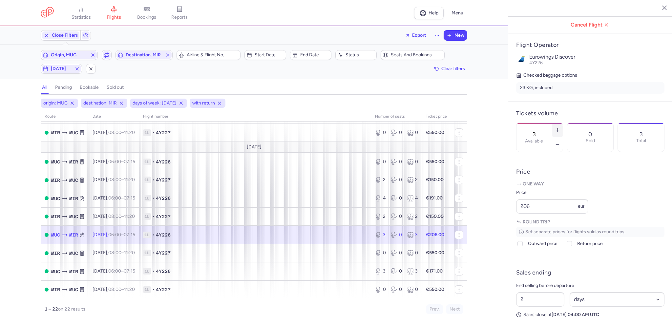
drag, startPoint x: 578, startPoint y: 117, endPoint x: 565, endPoint y: 208, distance: 91.8
click at [562, 123] on button "button" at bounding box center [557, 130] width 10 height 14
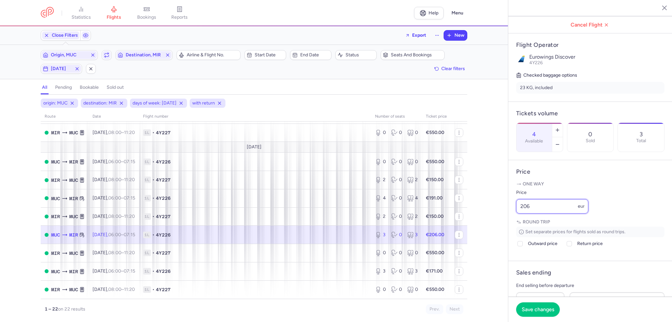
drag, startPoint x: 561, startPoint y: 225, endPoint x: 464, endPoint y: 226, distance: 97.1
click at [453, 228] on div "statistics flights bookings reports Help Menu Close Filters Export New Filters …" at bounding box center [336, 161] width 672 height 322
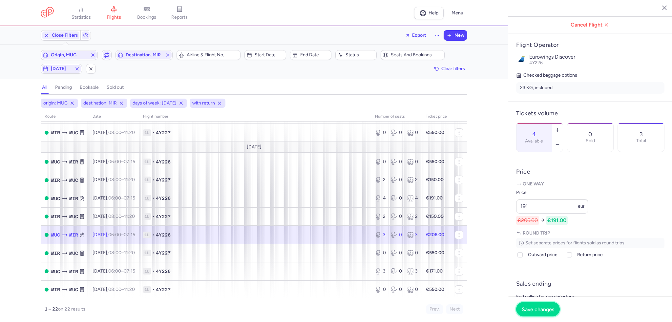
click at [545, 315] on button "Save changes" at bounding box center [538, 309] width 44 height 14
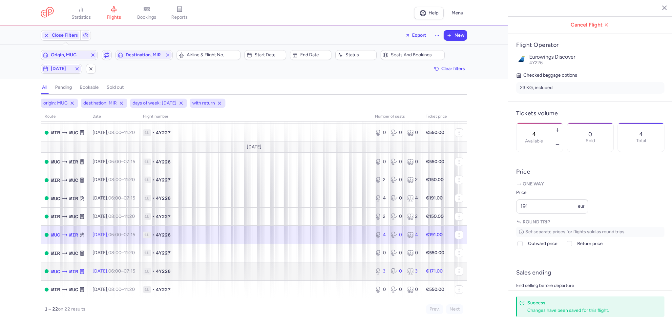
click at [323, 268] on td "1L • 4Y226" at bounding box center [255, 271] width 232 height 18
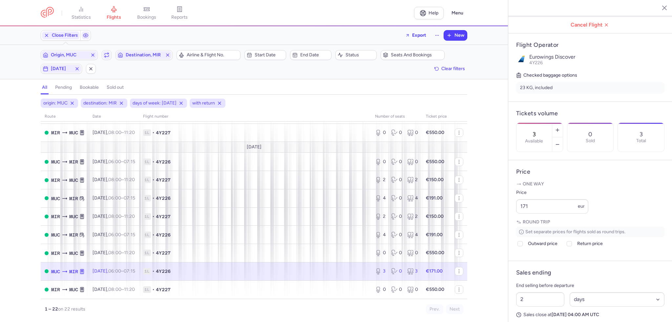
scroll to position [265, 0]
click at [560, 128] on icon "button" at bounding box center [557, 130] width 5 height 5
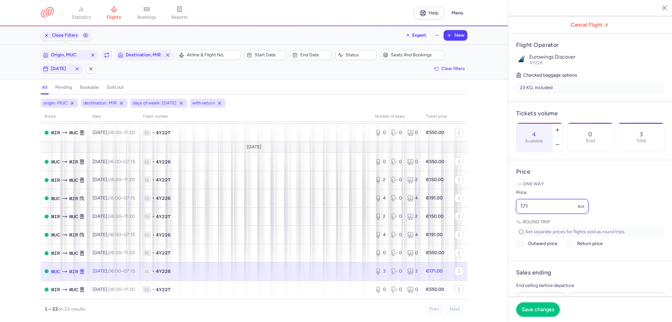
drag, startPoint x: 544, startPoint y: 223, endPoint x: 489, endPoint y: 222, distance: 55.4
click at [489, 222] on div "statistics flights bookings reports Help Menu Close Filters Export New Filters …" at bounding box center [336, 161] width 672 height 322
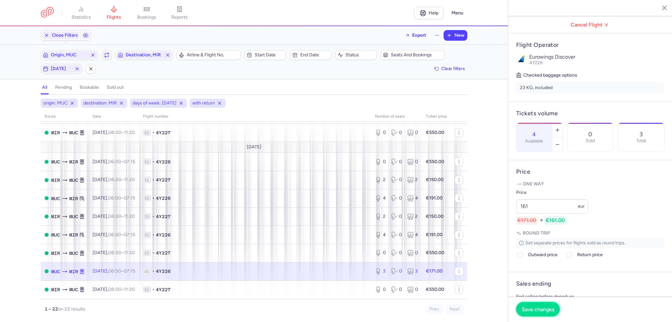
click at [546, 309] on span "Save changes" at bounding box center [537, 310] width 32 height 6
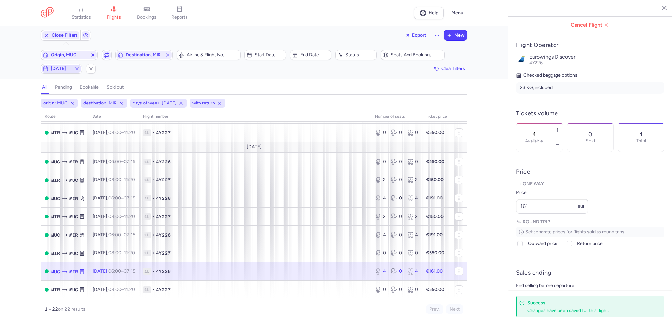
click at [56, 64] on button "[DATE]" at bounding box center [61, 69] width 41 height 10
click at [100, 98] on input "F" at bounding box center [101, 101] width 10 height 10
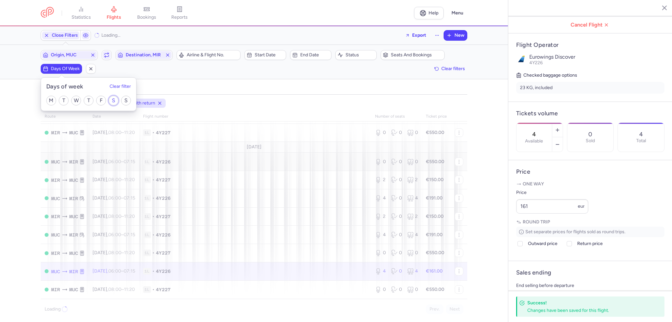
drag, startPoint x: 113, startPoint y: 101, endPoint x: 173, endPoint y: 164, distance: 87.7
click at [113, 101] on input "S" at bounding box center [114, 101] width 10 height 10
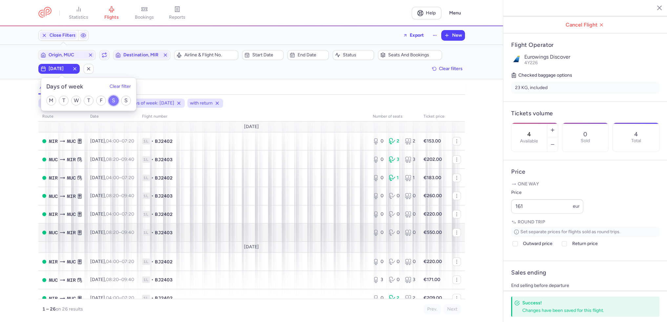
scroll to position [66, 0]
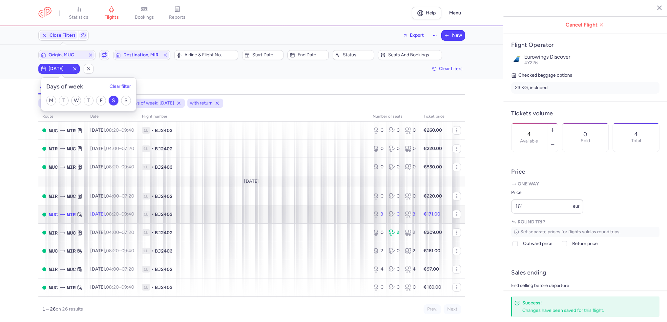
click at [280, 221] on td "1L • BJ2403" at bounding box center [253, 215] width 231 height 18
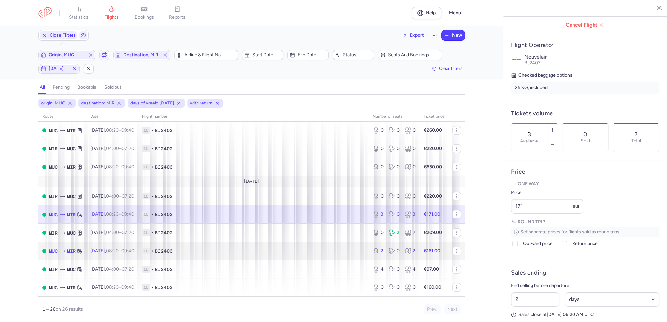
click at [352, 255] on span "1L • BJ2403" at bounding box center [253, 251] width 223 height 7
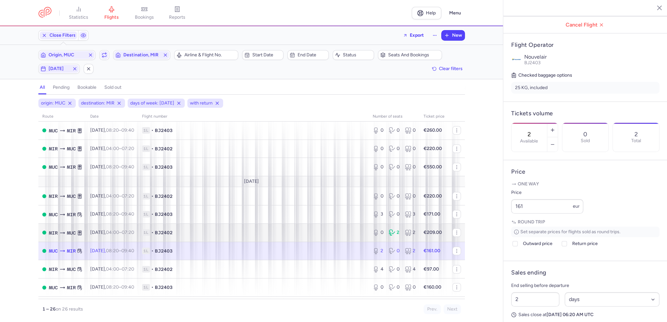
scroll to position [98, 0]
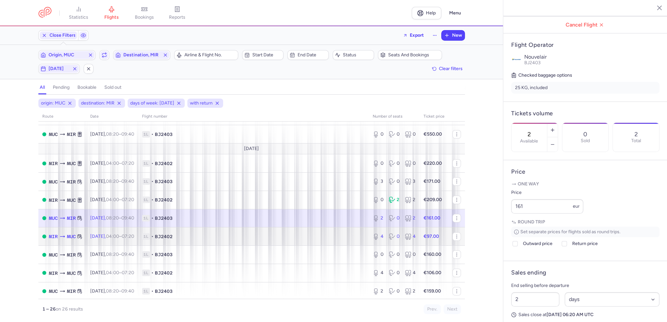
click at [353, 240] on span "1L • BJ2402" at bounding box center [253, 237] width 223 height 7
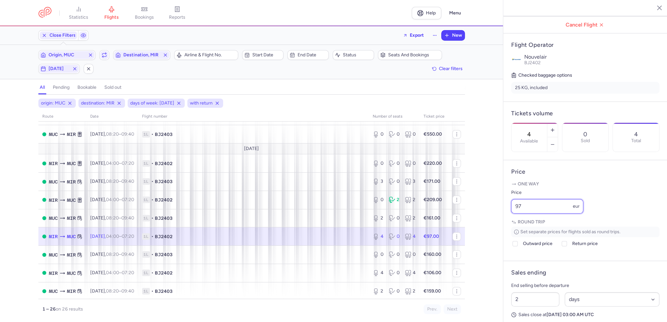
drag, startPoint x: 538, startPoint y: 224, endPoint x: 492, endPoint y: 221, distance: 46.4
click at [492, 221] on div "statistics flights bookings reports Help Menu Close Filters Export New Filters …" at bounding box center [333, 161] width 667 height 322
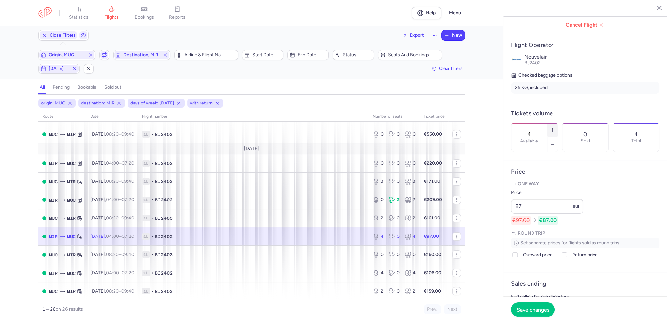
click at [558, 123] on button "button" at bounding box center [552, 130] width 10 height 14
click at [542, 307] on span "Save changes" at bounding box center [533, 310] width 32 height 6
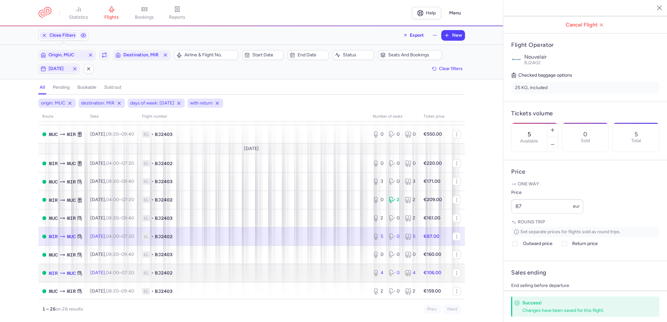
click at [334, 275] on span "1L • BJ2402" at bounding box center [253, 273] width 223 height 7
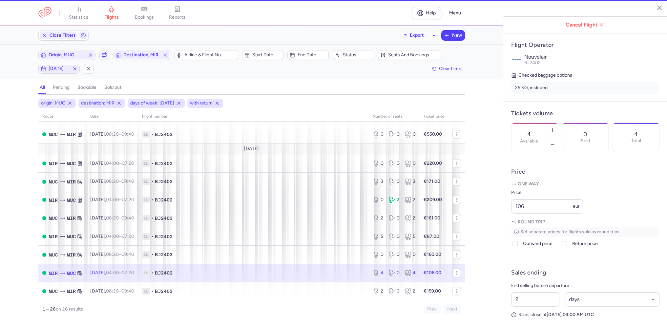
scroll to position [131, 0]
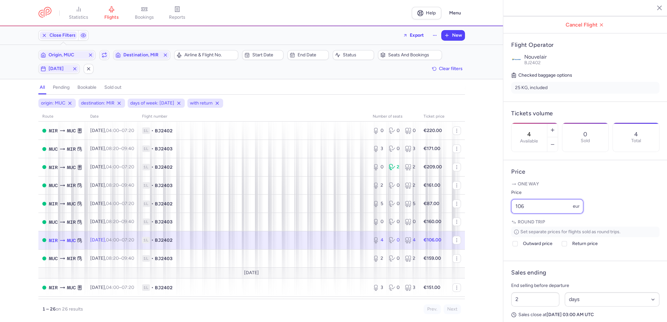
drag, startPoint x: 551, startPoint y: 228, endPoint x: 496, endPoint y: 220, distance: 55.4
click at [495, 220] on div "statistics flights bookings reports Help Menu Close Filters Export New Filters …" at bounding box center [333, 161] width 667 height 322
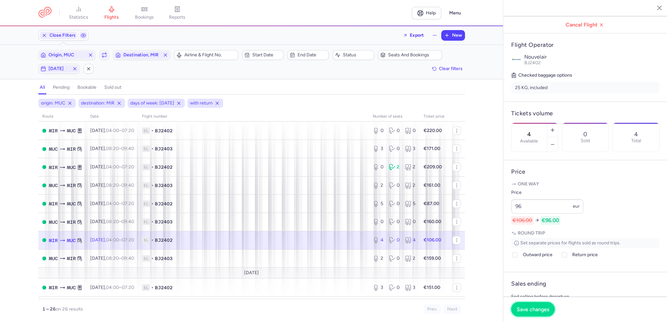
click at [536, 312] on span "Save changes" at bounding box center [533, 310] width 32 height 6
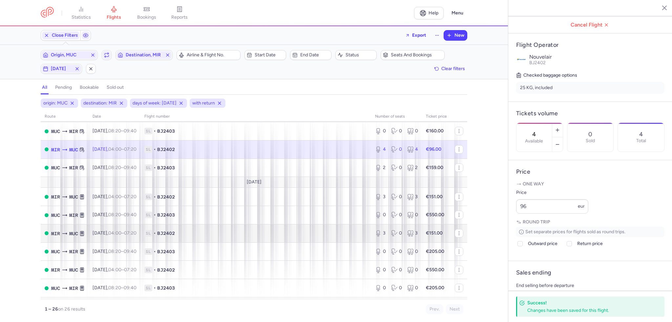
scroll to position [262, 0]
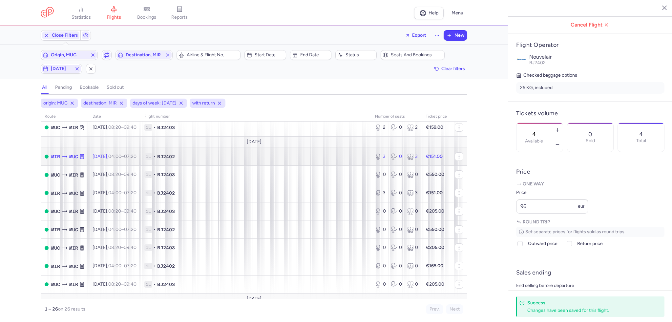
click at [346, 166] on td "1L • BJ2402" at bounding box center [255, 157] width 231 height 18
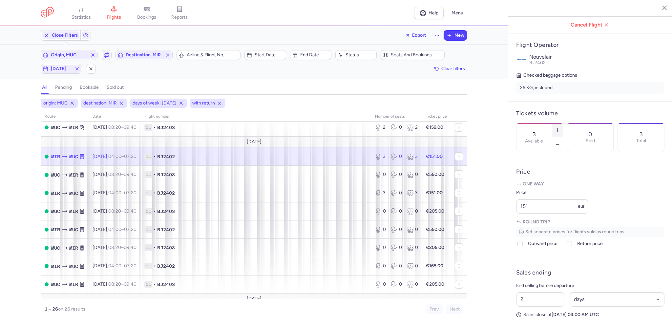
click at [562, 123] on button "button" at bounding box center [557, 130] width 10 height 14
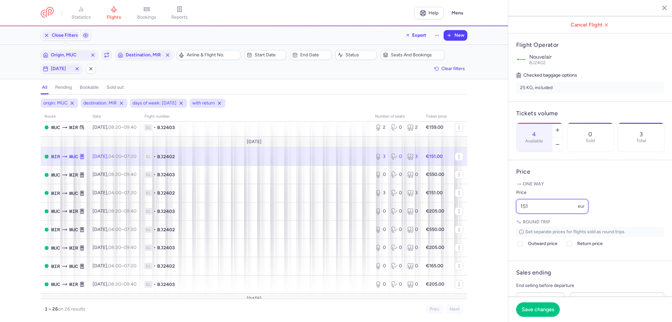
drag, startPoint x: 520, startPoint y: 223, endPoint x: 473, endPoint y: 217, distance: 47.2
click at [472, 218] on div "statistics flights bookings reports Help Menu Close Filters Export New Filters …" at bounding box center [336, 161] width 672 height 322
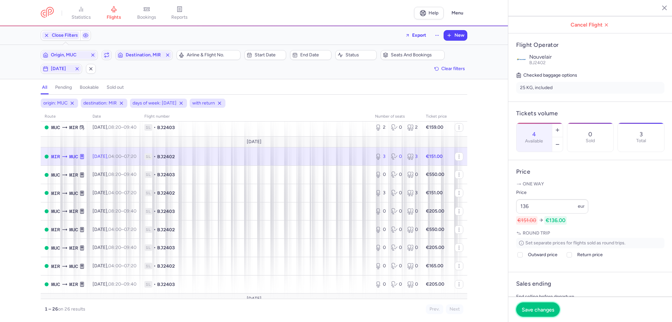
drag, startPoint x: 540, startPoint y: 304, endPoint x: 535, endPoint y: 302, distance: 5.1
click at [540, 304] on button "Save changes" at bounding box center [538, 310] width 44 height 14
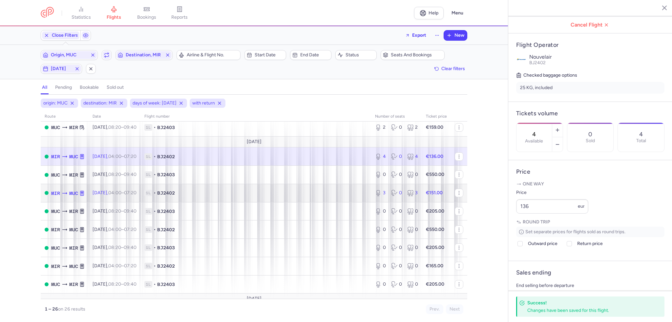
click at [353, 196] on span "1L • BJ2402" at bounding box center [255, 193] width 223 height 7
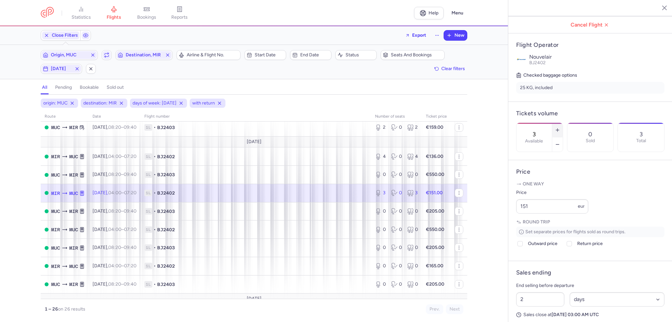
drag, startPoint x: 581, startPoint y: 114, endPoint x: 560, endPoint y: 138, distance: 32.6
click at [560, 128] on icon "button" at bounding box center [557, 130] width 5 height 5
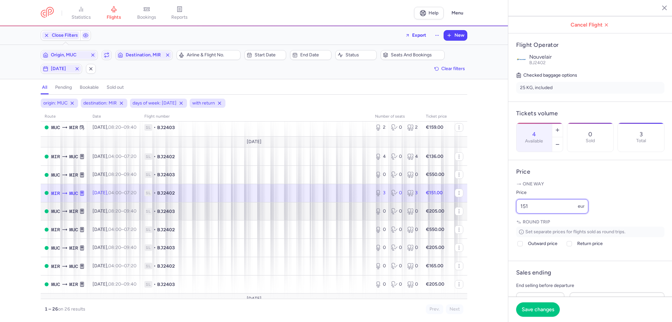
drag, startPoint x: 550, startPoint y: 226, endPoint x: 461, endPoint y: 224, distance: 88.6
click at [461, 224] on div "statistics flights bookings reports Help Menu Close Filters Export New Filters …" at bounding box center [336, 161] width 672 height 322
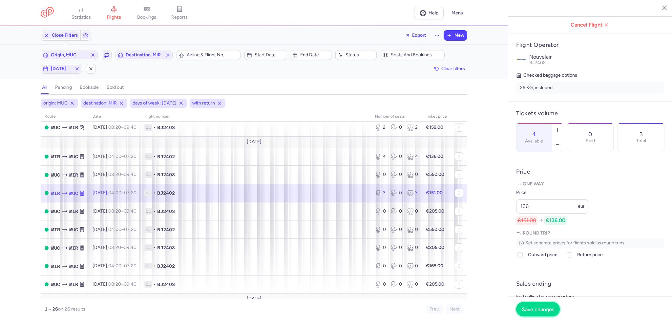
click at [547, 306] on button "Save changes" at bounding box center [538, 309] width 44 height 14
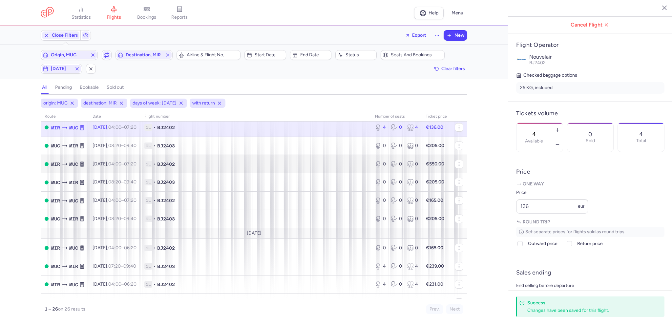
scroll to position [351, 0]
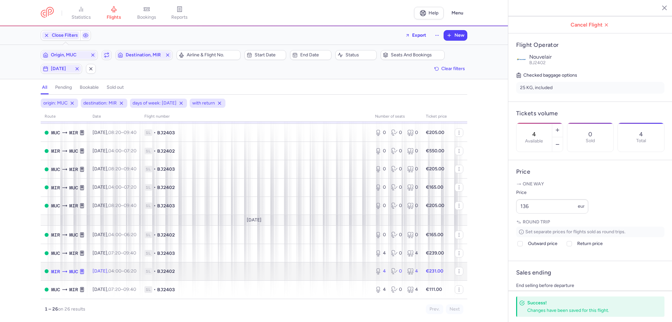
click at [352, 269] on span "1L • BJ2402" at bounding box center [255, 271] width 223 height 7
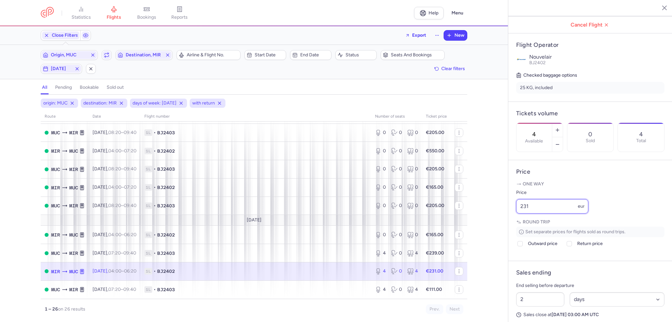
drag, startPoint x: 523, startPoint y: 222, endPoint x: 509, endPoint y: 220, distance: 14.9
click at [503, 221] on div "statistics flights bookings reports Help Menu Close Filters Export New Filters …" at bounding box center [336, 161] width 672 height 322
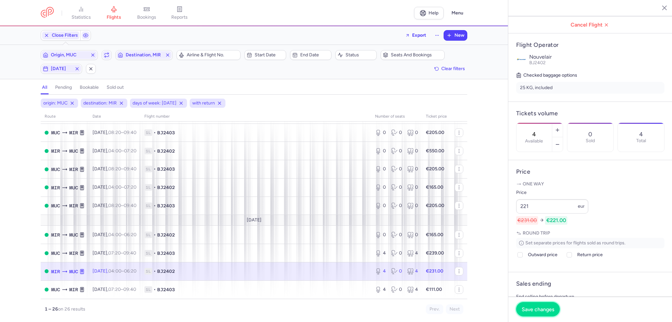
click at [533, 303] on button "Save changes" at bounding box center [538, 309] width 44 height 14
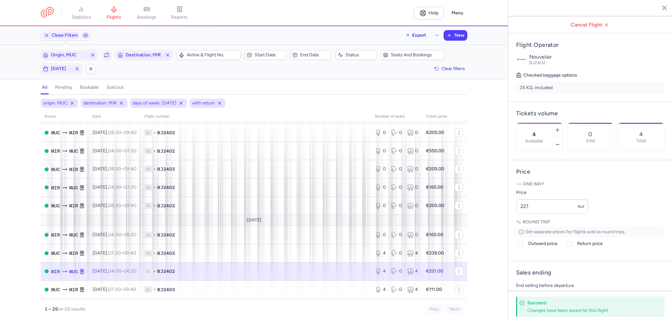
click at [63, 75] on div "Filters (4) – 26 results Origin, MUC Include return Destination, MIR Airline & …" at bounding box center [254, 62] width 508 height 34
click at [66, 70] on span "[DATE]" at bounding box center [61, 68] width 21 height 5
click at [112, 101] on input "S" at bounding box center [114, 101] width 10 height 10
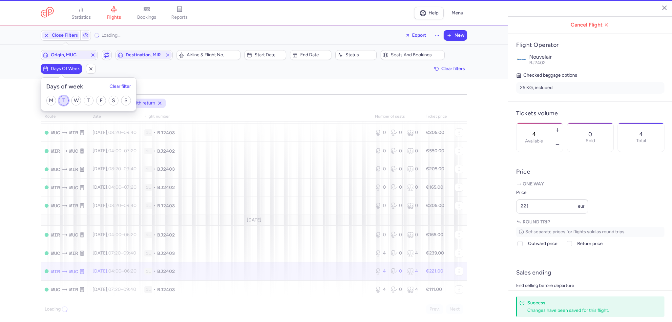
click at [63, 96] on input "T" at bounding box center [64, 101] width 10 height 10
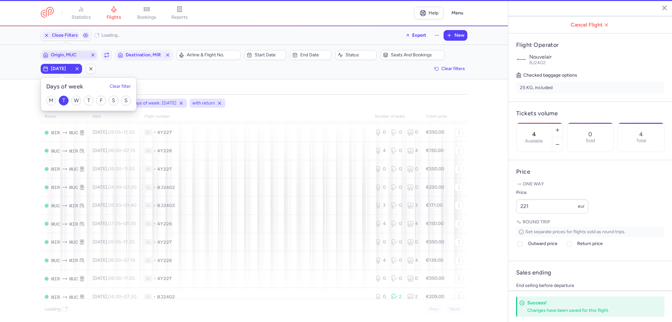
click at [70, 52] on span "Origin, MUC" at bounding box center [69, 54] width 37 height 5
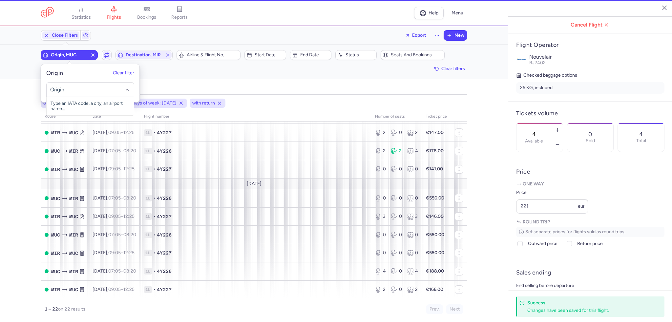
scroll to position [266, 0]
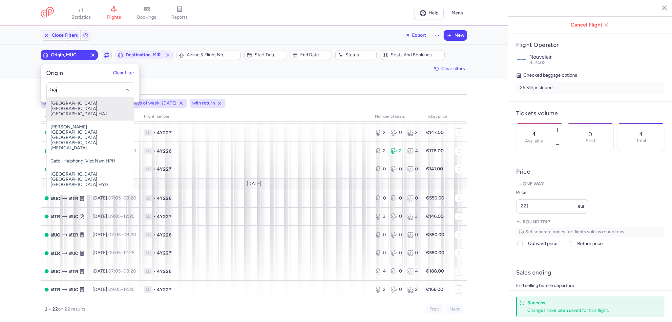
click at [80, 104] on span "[GEOGRAPHIC_DATA], [GEOGRAPHIC_DATA], [GEOGRAPHIC_DATA] HAJ" at bounding box center [90, 109] width 87 height 24
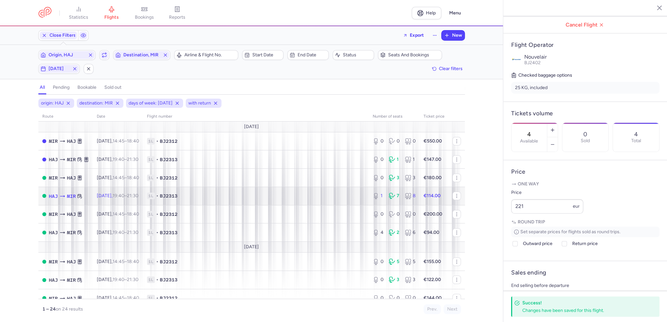
click at [248, 200] on td "1L • BJ2313" at bounding box center [256, 196] width 226 height 18
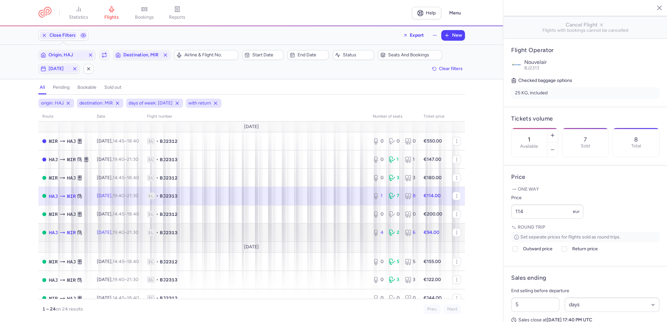
click at [350, 229] on td "1L • BJ2313" at bounding box center [256, 233] width 226 height 18
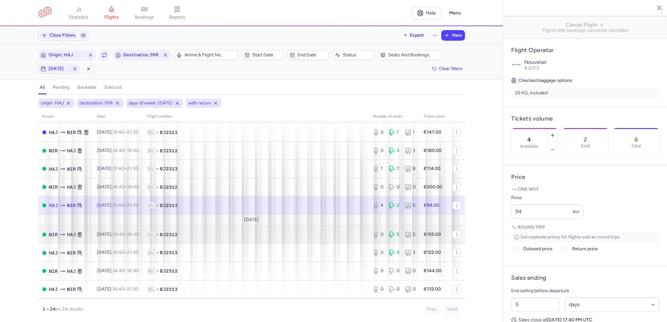
scroll to position [66, 0]
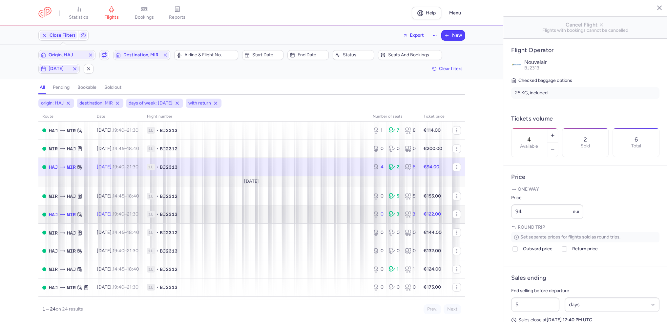
click at [287, 223] on td "1L • BJ2313" at bounding box center [256, 215] width 226 height 18
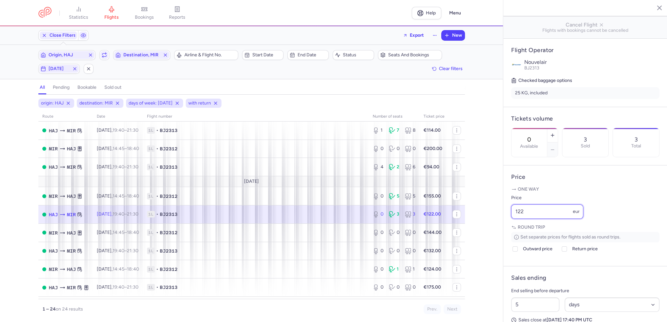
drag, startPoint x: 553, startPoint y: 226, endPoint x: 468, endPoint y: 225, distance: 85.3
click at [468, 225] on div "statistics flights bookings reports Help Menu Close Filters Export New Filters …" at bounding box center [333, 161] width 667 height 322
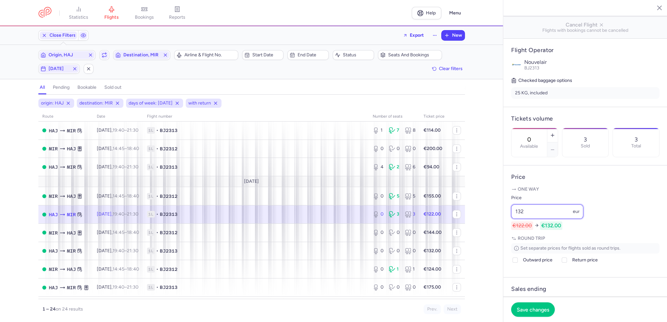
drag, startPoint x: 497, startPoint y: 232, endPoint x: 487, endPoint y: 232, distance: 9.5
click at [487, 232] on div "statistics flights bookings reports Help Menu Close Filters Export New Filters …" at bounding box center [333, 161] width 667 height 322
click at [555, 133] on icon "button" at bounding box center [552, 135] width 5 height 5
click at [547, 308] on span "Save changes" at bounding box center [533, 310] width 32 height 6
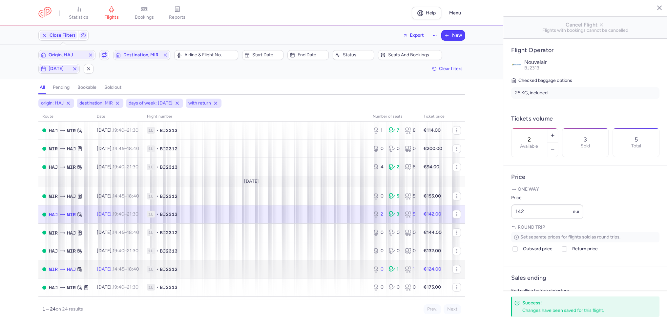
click at [270, 273] on span "1L • BJ2312" at bounding box center [256, 269] width 218 height 7
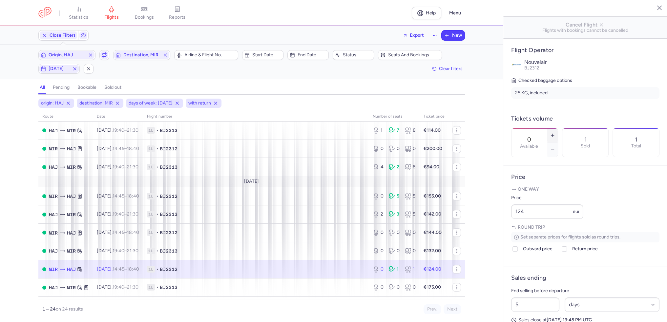
click at [555, 133] on icon "button" at bounding box center [552, 135] width 5 height 5
drag, startPoint x: 554, startPoint y: 231, endPoint x: 500, endPoint y: 224, distance: 53.7
click at [500, 224] on div "statistics flights bookings reports Help Menu Close Filters Export New Filters …" at bounding box center [333, 161] width 667 height 322
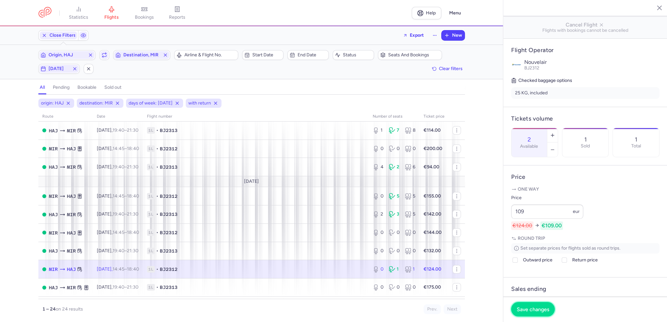
drag, startPoint x: 537, startPoint y: 314, endPoint x: 384, endPoint y: 275, distance: 157.7
click at [536, 314] on button "Save changes" at bounding box center [533, 309] width 44 height 14
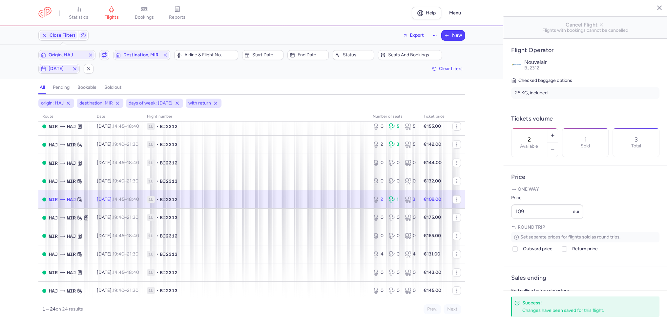
scroll to position [164, 0]
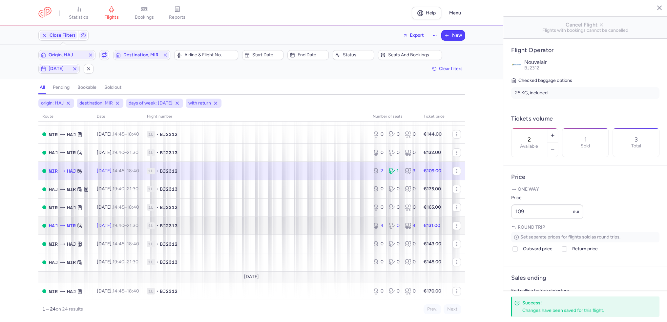
click at [319, 229] on span "1L • BJ2313" at bounding box center [256, 226] width 218 height 7
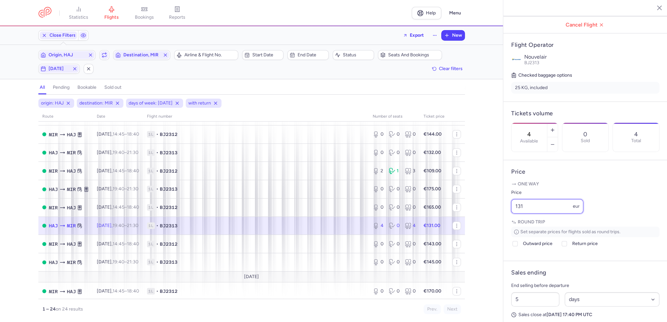
drag, startPoint x: 537, startPoint y: 222, endPoint x: 480, endPoint y: 223, distance: 56.7
click at [480, 223] on div "statistics flights bookings reports Help Menu Close Filters Export New Filters …" at bounding box center [333, 161] width 667 height 322
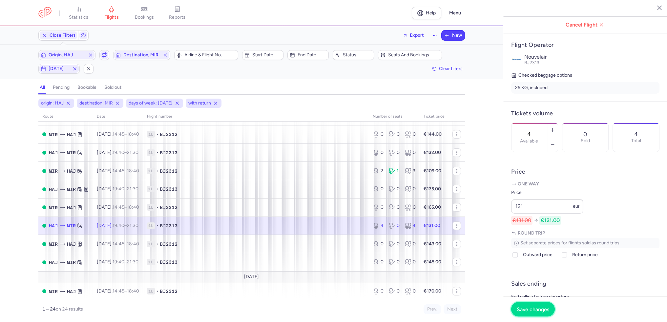
click at [526, 305] on button "Save changes" at bounding box center [533, 309] width 44 height 14
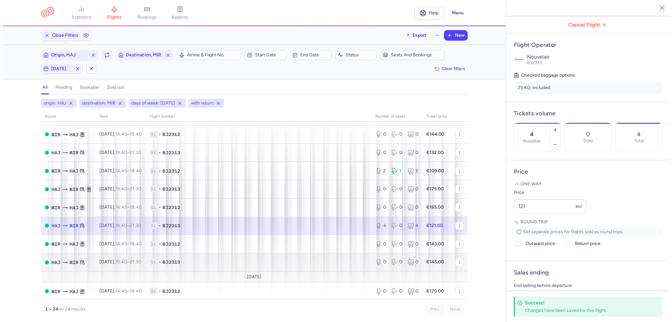
scroll to position [230, 0]
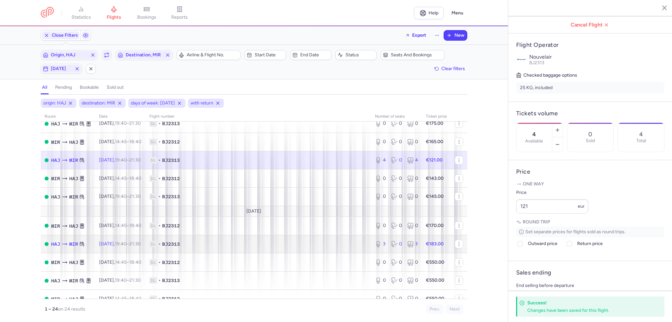
click at [307, 248] on span "1L • BJ2313" at bounding box center [258, 244] width 218 height 7
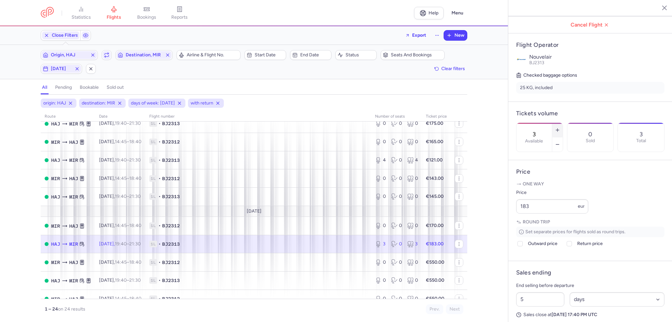
click at [560, 128] on icon "button" at bounding box center [557, 130] width 5 height 5
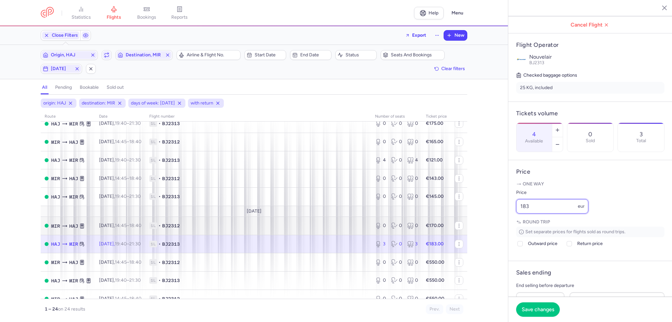
drag, startPoint x: 534, startPoint y: 221, endPoint x: 459, endPoint y: 233, distance: 75.7
click at [456, 233] on div "statistics flights bookings reports Help Menu Close Filters Export New Filters …" at bounding box center [336, 161] width 672 height 322
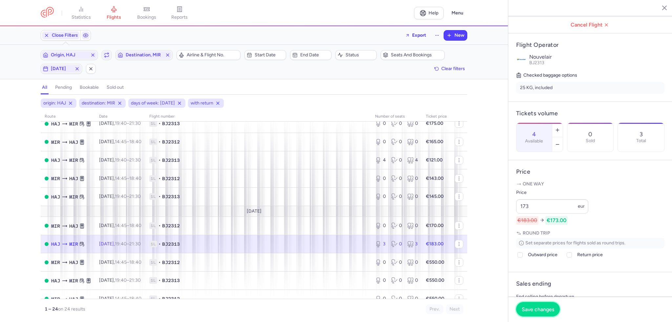
click at [536, 306] on button "Save changes" at bounding box center [538, 309] width 44 height 14
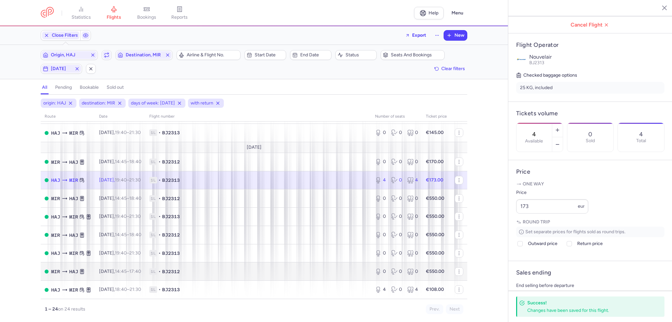
scroll to position [303, 0]
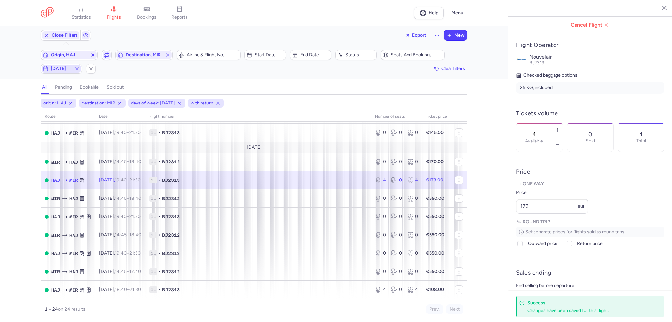
click at [54, 67] on span "[DATE]" at bounding box center [61, 68] width 21 height 5
click at [67, 103] on input "T" at bounding box center [64, 101] width 10 height 10
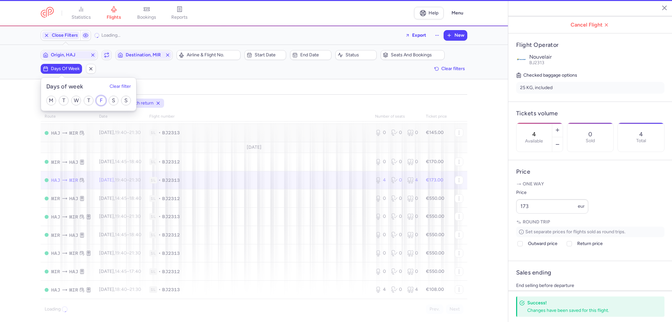
click at [98, 99] on input "F" at bounding box center [101, 101] width 10 height 10
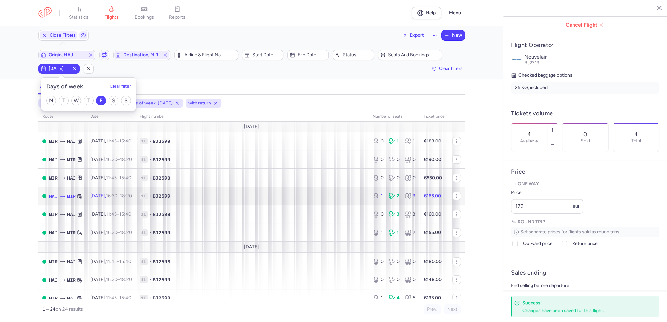
click at [272, 194] on span "1L • BJ2599" at bounding box center [252, 196] width 225 height 7
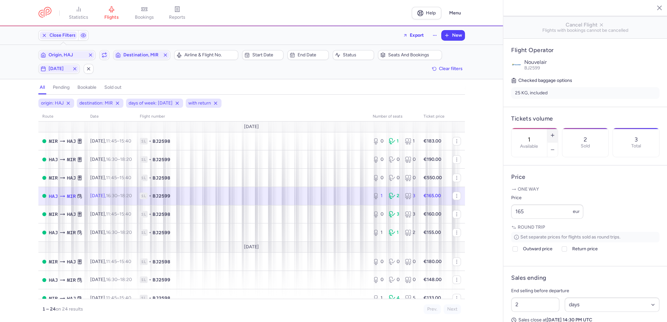
click at [558, 128] on button "button" at bounding box center [552, 135] width 10 height 14
drag, startPoint x: 538, startPoint y: 229, endPoint x: 493, endPoint y: 228, distance: 45.3
click at [493, 228] on div "statistics flights bookings reports Help Menu Close Filters Export New Filters …" at bounding box center [333, 161] width 667 height 322
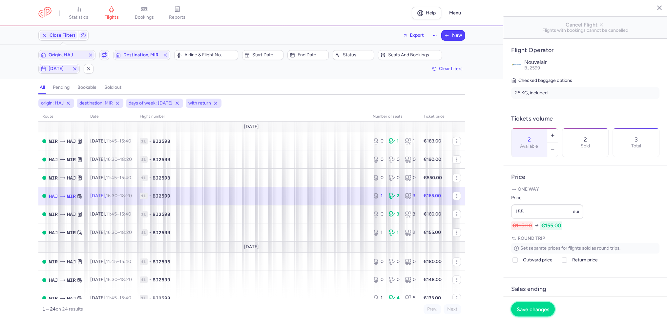
click at [533, 316] on button "Save changes" at bounding box center [533, 309] width 44 height 14
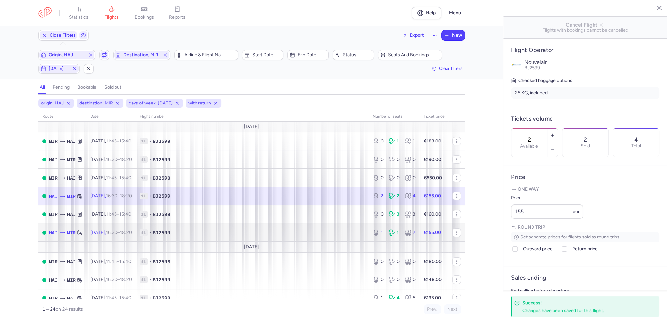
click at [353, 229] on td "1L • BJ2599" at bounding box center [252, 233] width 233 height 18
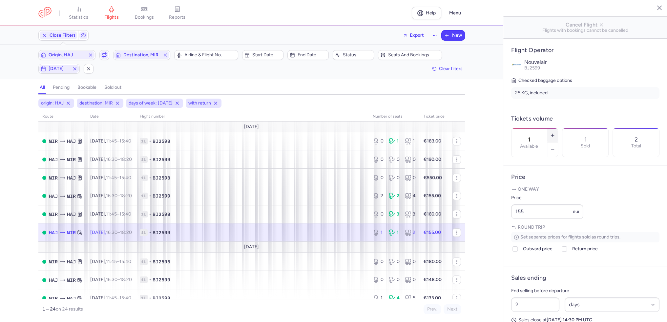
click at [558, 128] on button "button" at bounding box center [552, 135] width 10 height 14
click at [535, 316] on button "Save changes" at bounding box center [533, 309] width 44 height 14
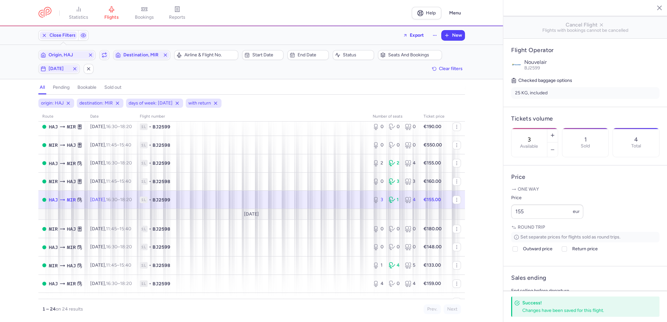
scroll to position [66, 0]
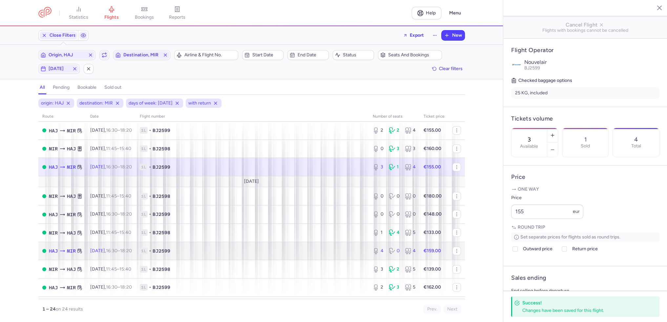
click at [351, 251] on span "1L • BJ2599" at bounding box center [252, 251] width 225 height 7
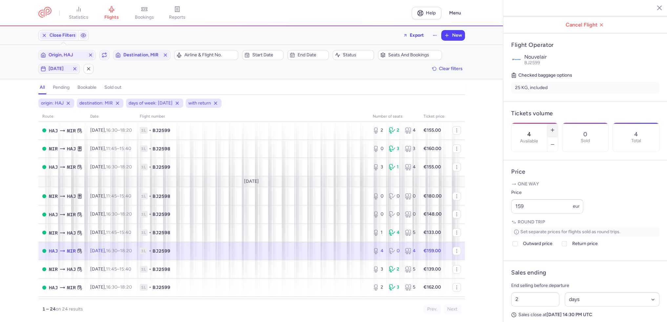
click at [555, 128] on icon "button" at bounding box center [552, 130] width 5 height 5
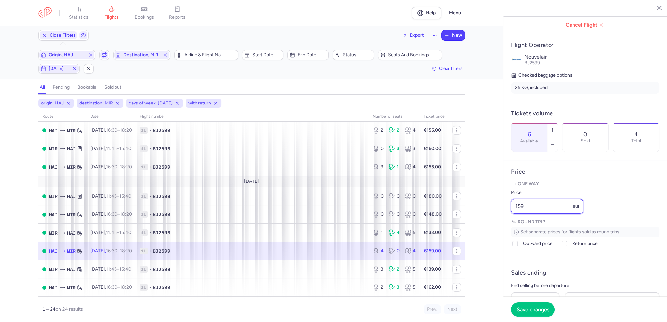
drag, startPoint x: 553, startPoint y: 225, endPoint x: 495, endPoint y: 222, distance: 58.5
click at [495, 222] on div "statistics flights bookings reports Help Menu Close Filters Export New Filters …" at bounding box center [333, 161] width 667 height 322
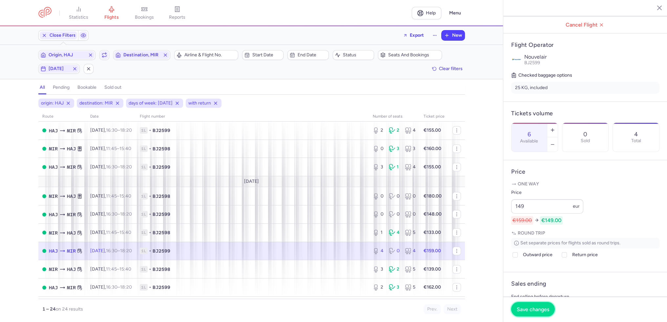
click at [539, 308] on span "Save changes" at bounding box center [533, 310] width 32 height 6
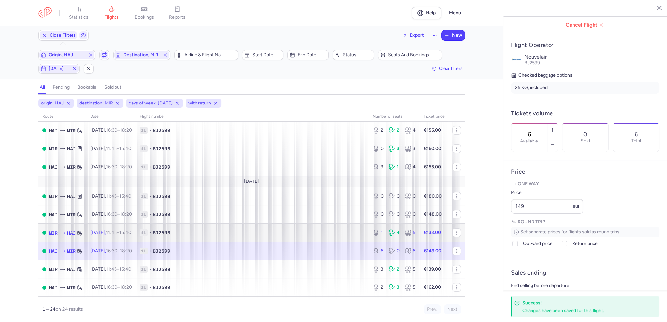
click at [375, 233] on icon at bounding box center [377, 233] width 8 height 7
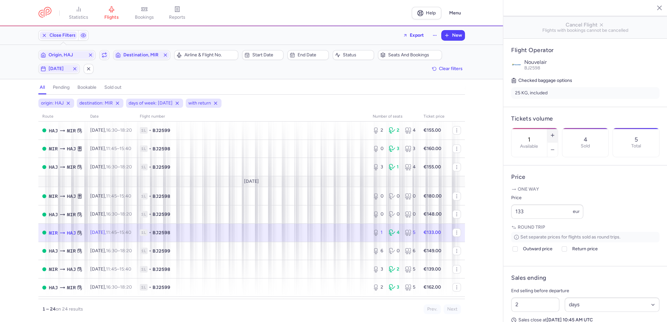
drag, startPoint x: 573, startPoint y: 116, endPoint x: 571, endPoint y: 143, distance: 26.7
click at [558, 128] on button "button" at bounding box center [552, 135] width 10 height 14
drag, startPoint x: 529, startPoint y: 316, endPoint x: 525, endPoint y: 314, distance: 4.1
click at [529, 316] on button "Save changes" at bounding box center [533, 309] width 44 height 14
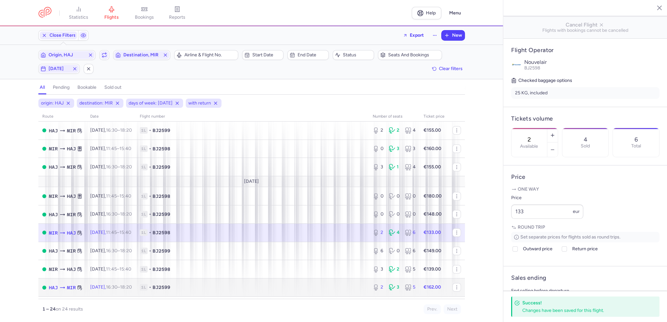
click at [356, 290] on span "1L • BJ2599" at bounding box center [252, 287] width 225 height 7
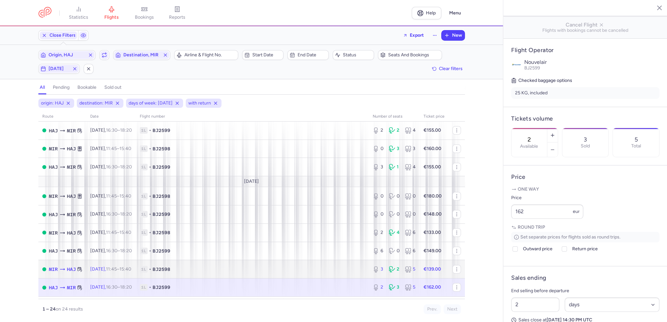
click at [361, 277] on td "1L • BJ2598" at bounding box center [252, 269] width 233 height 18
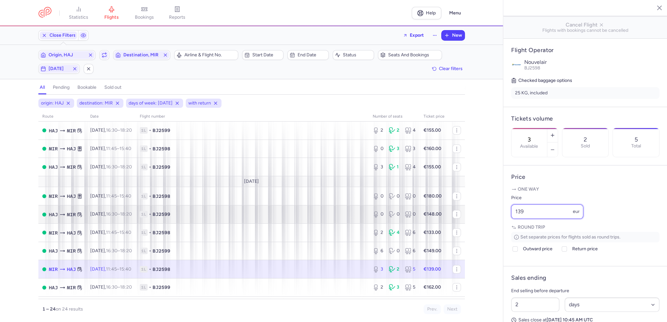
drag, startPoint x: 547, startPoint y: 228, endPoint x: 455, endPoint y: 224, distance: 91.9
click at [455, 224] on div "statistics flights bookings reports Help Menu Close Filters Export New Filters …" at bounding box center [333, 161] width 667 height 322
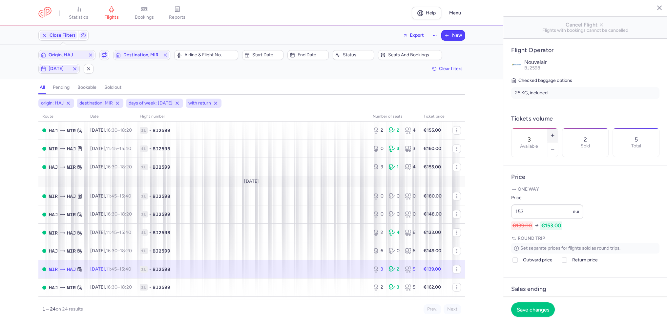
click at [555, 133] on icon "button" at bounding box center [552, 135] width 5 height 5
click at [537, 310] on span "Save changes" at bounding box center [533, 310] width 32 height 6
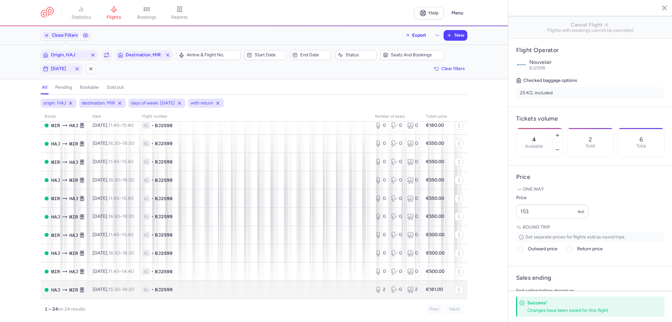
scroll to position [303, 0]
click at [365, 290] on td "1L • BJ2599" at bounding box center [254, 290] width 233 height 18
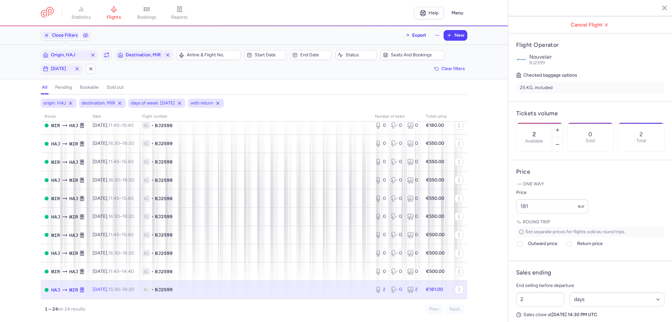
click at [587, 123] on section "2 Available 0 Sold 2 Total" at bounding box center [590, 138] width 148 height 30
click at [562, 123] on button "button" at bounding box center [557, 130] width 10 height 14
drag, startPoint x: 556, startPoint y: 225, endPoint x: 463, endPoint y: 214, distance: 93.4
click at [463, 214] on div "statistics flights bookings reports Help Menu Close Filters Export New Filters …" at bounding box center [336, 161] width 672 height 322
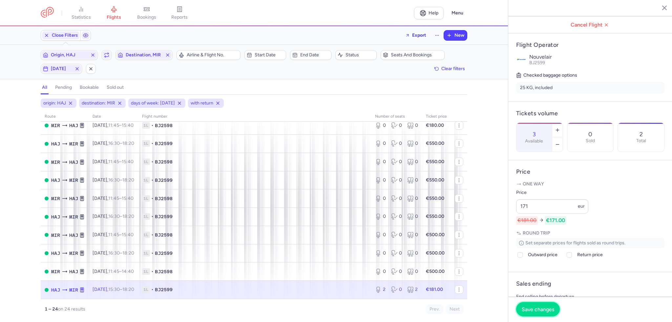
click at [545, 305] on button "Save changes" at bounding box center [538, 309] width 44 height 14
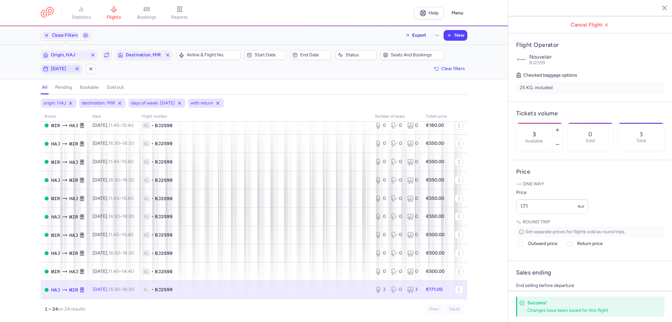
click at [43, 71] on span "[DATE]" at bounding box center [61, 69] width 39 height 8
click at [100, 102] on input "F" at bounding box center [101, 101] width 10 height 10
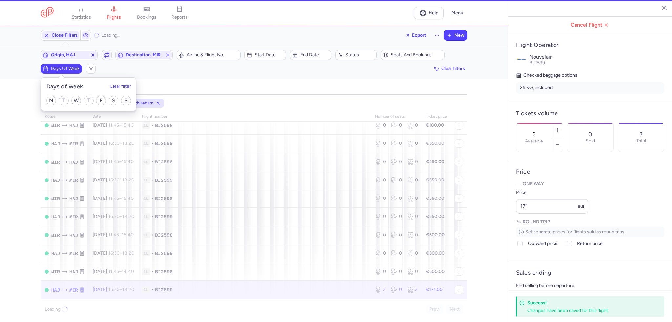
click at [132, 102] on div "M T W T F S S" at bounding box center [88, 101] width 95 height 20
click at [128, 101] on input "S" at bounding box center [126, 101] width 10 height 10
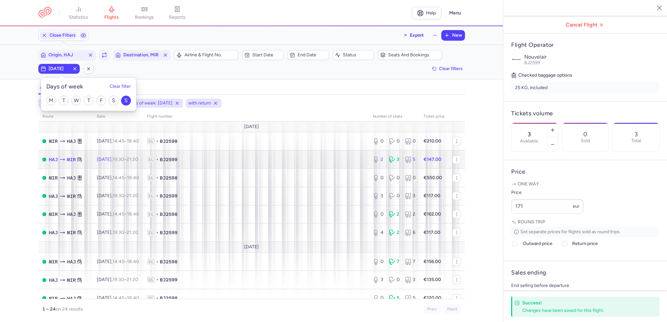
click at [211, 168] on td "1L • BJ2599" at bounding box center [256, 160] width 226 height 18
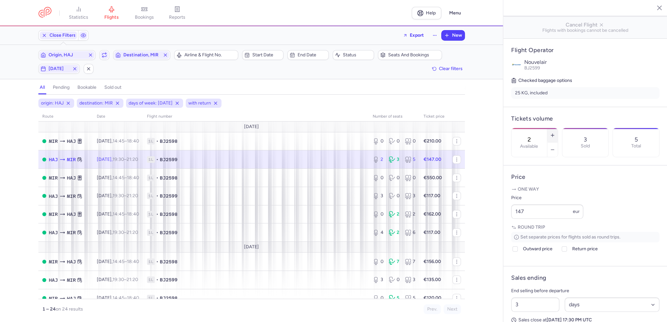
click at [558, 128] on button "button" at bounding box center [552, 135] width 10 height 14
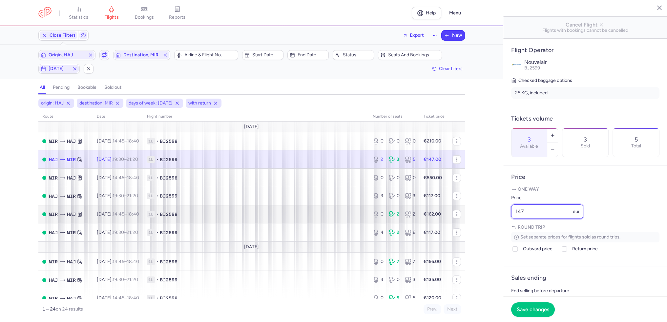
drag, startPoint x: 548, startPoint y: 226, endPoint x: 390, endPoint y: 211, distance: 158.5
click at [390, 211] on div "statistics flights bookings reports Help Menu Close Filters Export New Filters …" at bounding box center [333, 161] width 667 height 322
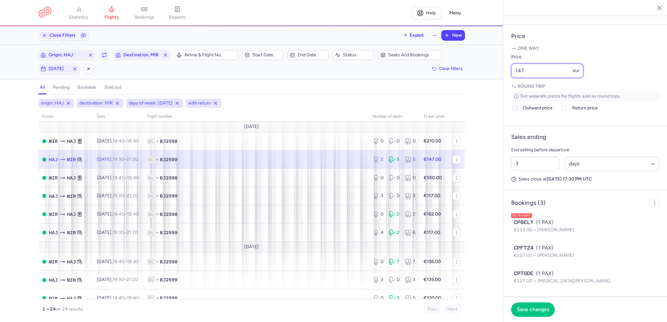
scroll to position [260, 0]
click at [539, 312] on span "Save changes" at bounding box center [533, 310] width 32 height 6
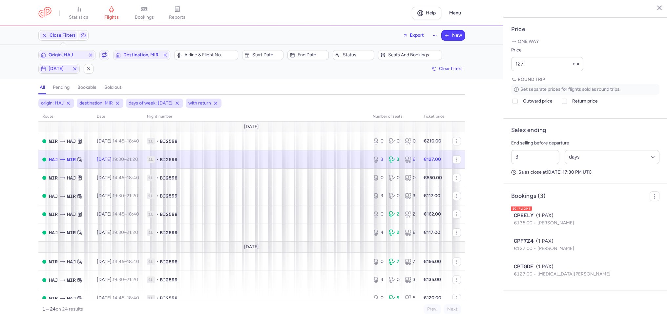
scroll to position [252, 0]
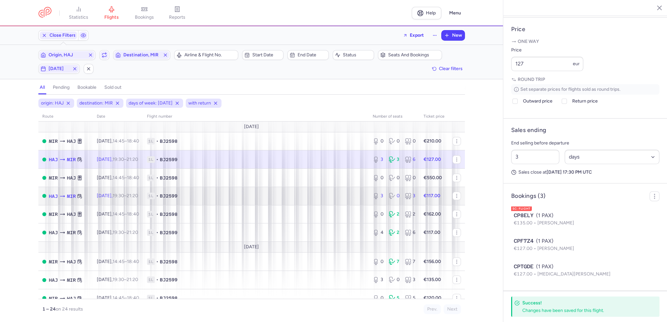
click at [357, 203] on td "1L • BJ2599" at bounding box center [256, 196] width 226 height 18
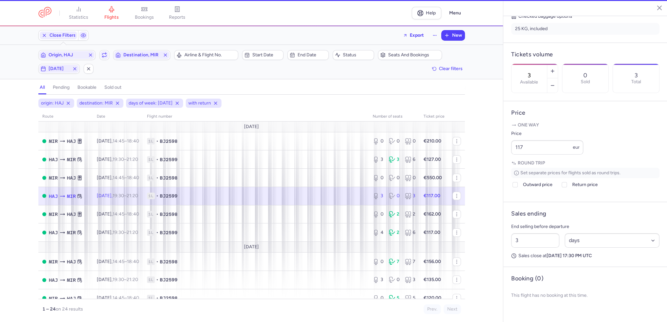
scroll to position [166, 0]
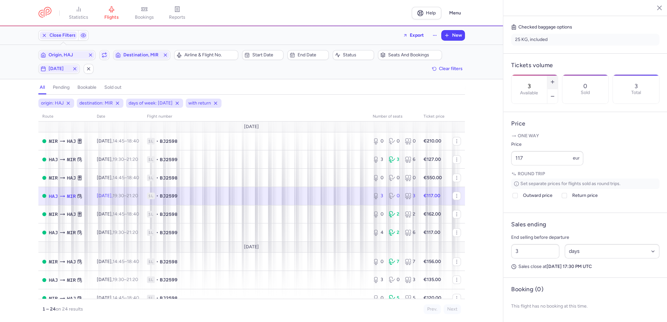
click at [555, 79] on icon "button" at bounding box center [552, 81] width 5 height 5
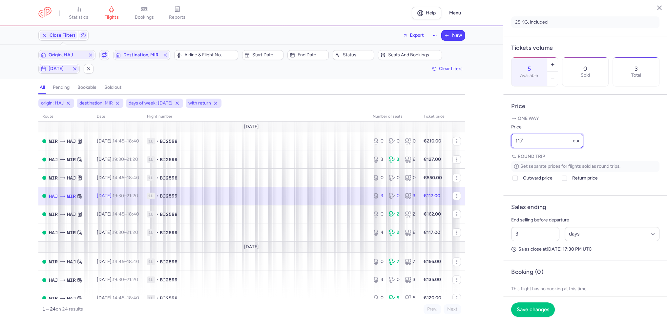
drag, startPoint x: 525, startPoint y: 162, endPoint x: 487, endPoint y: 158, distance: 38.6
click at [487, 158] on div "statistics flights bookings reports Help Menu Close Filters Export New Filters …" at bounding box center [333, 161] width 667 height 322
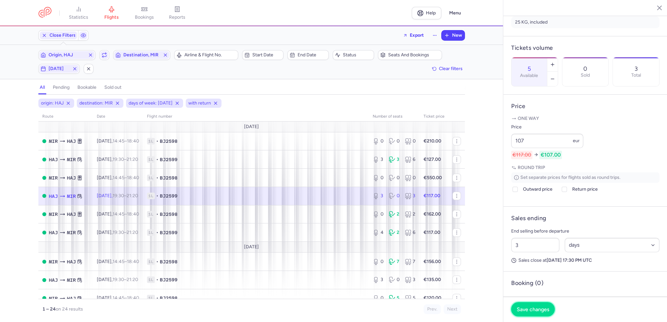
click at [535, 316] on button "Save changes" at bounding box center [533, 309] width 44 height 14
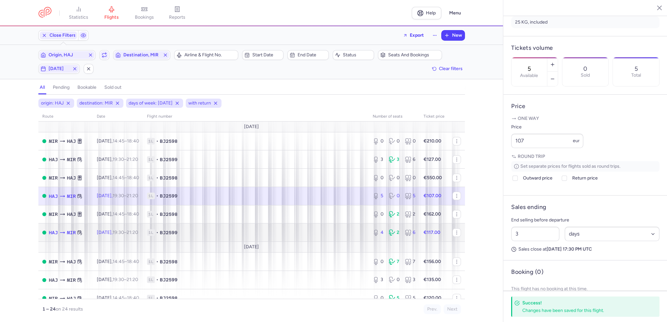
click at [342, 229] on td "1L • BJ2599" at bounding box center [256, 233] width 226 height 18
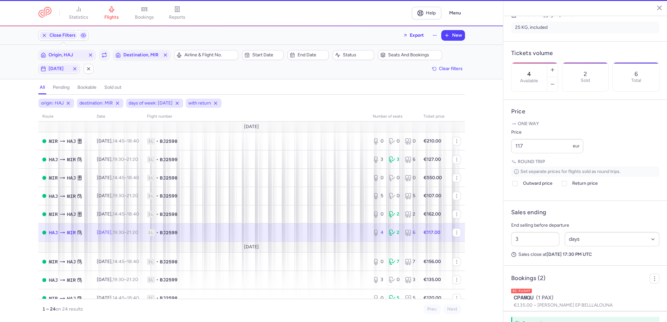
scroll to position [172, 0]
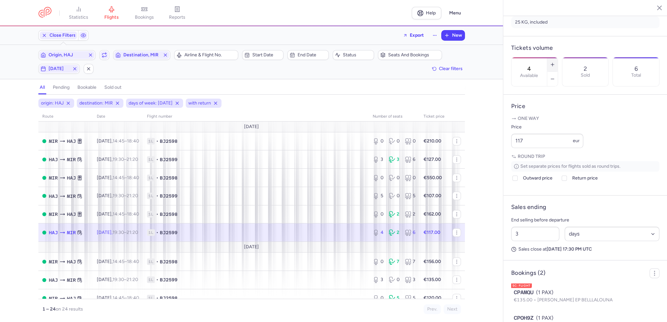
click at [555, 62] on icon "button" at bounding box center [552, 64] width 5 height 5
click at [528, 308] on span "Save changes" at bounding box center [533, 310] width 32 height 6
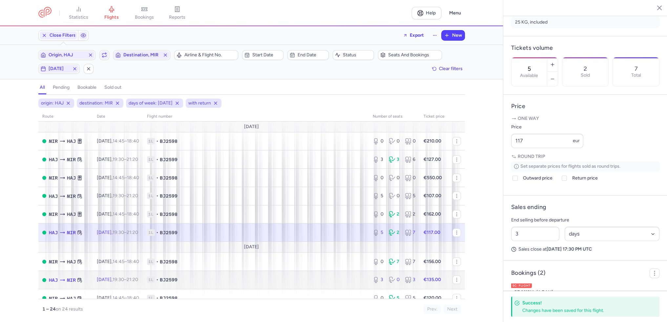
click at [335, 280] on span "1L • BJ2599" at bounding box center [256, 280] width 218 height 7
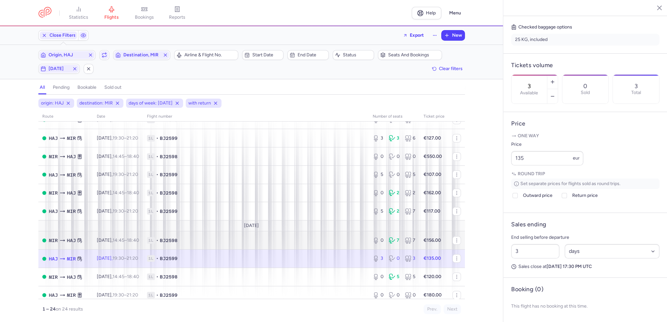
scroll to position [33, 0]
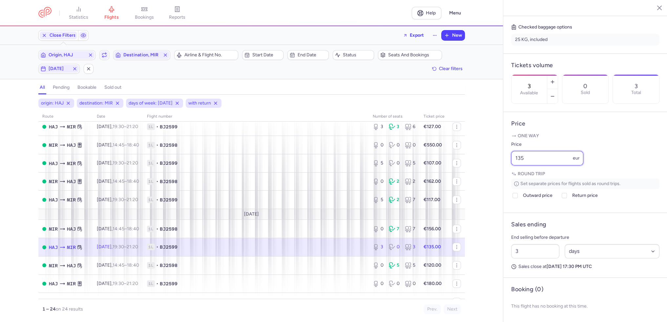
drag, startPoint x: 553, startPoint y: 161, endPoint x: 480, endPoint y: 153, distance: 72.9
click at [480, 153] on div "statistics flights bookings reports Help Menu Close Filters Export New Filters …" at bounding box center [333, 161] width 667 height 322
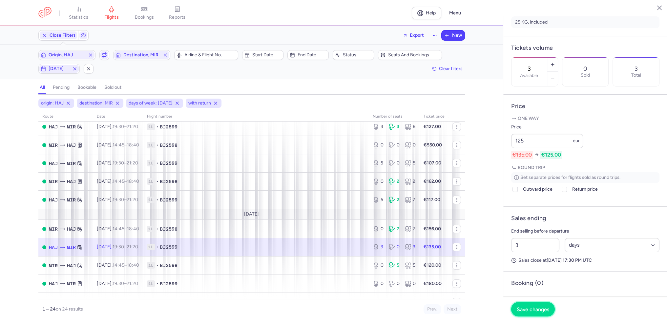
drag, startPoint x: 535, startPoint y: 313, endPoint x: 376, endPoint y: 286, distance: 161.3
click at [535, 313] on button "Save changes" at bounding box center [533, 309] width 44 height 14
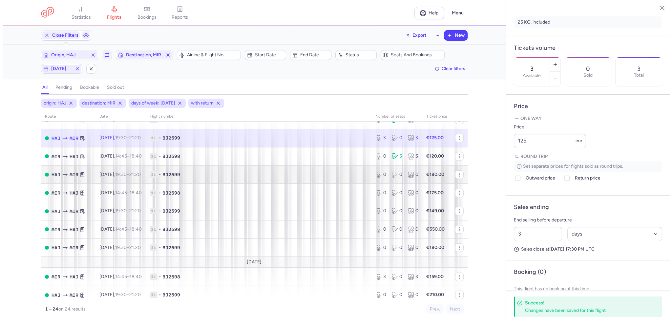
scroll to position [164, 0]
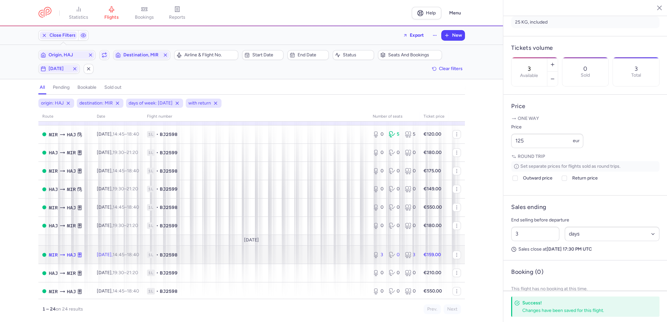
click at [331, 258] on span "1L • BJ2598" at bounding box center [256, 255] width 218 height 7
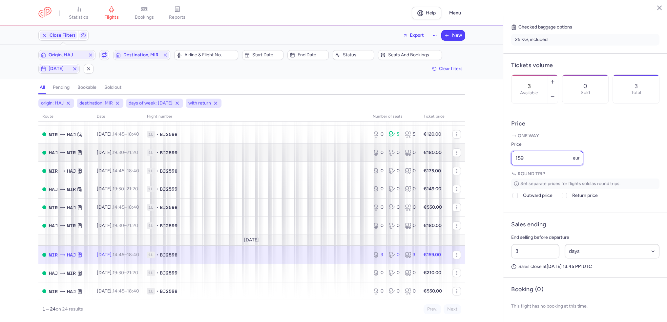
drag, startPoint x: 537, startPoint y: 157, endPoint x: 447, endPoint y: 151, distance: 90.1
click at [447, 151] on div "statistics flights bookings reports Help Menu Close Filters Export New Filters …" at bounding box center [333, 161] width 667 height 322
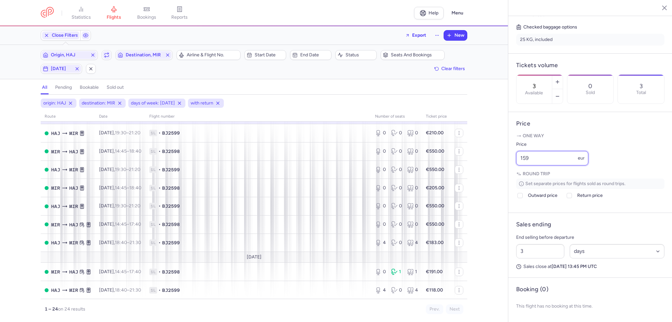
scroll to position [314, 0]
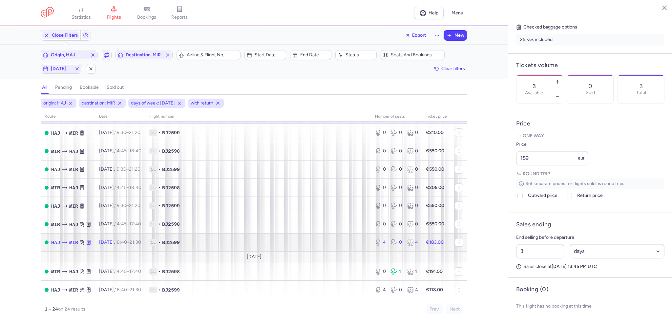
click at [266, 241] on span "1L • BJ2599" at bounding box center [258, 242] width 218 height 7
click at [560, 79] on icon "button" at bounding box center [557, 81] width 5 height 5
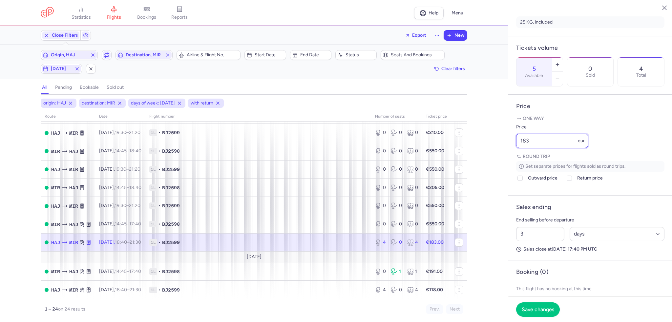
drag, startPoint x: 545, startPoint y: 162, endPoint x: 497, endPoint y: 157, distance: 48.4
click at [497, 157] on div "statistics flights bookings reports Help Menu Close Filters Export New Filters …" at bounding box center [336, 161] width 672 height 322
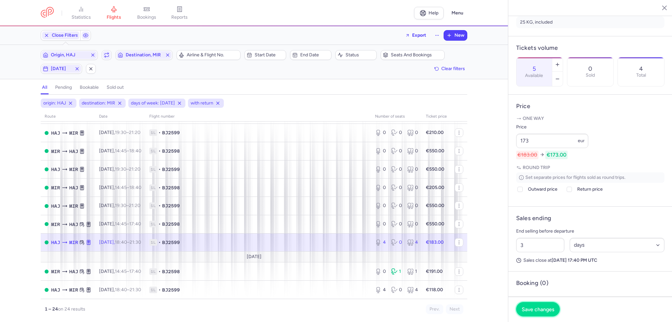
click at [546, 309] on span "Save changes" at bounding box center [537, 310] width 32 height 6
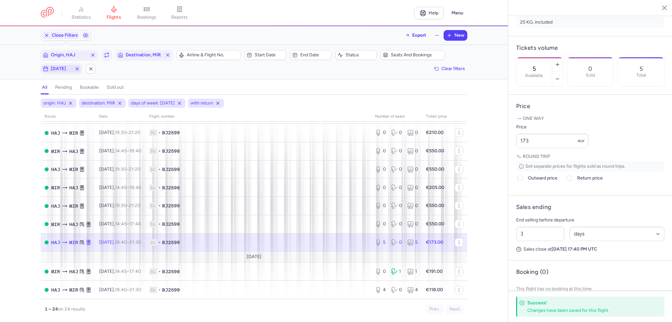
click at [59, 73] on button "[DATE]" at bounding box center [61, 69] width 41 height 10
click at [58, 97] on div "M T W T F S S" at bounding box center [88, 101] width 95 height 20
click at [65, 97] on input "T" at bounding box center [64, 101] width 10 height 10
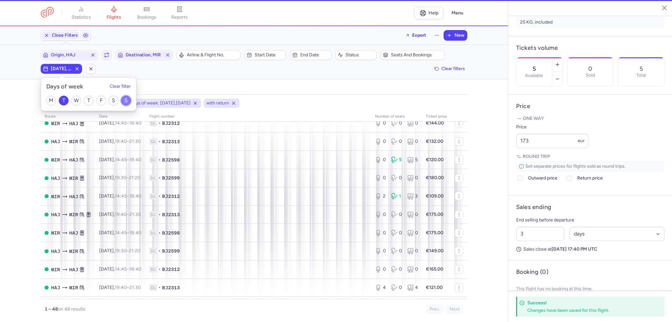
click at [127, 102] on input "S" at bounding box center [126, 101] width 10 height 10
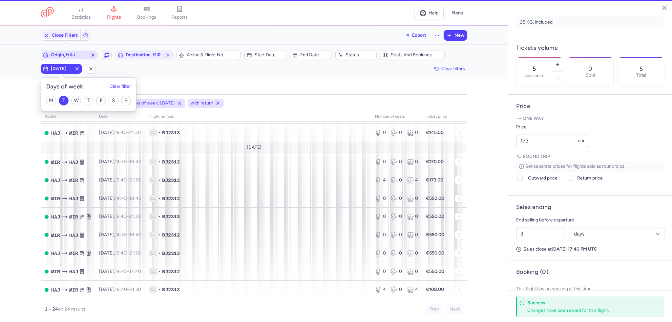
click at [72, 52] on span "Origin, HAJ" at bounding box center [69, 54] width 37 height 5
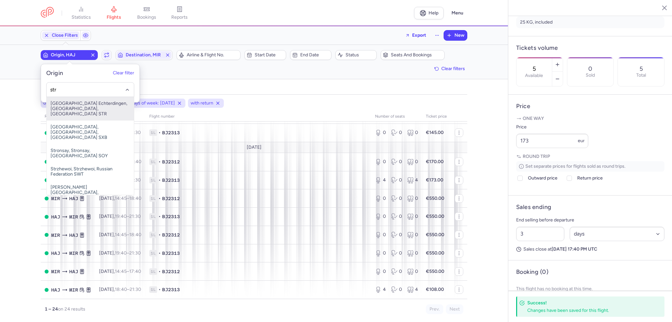
click at [79, 103] on span "[GEOGRAPHIC_DATA] Echterdingen, [GEOGRAPHIC_DATA], [GEOGRAPHIC_DATA] STR" at bounding box center [90, 109] width 87 height 24
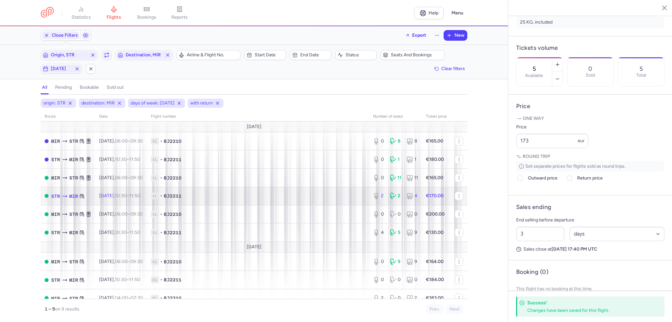
click at [251, 198] on span "1L • BJ2211" at bounding box center [258, 196] width 214 height 7
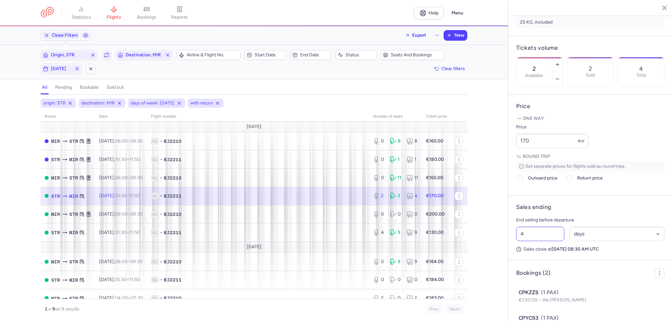
scroll to position [209, 0]
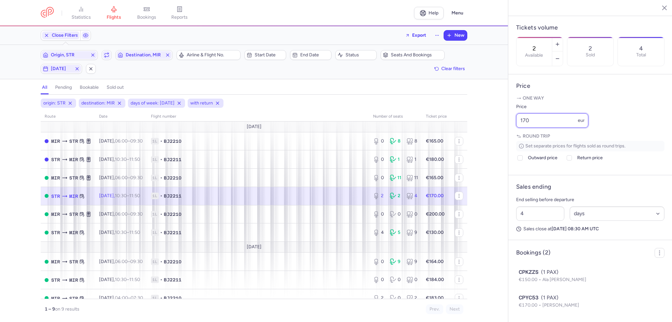
drag, startPoint x: 553, startPoint y: 121, endPoint x: 509, endPoint y: 114, distance: 45.1
click at [509, 114] on article "Price One way Price 170 eur Round trip Set separate prices for flights sold as …" at bounding box center [590, 124] width 164 height 101
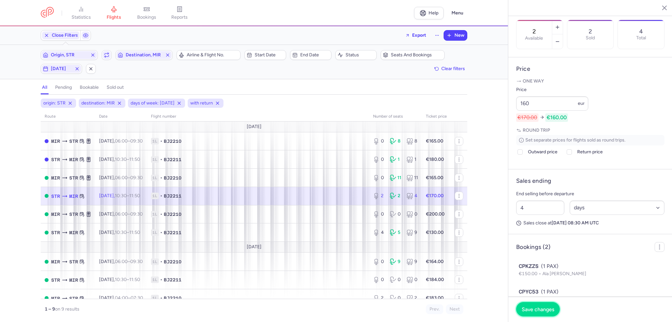
click at [536, 311] on span "Save changes" at bounding box center [537, 310] width 32 height 6
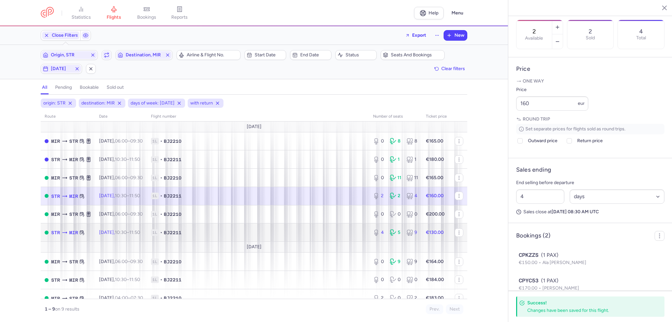
click at [302, 231] on td "1L • BJ2211" at bounding box center [258, 233] width 222 height 18
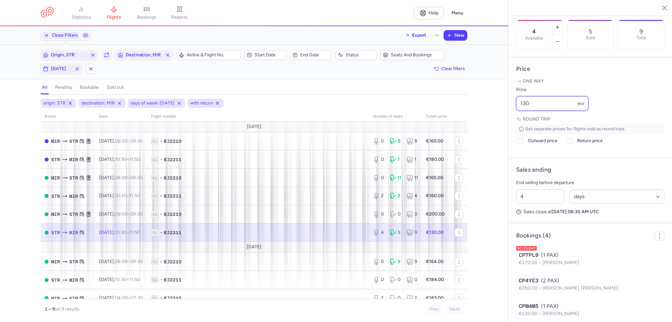
drag, startPoint x: 552, startPoint y: 121, endPoint x: 468, endPoint y: 116, distance: 84.5
click at [468, 116] on div "statistics flights bookings reports Help Menu Close Filters Export New Filters …" at bounding box center [336, 161] width 672 height 322
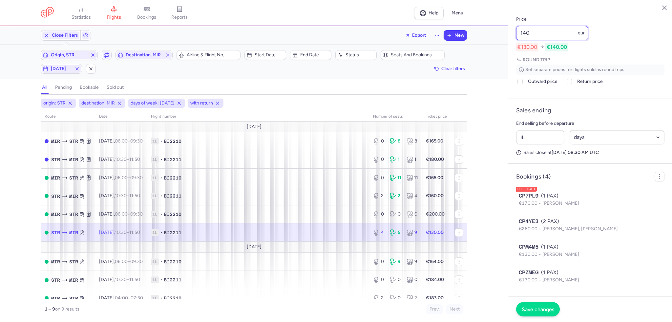
scroll to position [296, 0]
click at [539, 308] on span "Save changes" at bounding box center [537, 310] width 32 height 6
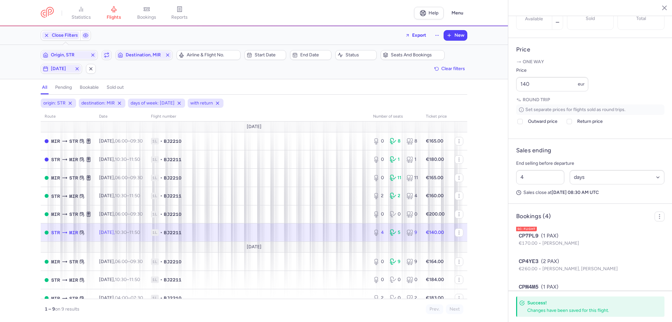
scroll to position [212, 0]
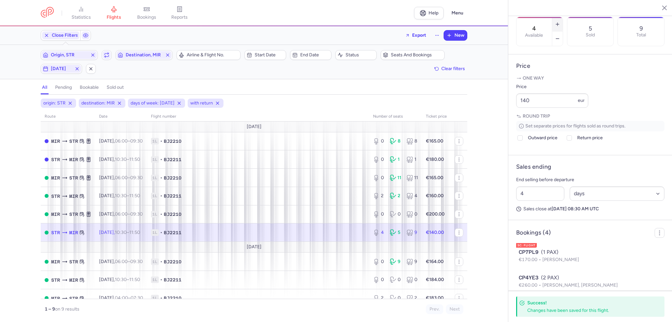
click at [560, 22] on icon "button" at bounding box center [557, 24] width 5 height 5
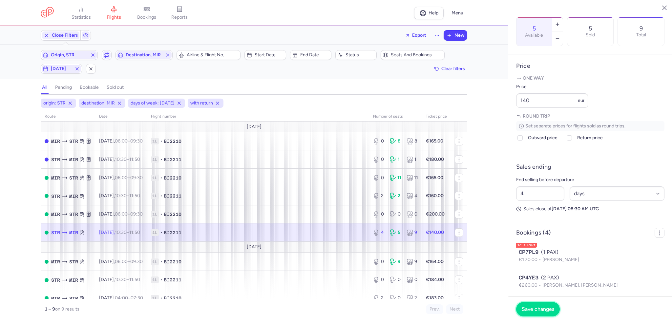
click at [545, 313] on button "Save changes" at bounding box center [538, 309] width 44 height 14
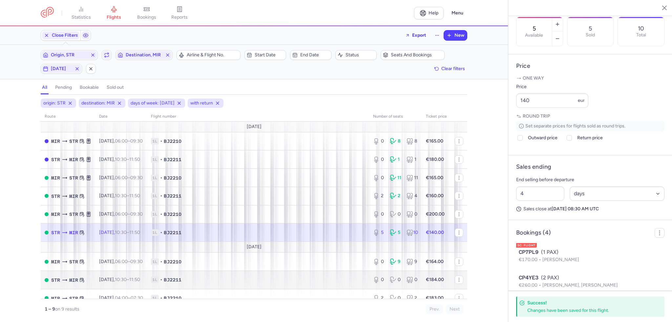
scroll to position [11, 0]
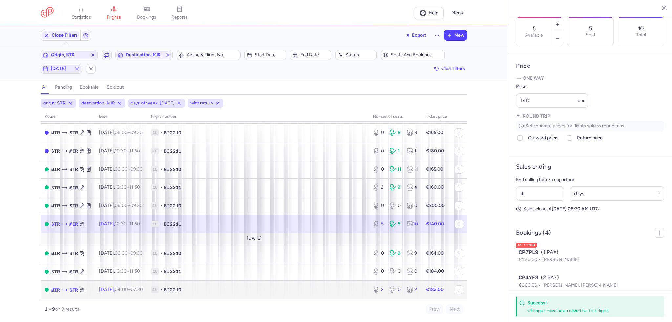
click at [332, 290] on span "1L • BJ2210" at bounding box center [258, 290] width 214 height 7
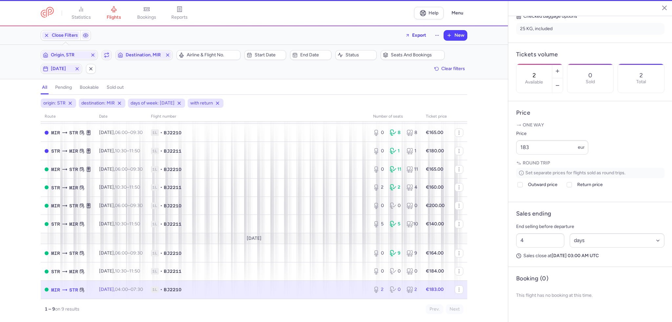
scroll to position [166, 0]
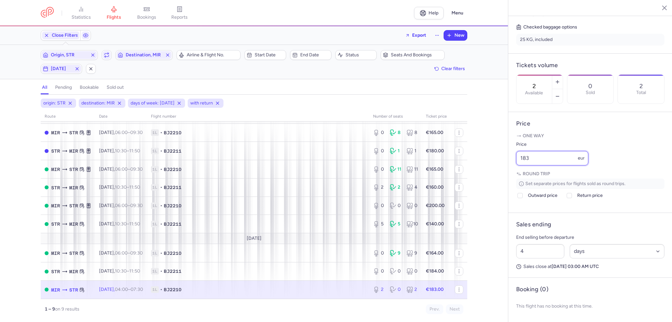
drag, startPoint x: 553, startPoint y: 161, endPoint x: 479, endPoint y: 156, distance: 75.0
click at [479, 156] on div "statistics flights bookings reports Help Menu Close Filters Export New Filters …" at bounding box center [336, 161] width 672 height 322
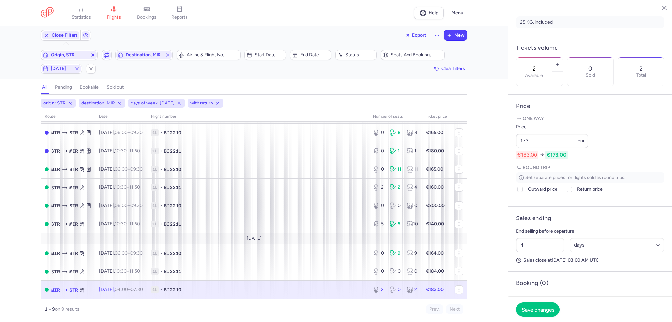
click at [586, 57] on section "2 Available 0 Sold 2 Total" at bounding box center [590, 72] width 148 height 30
click at [562, 57] on button "button" at bounding box center [557, 64] width 10 height 14
click at [553, 311] on span "Save changes" at bounding box center [537, 310] width 32 height 6
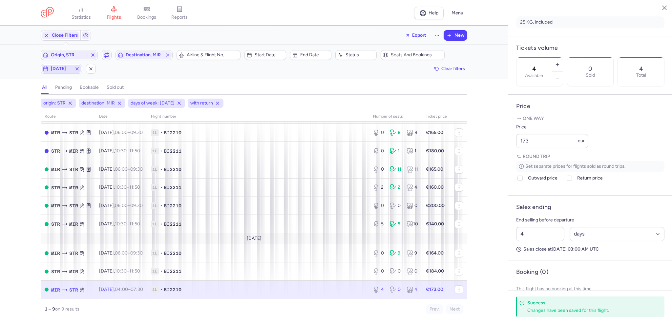
click at [52, 73] on button "[DATE]" at bounding box center [61, 69] width 41 height 10
click at [62, 103] on input "T" at bounding box center [64, 101] width 10 height 10
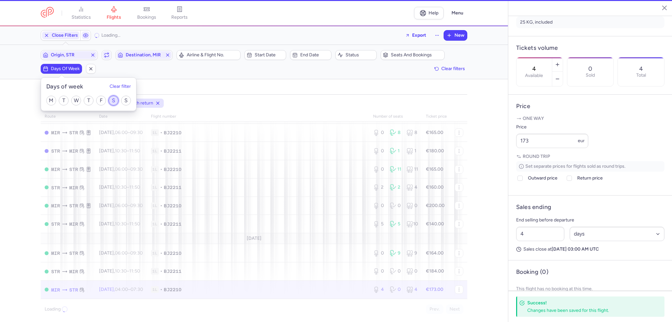
click at [115, 96] on input "S" at bounding box center [114, 101] width 10 height 10
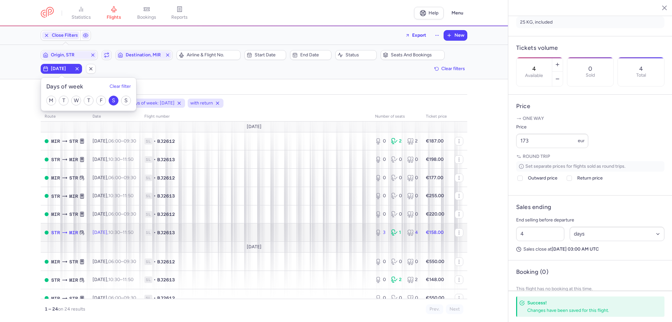
click at [278, 236] on span "1L • BJ2613" at bounding box center [255, 233] width 223 height 7
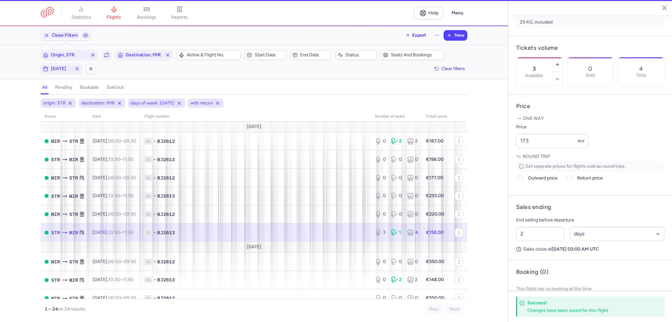
scroll to position [172, 0]
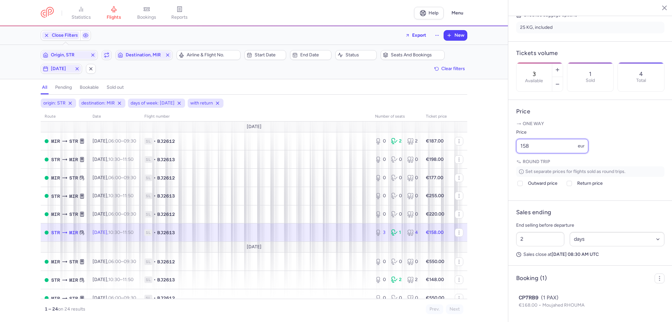
drag, startPoint x: 502, startPoint y: 157, endPoint x: 491, endPoint y: 156, distance: 11.8
click at [491, 156] on div "statistics flights bookings reports Help Menu Close Filters Export New Filters …" at bounding box center [336, 161] width 672 height 322
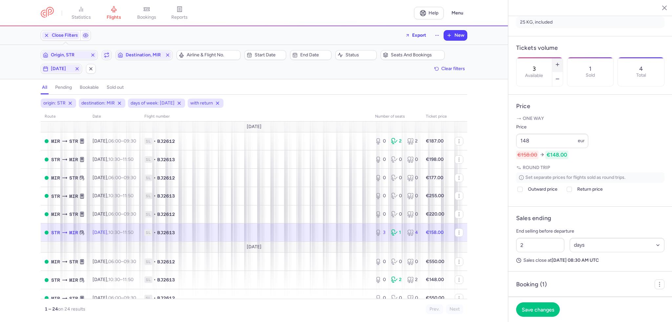
click at [562, 57] on button "button" at bounding box center [557, 64] width 10 height 14
click at [526, 316] on button "Save changes" at bounding box center [538, 309] width 44 height 14
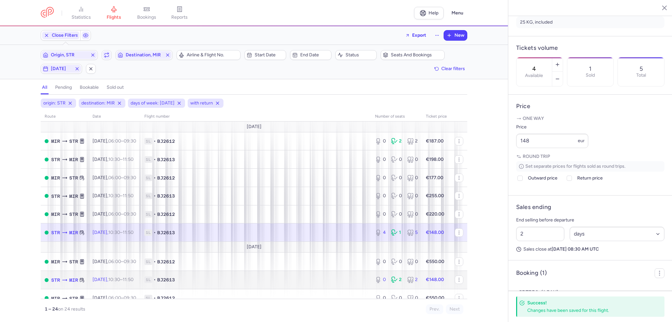
click at [357, 283] on span "1L • BJ2613" at bounding box center [255, 280] width 223 height 7
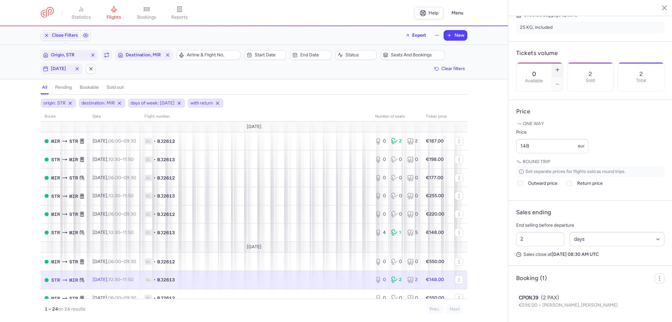
click at [562, 63] on button "button" at bounding box center [557, 70] width 10 height 14
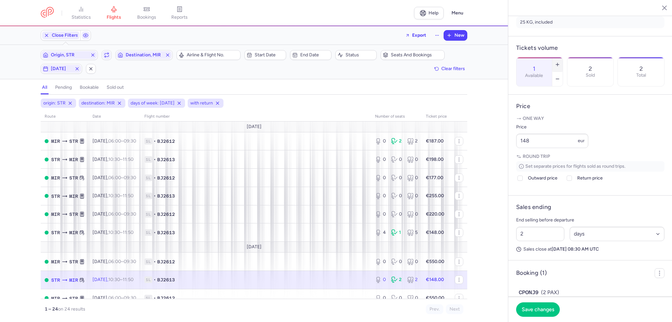
click at [562, 57] on button "button" at bounding box center [557, 64] width 10 height 14
click at [540, 310] on span "Save changes" at bounding box center [537, 310] width 32 height 6
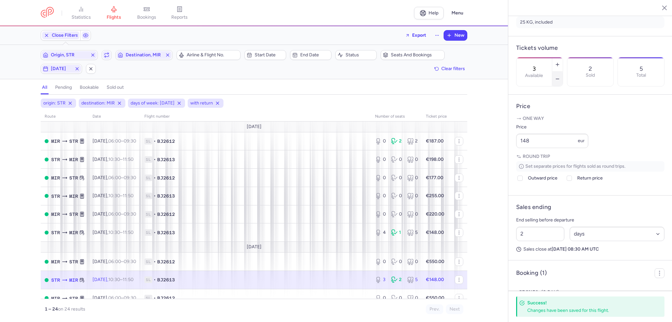
click at [562, 72] on button "button" at bounding box center [557, 79] width 10 height 14
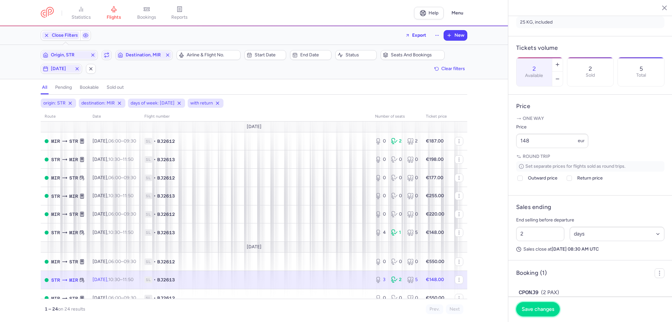
click at [536, 314] on button "Save changes" at bounding box center [538, 309] width 44 height 14
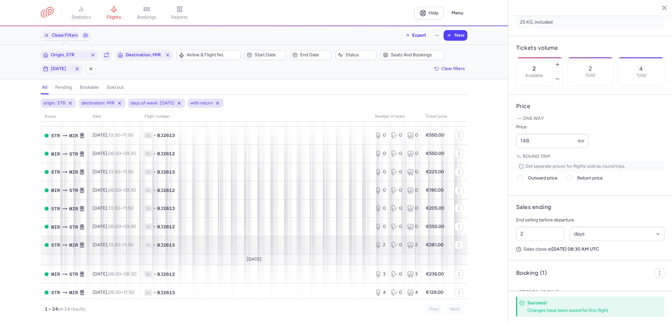
scroll to position [314, 0]
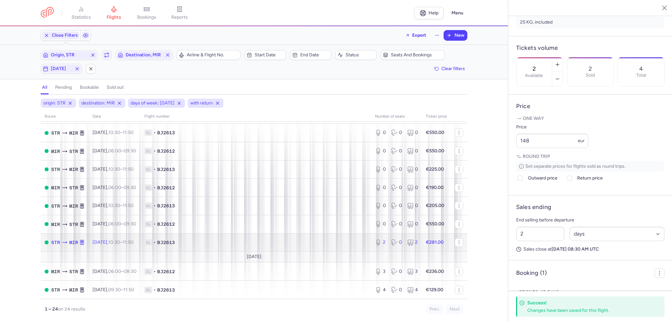
click at [316, 242] on span "1L • BJ2613" at bounding box center [255, 242] width 223 height 7
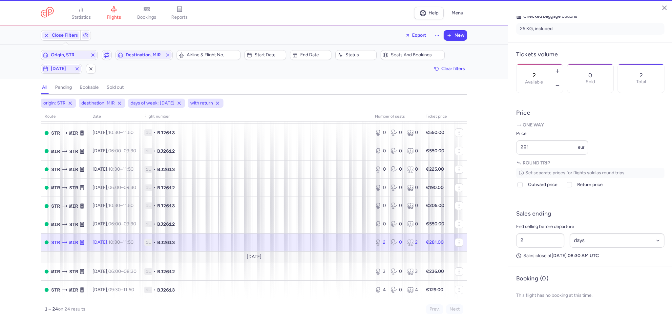
scroll to position [166, 0]
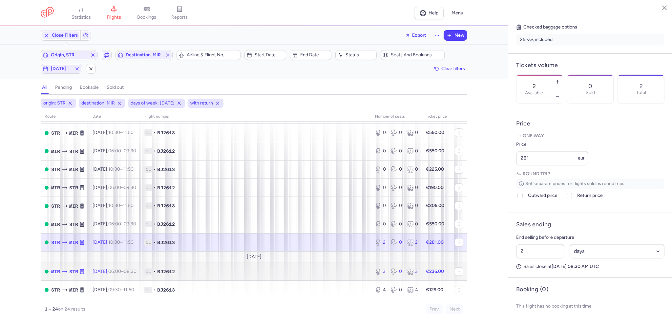
click at [354, 269] on span "1L • BJ2612" at bounding box center [255, 272] width 223 height 7
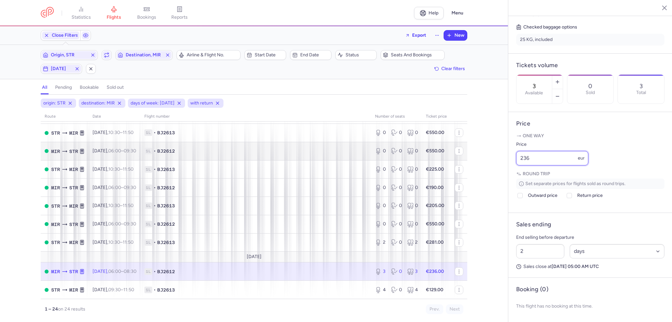
drag, startPoint x: 518, startPoint y: 157, endPoint x: 458, endPoint y: 157, distance: 60.3
click at [458, 157] on div "statistics flights bookings reports Help Menu Close Filters Export New Filters …" at bounding box center [336, 161] width 672 height 322
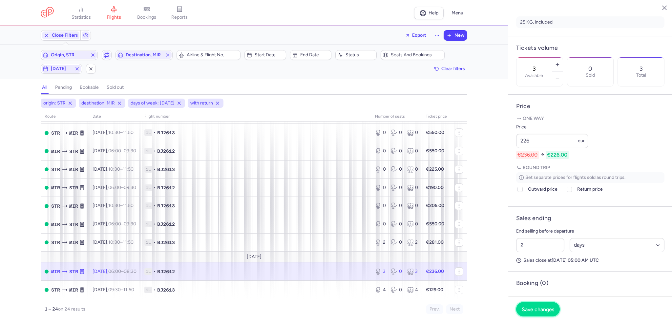
click at [534, 309] on span "Save changes" at bounding box center [537, 310] width 32 height 6
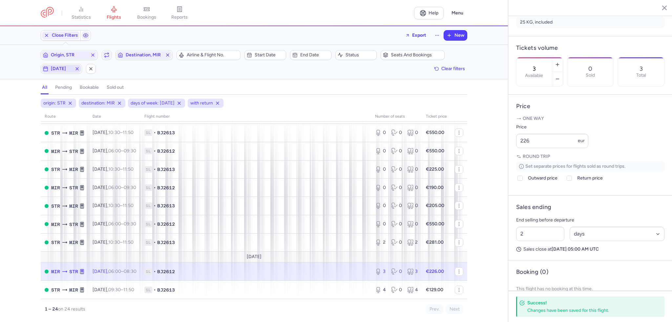
click at [77, 69] on icon "button" at bounding box center [76, 68] width 5 height 5
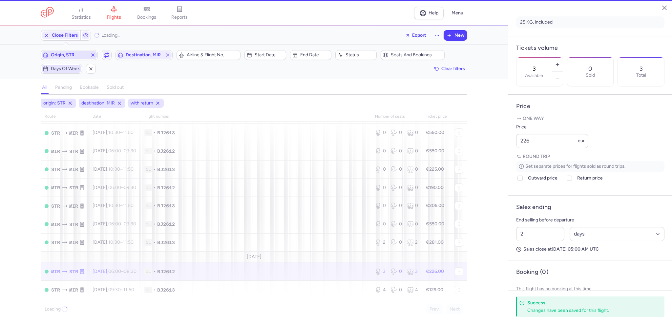
click at [75, 54] on span "Origin, STR" at bounding box center [69, 54] width 37 height 5
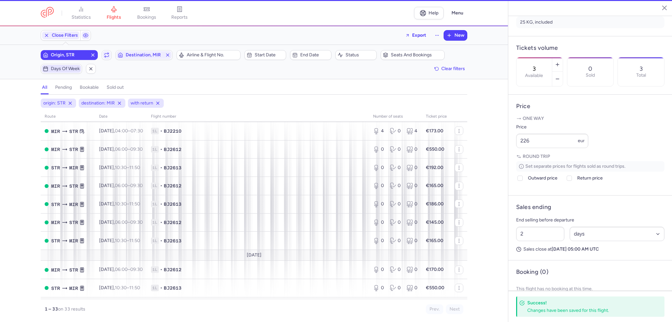
scroll to position [321, 0]
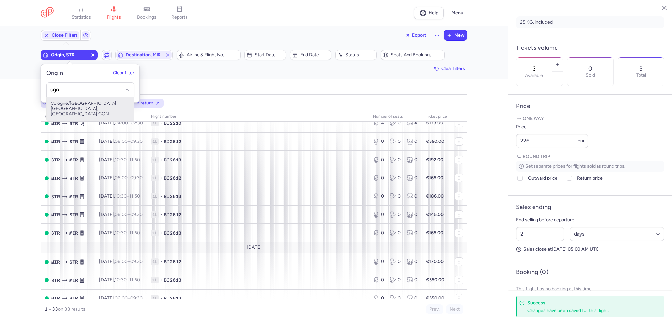
click at [73, 99] on span "Cologne/[GEOGRAPHIC_DATA], [GEOGRAPHIC_DATA], [GEOGRAPHIC_DATA] CGN" at bounding box center [90, 109] width 87 height 24
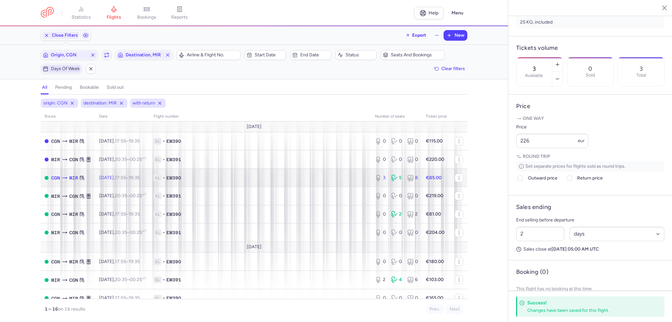
click at [251, 180] on span "1L • EW390" at bounding box center [260, 178] width 214 height 7
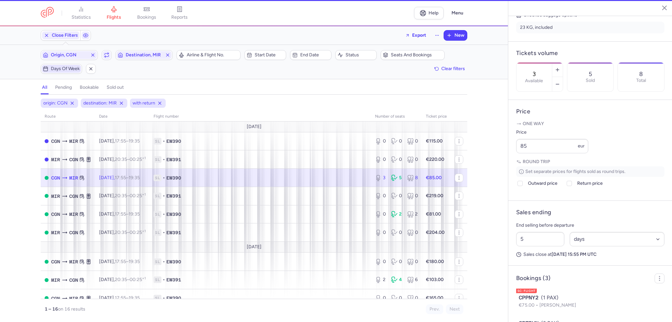
scroll to position [172, 0]
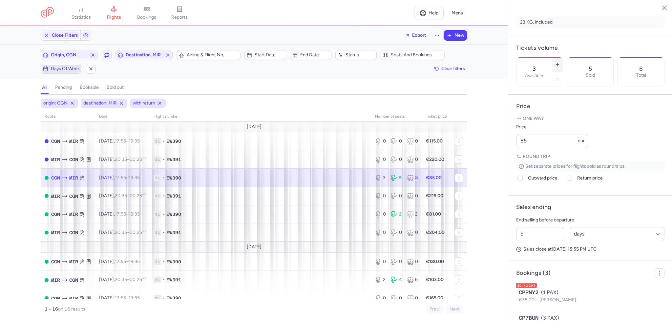
click at [562, 57] on button "button" at bounding box center [557, 64] width 10 height 14
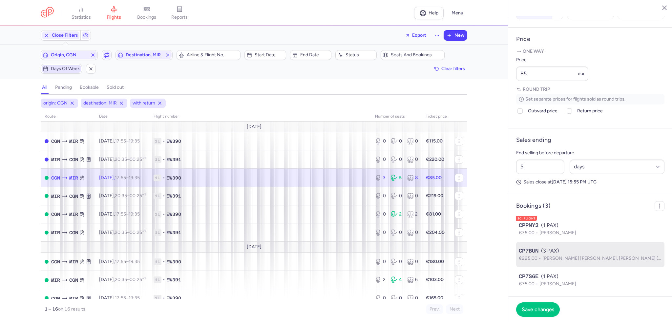
scroll to position [260, 0]
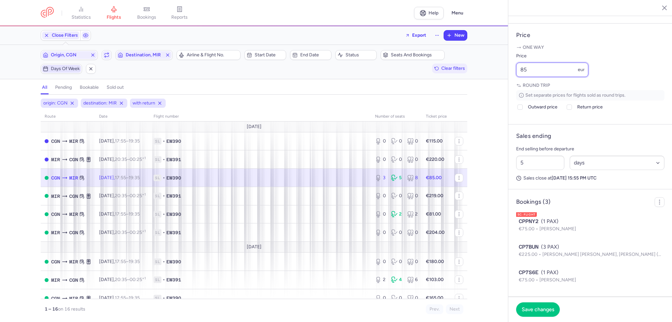
drag, startPoint x: 542, startPoint y: 66, endPoint x: 459, endPoint y: 67, distance: 83.0
click at [459, 67] on div "statistics flights bookings reports Help Menu Close Filters Export New Filters …" at bounding box center [336, 161] width 672 height 322
click at [534, 308] on span "Save changes" at bounding box center [537, 310] width 32 height 6
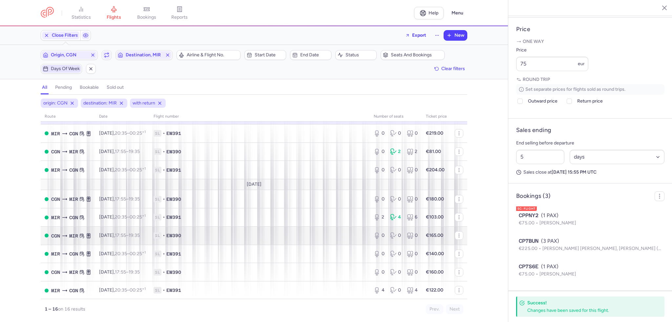
scroll to position [66, 0]
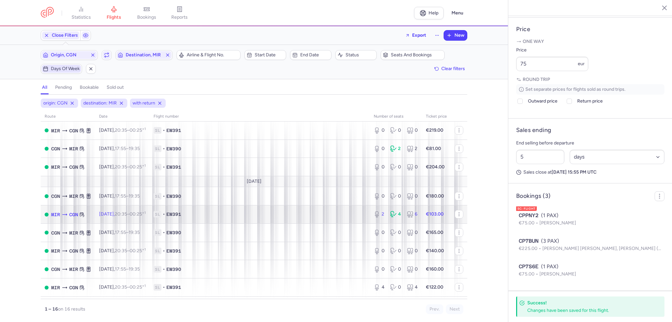
click at [325, 223] on td "1L • EW391" at bounding box center [260, 215] width 220 height 18
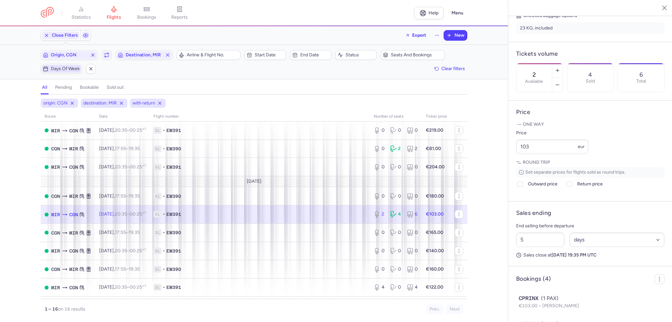
scroll to position [129, 0]
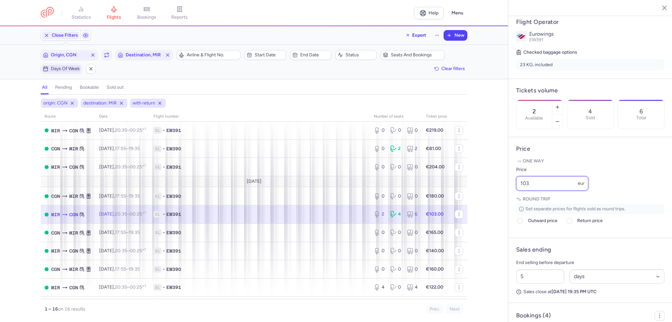
drag, startPoint x: 551, startPoint y: 201, endPoint x: 468, endPoint y: 193, distance: 83.4
click at [468, 193] on div "statistics flights bookings reports Help Menu Close Filters Export New Filters …" at bounding box center [336, 161] width 672 height 322
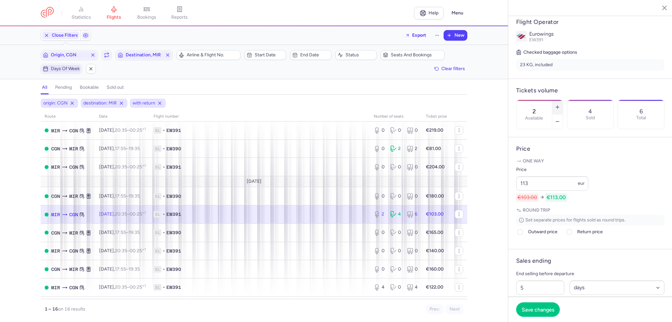
click at [562, 100] on button "button" at bounding box center [557, 107] width 10 height 14
click at [544, 310] on span "Save changes" at bounding box center [537, 310] width 32 height 6
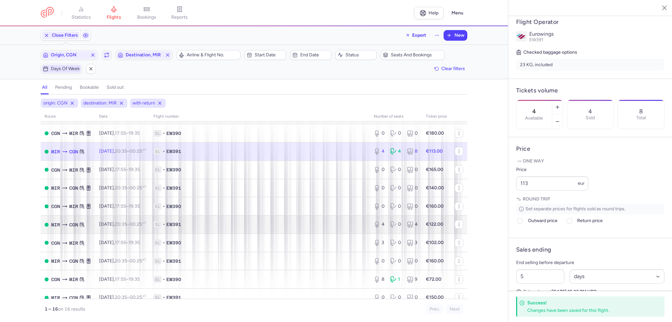
scroll to position [131, 0]
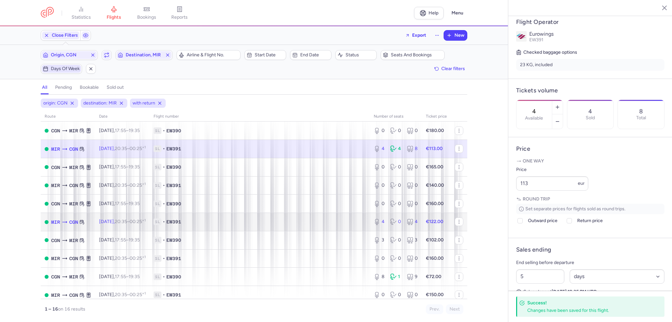
click at [352, 225] on span "1L • EW391" at bounding box center [259, 222] width 212 height 7
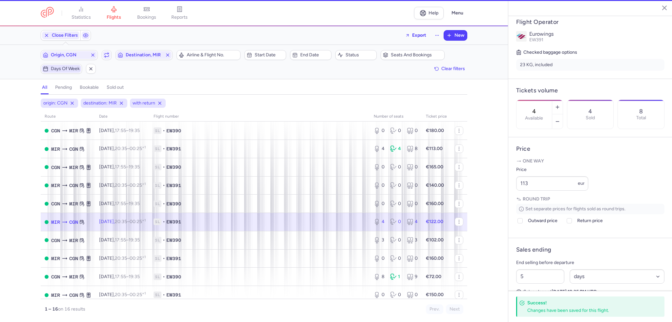
scroll to position [124, 0]
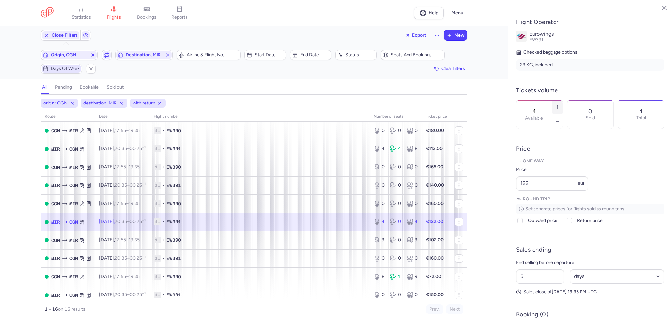
click at [562, 100] on button "button" at bounding box center [557, 107] width 10 height 14
drag, startPoint x: 534, startPoint y: 206, endPoint x: 482, endPoint y: 201, distance: 51.7
click at [482, 201] on div "statistics flights bookings reports Help Menu Close Filters Export New Filters …" at bounding box center [336, 161] width 672 height 322
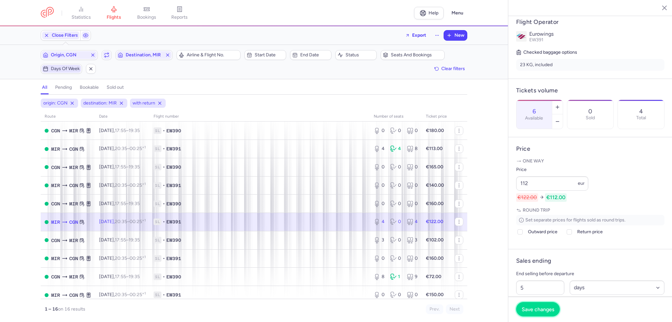
drag, startPoint x: 543, startPoint y: 311, endPoint x: 272, endPoint y: 235, distance: 281.7
click at [543, 310] on span "Save changes" at bounding box center [537, 310] width 32 height 6
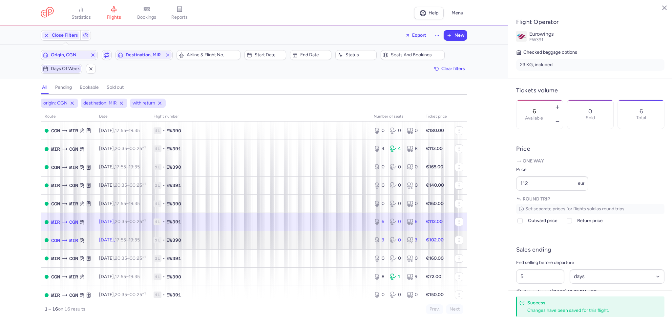
click at [296, 242] on span "1L • EW390" at bounding box center [259, 240] width 212 height 7
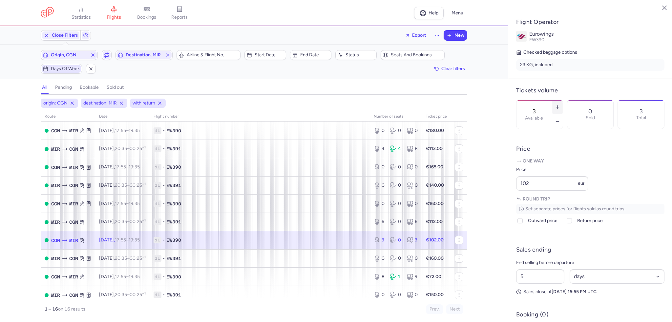
drag, startPoint x: 580, startPoint y: 88, endPoint x: 566, endPoint y: 136, distance: 50.5
click at [562, 100] on button "button" at bounding box center [557, 107] width 10 height 14
click at [537, 305] on button "Save changes" at bounding box center [538, 309] width 44 height 14
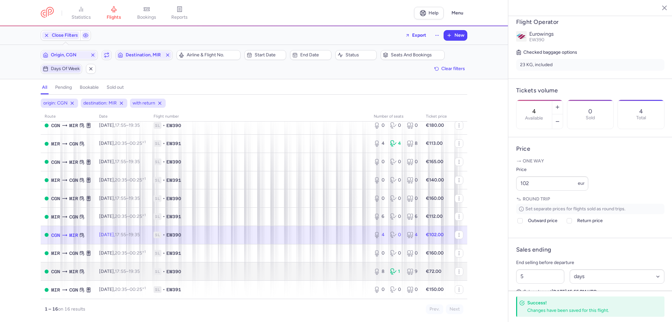
scroll to position [142, 0]
click at [319, 269] on span "1L • EW390" at bounding box center [259, 272] width 212 height 7
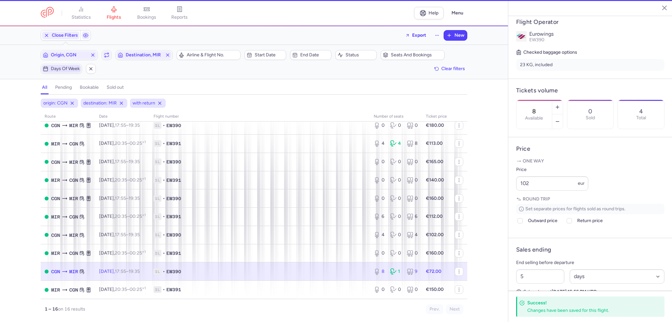
scroll to position [129, 0]
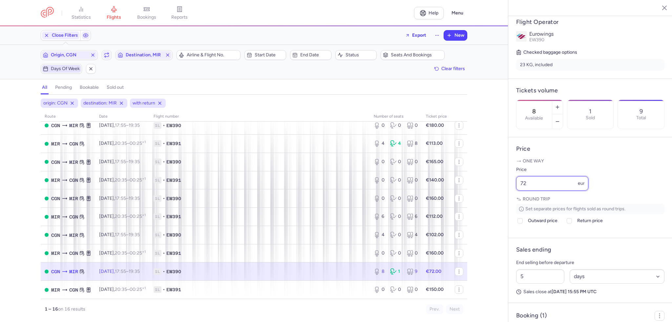
drag, startPoint x: 546, startPoint y: 198, endPoint x: 505, endPoint y: 194, distance: 41.6
click at [505, 194] on div "statistics flights bookings reports Help Menu Close Filters Export New Filters …" at bounding box center [336, 161] width 672 height 322
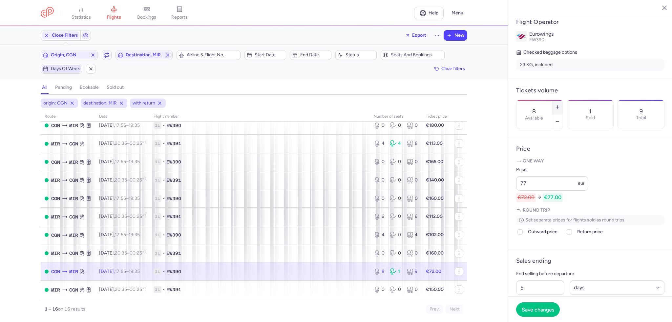
click at [562, 100] on button "button" at bounding box center [557, 107] width 10 height 14
drag, startPoint x: 552, startPoint y: 203, endPoint x: 494, endPoint y: 200, distance: 58.8
click at [494, 200] on div "statistics flights bookings reports Help Menu Close Filters Export New Filters …" at bounding box center [336, 161] width 672 height 322
click at [547, 312] on span "Save changes" at bounding box center [537, 310] width 32 height 6
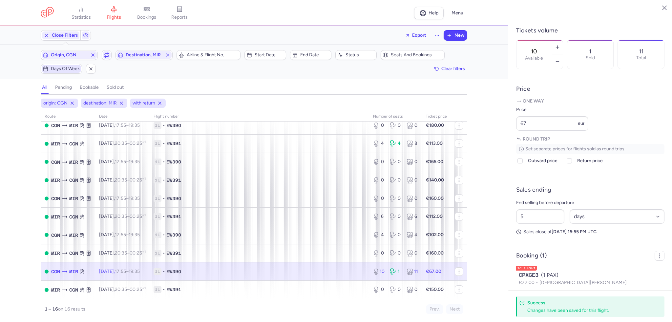
scroll to position [214, 0]
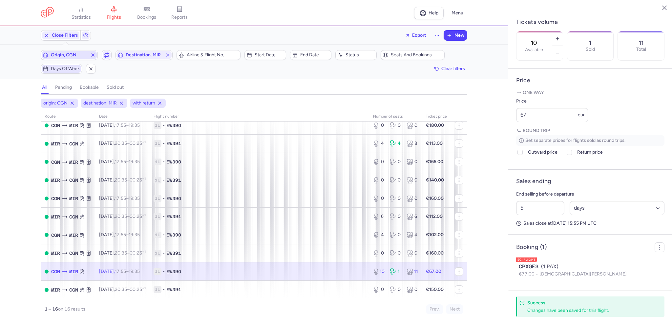
click at [81, 55] on span "Origin, CGN" at bounding box center [69, 54] width 37 height 5
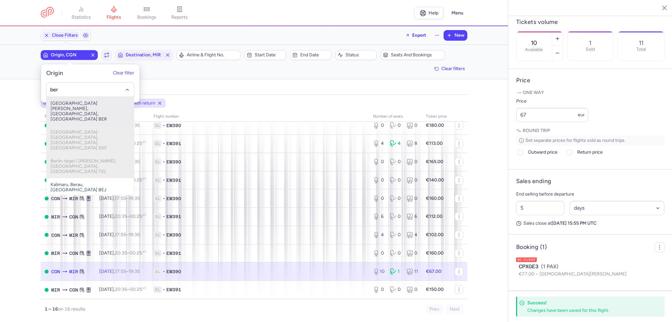
click at [81, 102] on span "[GEOGRAPHIC_DATA][PERSON_NAME], [GEOGRAPHIC_DATA], [GEOGRAPHIC_DATA] BER" at bounding box center [90, 111] width 87 height 29
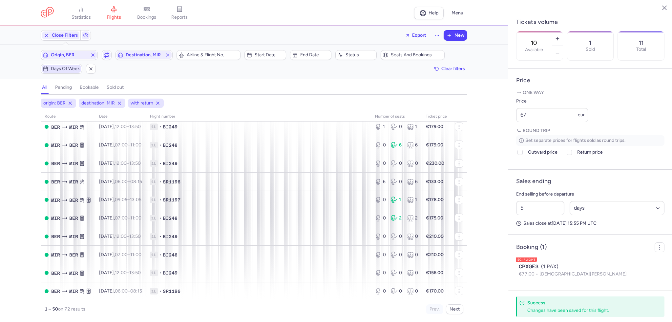
click at [66, 69] on span "Days of week" at bounding box center [65, 68] width 29 height 5
click at [61, 97] on input "T" at bounding box center [64, 101] width 10 height 10
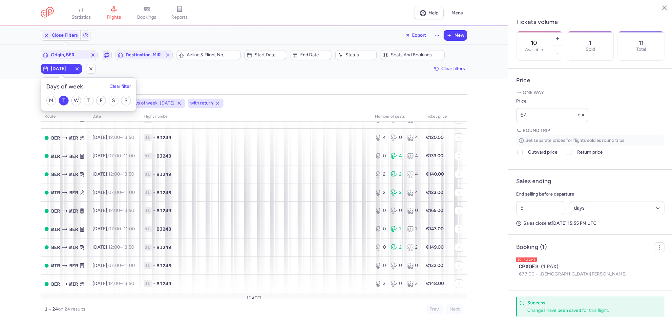
click at [107, 52] on icon "button" at bounding box center [106, 54] width 5 height 5
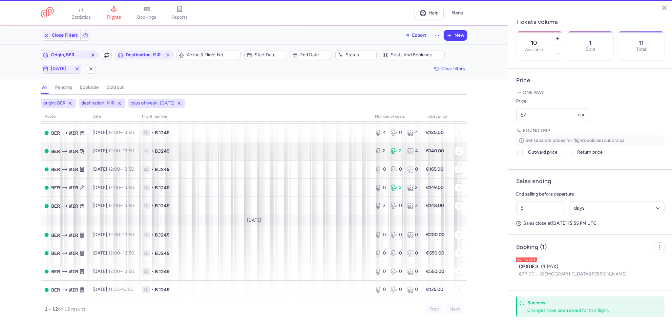
scroll to position [78, 0]
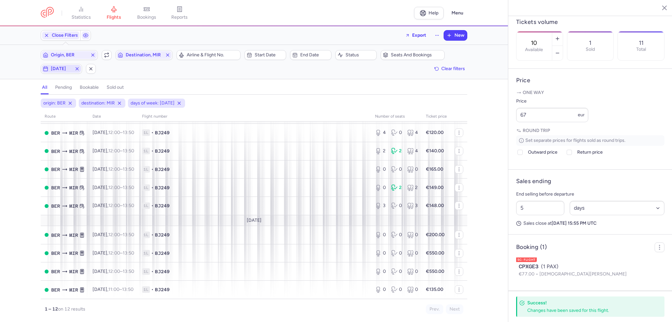
drag, startPoint x: 52, startPoint y: 66, endPoint x: 55, endPoint y: 71, distance: 5.3
click at [52, 66] on span "[DATE]" at bounding box center [61, 68] width 21 height 5
click at [62, 103] on input "T" at bounding box center [64, 101] width 10 height 10
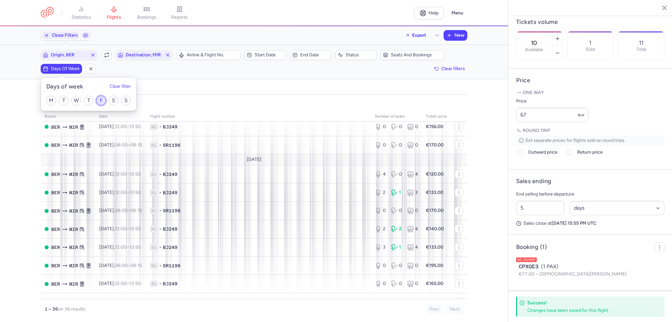
click at [101, 99] on input "F" at bounding box center [101, 101] width 10 height 10
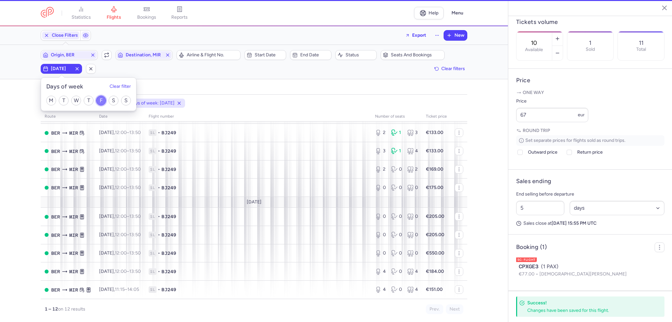
scroll to position [78, 0]
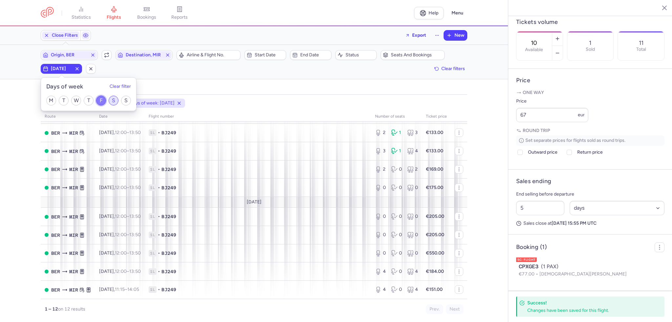
drag, startPoint x: 102, startPoint y: 100, endPoint x: 116, endPoint y: 100, distance: 14.1
click at [103, 100] on input "F" at bounding box center [101, 101] width 10 height 10
click at [125, 99] on input "S" at bounding box center [126, 101] width 10 height 10
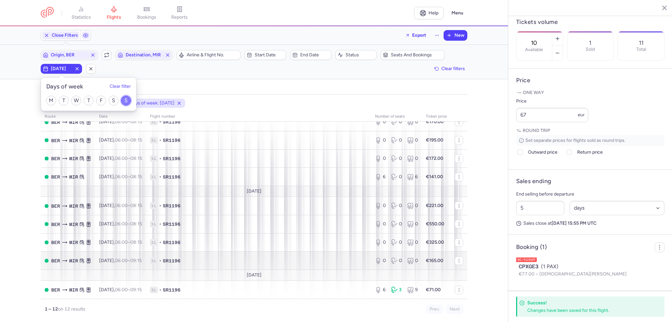
scroll to position [89, 0]
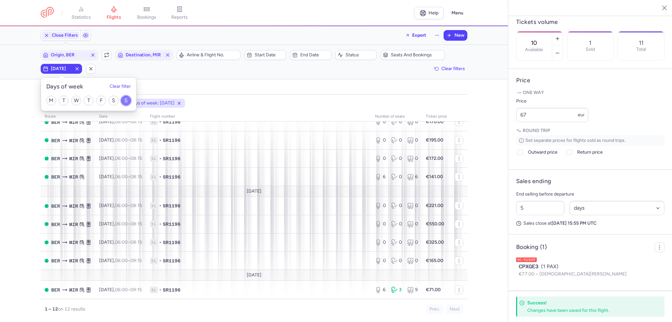
click at [127, 103] on input "S" at bounding box center [126, 101] width 10 height 10
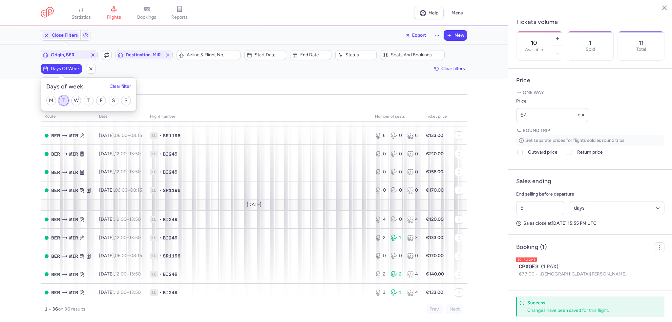
click at [62, 100] on input "T" at bounding box center [64, 101] width 10 height 10
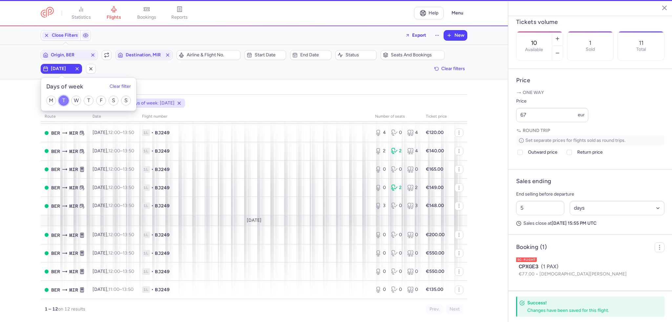
scroll to position [78, 0]
click at [81, 48] on div "Origin, BER Include return Destination, MIR" at bounding box center [107, 55] width 136 height 14
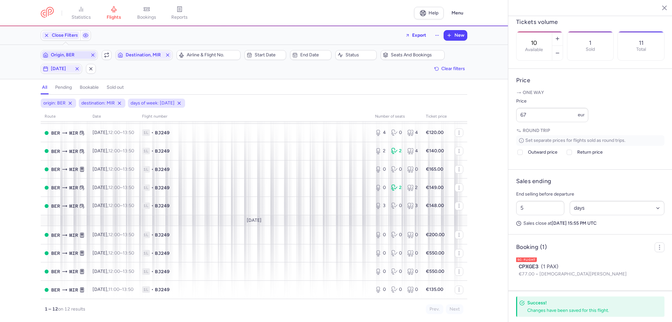
click at [80, 52] on span "Origin, BER" at bounding box center [69, 54] width 37 height 5
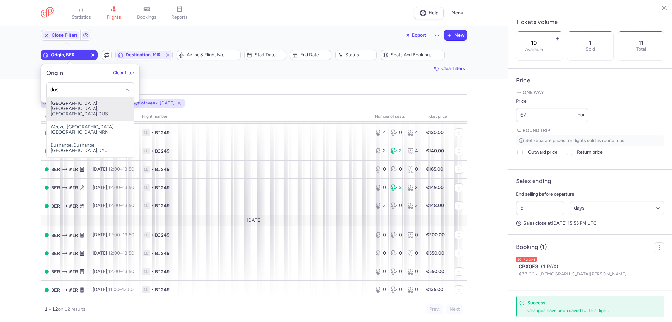
click at [106, 109] on span "[GEOGRAPHIC_DATA], [GEOGRAPHIC_DATA], [GEOGRAPHIC_DATA] DUS" at bounding box center [90, 109] width 87 height 24
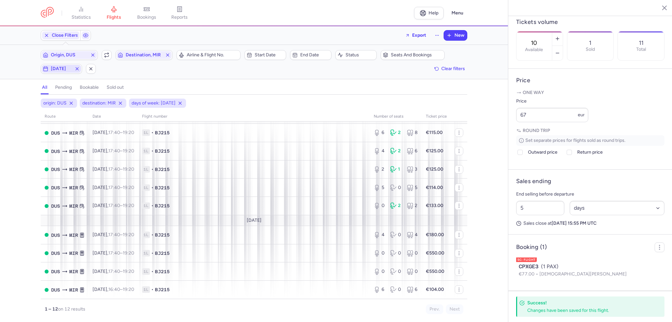
click at [64, 71] on span "[DATE]" at bounding box center [61, 68] width 21 height 5
click at [64, 99] on input "T" at bounding box center [64, 101] width 10 height 10
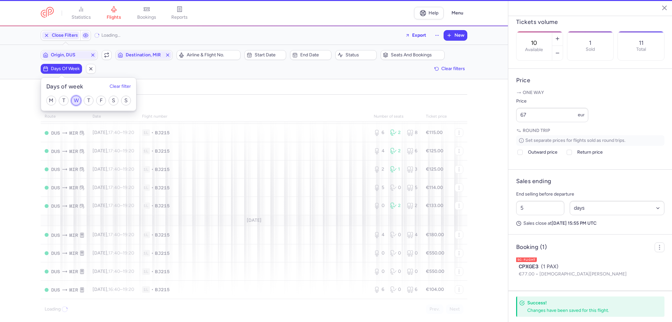
click at [73, 99] on input "W" at bounding box center [76, 101] width 10 height 10
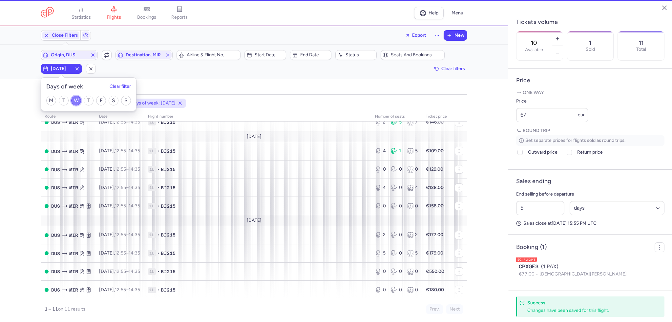
scroll to position [60, 0]
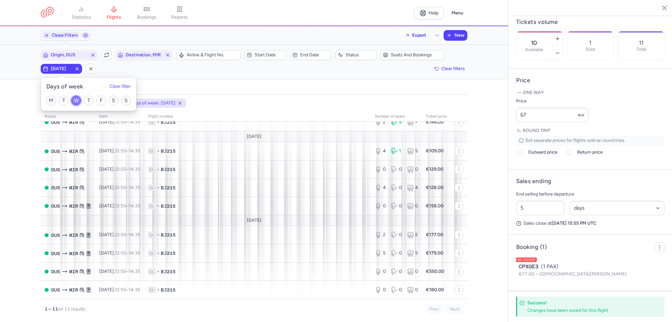
click at [76, 100] on input "W" at bounding box center [76, 101] width 10 height 10
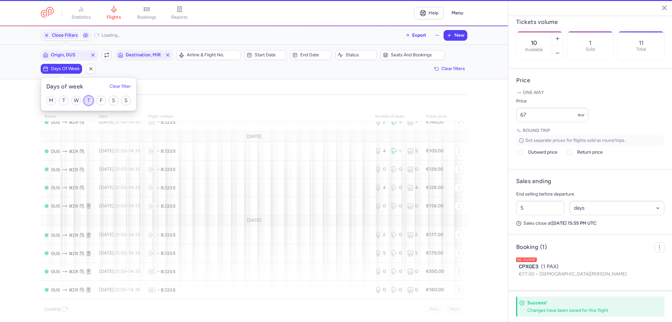
click at [85, 99] on input "T" at bounding box center [89, 101] width 10 height 10
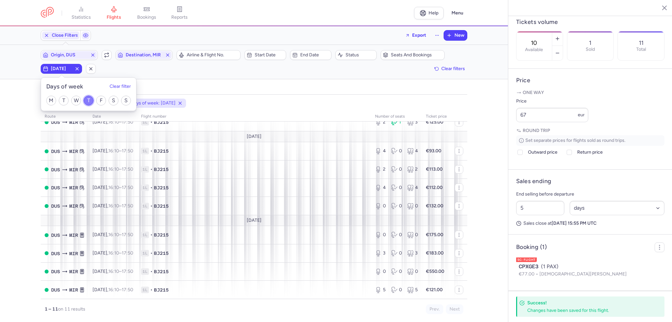
scroll to position [60, 0]
click at [89, 107] on div "M T W T F S S" at bounding box center [88, 101] width 95 height 20
drag, startPoint x: 90, startPoint y: 103, endPoint x: 100, endPoint y: 102, distance: 9.9
click at [90, 103] on input "T" at bounding box center [89, 101] width 10 height 10
click at [101, 101] on input "F" at bounding box center [101, 101] width 10 height 10
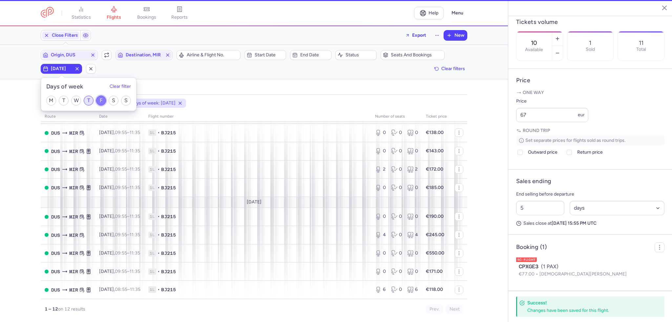
scroll to position [78, 0]
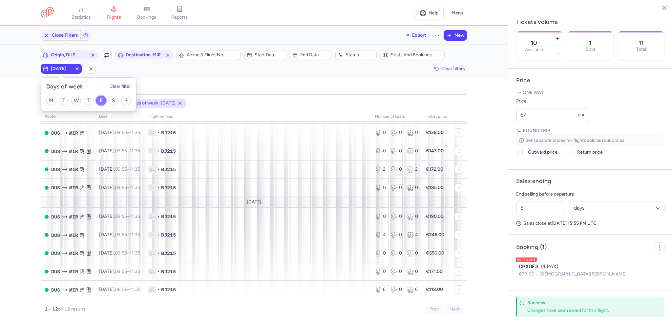
click at [101, 97] on input "F" at bounding box center [101, 101] width 10 height 10
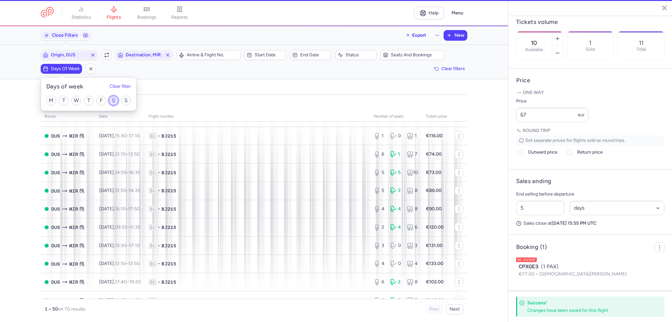
click at [115, 97] on input "S" at bounding box center [114, 101] width 10 height 10
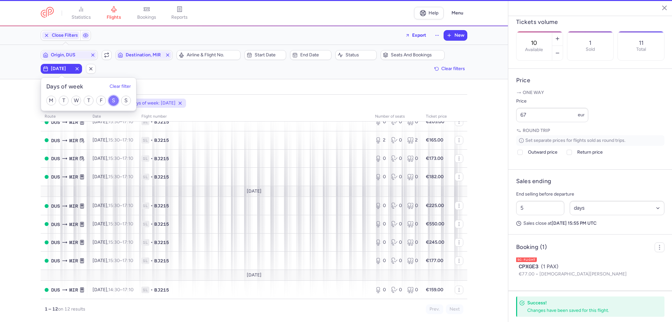
scroll to position [89, 0]
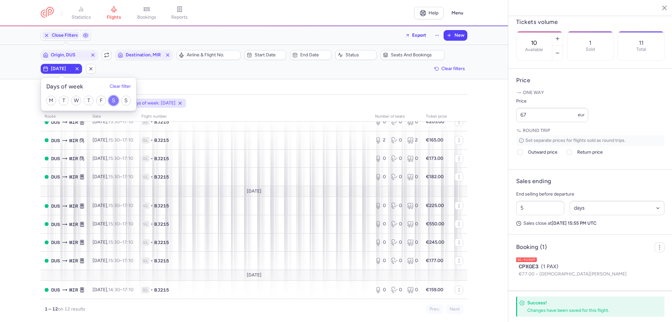
click at [114, 103] on input "S" at bounding box center [114, 101] width 10 height 10
click at [124, 100] on input "S" at bounding box center [126, 101] width 10 height 10
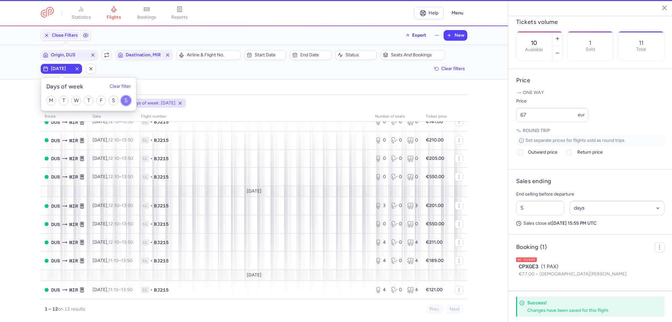
scroll to position [89, 0]
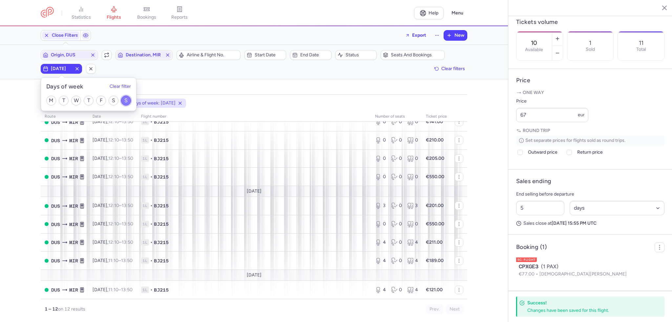
click at [121, 103] on input "S" at bounding box center [126, 101] width 10 height 10
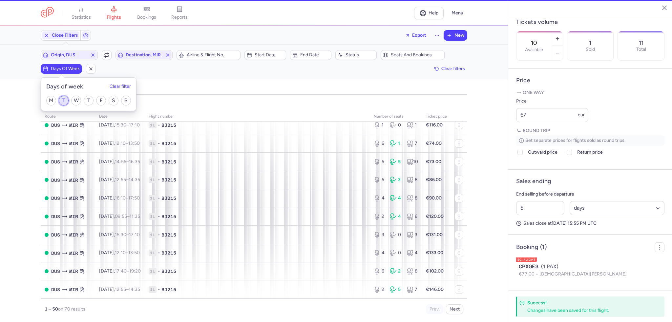
click at [62, 99] on input "T" at bounding box center [64, 101] width 10 height 10
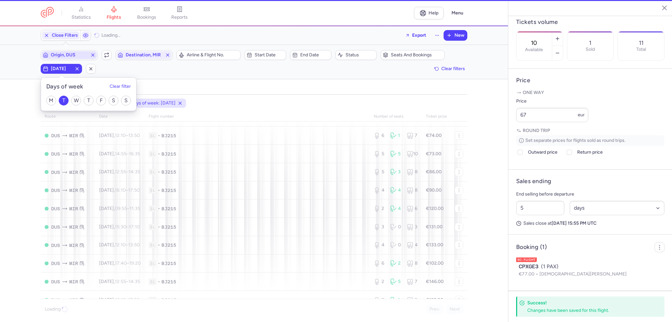
click at [80, 53] on span "Origin, DUS" at bounding box center [69, 54] width 37 height 5
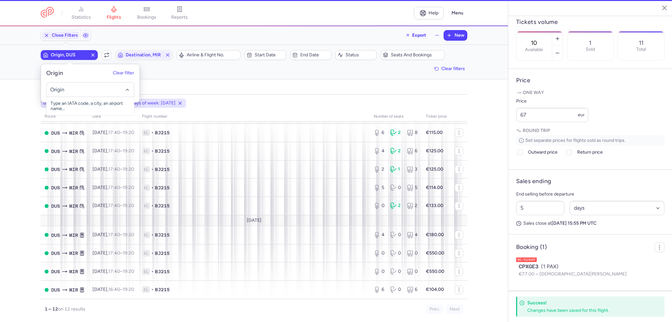
scroll to position [78, 0]
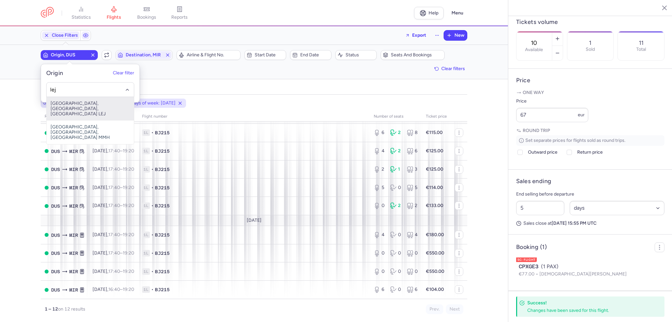
click at [97, 99] on span "[GEOGRAPHIC_DATA], [GEOGRAPHIC_DATA], [GEOGRAPHIC_DATA] LEJ" at bounding box center [90, 109] width 87 height 24
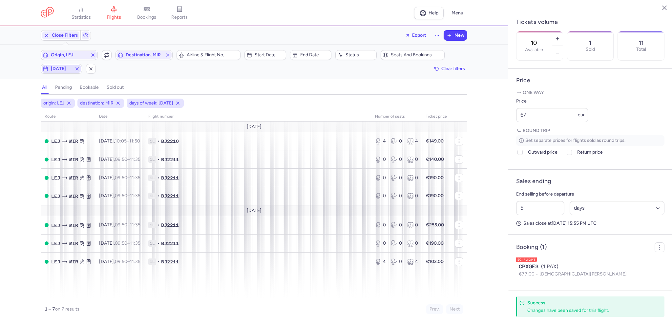
click at [60, 71] on span "[DATE]" at bounding box center [61, 68] width 21 height 5
click at [71, 98] on div "M T W T F S S" at bounding box center [88, 101] width 95 height 20
click at [66, 99] on input "T" at bounding box center [64, 101] width 10 height 10
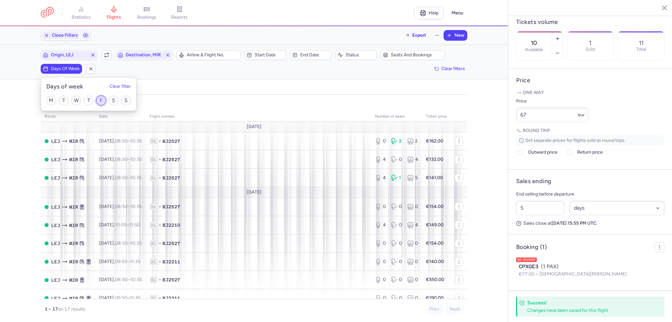
click at [101, 98] on input "F" at bounding box center [101, 101] width 10 height 10
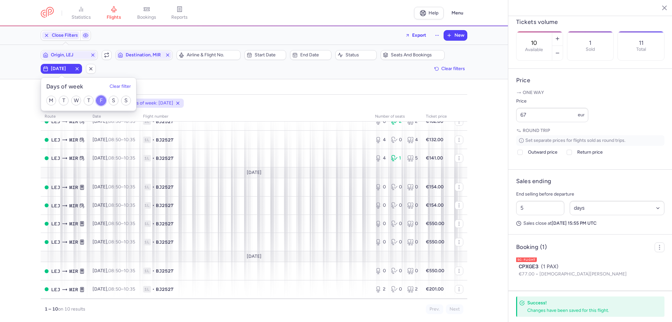
scroll to position [41, 0]
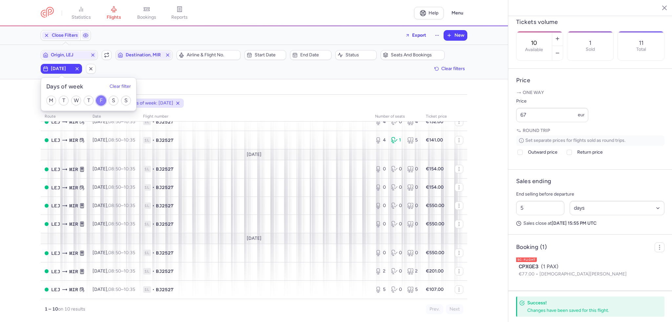
click at [98, 103] on input "F" at bounding box center [101, 101] width 10 height 10
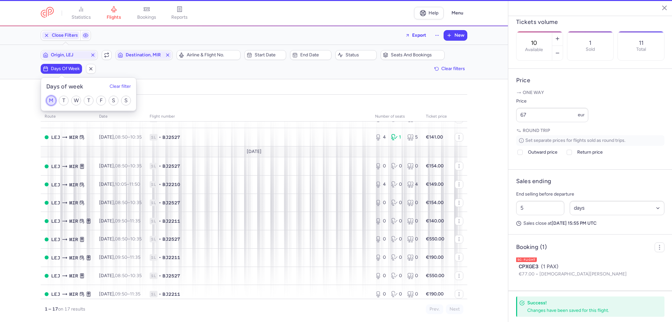
click at [54, 99] on input "M" at bounding box center [51, 101] width 10 height 10
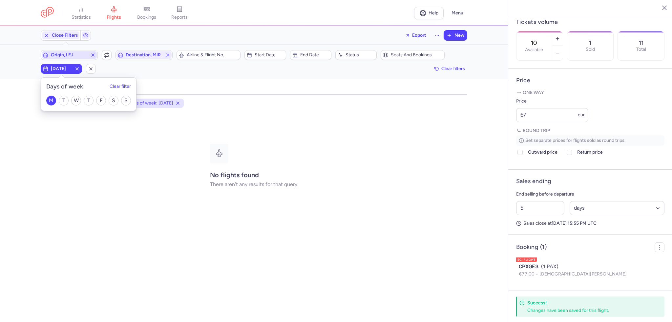
click at [77, 52] on span "Origin, LEJ" at bounding box center [69, 55] width 55 height 8
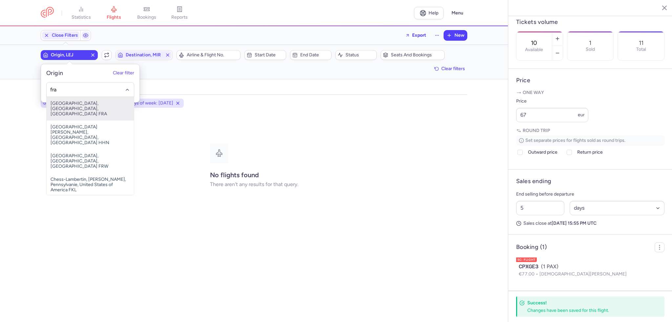
click at [80, 107] on span "[GEOGRAPHIC_DATA], [GEOGRAPHIC_DATA], [GEOGRAPHIC_DATA] FRA" at bounding box center [90, 109] width 87 height 24
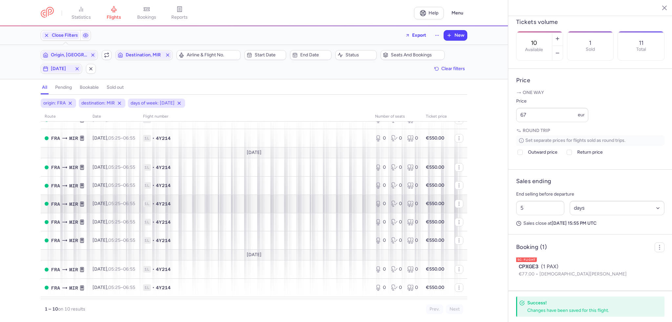
scroll to position [41, 0]
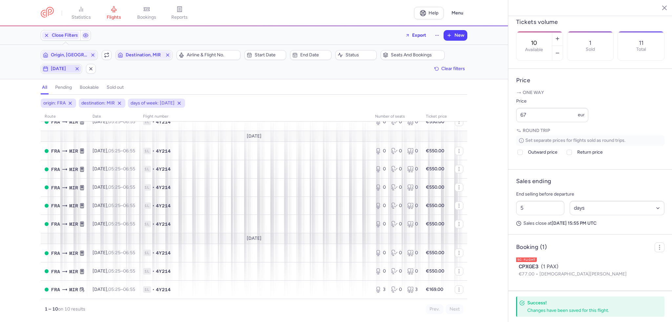
click at [65, 66] on span "[DATE]" at bounding box center [61, 68] width 21 height 5
drag, startPoint x: 52, startPoint y: 100, endPoint x: 65, endPoint y: 100, distance: 12.8
click at [53, 100] on input "M" at bounding box center [51, 101] width 10 height 10
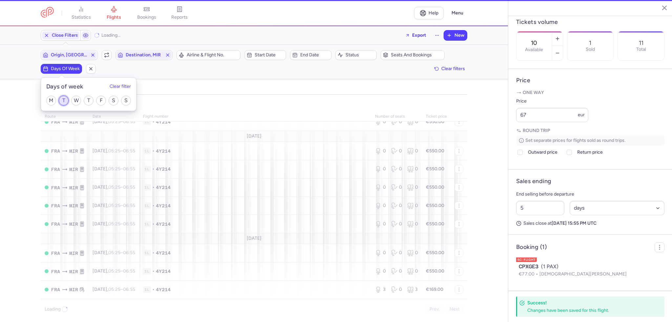
click at [65, 100] on input "T" at bounding box center [64, 101] width 10 height 10
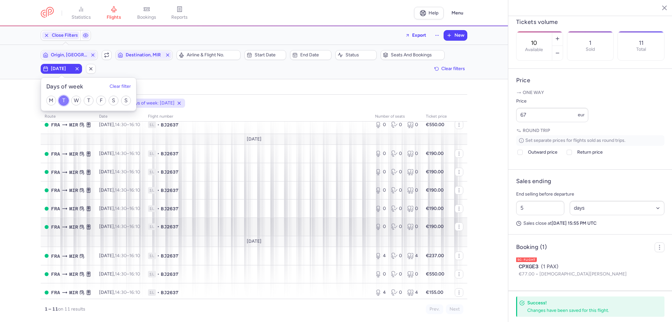
scroll to position [60, 0]
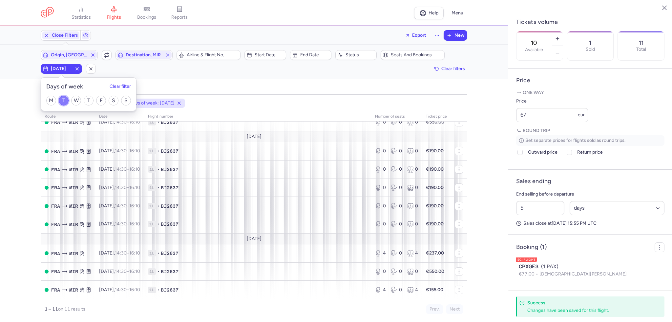
click at [63, 100] on input "T" at bounding box center [64, 101] width 10 height 10
click at [77, 98] on input "W" at bounding box center [76, 101] width 10 height 10
click at [78, 99] on input "W" at bounding box center [76, 101] width 10 height 10
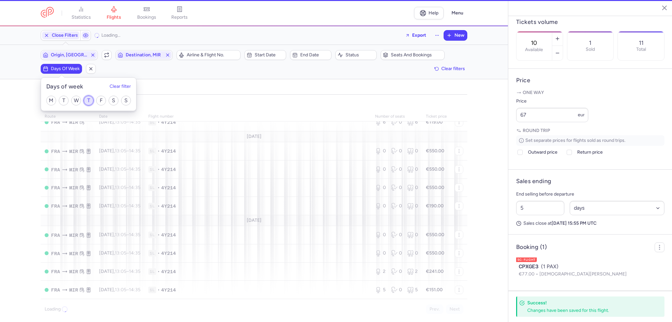
click at [90, 100] on input "T" at bounding box center [89, 101] width 10 height 10
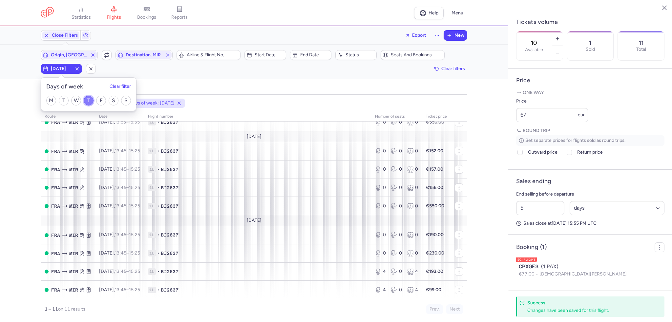
click at [91, 102] on input "T" at bounding box center [89, 101] width 10 height 10
click at [100, 102] on input "F" at bounding box center [101, 101] width 10 height 10
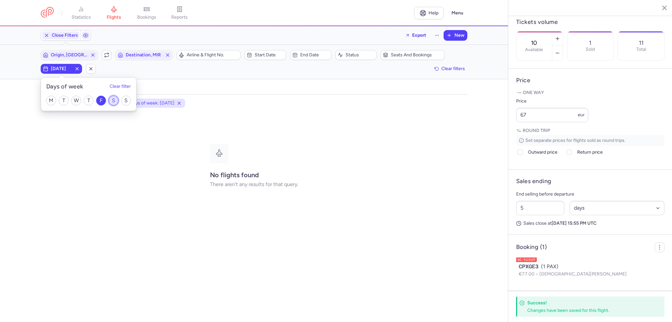
drag, startPoint x: 115, startPoint y: 102, endPoint x: 108, endPoint y: 103, distance: 6.7
click at [114, 102] on input "S" at bounding box center [114, 101] width 10 height 10
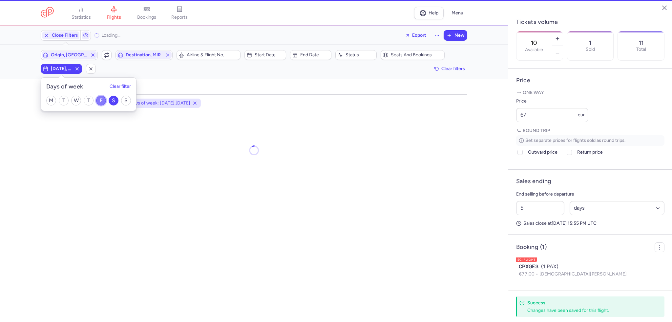
click at [99, 105] on input "F" at bounding box center [101, 101] width 10 height 10
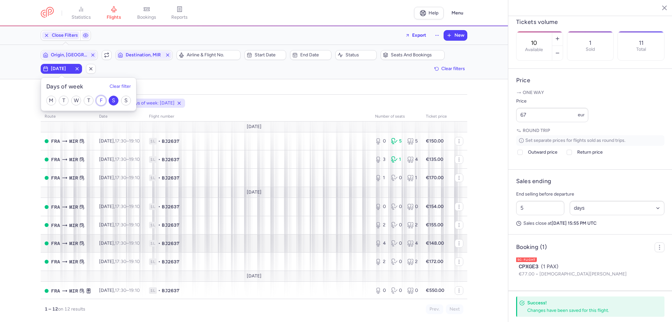
scroll to position [89, 0]
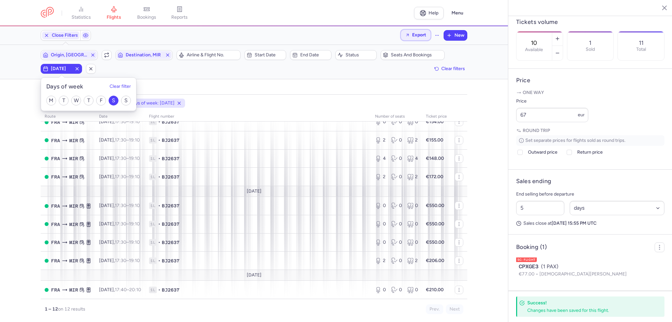
click at [412, 38] on button "Export" at bounding box center [416, 35] width 30 height 10
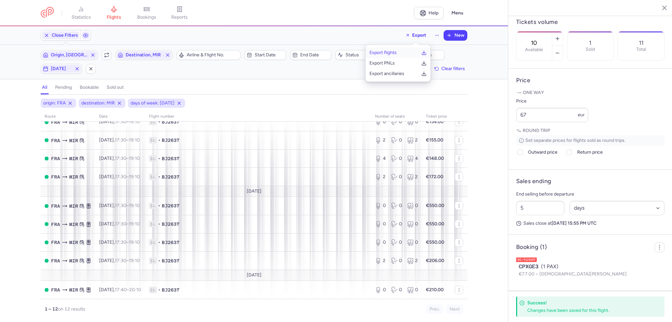
click at [400, 53] on button "Export flights" at bounding box center [397, 53] width 65 height 10
click at [54, 68] on span "[DATE]" at bounding box center [61, 68] width 21 height 5
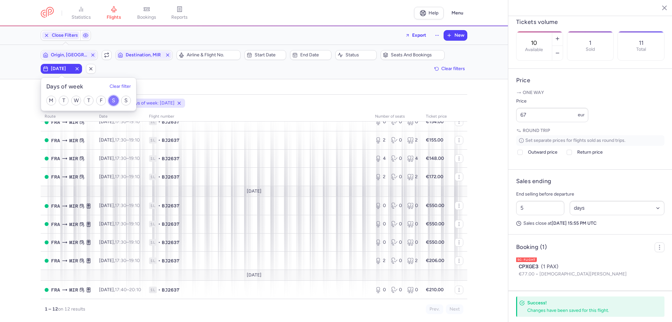
click at [110, 101] on input "S" at bounding box center [114, 101] width 10 height 10
click at [63, 101] on input "T" at bounding box center [64, 101] width 10 height 10
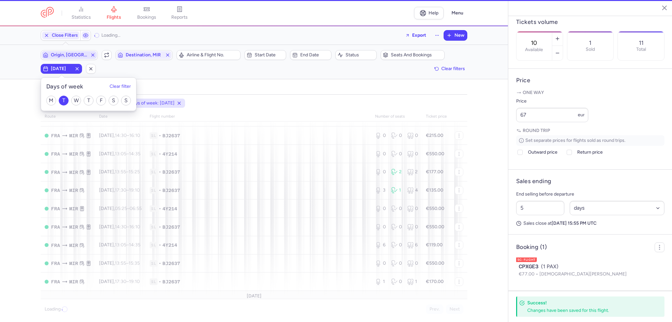
click at [77, 53] on span "Origin, [GEOGRAPHIC_DATA]" at bounding box center [69, 54] width 37 height 5
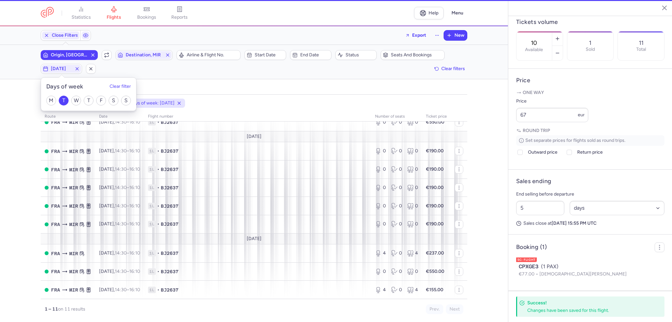
scroll to position [60, 0]
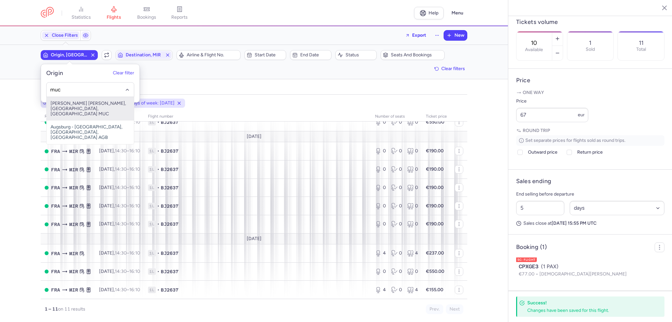
click at [85, 110] on span "[PERSON_NAME] [PERSON_NAME], [GEOGRAPHIC_DATA], [GEOGRAPHIC_DATA] MUC" at bounding box center [90, 109] width 87 height 24
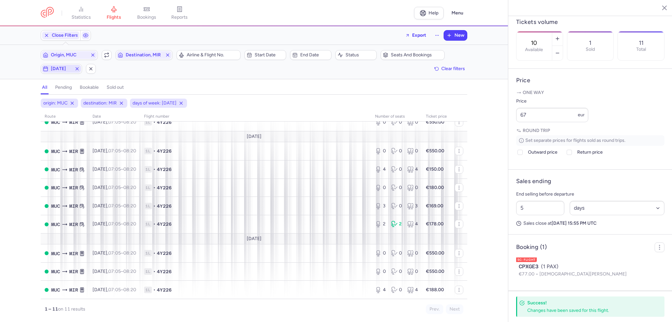
click at [68, 72] on span "[DATE]" at bounding box center [61, 69] width 39 height 8
click at [63, 101] on input "T" at bounding box center [64, 101] width 10 height 10
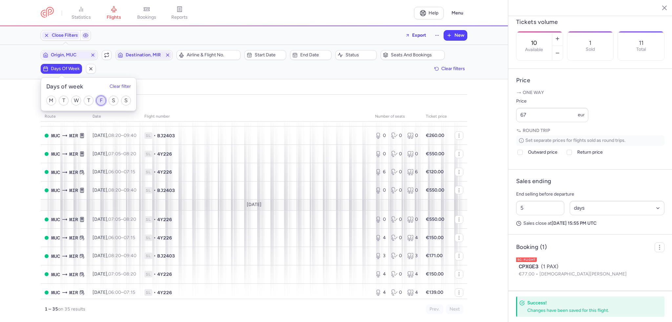
click at [101, 99] on input "F" at bounding box center [101, 101] width 10 height 10
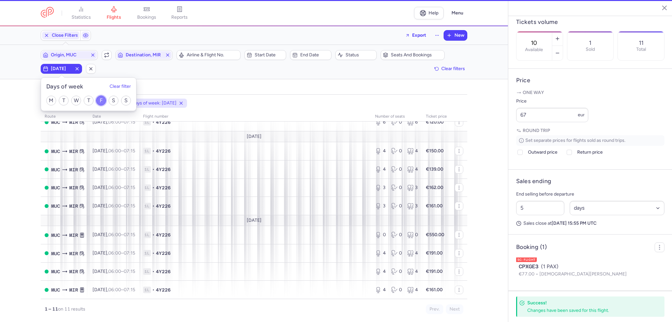
scroll to position [60, 0]
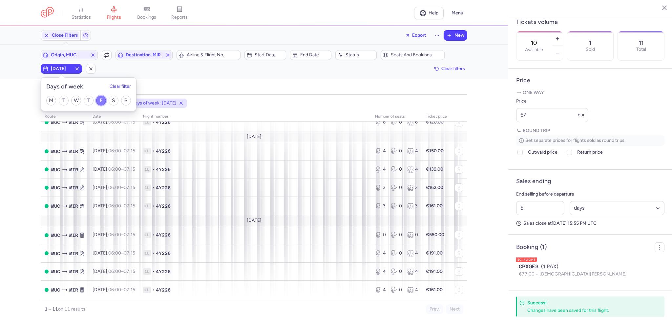
click at [100, 100] on input "F" at bounding box center [101, 101] width 10 height 10
click at [111, 99] on input "S" at bounding box center [114, 101] width 10 height 10
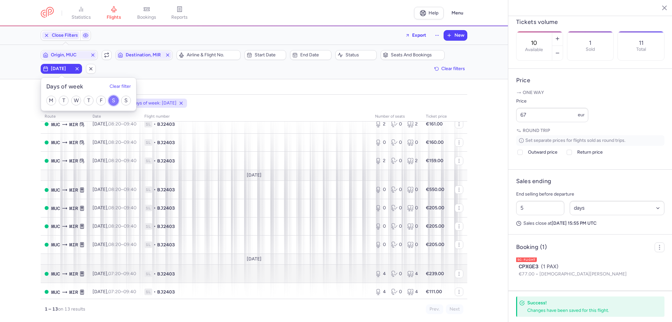
scroll to position [108, 0]
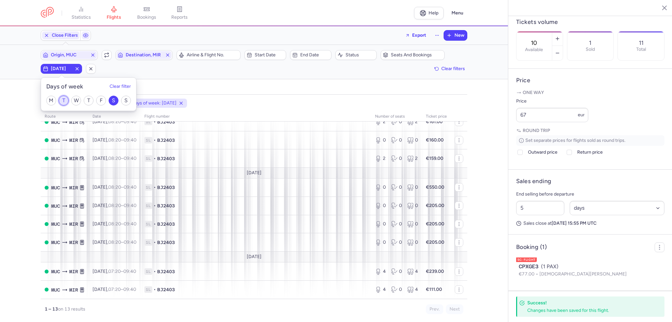
click at [64, 101] on input "T" at bounding box center [64, 101] width 10 height 10
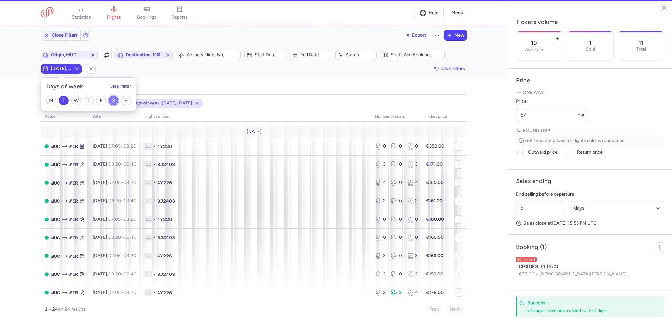
drag, startPoint x: 115, startPoint y: 99, endPoint x: 111, endPoint y: 92, distance: 8.3
click at [115, 99] on input "S" at bounding box center [114, 101] width 10 height 10
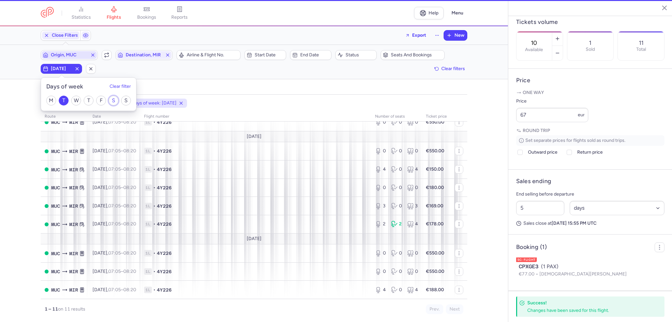
scroll to position [60, 0]
click at [68, 53] on span "Origin, MUC" at bounding box center [69, 54] width 37 height 5
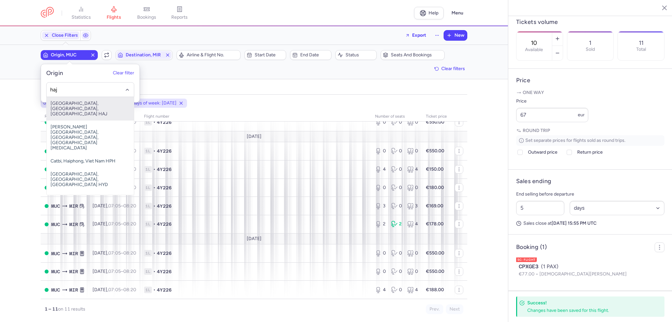
click at [92, 107] on span "[GEOGRAPHIC_DATA], [GEOGRAPHIC_DATA], [GEOGRAPHIC_DATA] HAJ" at bounding box center [90, 109] width 87 height 24
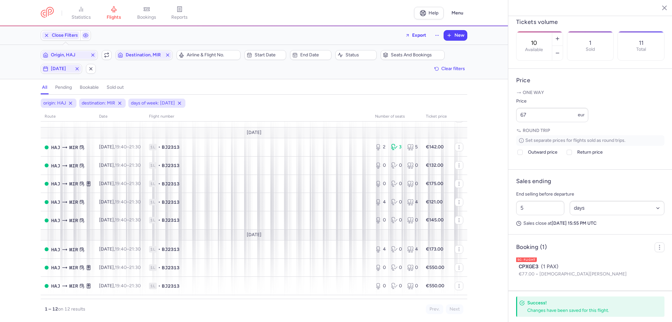
scroll to position [78, 0]
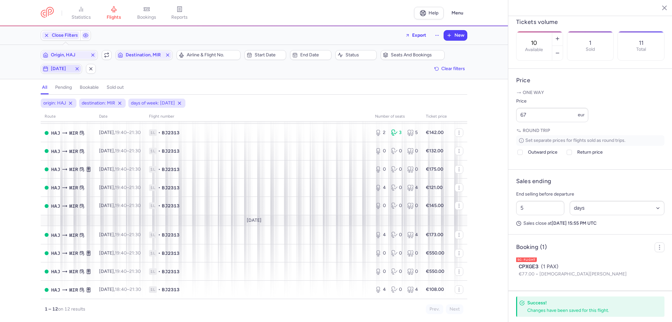
click at [64, 69] on span "[DATE]" at bounding box center [61, 68] width 21 height 5
click at [67, 100] on input "T" at bounding box center [64, 101] width 10 height 10
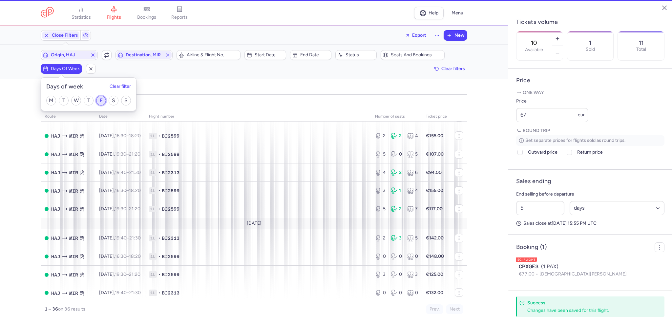
click at [103, 103] on input "F" at bounding box center [101, 101] width 10 height 10
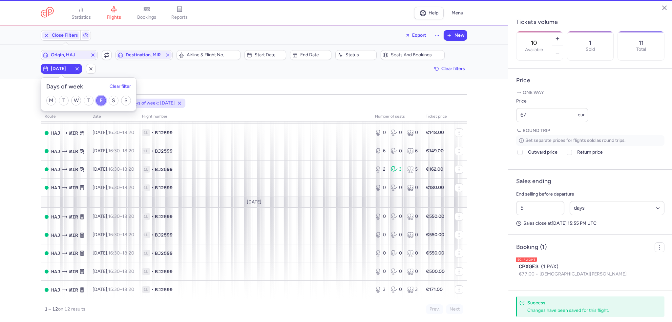
scroll to position [78, 0]
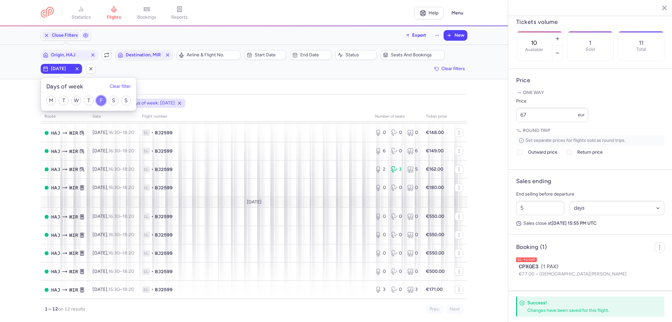
click at [102, 100] on input "F" at bounding box center [101, 101] width 10 height 10
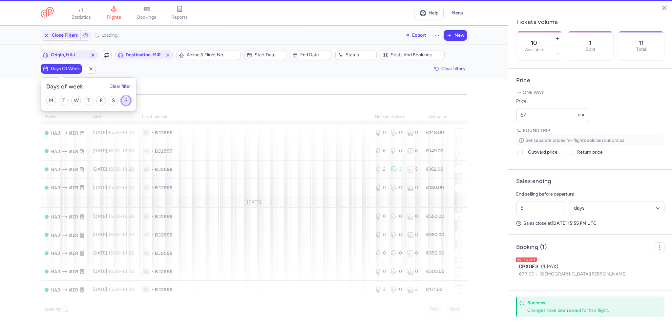
click at [126, 99] on input "S" at bounding box center [126, 101] width 10 height 10
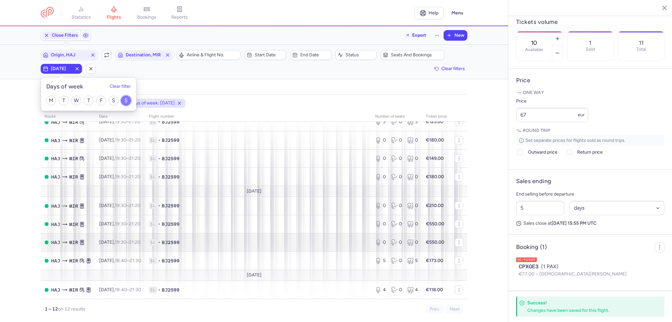
scroll to position [89, 0]
click at [125, 97] on input "S" at bounding box center [126, 101] width 10 height 10
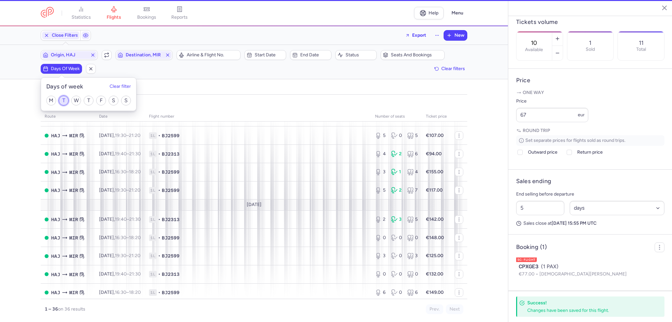
click at [63, 103] on input "T" at bounding box center [64, 101] width 10 height 10
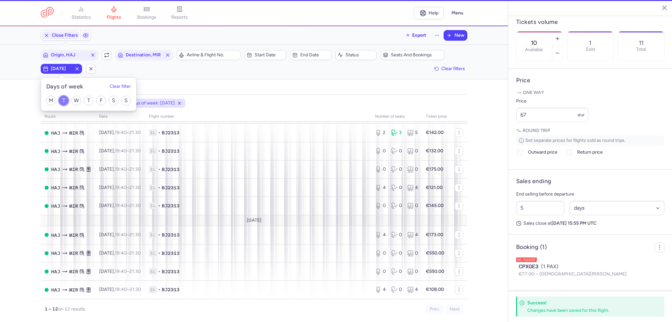
scroll to position [78, 0]
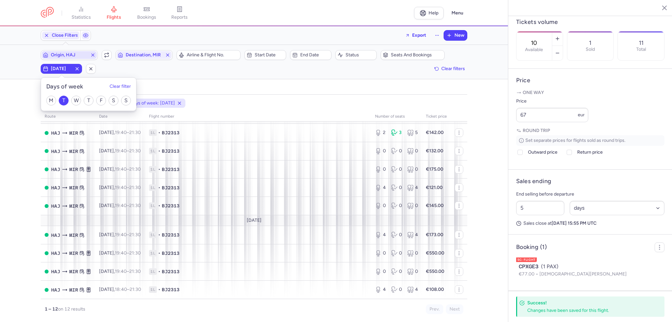
click at [71, 58] on span "Origin, HAJ" at bounding box center [69, 55] width 55 height 8
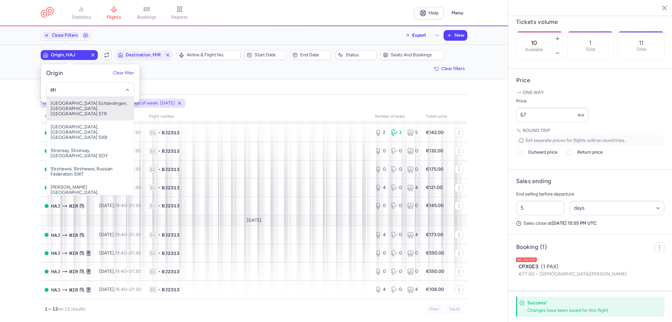
click at [83, 101] on span "[GEOGRAPHIC_DATA] Echterdingen, [GEOGRAPHIC_DATA], [GEOGRAPHIC_DATA] STR" at bounding box center [90, 109] width 87 height 24
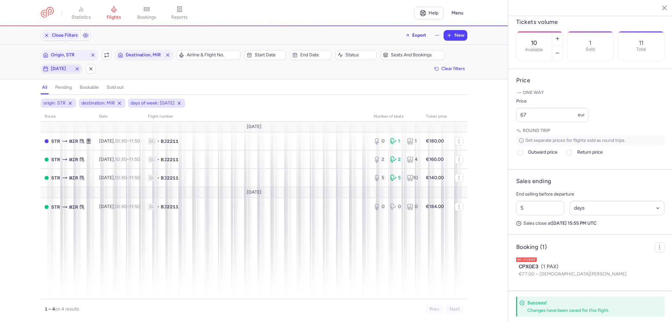
click at [59, 65] on span "[DATE]" at bounding box center [61, 69] width 39 height 8
click at [64, 97] on input "T" at bounding box center [64, 101] width 10 height 10
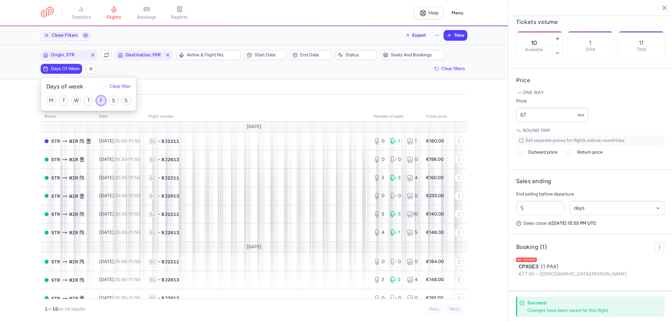
click at [100, 98] on input "F" at bounding box center [101, 101] width 10 height 10
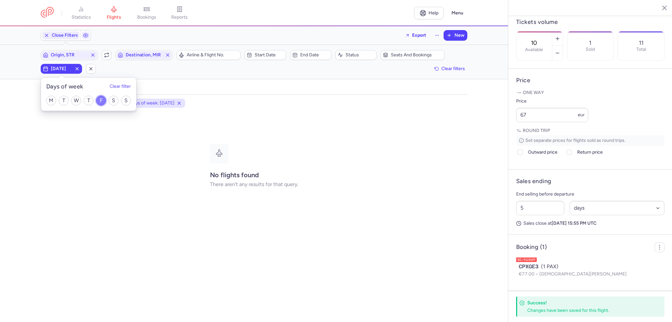
click at [98, 101] on input "F" at bounding box center [101, 101] width 10 height 10
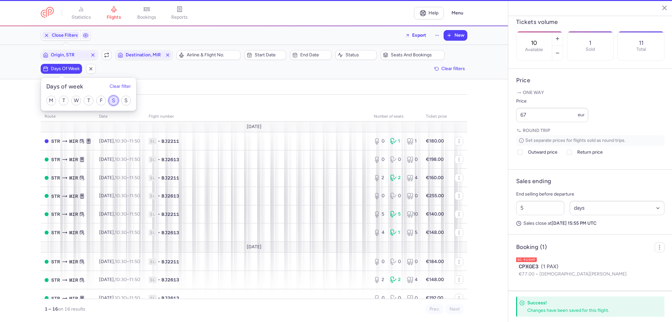
click at [116, 103] on input "S" at bounding box center [114, 101] width 10 height 10
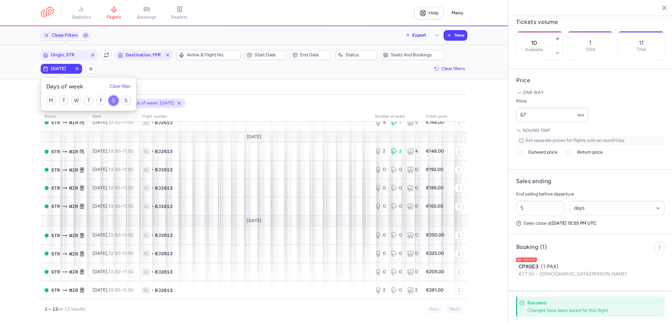
scroll to position [89, 0]
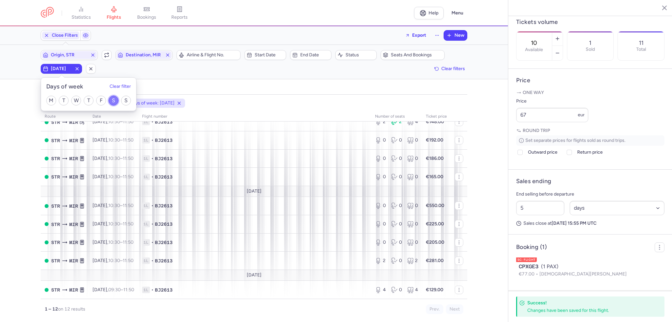
click at [110, 101] on input "S" at bounding box center [114, 101] width 10 height 10
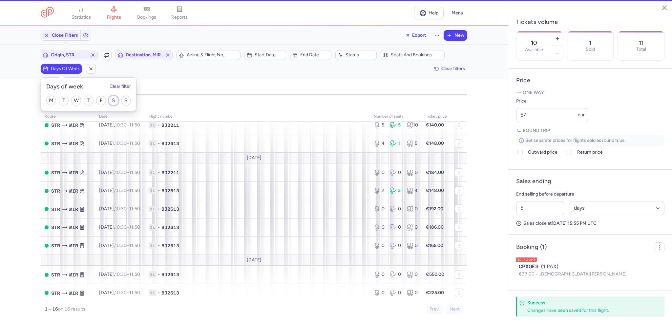
scroll to position [97, 0]
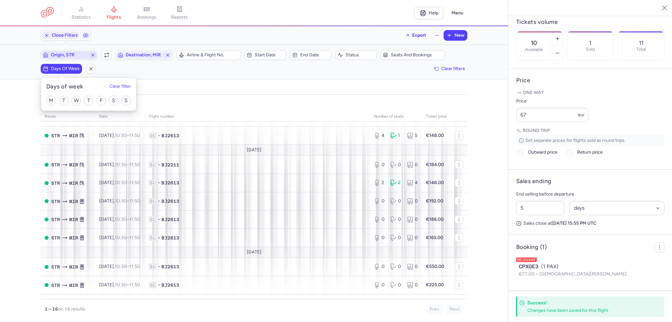
click at [71, 56] on span "Origin, STR" at bounding box center [69, 54] width 37 height 5
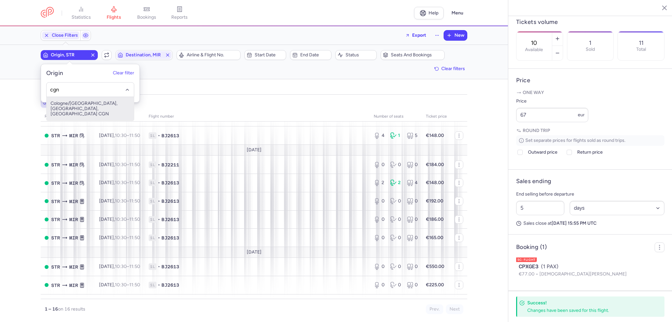
click at [87, 101] on span "Cologne/[GEOGRAPHIC_DATA], [GEOGRAPHIC_DATA], [GEOGRAPHIC_DATA] CGN" at bounding box center [90, 109] width 87 height 24
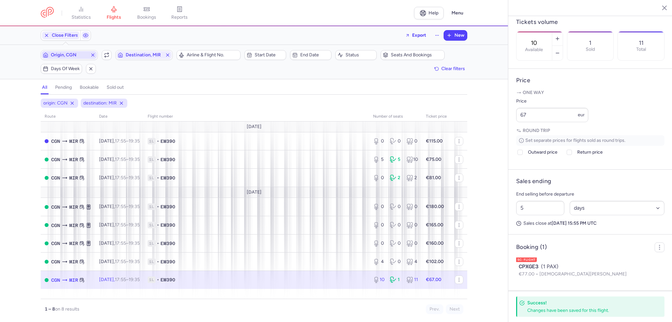
click at [93, 54] on icon "button" at bounding box center [92, 54] width 5 height 5
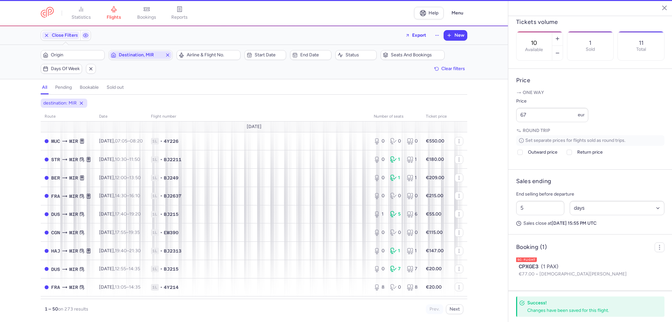
click at [169, 55] on icon "button" at bounding box center [167, 54] width 5 height 5
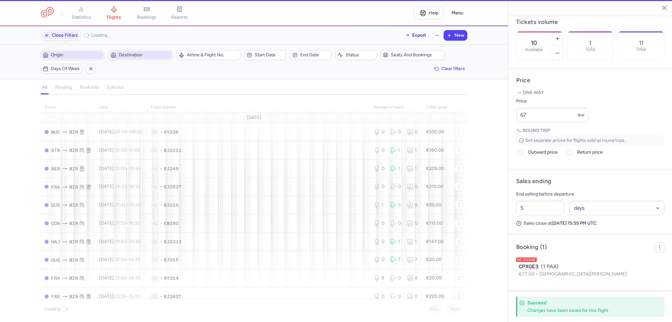
click at [82, 53] on span "Origin" at bounding box center [76, 54] width 51 height 5
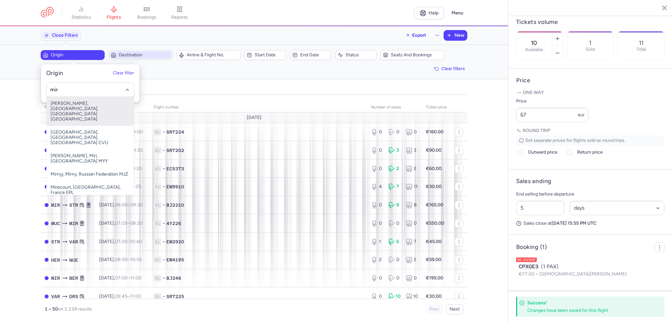
click at [88, 106] on span "[PERSON_NAME], [GEOGRAPHIC_DATA], [GEOGRAPHIC_DATA] [GEOGRAPHIC_DATA]" at bounding box center [90, 111] width 87 height 29
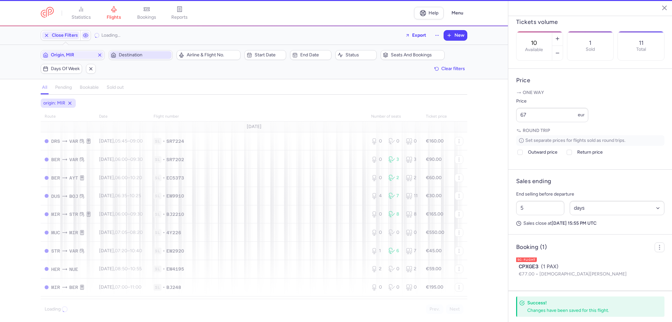
click at [142, 56] on span "Destination" at bounding box center [144, 54] width 51 height 5
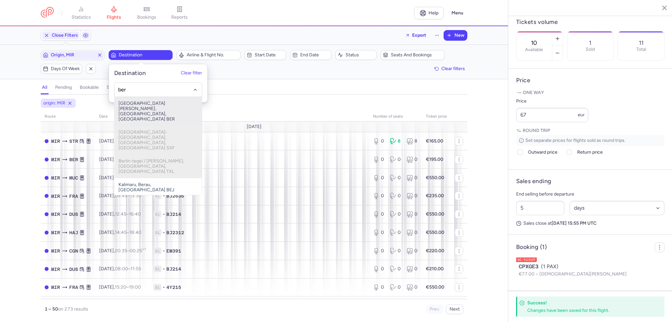
click at [153, 113] on span "[GEOGRAPHIC_DATA][PERSON_NAME], [GEOGRAPHIC_DATA], [GEOGRAPHIC_DATA] BER" at bounding box center [157, 111] width 87 height 29
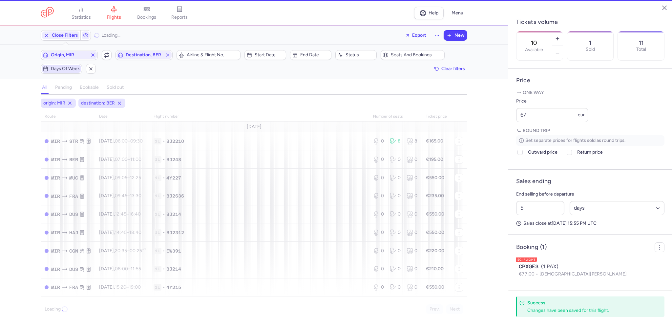
click at [74, 71] on span "Days of week" at bounding box center [61, 69] width 39 height 8
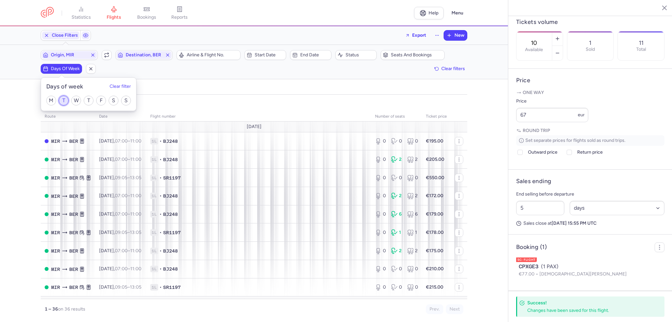
click at [64, 100] on input "T" at bounding box center [64, 101] width 10 height 10
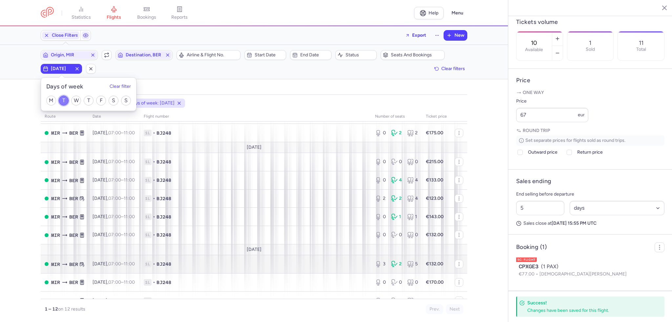
scroll to position [78, 0]
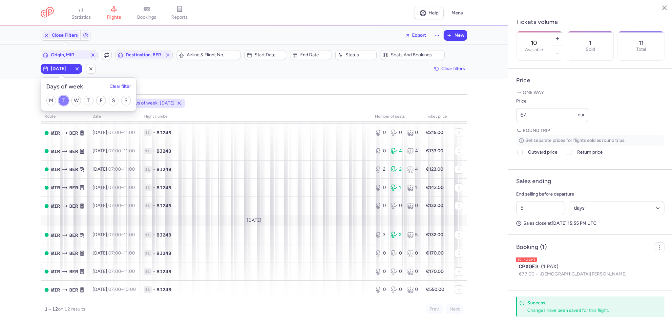
click at [65, 98] on input "T" at bounding box center [64, 101] width 10 height 10
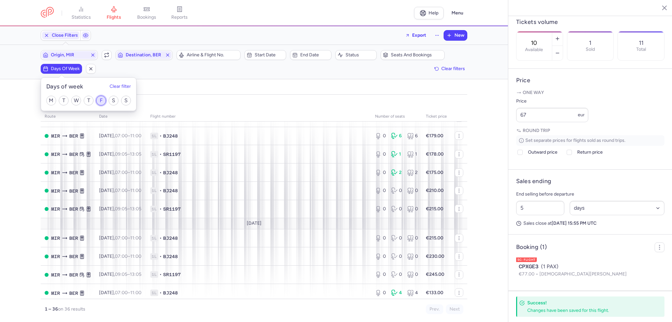
click at [102, 101] on input "F" at bounding box center [101, 101] width 10 height 10
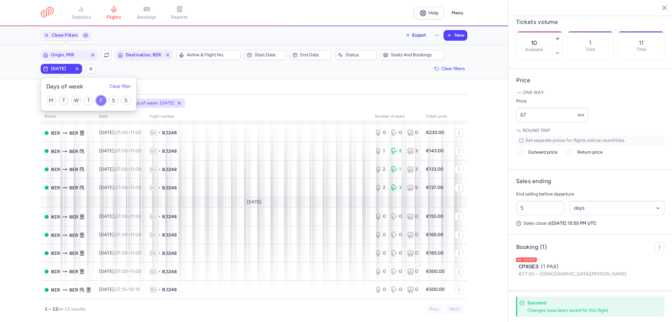
click at [102, 99] on input "F" at bounding box center [101, 101] width 10 height 10
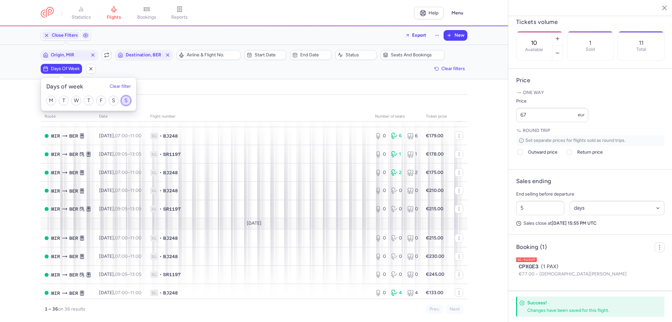
click at [127, 98] on input "S" at bounding box center [126, 101] width 10 height 10
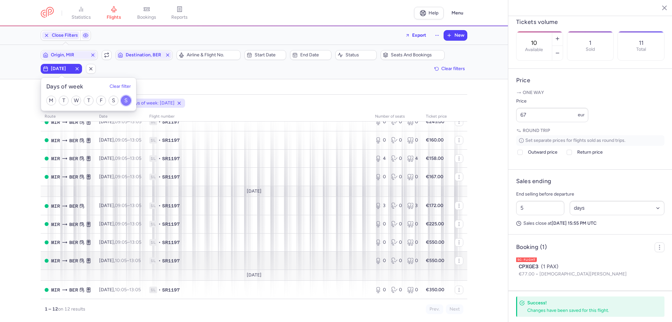
scroll to position [89, 0]
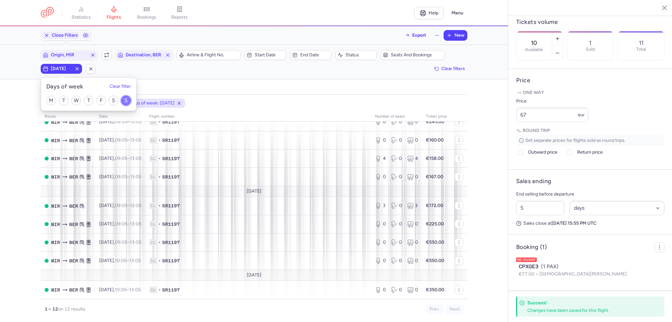
click at [124, 101] on input "S" at bounding box center [126, 101] width 10 height 10
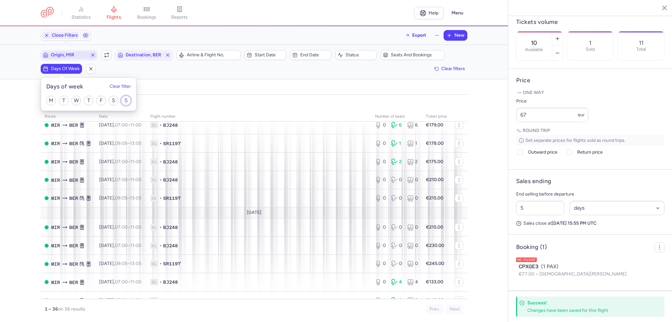
scroll to position [97, 0]
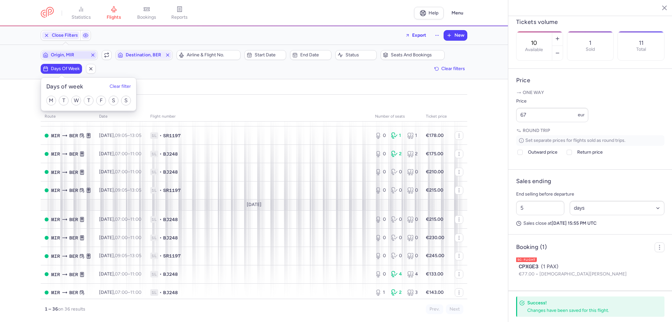
click at [70, 55] on span "Origin, MIR" at bounding box center [69, 54] width 37 height 5
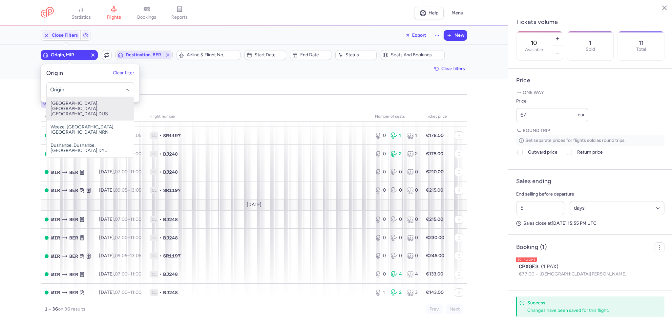
click at [136, 52] on span "Destination, BER" at bounding box center [143, 55] width 55 height 8
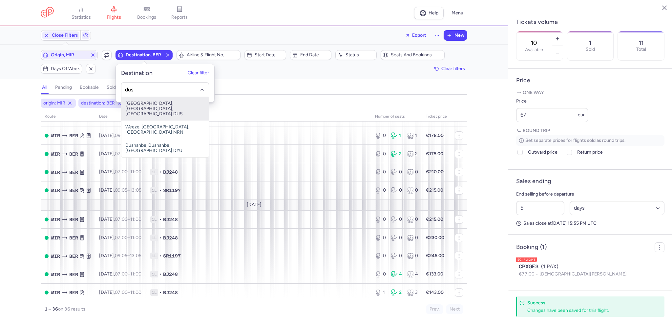
click at [150, 105] on span "[GEOGRAPHIC_DATA], [GEOGRAPHIC_DATA], [GEOGRAPHIC_DATA] DUS" at bounding box center [164, 109] width 87 height 24
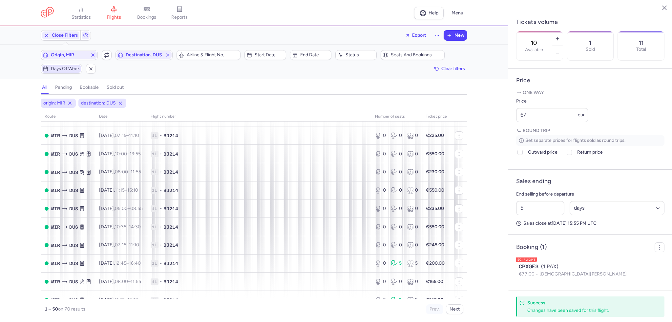
click at [61, 67] on span "Days of week" at bounding box center [65, 68] width 29 height 5
click at [62, 99] on input "T" at bounding box center [64, 101] width 10 height 10
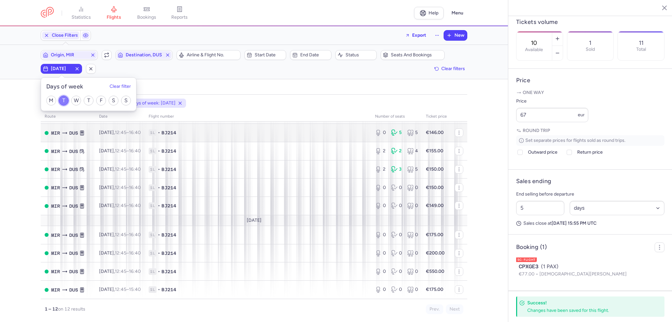
scroll to position [16, 0]
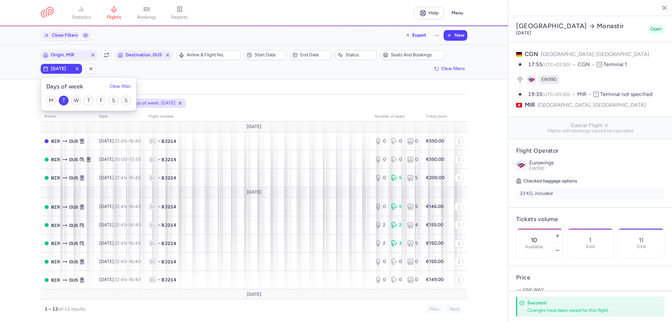
select select "days"
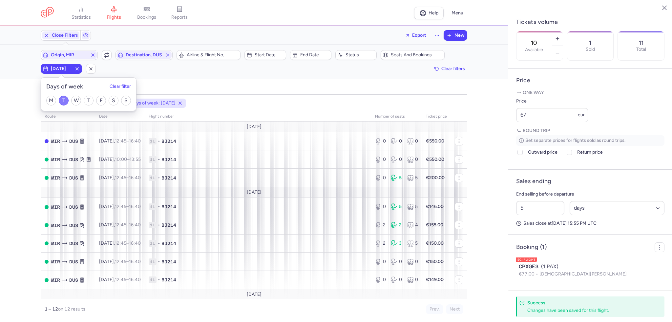
click at [59, 101] on input "T" at bounding box center [64, 101] width 10 height 10
checkbox input "false"
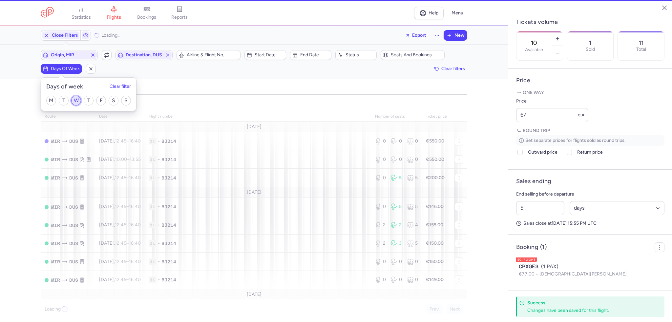
click at [77, 99] on input "W" at bounding box center [76, 101] width 10 height 10
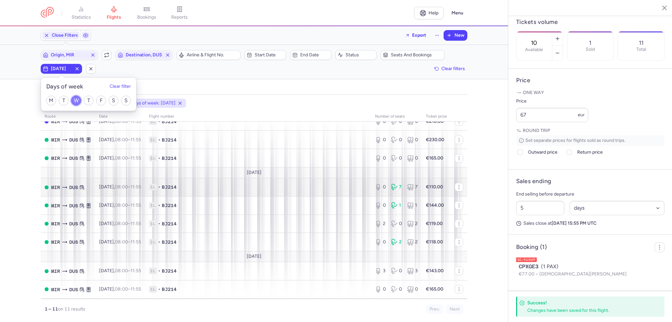
scroll to position [60, 0]
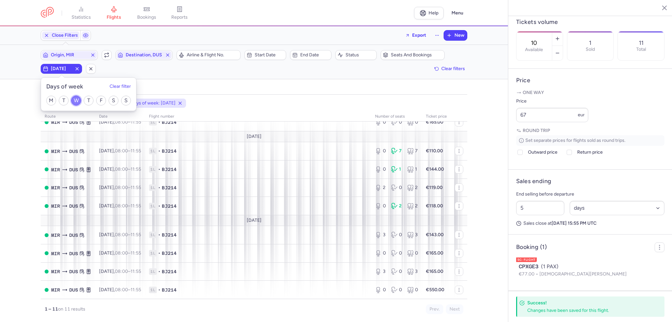
click at [74, 103] on input "W" at bounding box center [76, 101] width 10 height 10
checkbox input "false"
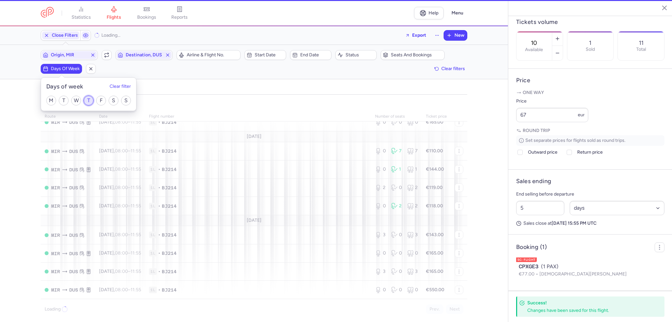
click at [87, 102] on input "T" at bounding box center [89, 101] width 10 height 10
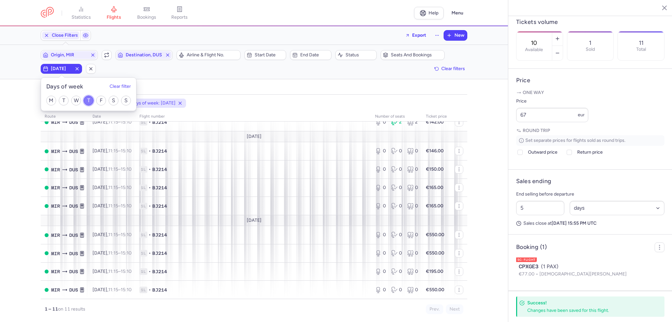
drag, startPoint x: 87, startPoint y: 100, endPoint x: 92, endPoint y: 99, distance: 6.0
click at [87, 100] on input "T" at bounding box center [89, 101] width 10 height 10
checkbox input "false"
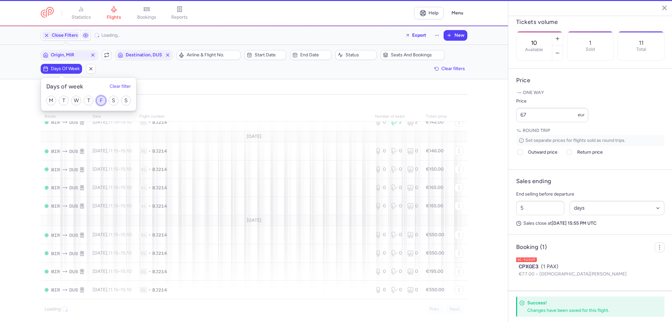
click at [101, 98] on input "F" at bounding box center [101, 101] width 10 height 10
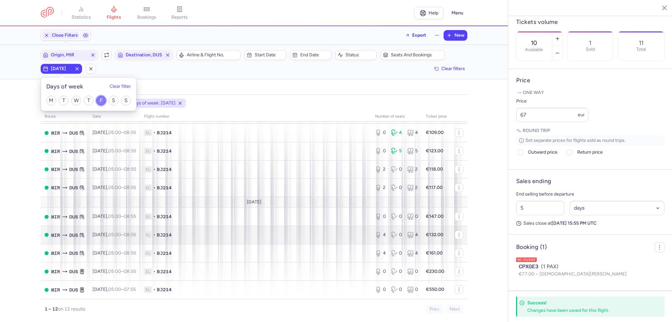
scroll to position [78, 0]
click at [103, 98] on input "F" at bounding box center [101, 101] width 10 height 10
checkbox input "false"
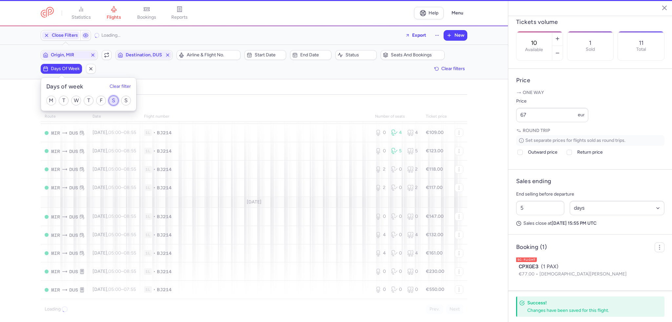
click at [113, 99] on input "S" at bounding box center [114, 101] width 10 height 10
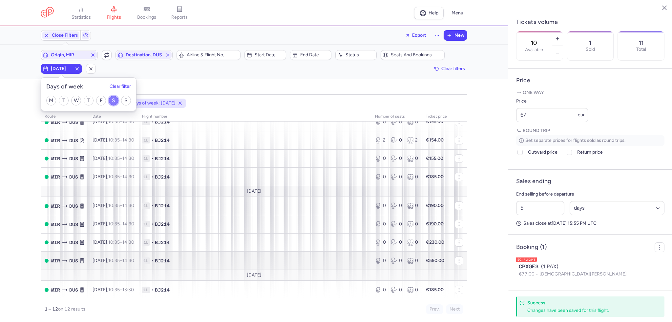
scroll to position [89, 0]
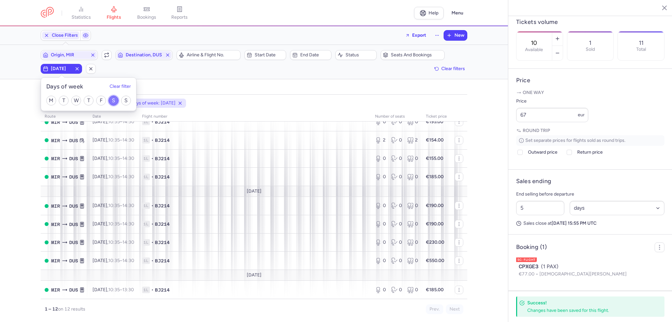
click at [112, 99] on input "S" at bounding box center [114, 101] width 10 height 10
checkbox input "false"
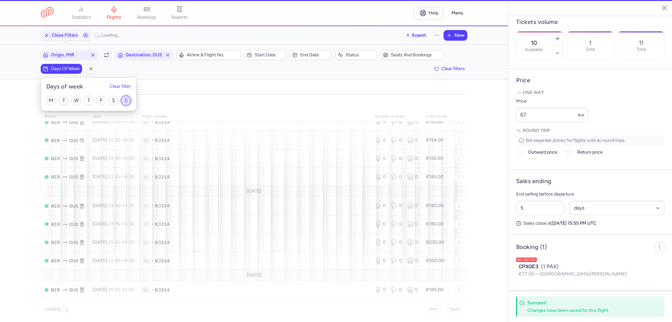
click at [123, 103] on input "S" at bounding box center [126, 101] width 10 height 10
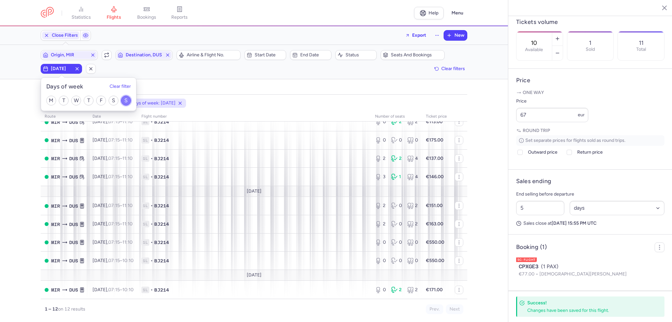
scroll to position [89, 0]
click at [126, 100] on input "S" at bounding box center [126, 101] width 10 height 10
checkbox input "false"
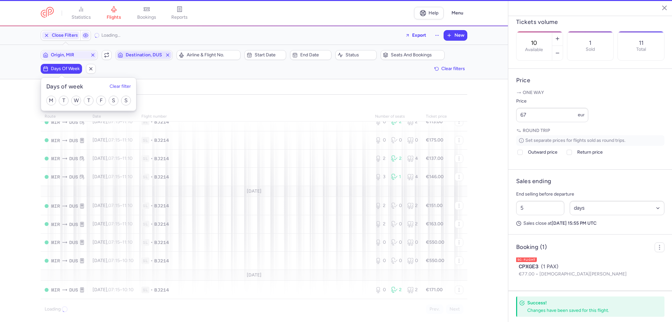
click at [134, 55] on span "Destination, DUS" at bounding box center [144, 54] width 37 height 5
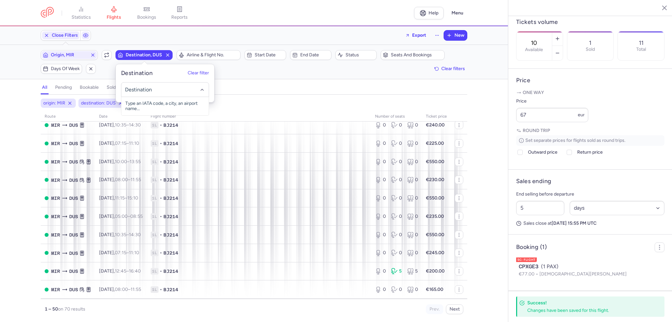
scroll to position [97, 0]
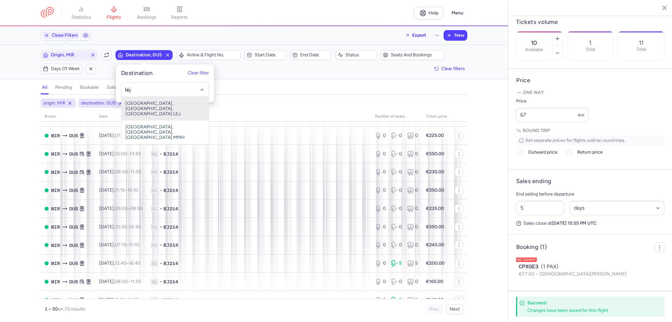
drag, startPoint x: 151, startPoint y: 103, endPoint x: 111, endPoint y: 80, distance: 45.8
click at [150, 102] on span "[GEOGRAPHIC_DATA], [GEOGRAPHIC_DATA], [GEOGRAPHIC_DATA] LEJ" at bounding box center [164, 109] width 87 height 24
type input "lej"
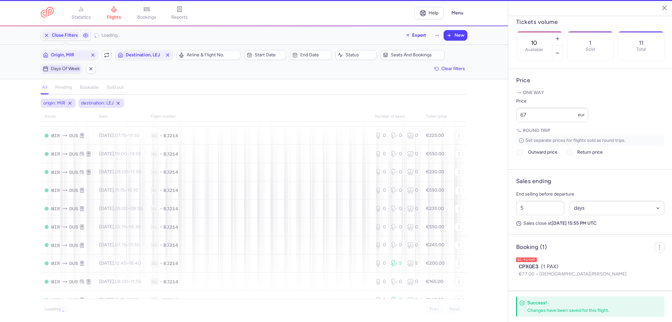
click at [59, 68] on span "Days of week" at bounding box center [65, 68] width 29 height 5
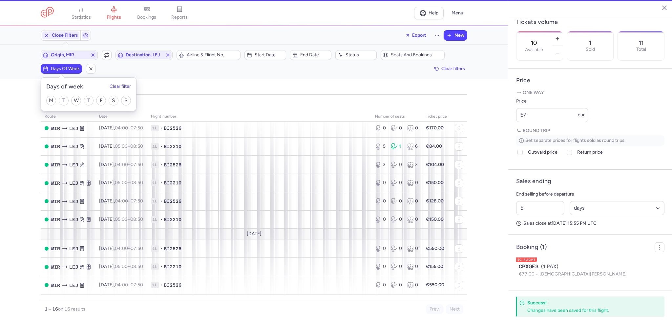
scroll to position [89, 0]
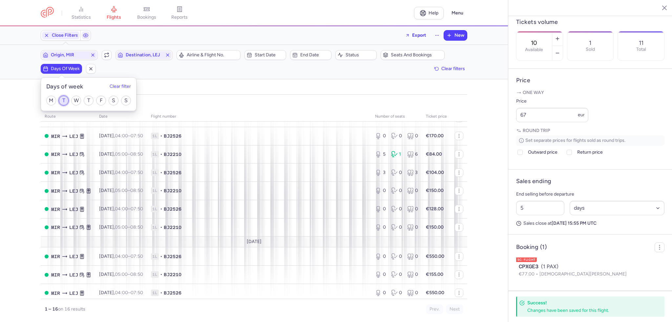
click at [64, 100] on input "T" at bounding box center [64, 101] width 10 height 10
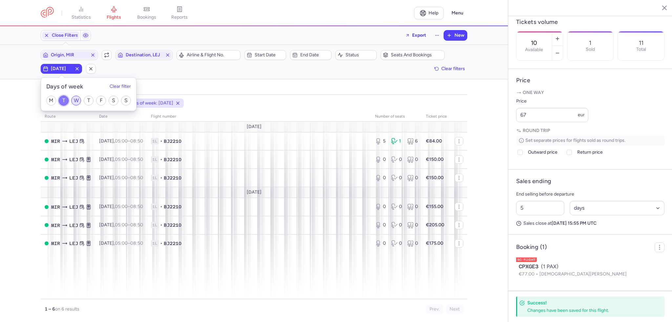
click at [66, 104] on input "T" at bounding box center [64, 101] width 10 height 10
checkbox input "false"
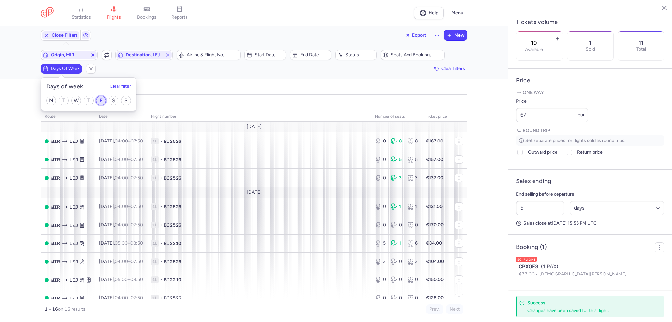
click at [105, 101] on input "F" at bounding box center [101, 101] width 10 height 10
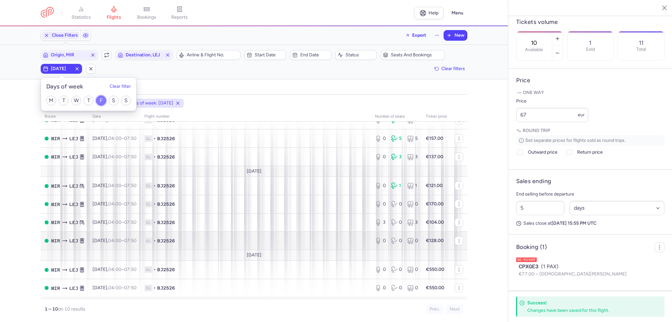
scroll to position [41, 0]
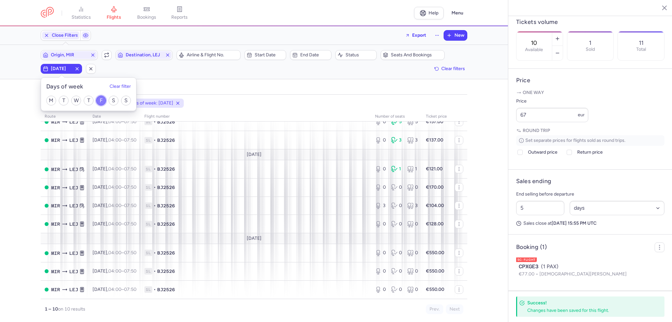
click at [97, 101] on input "F" at bounding box center [101, 101] width 10 height 10
checkbox input "false"
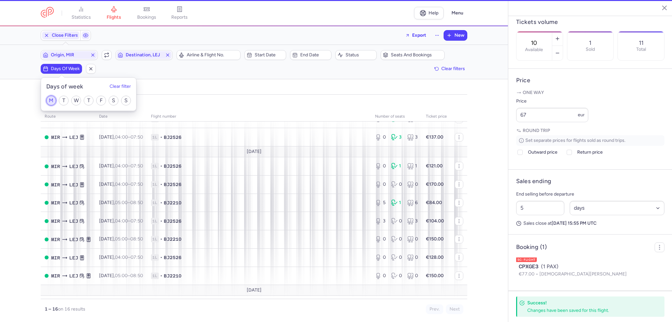
click at [50, 102] on input "M" at bounding box center [51, 101] width 10 height 10
checkbox input "true"
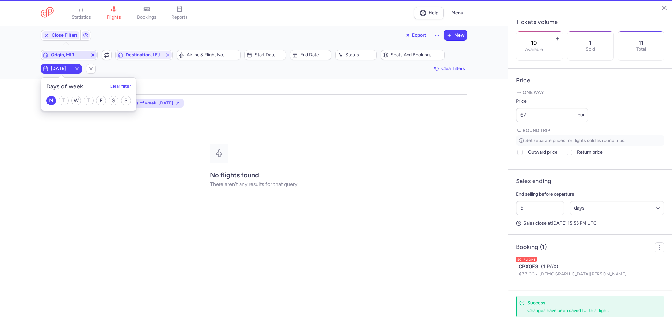
click at [78, 57] on span "Origin, MIR" at bounding box center [69, 54] width 37 height 5
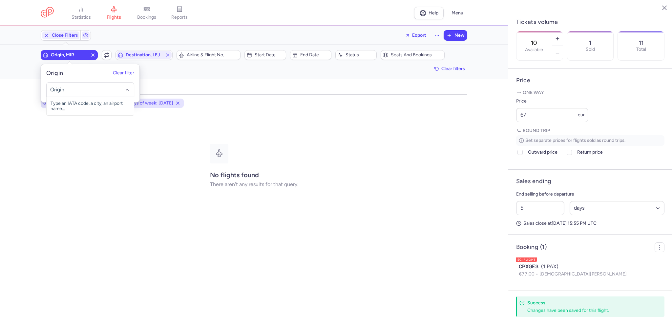
type input "f"
click at [147, 53] on span "Destination, LEJ" at bounding box center [144, 54] width 37 height 5
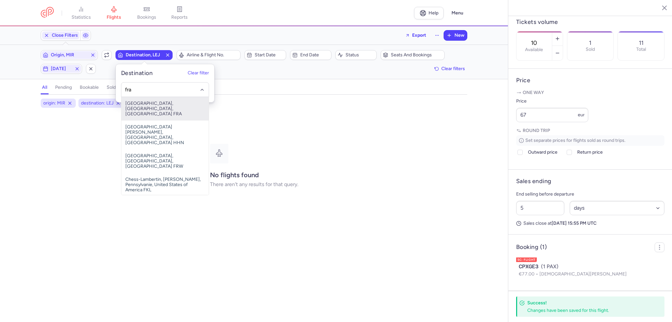
click at [151, 108] on span "[GEOGRAPHIC_DATA], [GEOGRAPHIC_DATA], [GEOGRAPHIC_DATA] FRA" at bounding box center [164, 109] width 87 height 24
type input "fra"
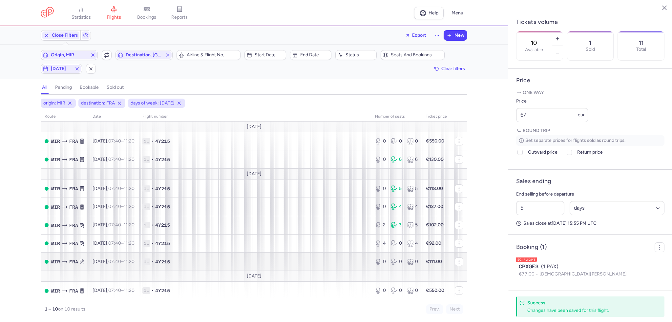
scroll to position [41, 0]
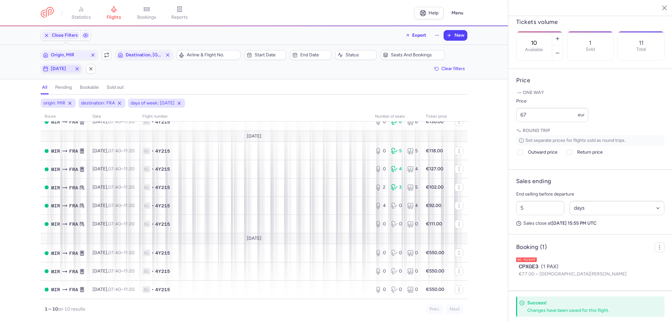
click at [64, 67] on span "[DATE]" at bounding box center [61, 68] width 21 height 5
click at [63, 101] on input "T" at bounding box center [64, 101] width 10 height 10
checkbox input "true"
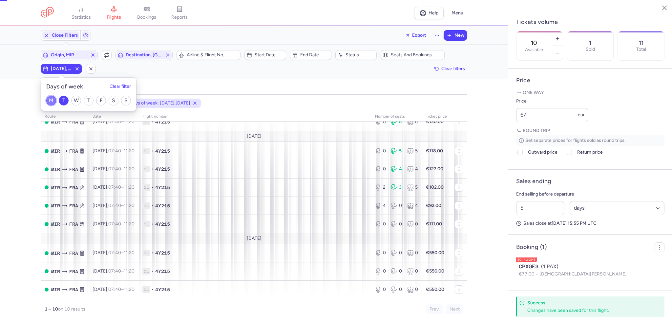
click at [52, 100] on input "M" at bounding box center [51, 101] width 10 height 10
checkbox input "false"
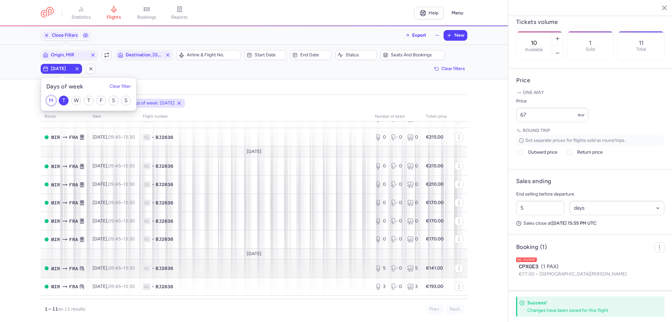
scroll to position [60, 0]
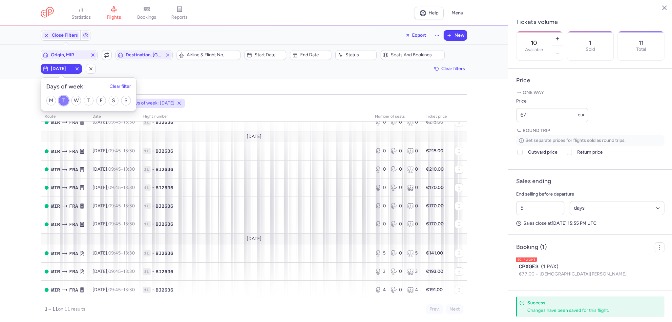
click at [64, 98] on input "T" at bounding box center [64, 101] width 10 height 10
checkbox input "false"
click at [75, 99] on input "W" at bounding box center [76, 101] width 10 height 10
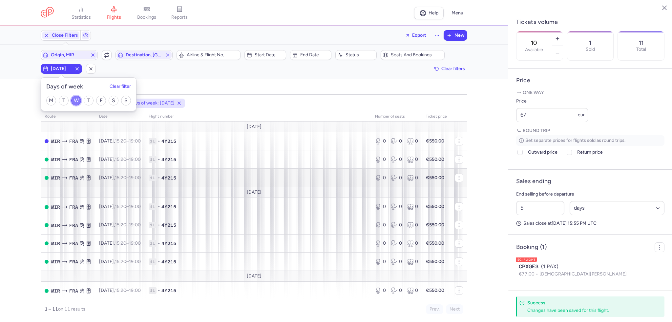
scroll to position [60, 0]
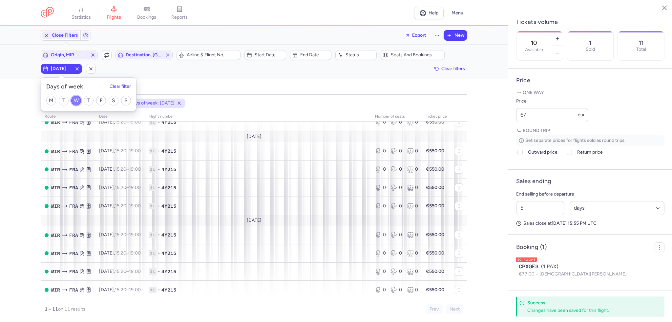
click at [77, 105] on input "W" at bounding box center [76, 101] width 10 height 10
checkbox input "false"
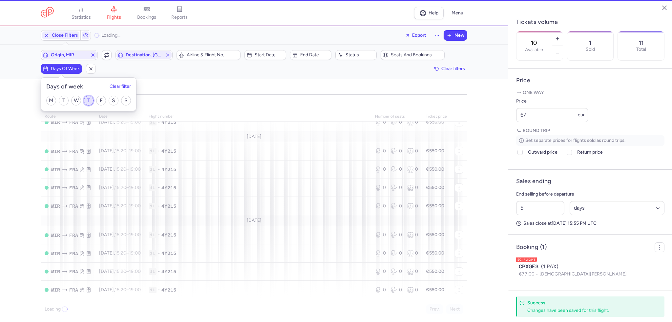
click at [89, 102] on input "T" at bounding box center [89, 101] width 10 height 10
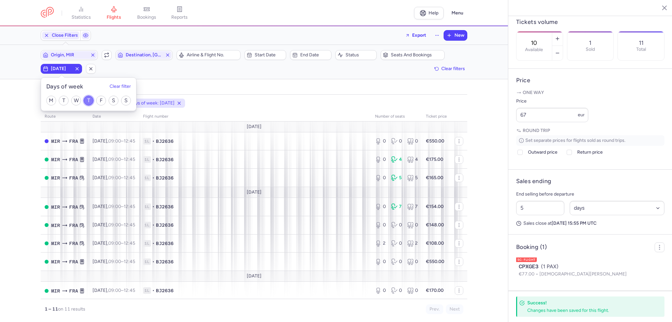
click at [84, 99] on input "T" at bounding box center [89, 101] width 10 height 10
checkbox input "false"
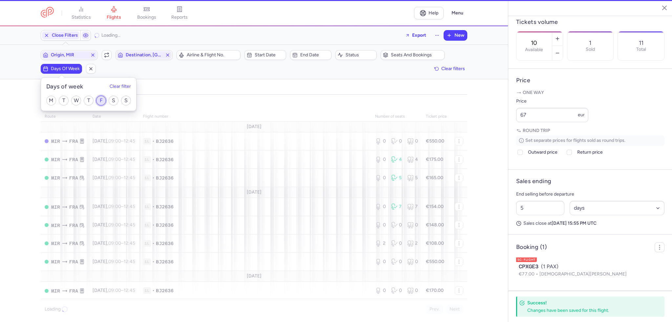
click at [98, 98] on input "F" at bounding box center [101, 101] width 10 height 10
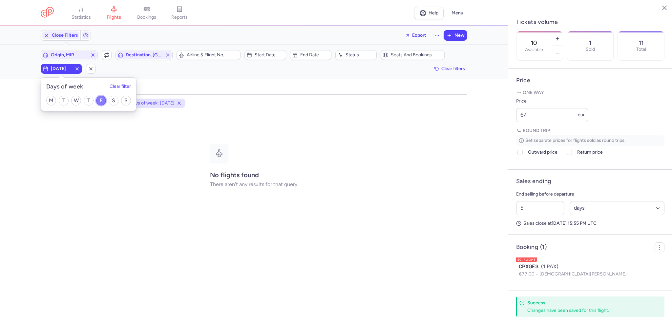
click at [103, 99] on input "F" at bounding box center [101, 101] width 10 height 10
checkbox input "false"
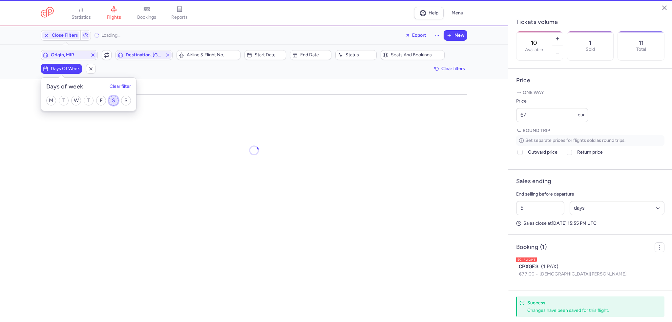
click at [112, 97] on input "S" at bounding box center [114, 101] width 10 height 10
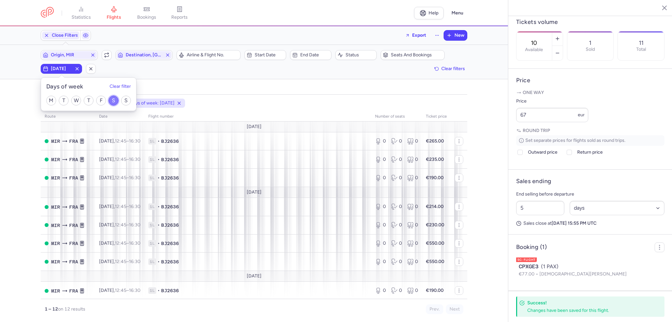
scroll to position [89, 0]
click at [112, 99] on input "S" at bounding box center [114, 101] width 10 height 10
checkbox input "false"
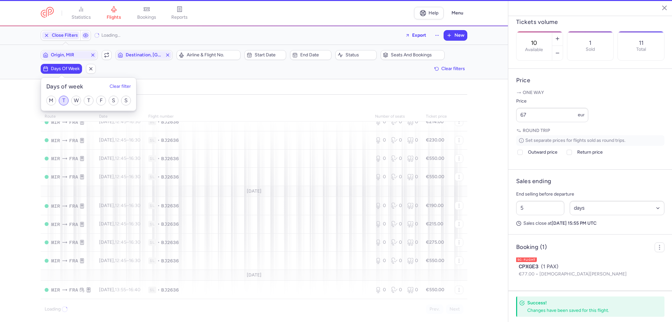
click at [58, 103] on div "M T W T F S S" at bounding box center [88, 101] width 95 height 20
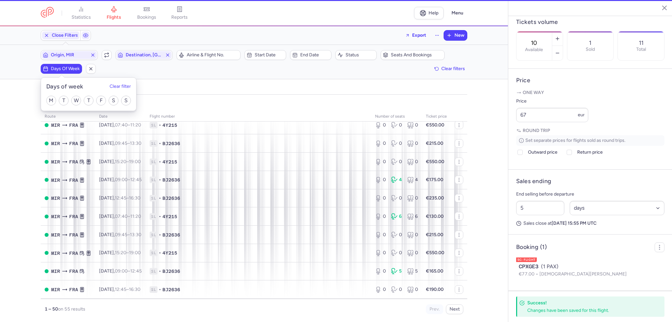
scroll to position [97, 0]
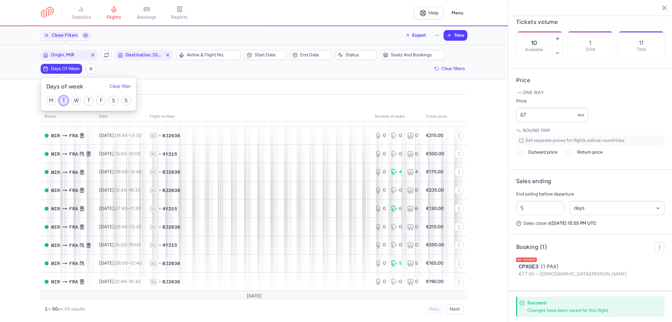
click at [66, 102] on input "T" at bounding box center [64, 101] width 10 height 10
checkbox input "true"
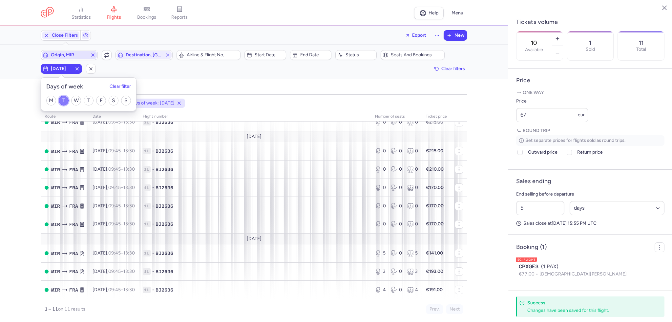
scroll to position [60, 0]
click at [140, 55] on span "Destination, FRA" at bounding box center [144, 54] width 37 height 5
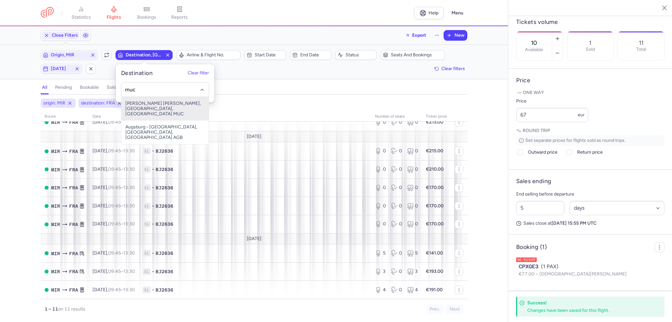
click at [186, 104] on span "[PERSON_NAME] [PERSON_NAME], [GEOGRAPHIC_DATA], [GEOGRAPHIC_DATA] MUC" at bounding box center [164, 109] width 87 height 24
type input "muc"
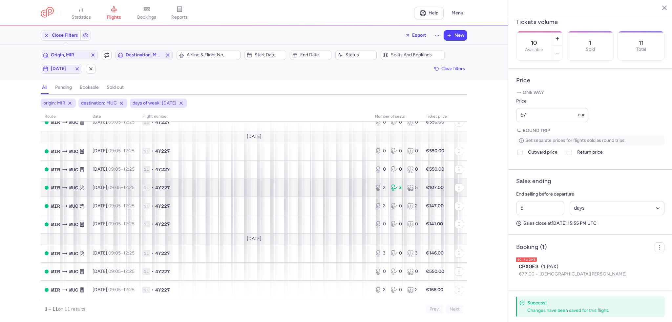
scroll to position [60, 0]
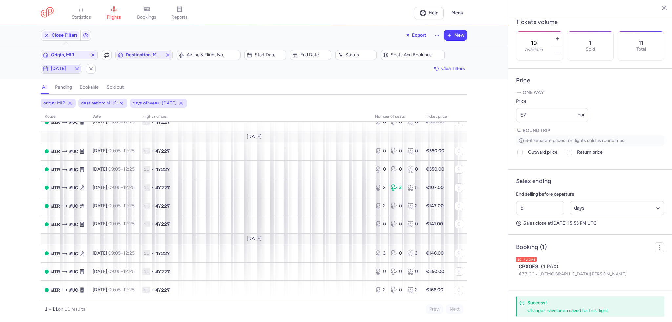
click at [71, 68] on span "[DATE]" at bounding box center [61, 68] width 21 height 5
click at [64, 103] on input "T" at bounding box center [64, 101] width 10 height 10
checkbox input "false"
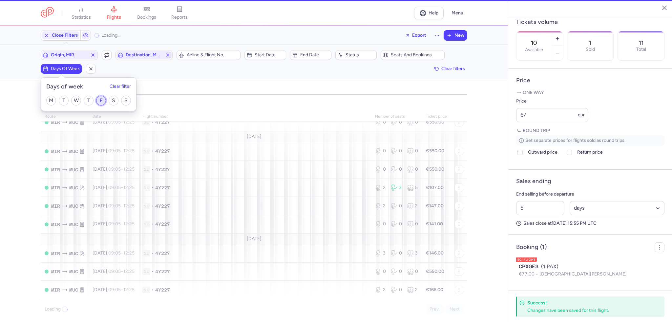
click at [101, 97] on input "F" at bounding box center [101, 101] width 10 height 10
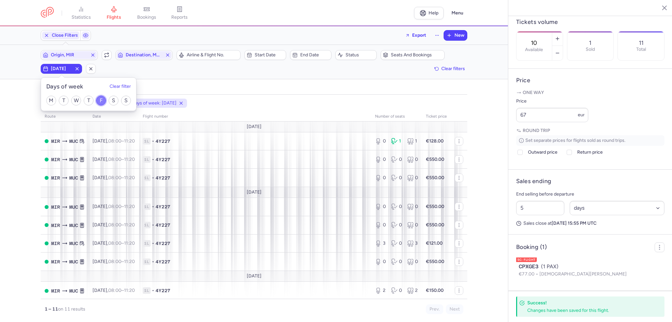
click at [100, 98] on input "F" at bounding box center [101, 101] width 10 height 10
checkbox input "false"
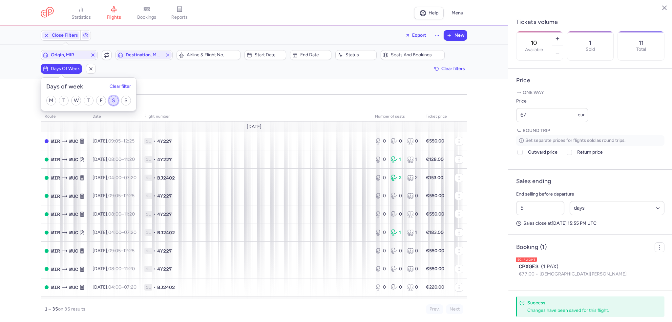
click at [111, 101] on input "S" at bounding box center [114, 101] width 10 height 10
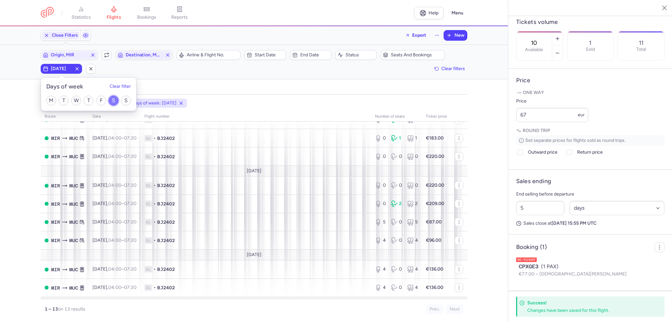
scroll to position [108, 0]
click at [113, 101] on input "S" at bounding box center [114, 101] width 10 height 10
checkbox input "false"
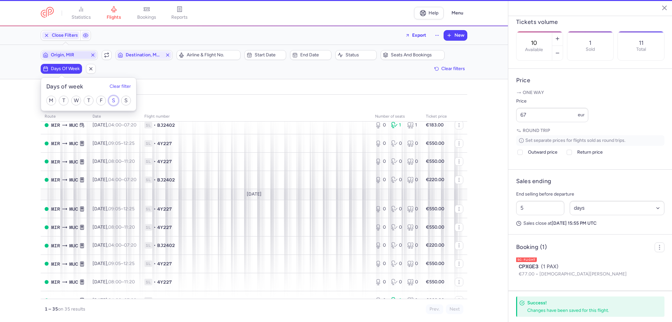
scroll to position [115, 0]
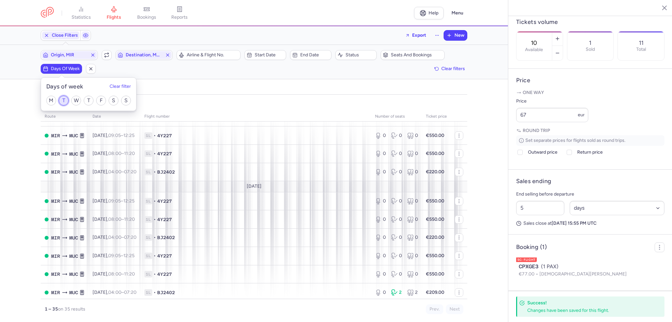
click at [66, 104] on input "T" at bounding box center [64, 101] width 10 height 10
checkbox input "true"
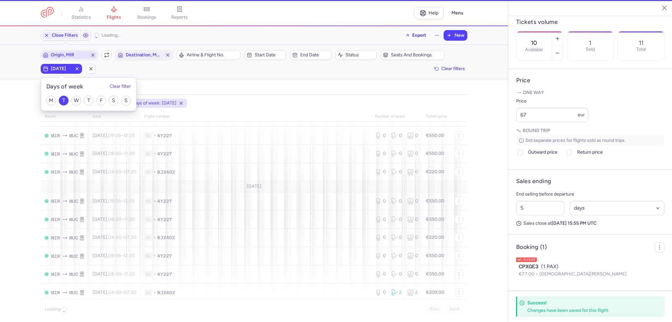
click at [70, 58] on span "Origin, MIR" at bounding box center [69, 55] width 55 height 8
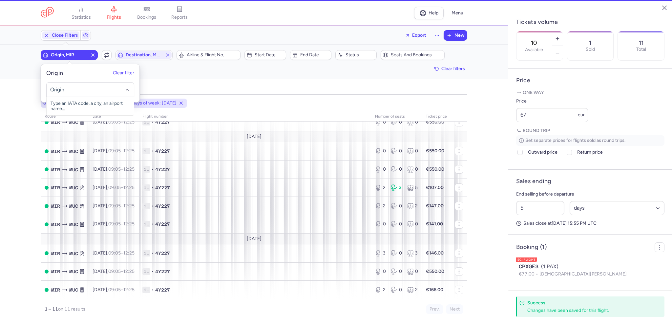
scroll to position [60, 0]
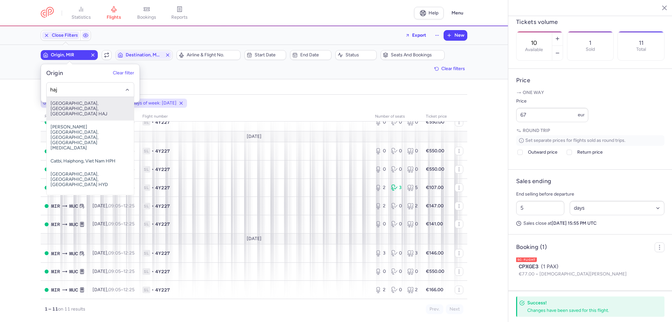
click at [86, 112] on span "[GEOGRAPHIC_DATA], [GEOGRAPHIC_DATA], [GEOGRAPHIC_DATA] HAJ" at bounding box center [90, 109] width 87 height 24
type input "haj"
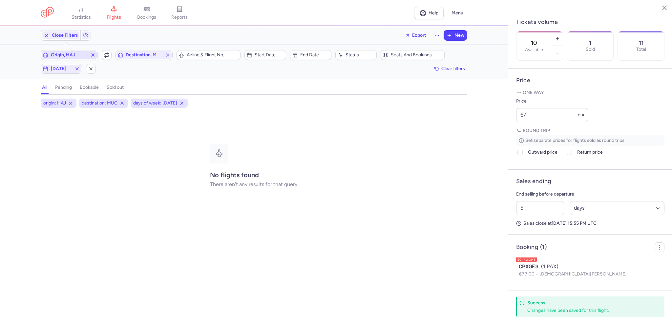
click at [79, 53] on span "Origin, HAJ" at bounding box center [69, 54] width 37 height 5
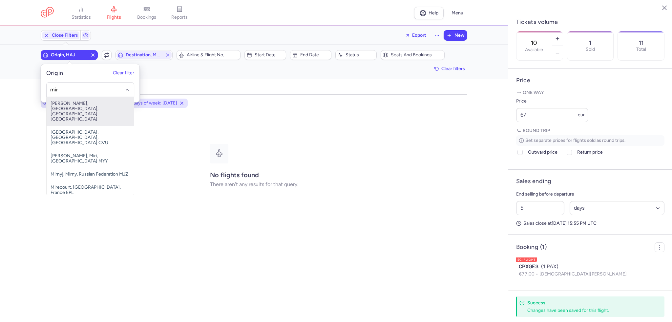
click at [81, 110] on span "[PERSON_NAME], [GEOGRAPHIC_DATA], [GEOGRAPHIC_DATA] [GEOGRAPHIC_DATA]" at bounding box center [90, 111] width 87 height 29
type input "mir"
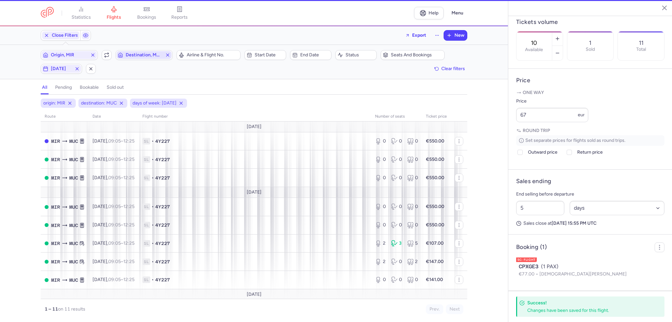
click at [157, 53] on span "Destination, MUC" at bounding box center [144, 54] width 37 height 5
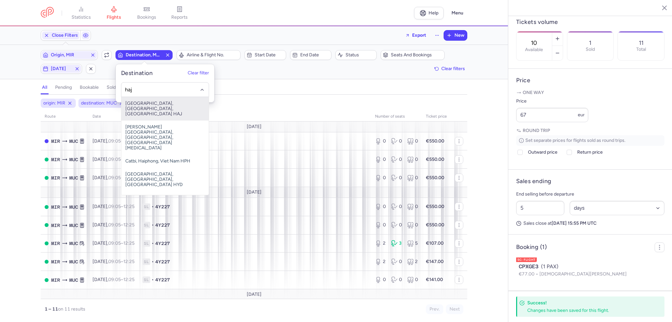
click at [177, 101] on span "[GEOGRAPHIC_DATA], [GEOGRAPHIC_DATA], [GEOGRAPHIC_DATA] HAJ" at bounding box center [164, 109] width 87 height 24
type input "haj"
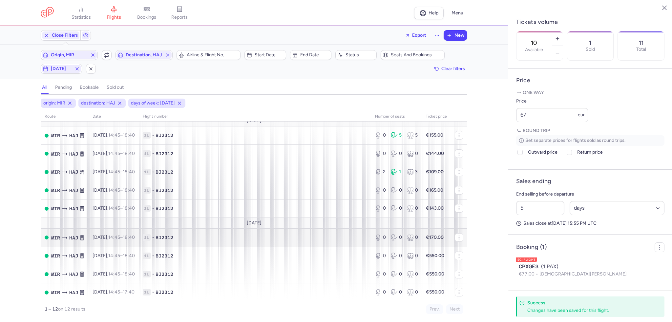
scroll to position [78, 0]
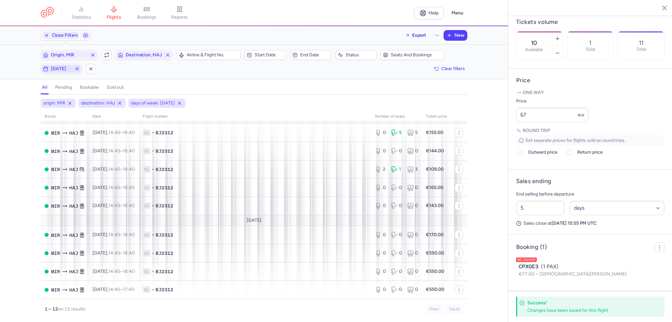
drag, startPoint x: 58, startPoint y: 66, endPoint x: 71, endPoint y: 75, distance: 16.1
click at [58, 66] on span "[DATE]" at bounding box center [61, 68] width 21 height 5
drag, startPoint x: 65, startPoint y: 100, endPoint x: 92, endPoint y: 100, distance: 26.2
click at [67, 100] on input "T" at bounding box center [64, 101] width 10 height 10
checkbox input "false"
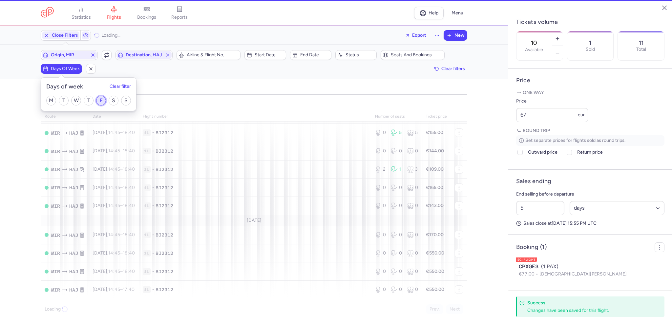
click at [101, 100] on input "F" at bounding box center [101, 101] width 10 height 10
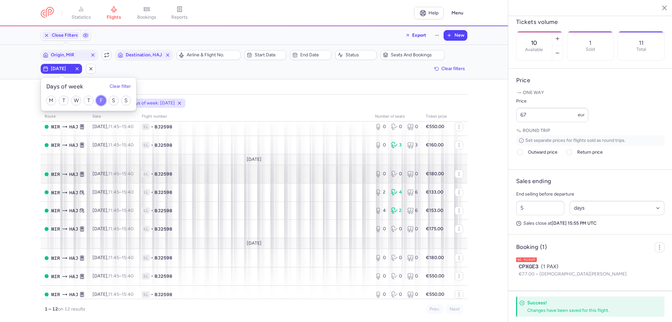
scroll to position [78, 0]
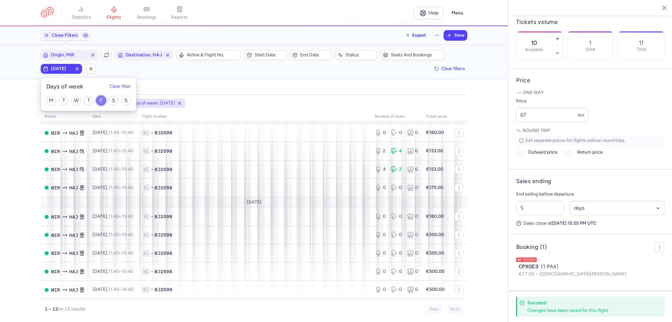
click at [102, 97] on input "F" at bounding box center [101, 101] width 10 height 10
checkbox input "false"
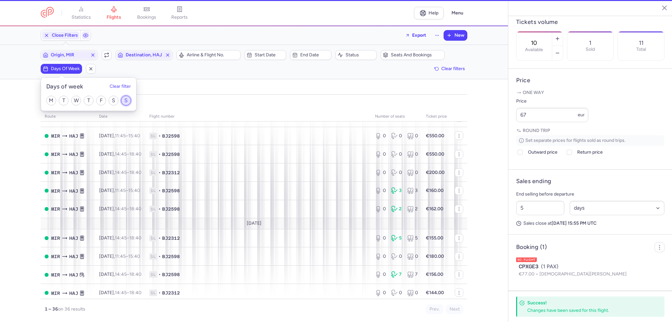
click at [125, 98] on input "S" at bounding box center [126, 101] width 10 height 10
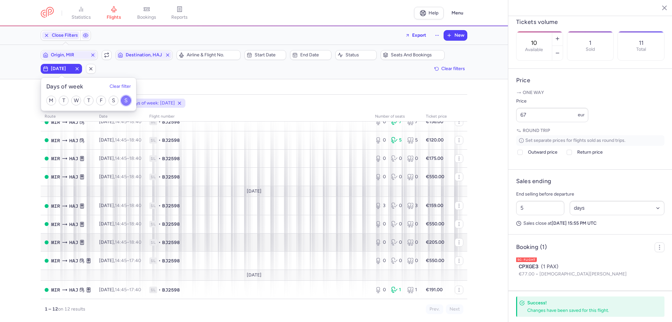
scroll to position [89, 0]
click at [124, 102] on input "S" at bounding box center [126, 101] width 10 height 10
checkbox input "false"
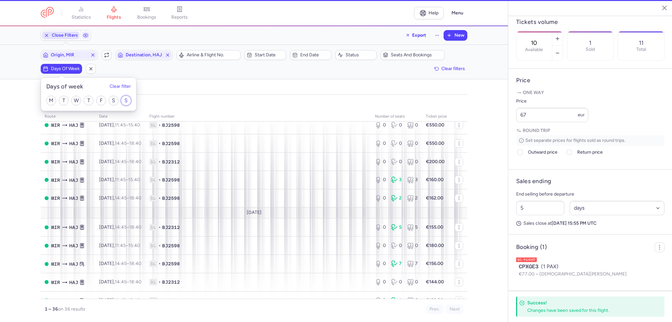
scroll to position [97, 0]
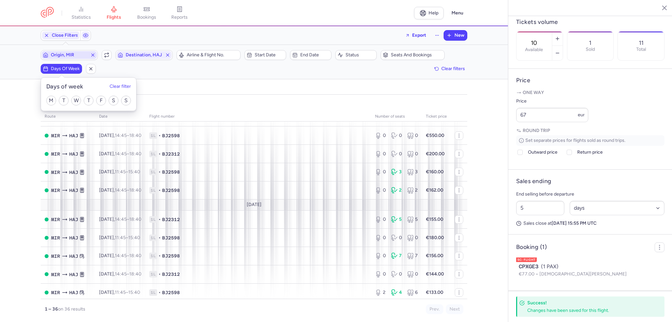
click at [76, 54] on span "Origin, MIR" at bounding box center [69, 54] width 37 height 5
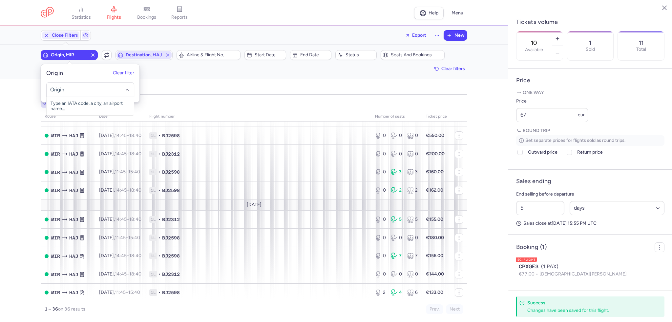
click at [142, 51] on span "Destination, HAJ" at bounding box center [143, 55] width 55 height 8
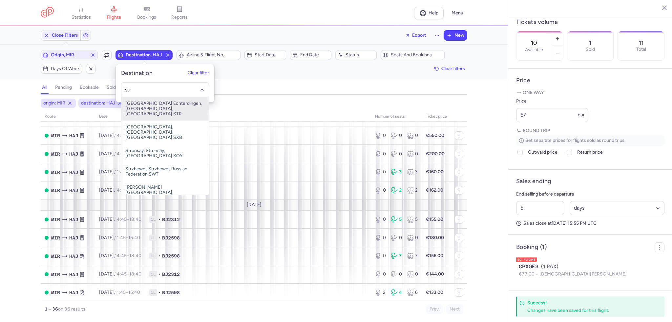
click at [160, 103] on span "[GEOGRAPHIC_DATA] Echterdingen, [GEOGRAPHIC_DATA], [GEOGRAPHIC_DATA] STR" at bounding box center [164, 109] width 87 height 24
type input "str"
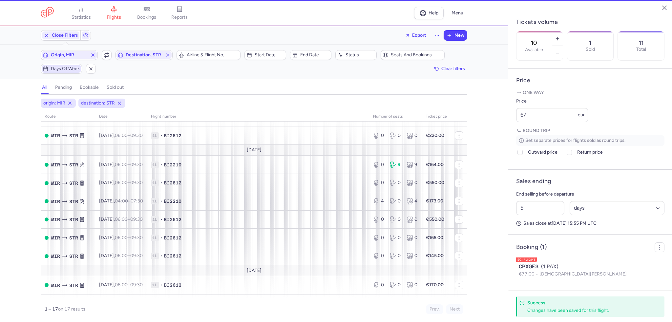
click at [56, 68] on span "Days of week" at bounding box center [65, 68] width 29 height 5
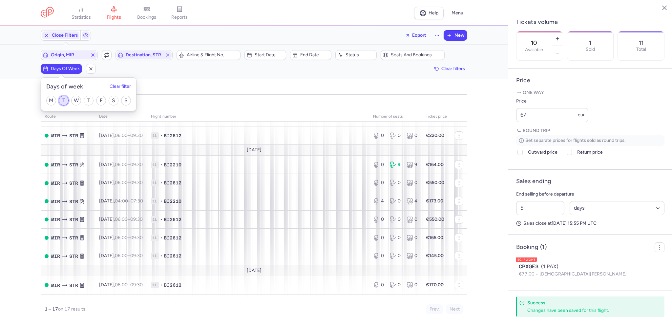
click at [65, 103] on input "T" at bounding box center [64, 101] width 10 height 10
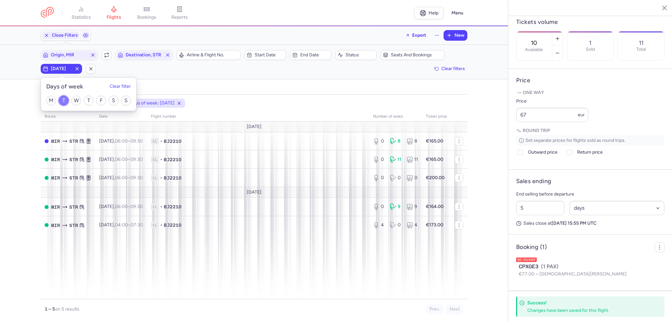
click at [63, 101] on input "T" at bounding box center [64, 101] width 10 height 10
checkbox input "false"
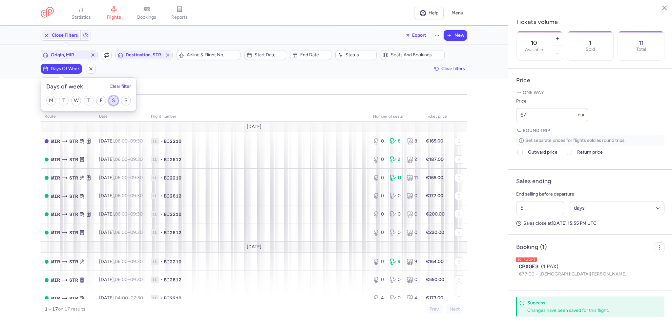
click at [111, 100] on input "S" at bounding box center [114, 101] width 10 height 10
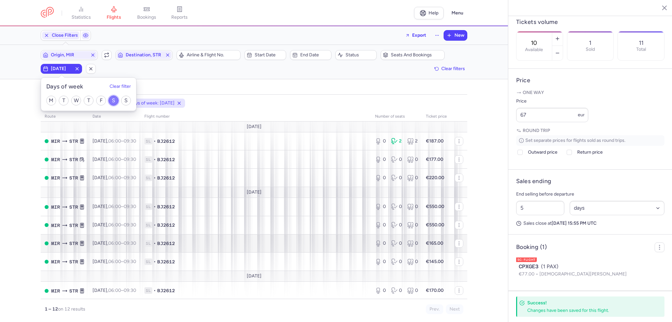
scroll to position [89, 0]
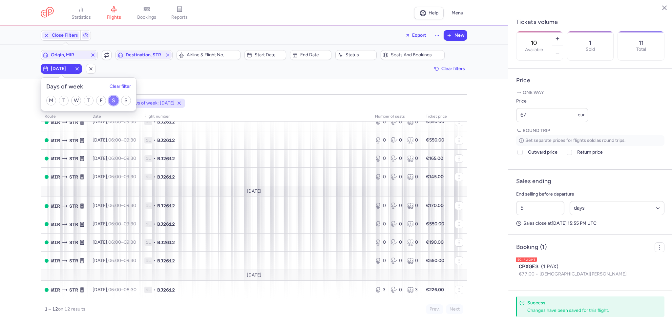
click at [115, 103] on input "S" at bounding box center [114, 101] width 10 height 10
checkbox input "false"
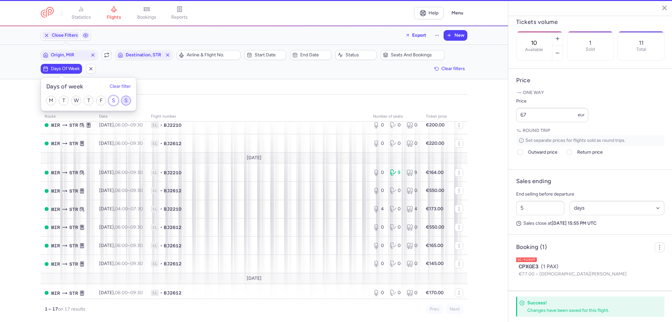
scroll to position [97, 0]
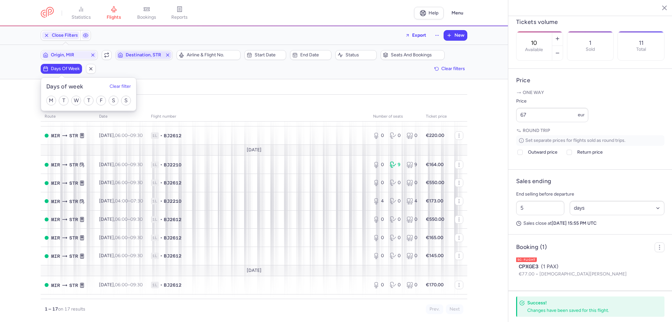
click at [139, 54] on span "Destination, STR" at bounding box center [144, 54] width 37 height 5
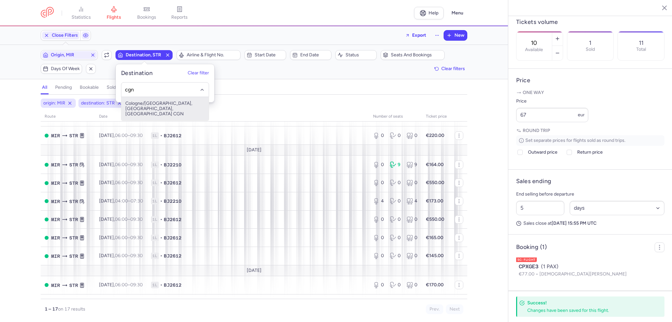
click at [160, 107] on span "Cologne/[GEOGRAPHIC_DATA], [GEOGRAPHIC_DATA], [GEOGRAPHIC_DATA] CGN" at bounding box center [164, 109] width 87 height 24
type input "cgn"
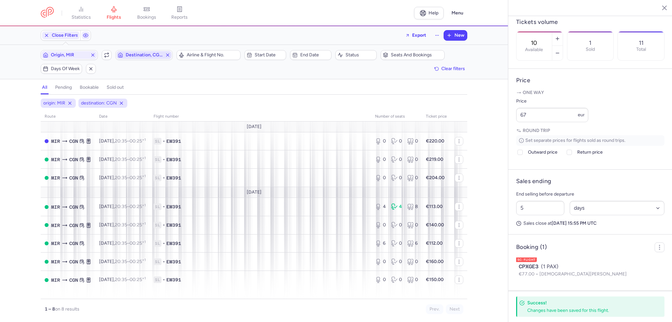
click at [167, 53] on icon "button" at bounding box center [167, 54] width 5 height 5
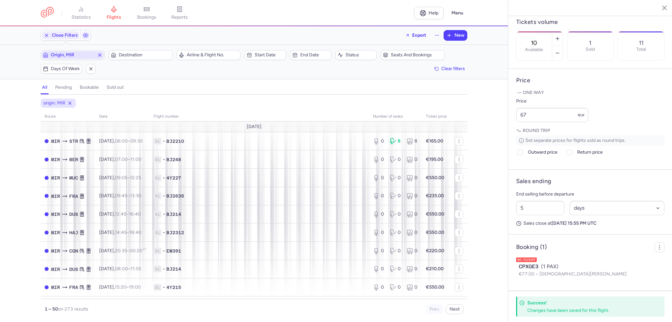
click at [99, 54] on line "button" at bounding box center [99, 55] width 3 height 3
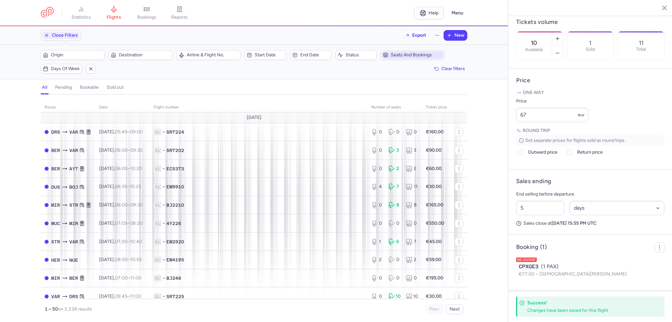
click at [434, 56] on span "Seats and bookings" at bounding box center [416, 54] width 51 height 5
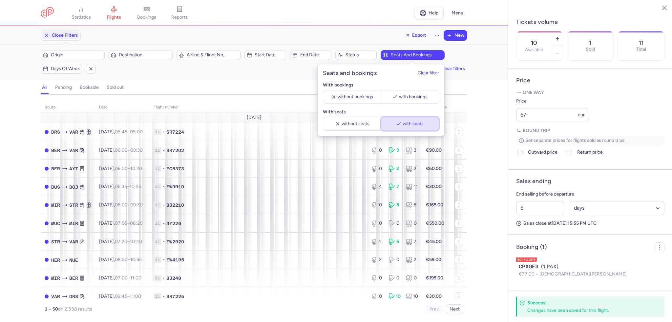
click at [408, 125] on span "with seats" at bounding box center [412, 123] width 21 height 5
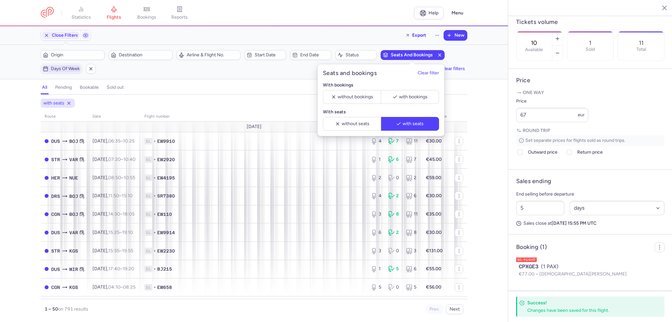
click at [61, 67] on span "Days of week" at bounding box center [65, 68] width 29 height 5
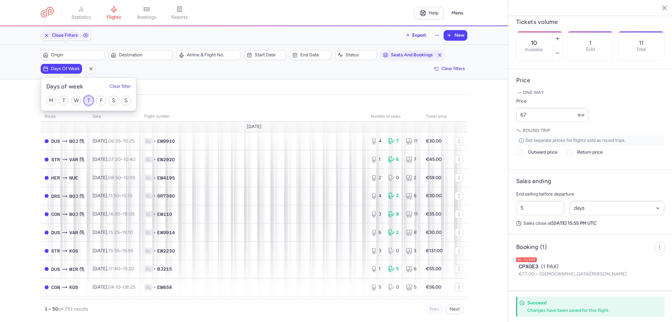
click at [91, 101] on input "T" at bounding box center [89, 101] width 10 height 10
click at [83, 102] on div "M T W T F S S" at bounding box center [88, 101] width 95 height 20
click at [91, 102] on input "T" at bounding box center [89, 101] width 10 height 10
checkbox input "false"
click at [105, 102] on input "F" at bounding box center [101, 101] width 10 height 10
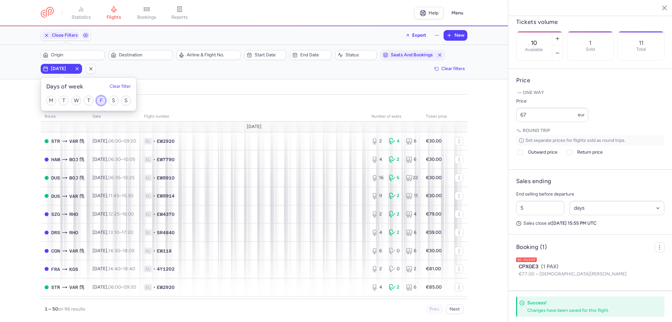
checkbox input "true"
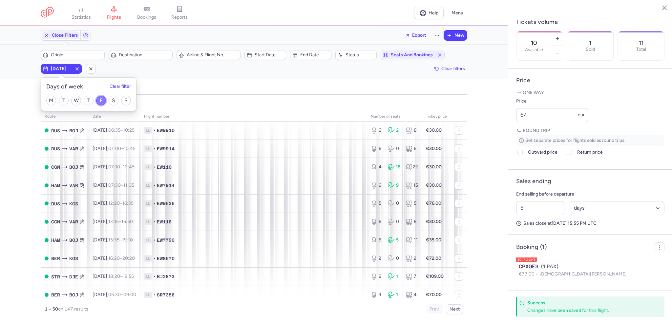
scroll to position [98, 0]
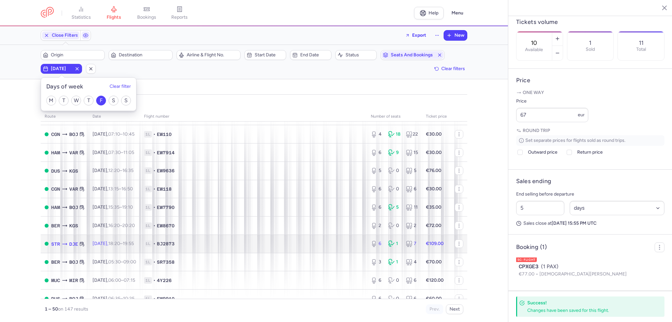
click at [246, 252] on td "1L • BJ2873" at bounding box center [253, 244] width 227 height 18
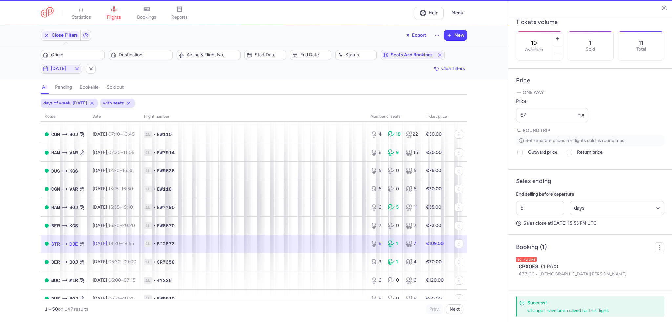
type input "6"
type input "3"
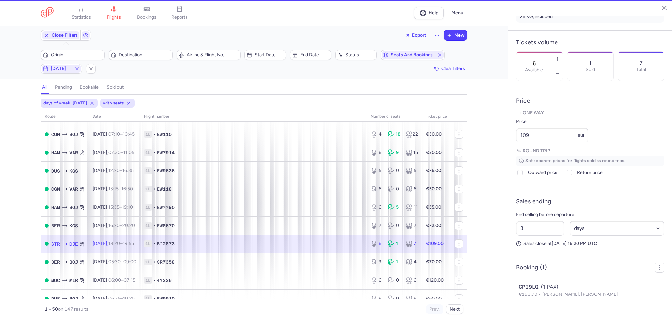
scroll to position [183, 0]
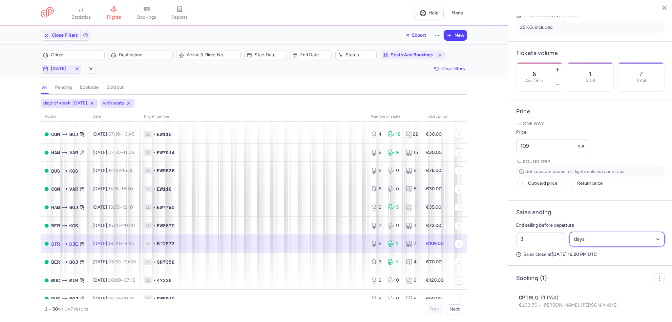
drag, startPoint x: 581, startPoint y: 240, endPoint x: 581, endPoint y: 246, distance: 5.9
click at [581, 240] on select "Select an option hours days" at bounding box center [616, 239] width 95 height 14
select select "hours"
click at [569, 233] on select "Select an option hours days" at bounding box center [616, 239] width 95 height 14
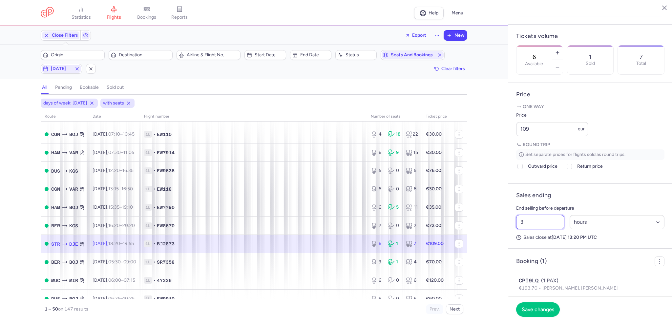
drag, startPoint x: 546, startPoint y: 242, endPoint x: 480, endPoint y: 242, distance: 66.3
click at [480, 242] on div "statistics flights bookings reports Help Menu Close Filters Export New Filters …" at bounding box center [336, 161] width 672 height 322
type input "50"
click at [547, 310] on span "Save changes" at bounding box center [537, 310] width 32 height 6
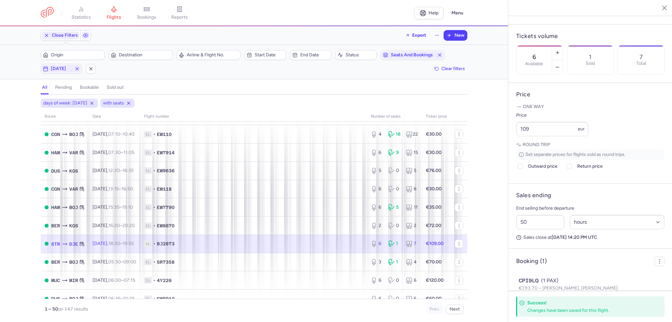
click at [451, 250] on td "6 1 7" at bounding box center [459, 244] width 16 height 18
drag, startPoint x: 539, startPoint y: 154, endPoint x: 513, endPoint y: 153, distance: 26.3
click at [513, 153] on article "Price One way Price 109 eur Round trip Set separate prices for flights sold as …" at bounding box center [590, 133] width 164 height 101
click at [543, 136] on input "109" at bounding box center [552, 129] width 72 height 14
drag, startPoint x: 550, startPoint y: 146, endPoint x: 482, endPoint y: 149, distance: 67.6
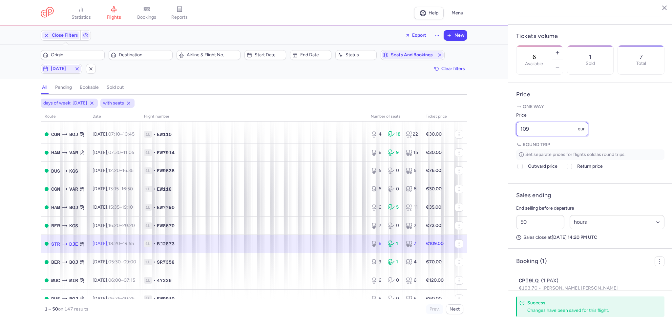
click at [482, 149] on div "statistics flights bookings reports Help Menu Close Filters Export New Filters …" at bounding box center [336, 161] width 672 height 322
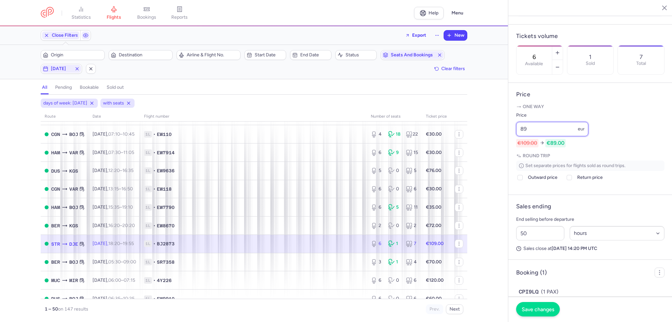
type input "89"
drag, startPoint x: 540, startPoint y: 303, endPoint x: 537, endPoint y: 301, distance: 4.0
click at [540, 304] on button "Save changes" at bounding box center [538, 310] width 44 height 14
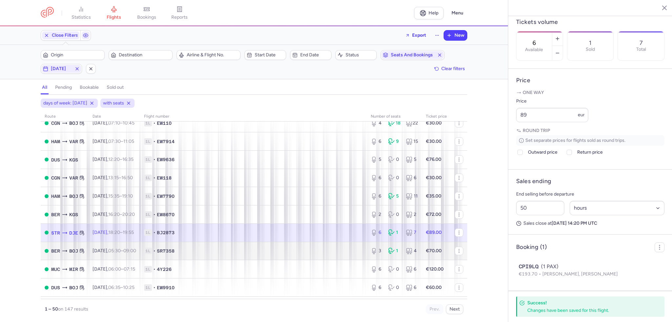
scroll to position [98, 0]
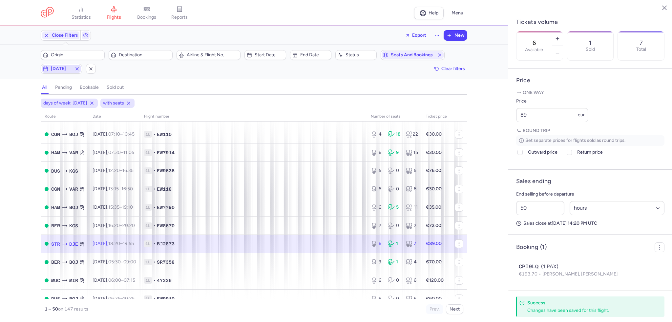
click at [60, 68] on span "[DATE]" at bounding box center [61, 68] width 21 height 5
click at [106, 102] on input "F" at bounding box center [101, 101] width 10 height 10
checkbox input "false"
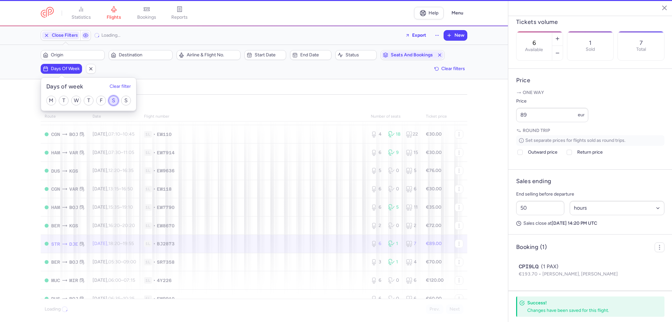
click at [116, 100] on input "S" at bounding box center [114, 101] width 10 height 10
checkbox input "true"
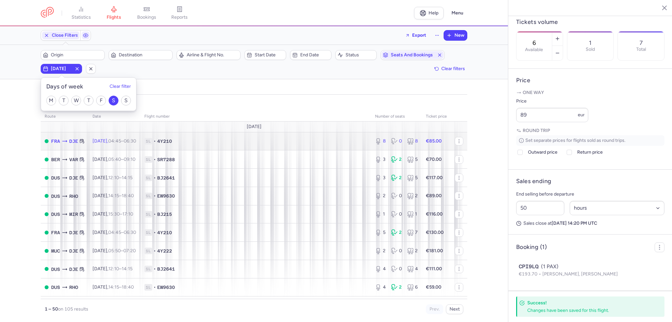
click at [221, 139] on span "1L • 4Y210" at bounding box center [255, 141] width 223 height 7
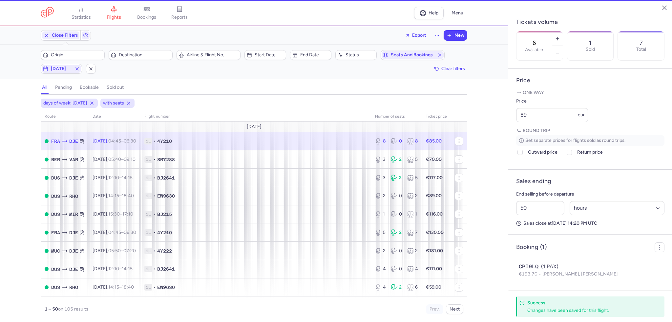
type input "8"
type input "2"
select select "days"
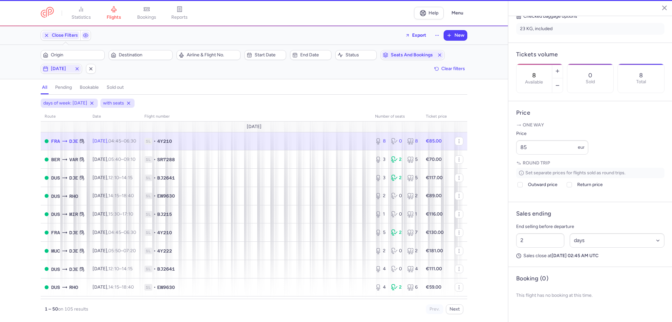
scroll to position [166, 0]
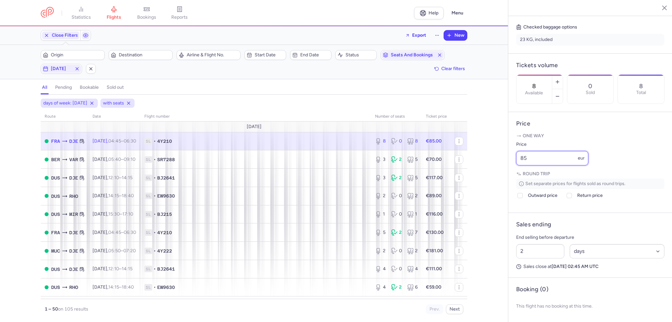
drag, startPoint x: 540, startPoint y: 158, endPoint x: 499, endPoint y: 158, distance: 41.3
click at [499, 158] on div "statistics flights bookings reports Help Menu Close Filters Export New Filters …" at bounding box center [336, 161] width 672 height 322
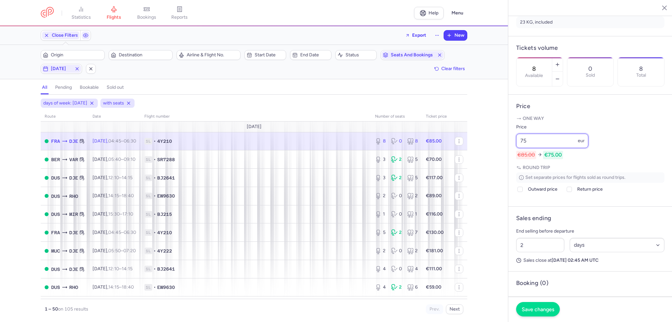
type input "75"
click at [537, 305] on button "Save changes" at bounding box center [538, 309] width 44 height 14
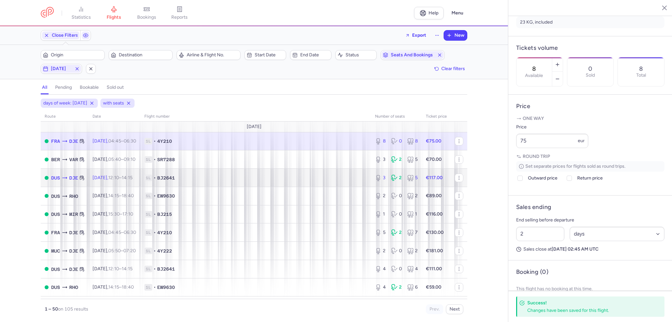
click at [270, 174] on td "1L • BJ2641" at bounding box center [255, 178] width 231 height 18
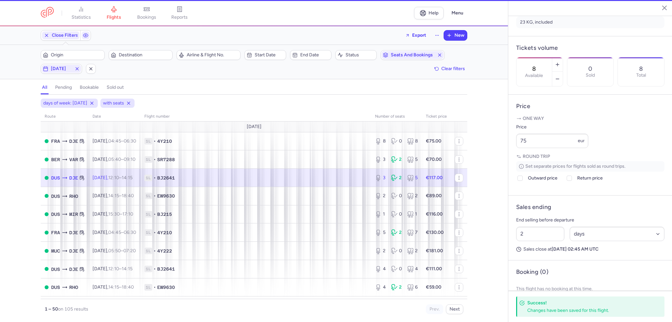
type input "3"
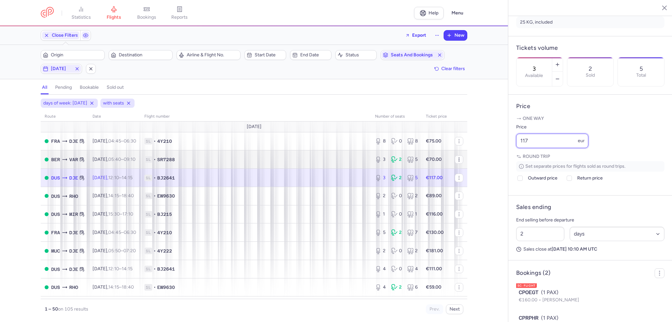
drag, startPoint x: 544, startPoint y: 160, endPoint x: 453, endPoint y: 156, distance: 91.6
click at [452, 156] on div "statistics flights bookings reports Help Menu Close Filters Export New Filters …" at bounding box center [336, 161] width 672 height 322
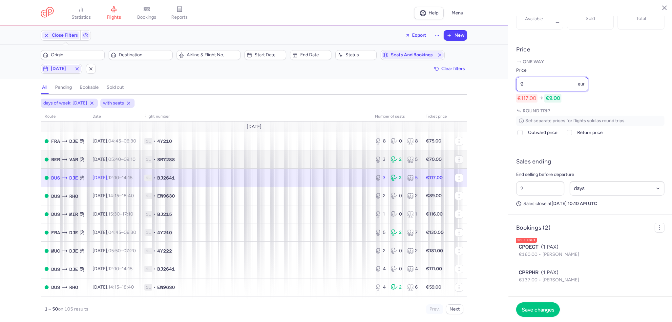
scroll to position [244, 0]
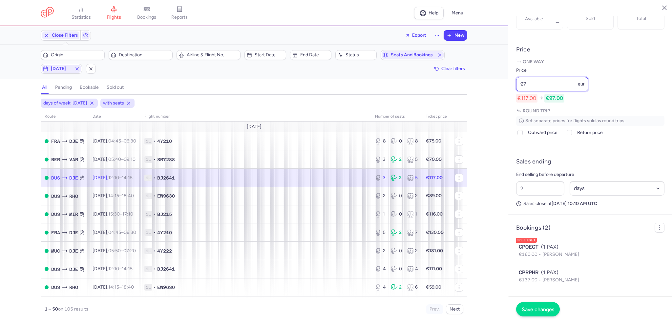
type input "97"
click at [537, 308] on span "Save changes" at bounding box center [537, 310] width 32 height 6
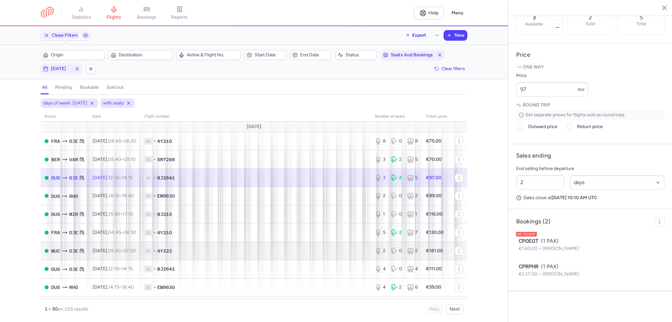
scroll to position [226, 0]
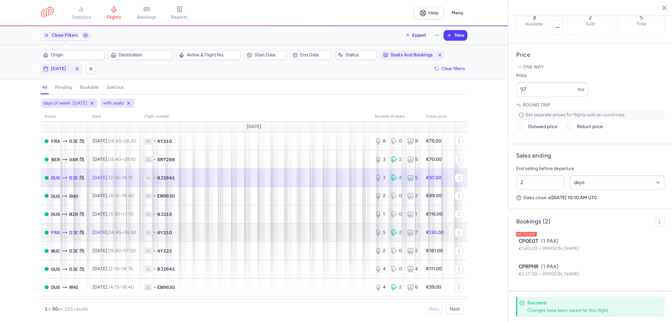
click at [346, 230] on td "1L • 4Y210" at bounding box center [255, 233] width 231 height 18
type input "5"
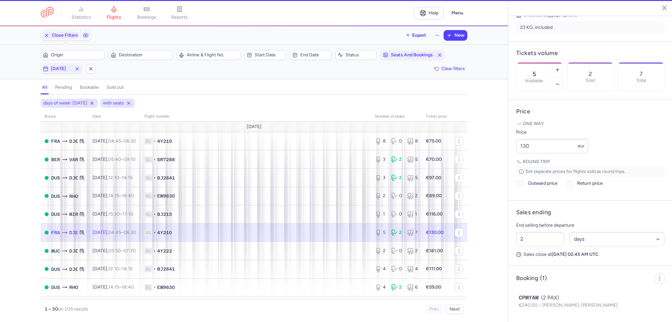
scroll to position [183, 0]
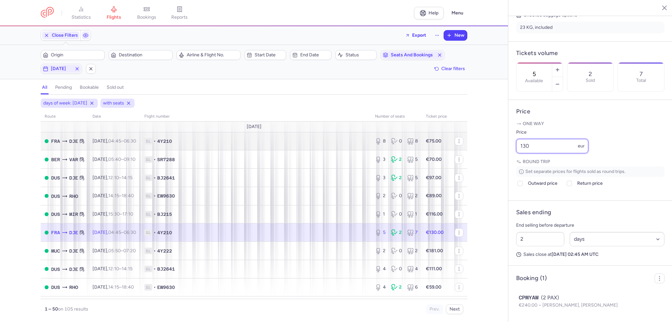
drag, startPoint x: 559, startPoint y: 148, endPoint x: 446, endPoint y: 138, distance: 113.3
click at [446, 138] on div "statistics flights bookings reports Help Menu Close Filters Export New Filters …" at bounding box center [336, 161] width 672 height 322
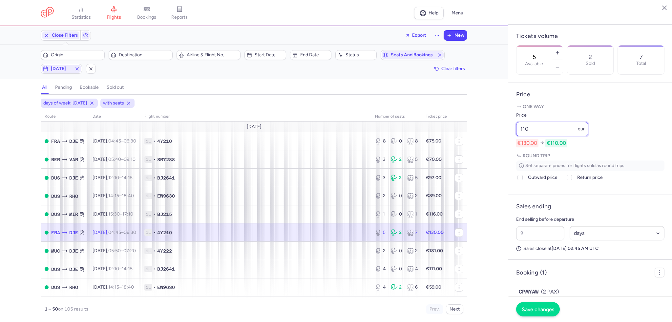
type input "110"
click at [537, 309] on span "Save changes" at bounding box center [537, 310] width 32 height 6
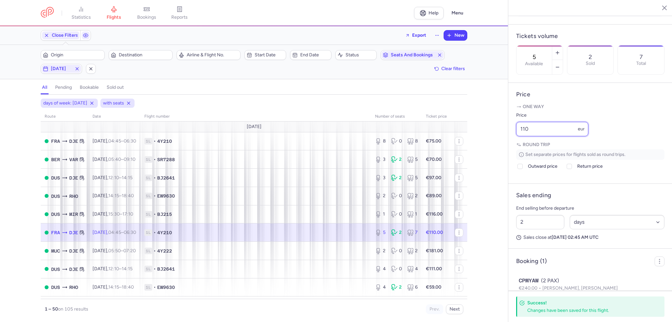
drag, startPoint x: 543, startPoint y: 152, endPoint x: 489, endPoint y: 150, distance: 53.8
click at [489, 150] on div "statistics flights bookings reports Help Menu Close Filters Export New Filters …" at bounding box center [336, 161] width 672 height 322
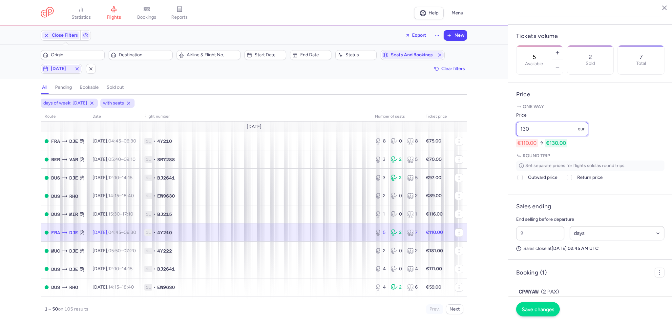
type input "130"
click at [528, 304] on button "Save changes" at bounding box center [538, 309] width 44 height 14
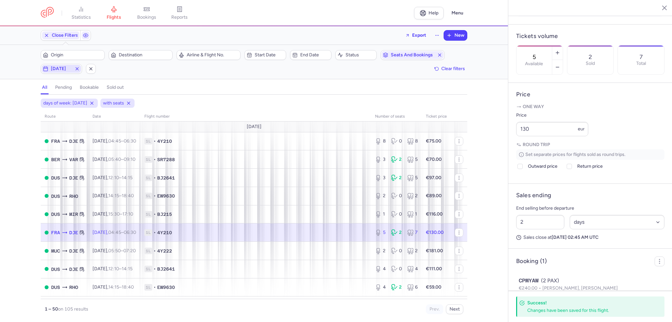
click at [60, 67] on span "[DATE]" at bounding box center [61, 68] width 21 height 5
click at [113, 102] on input "S" at bounding box center [114, 101] width 10 height 10
checkbox input "false"
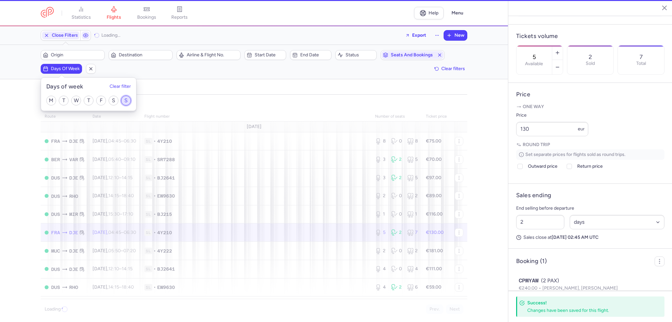
click at [123, 102] on input "S" at bounding box center [126, 101] width 10 height 10
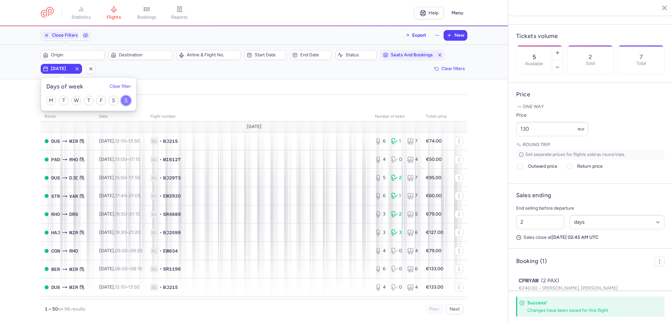
click at [125, 97] on input "S" at bounding box center [126, 101] width 10 height 10
checkbox input "false"
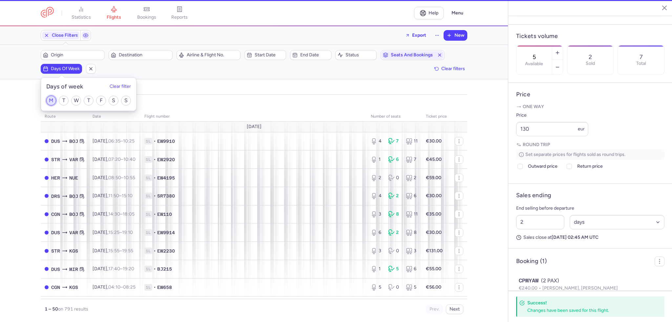
click at [49, 99] on input "M" at bounding box center [51, 101] width 10 height 10
checkbox input "true"
